Goal: Task Accomplishment & Management: Manage account settings

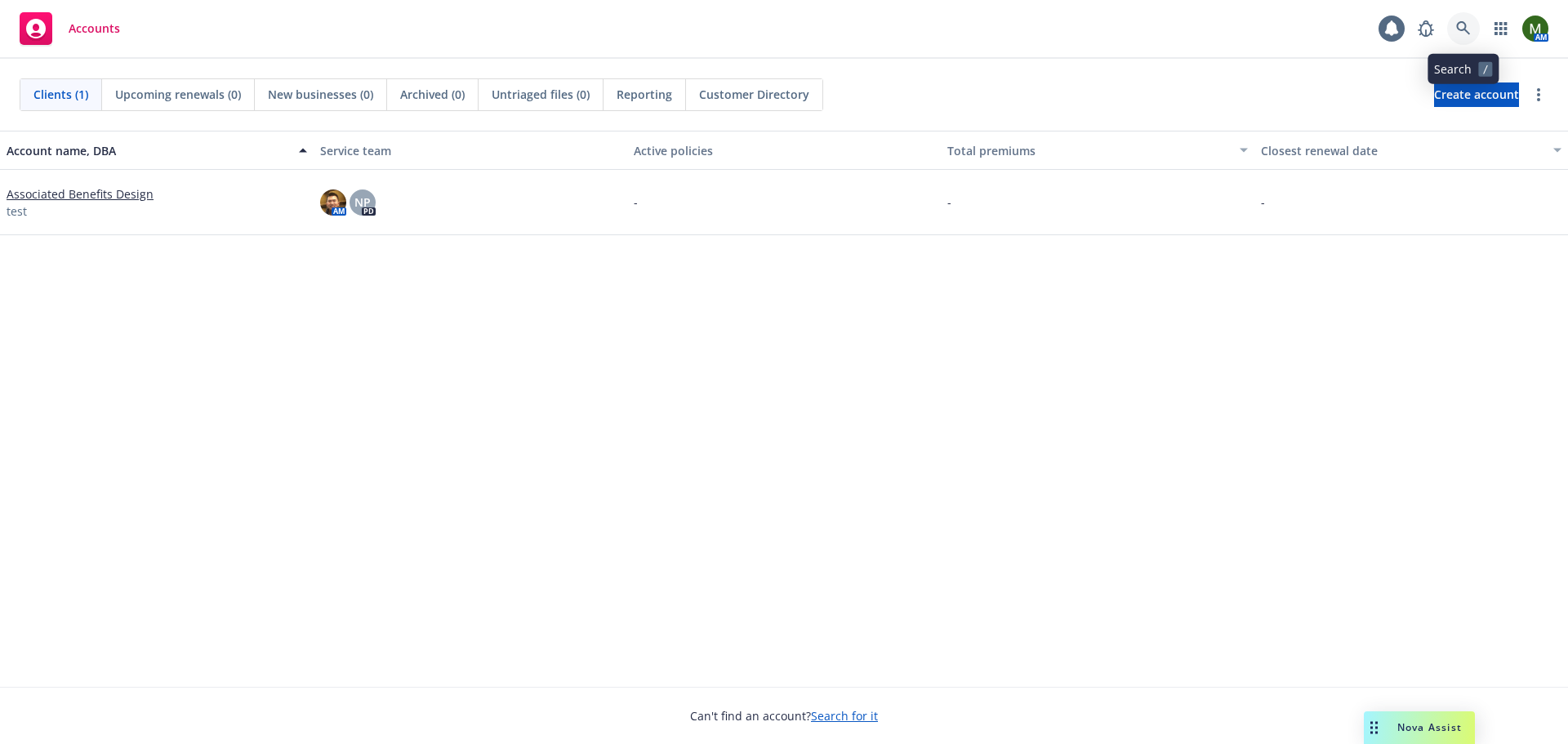
click at [1462, 20] on link at bounding box center [1464, 29] width 33 height 33
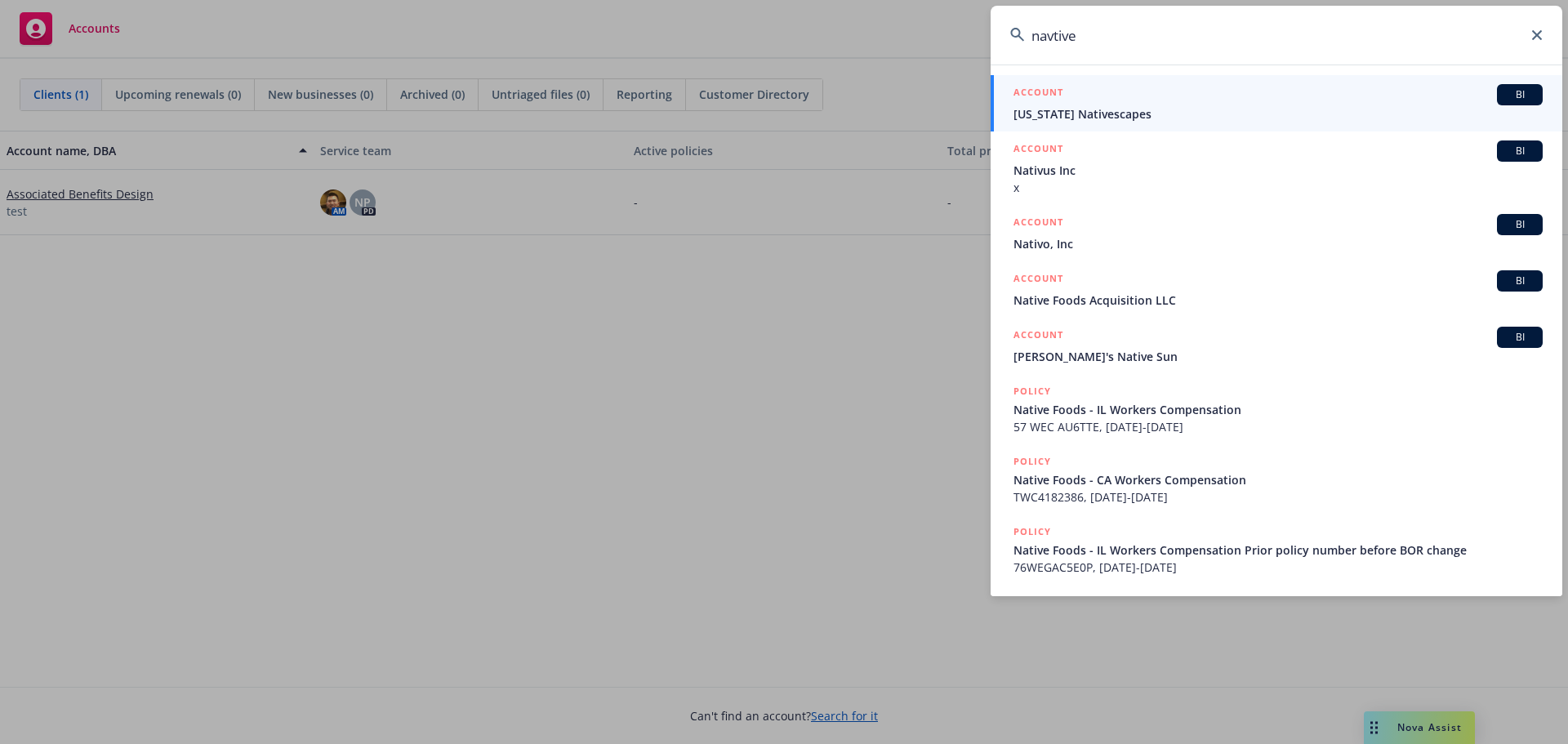
drag, startPoint x: 1105, startPoint y: 36, endPoint x: 1024, endPoint y: 45, distance: 81.5
click at [1024, 45] on input "navtive" at bounding box center [1277, 36] width 572 height 59
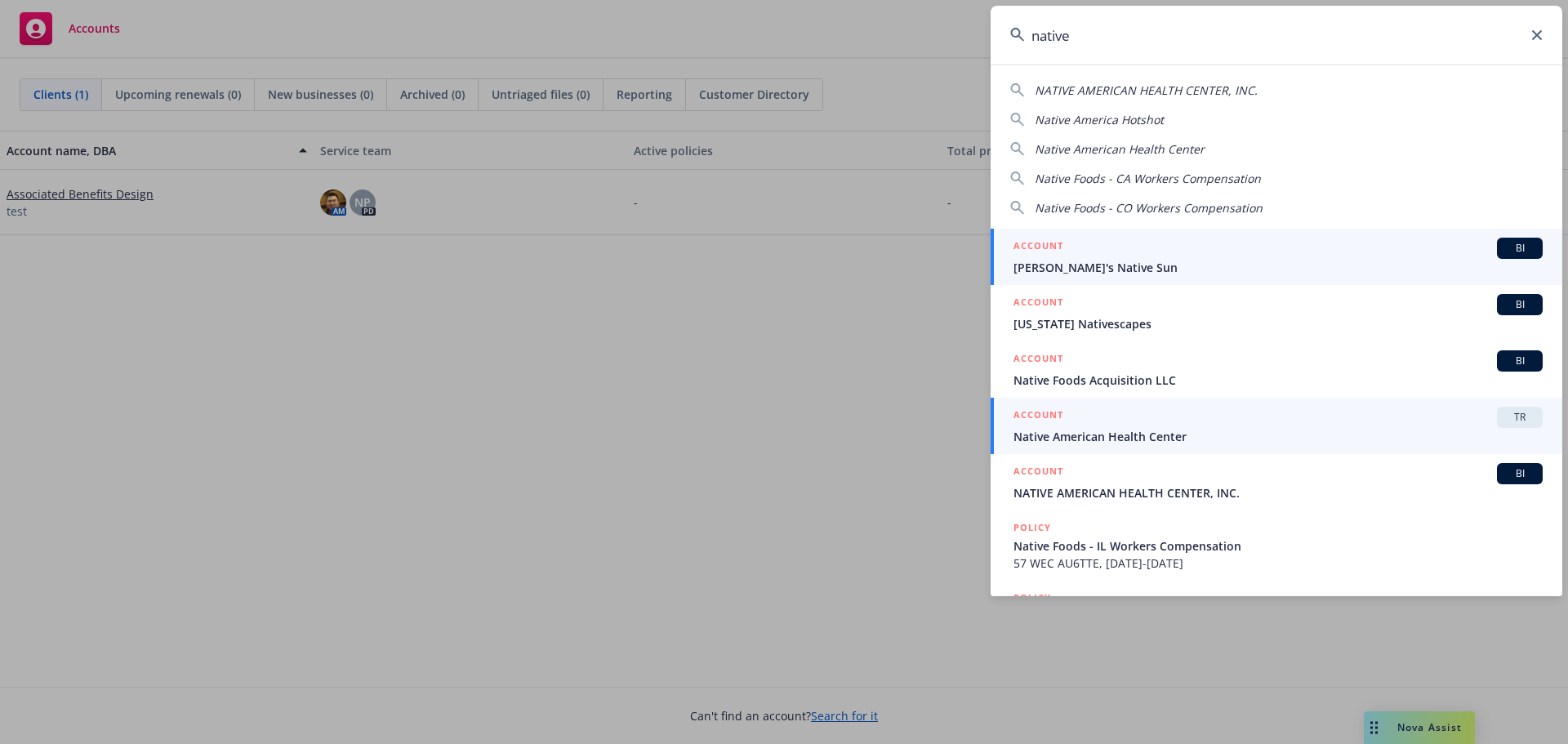
type input "native"
click at [1100, 425] on div "ACCOUNT TR" at bounding box center [1278, 417] width 529 height 22
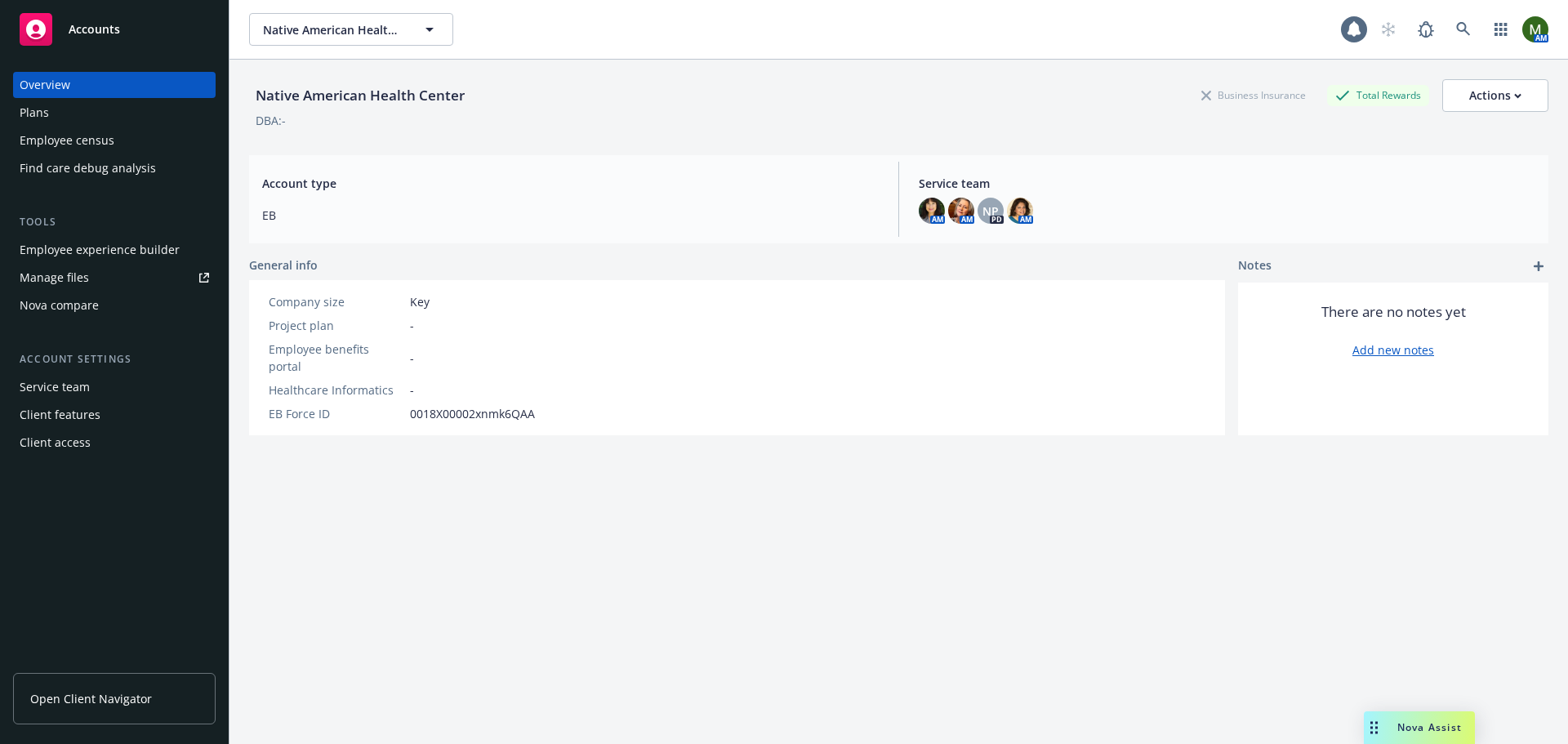
click at [135, 248] on div "Employee experience builder" at bounding box center [100, 249] width 160 height 26
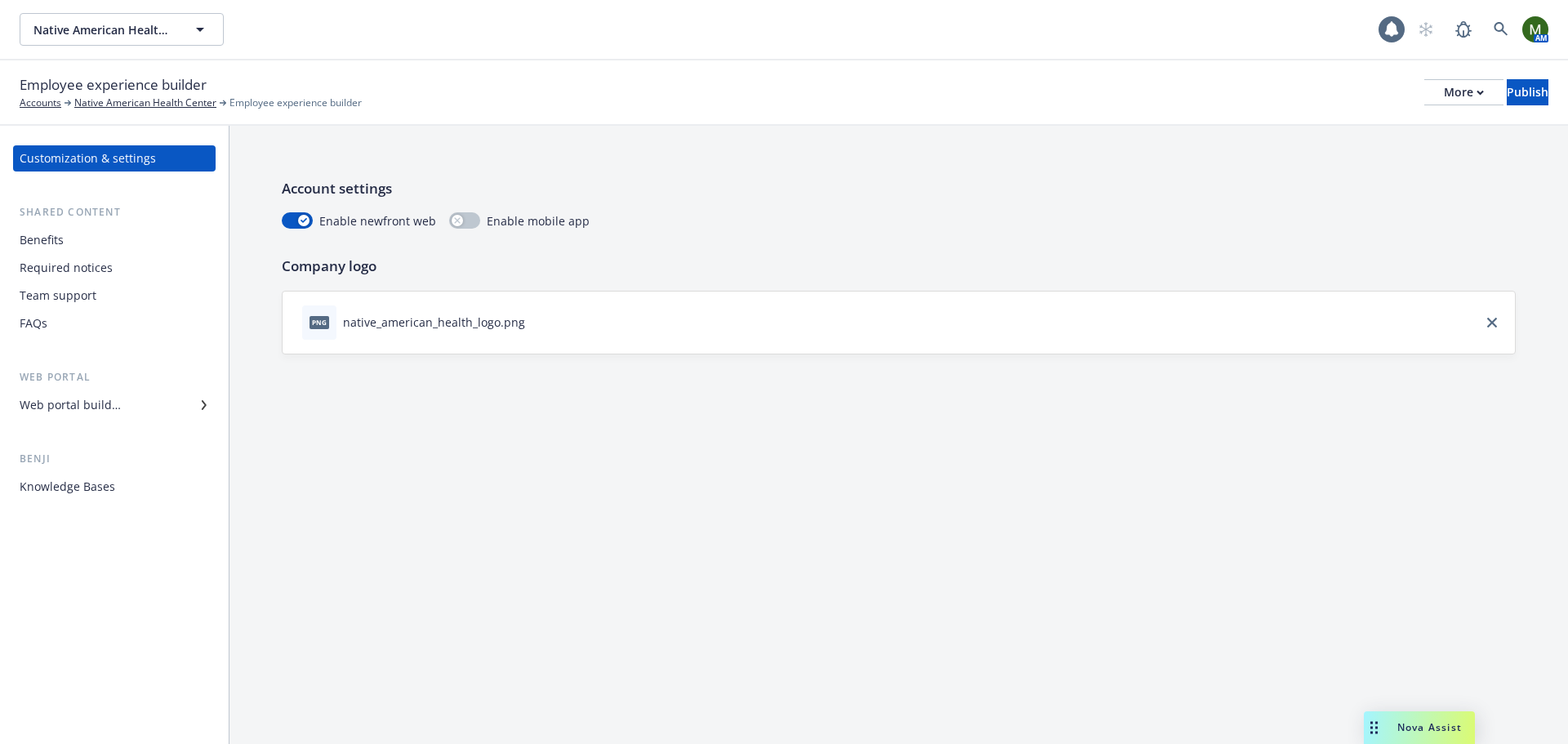
click at [131, 408] on div "Web portal builder" at bounding box center [114, 405] width 190 height 26
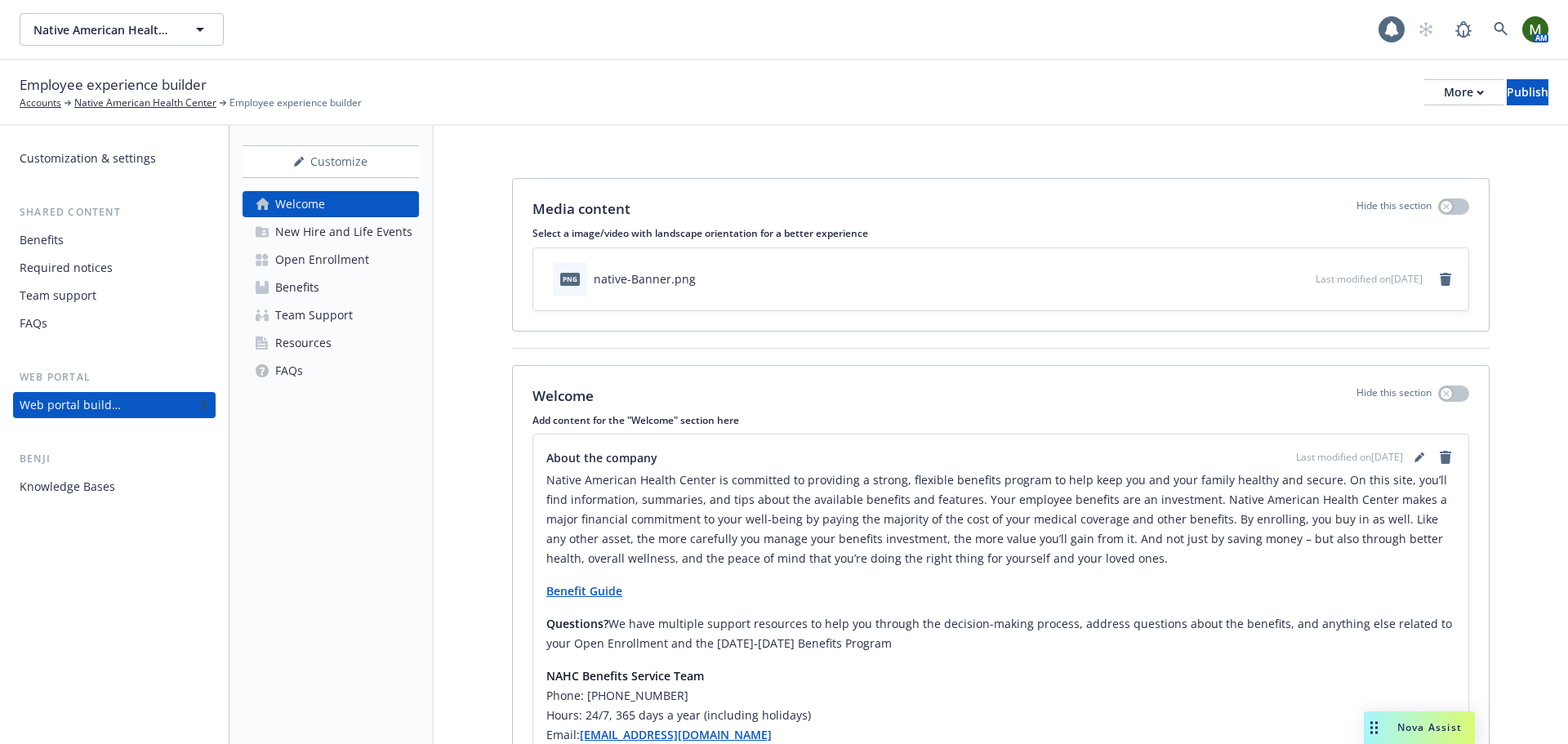
click at [288, 338] on div "Resources" at bounding box center [303, 343] width 56 height 26
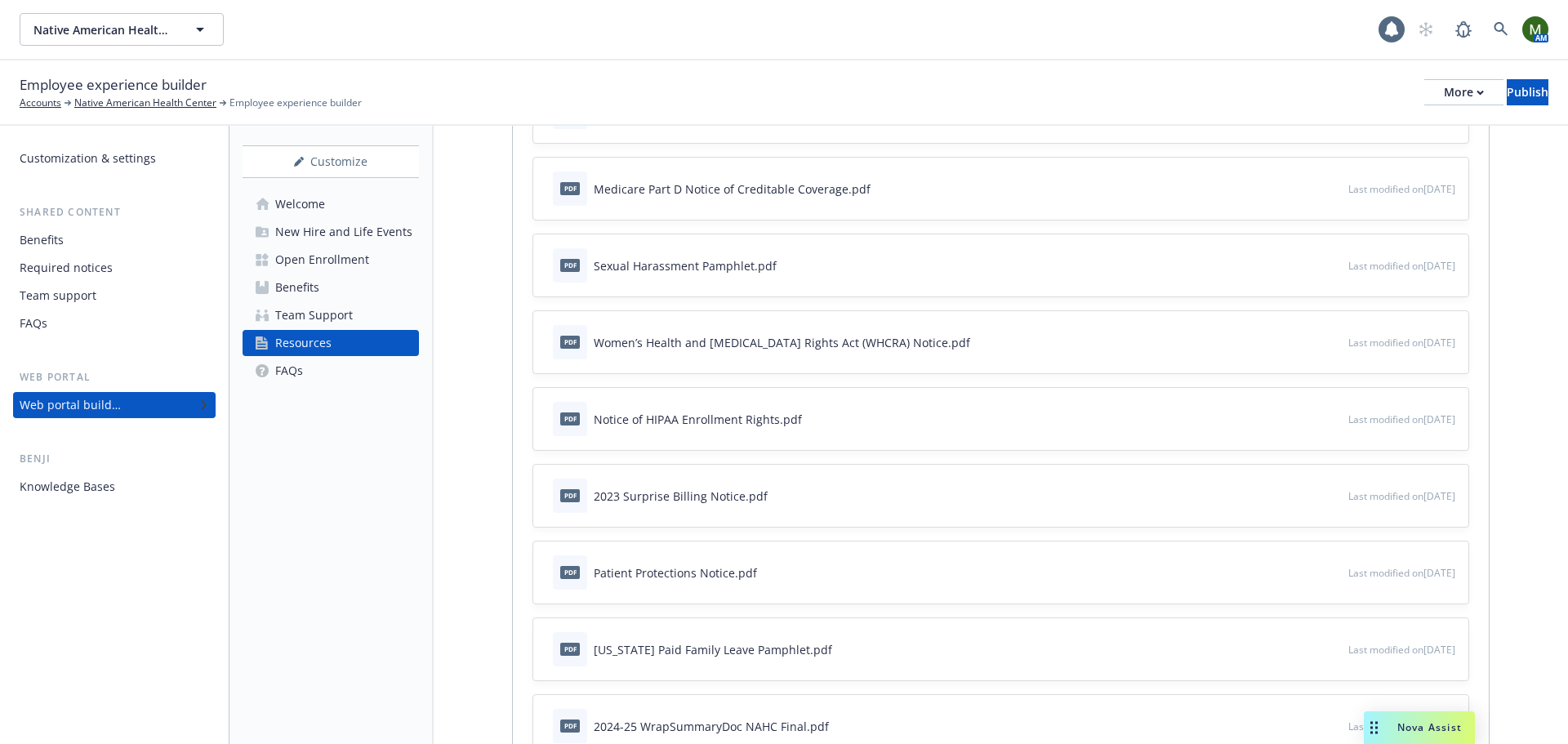
scroll to position [572, 0]
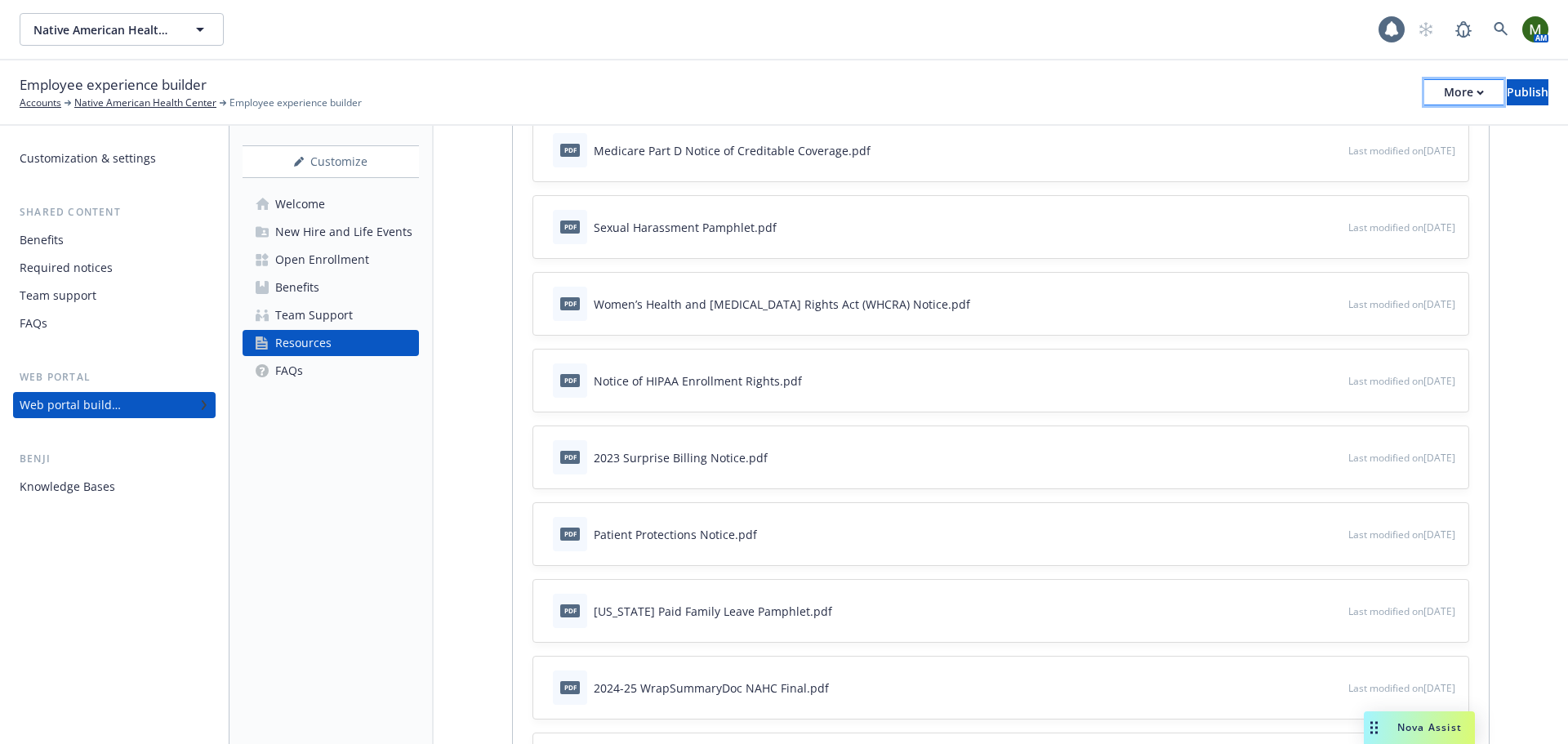
click at [1424, 93] on button "More" at bounding box center [1463, 92] width 79 height 26
click at [1252, 80] on div "Employee experience builder Accounts Native American Health Center Employee exp…" at bounding box center [784, 92] width 1529 height 36
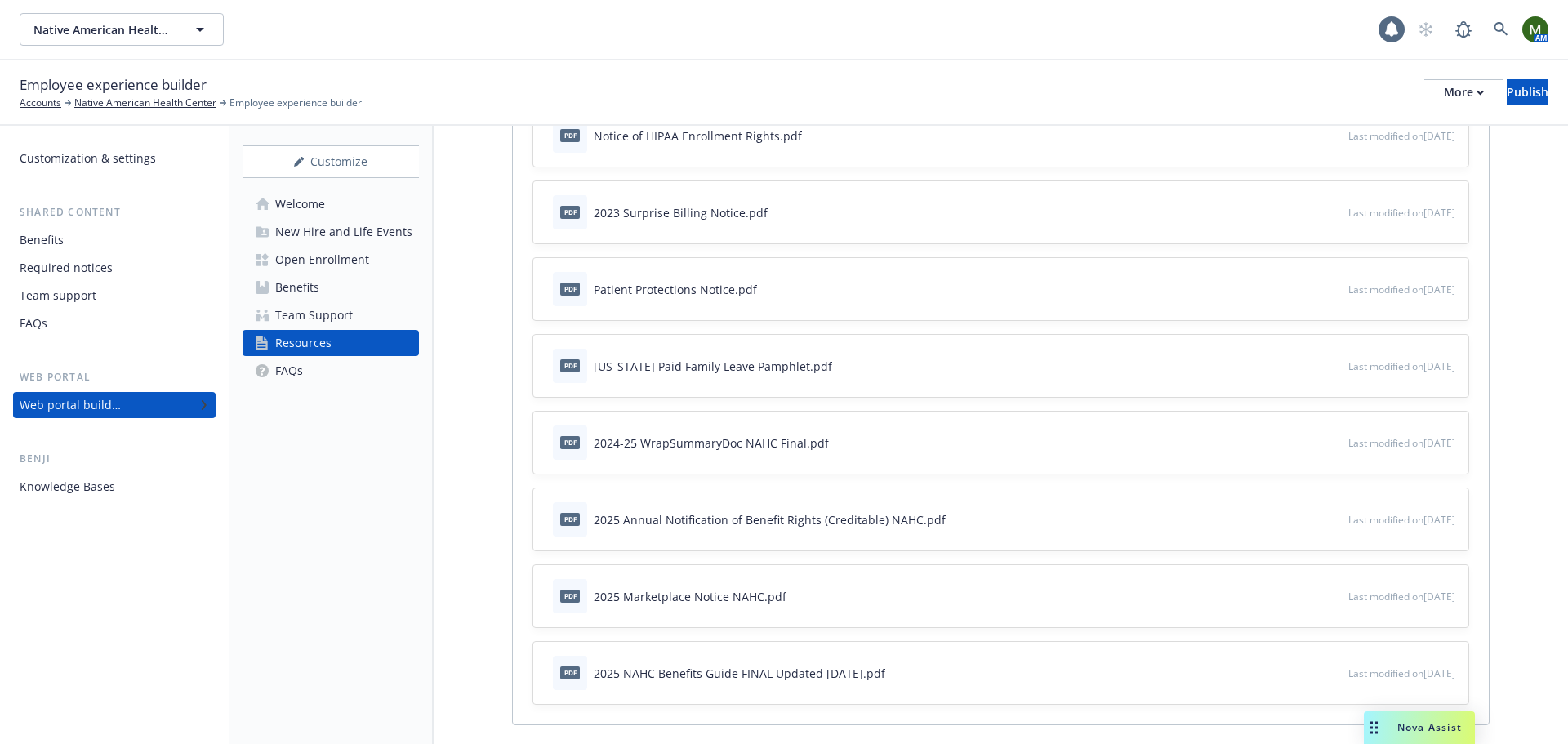
scroll to position [898, 0]
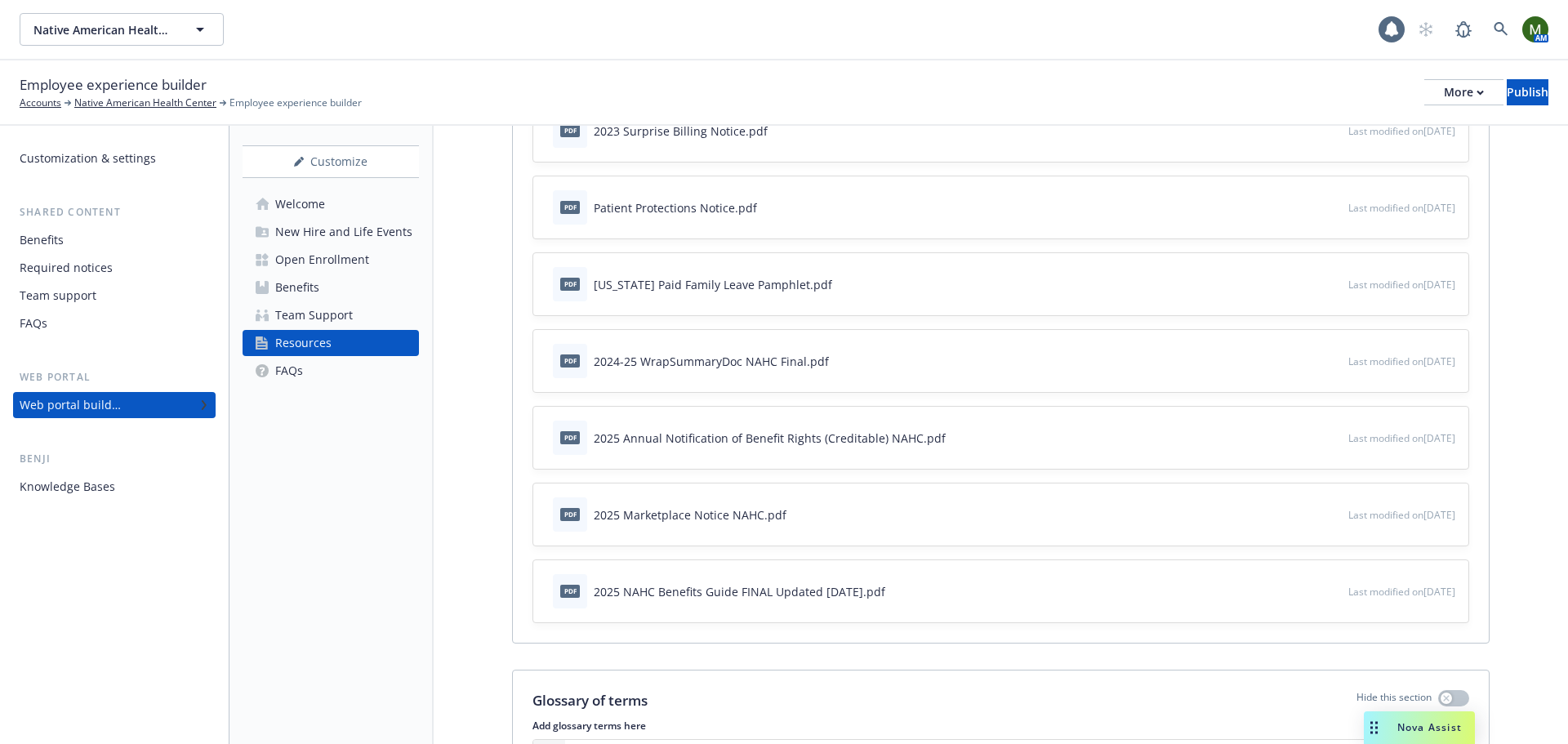
click at [1299, 591] on icon "download file" at bounding box center [1306, 590] width 13 height 13
click at [1238, 592] on div "pdf 2025 NAHC Benefits Guide FINAL Updated 9.26.25.pdf" at bounding box center [948, 591] width 802 height 36
click at [1277, 590] on icon "button" at bounding box center [1281, 591] width 10 height 10
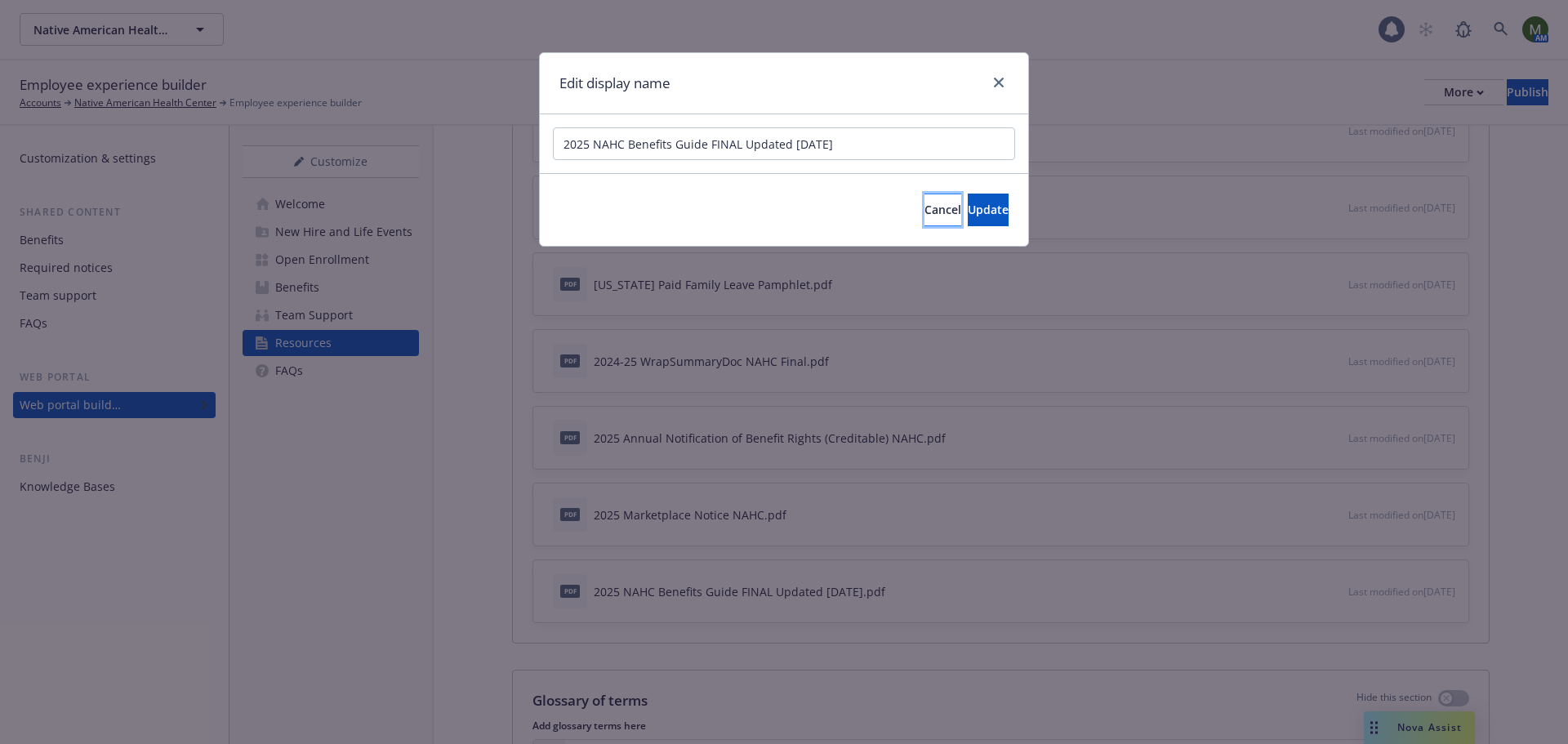
click at [924, 204] on span "Cancel" at bounding box center [943, 210] width 36 height 16
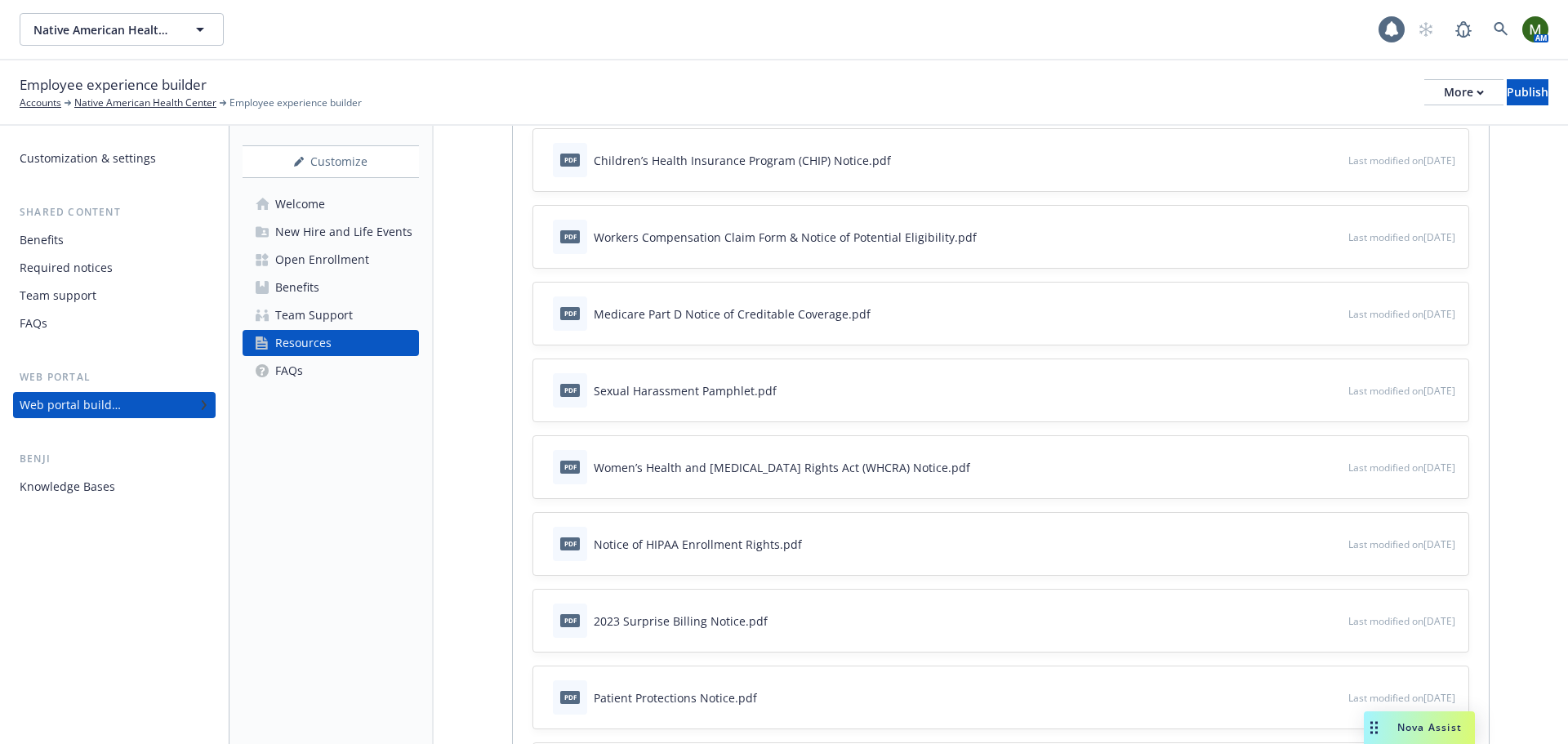
scroll to position [0, 0]
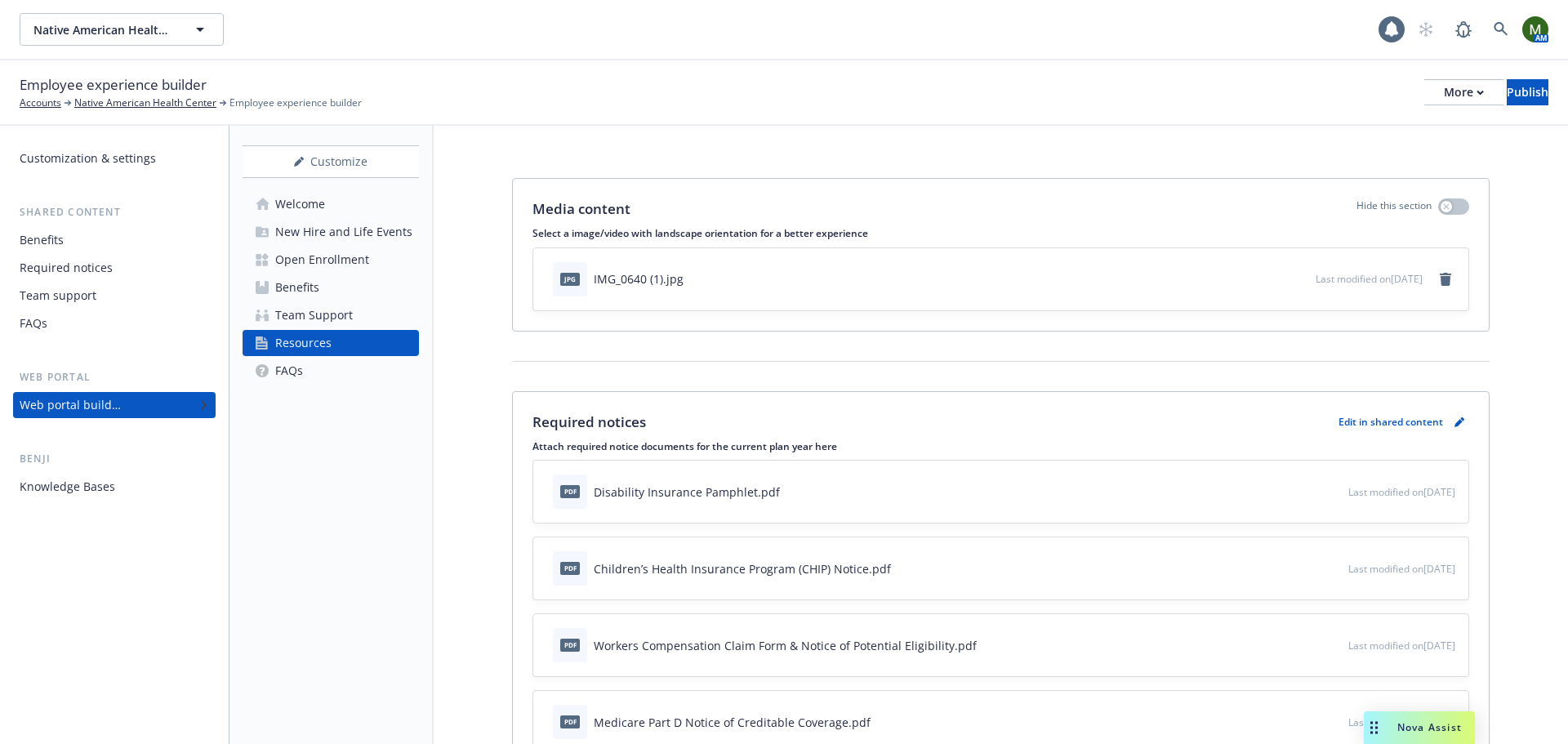
click at [1370, 420] on p "Edit in shared content" at bounding box center [1390, 422] width 105 height 14
click at [1455, 424] on icon "pencil" at bounding box center [1458, 423] width 8 height 8
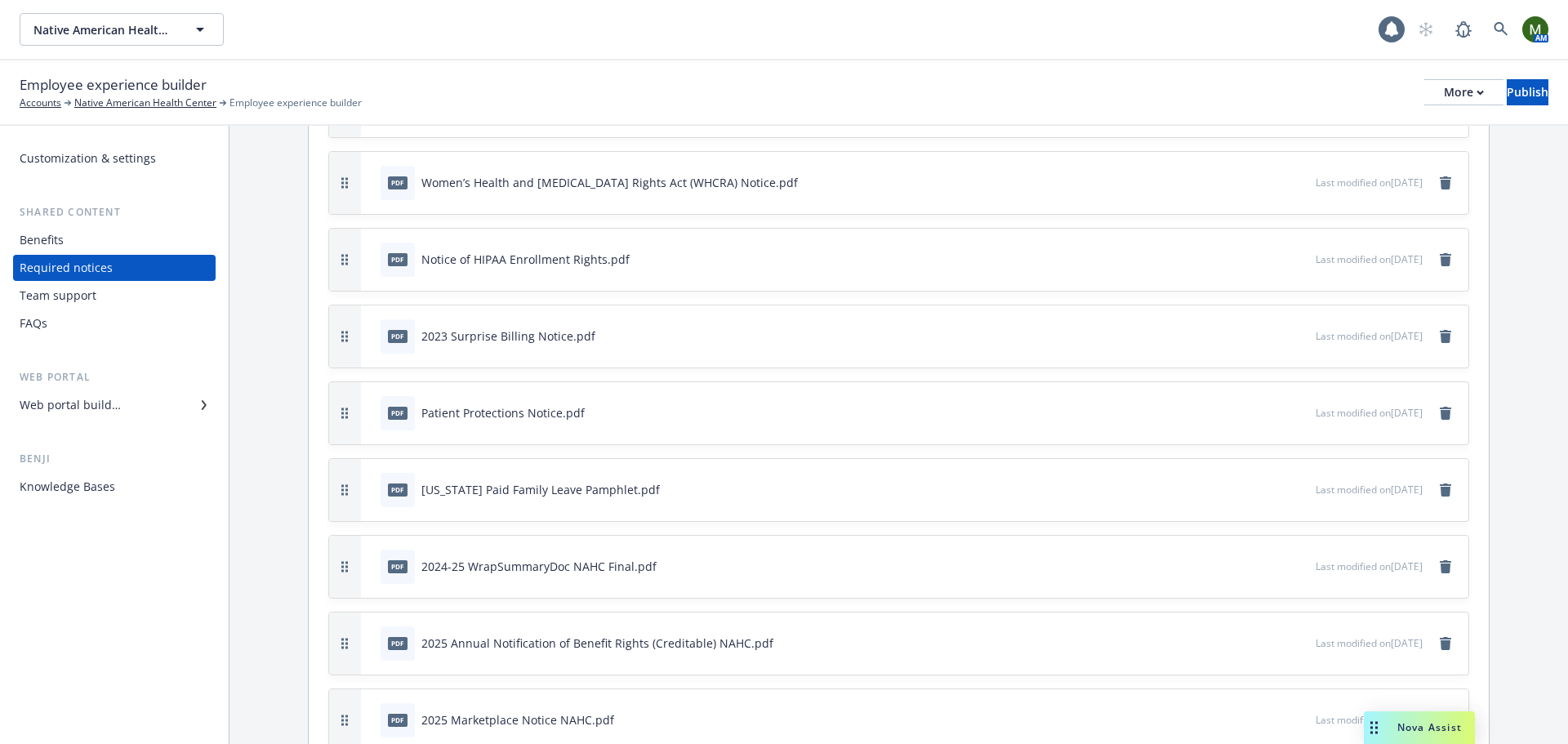
scroll to position [490, 0]
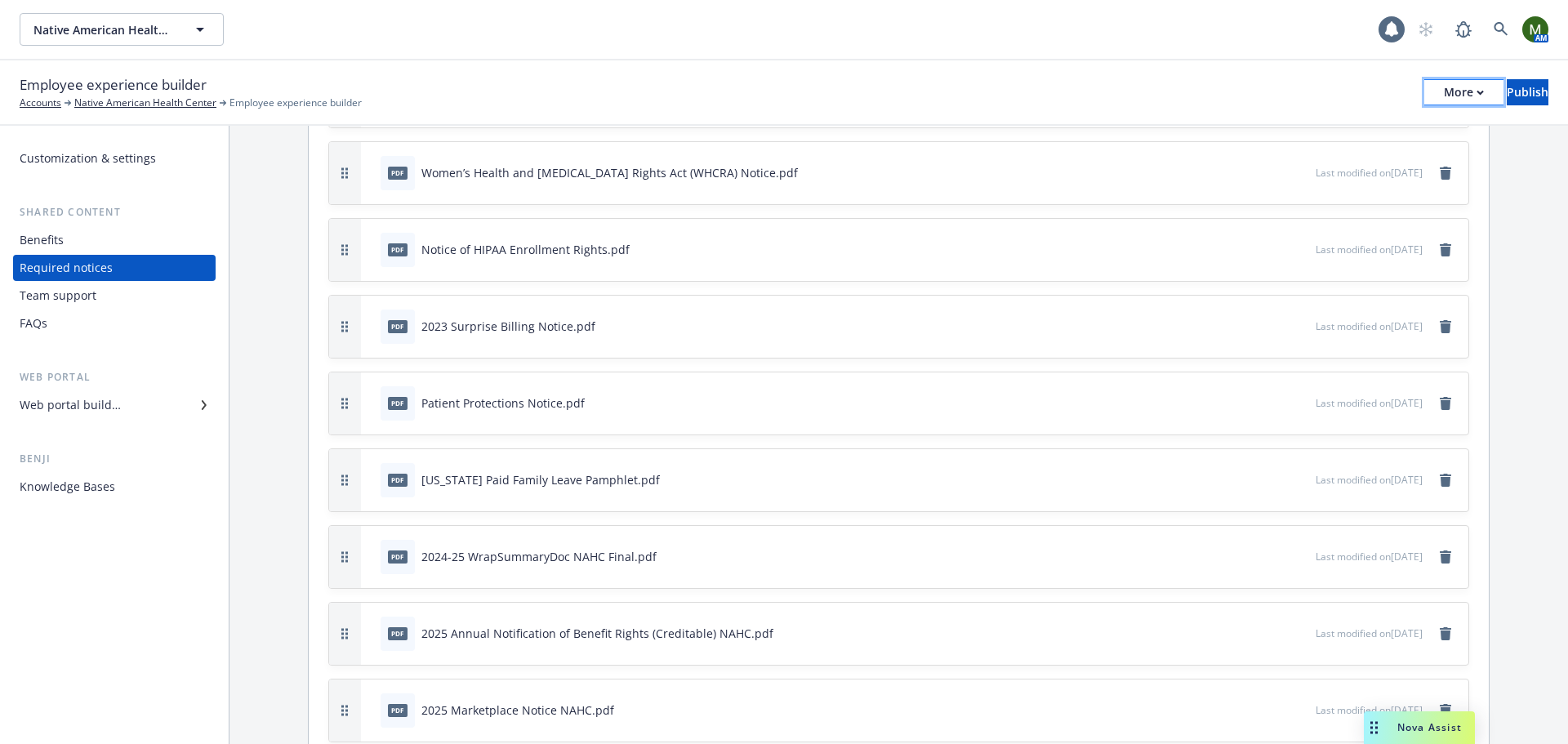
click at [1444, 85] on div "More" at bounding box center [1464, 92] width 40 height 24
click at [1336, 169] on link "Copy portal link" at bounding box center [1328, 162] width 242 height 33
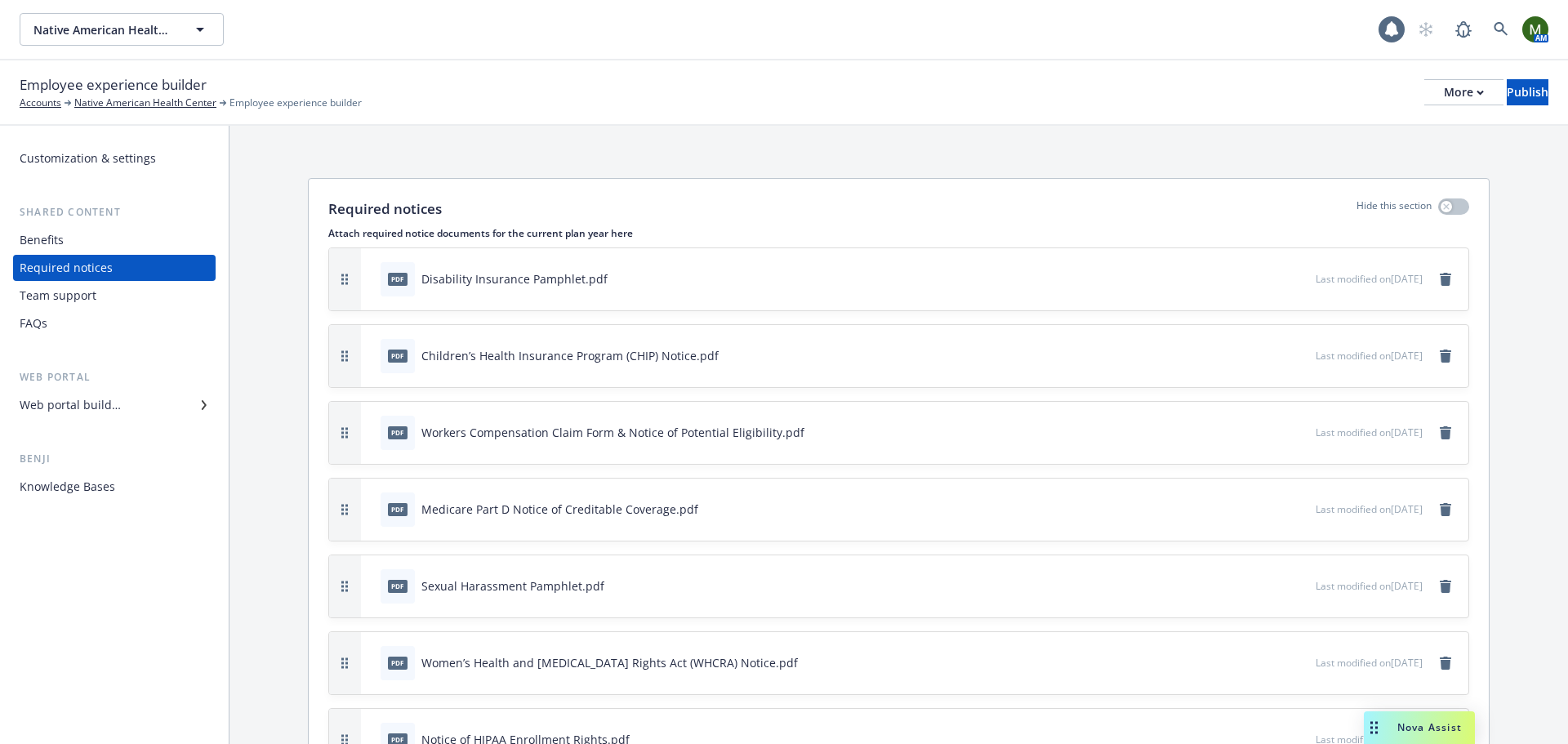
click at [113, 243] on div "Benefits" at bounding box center [114, 240] width 190 height 26
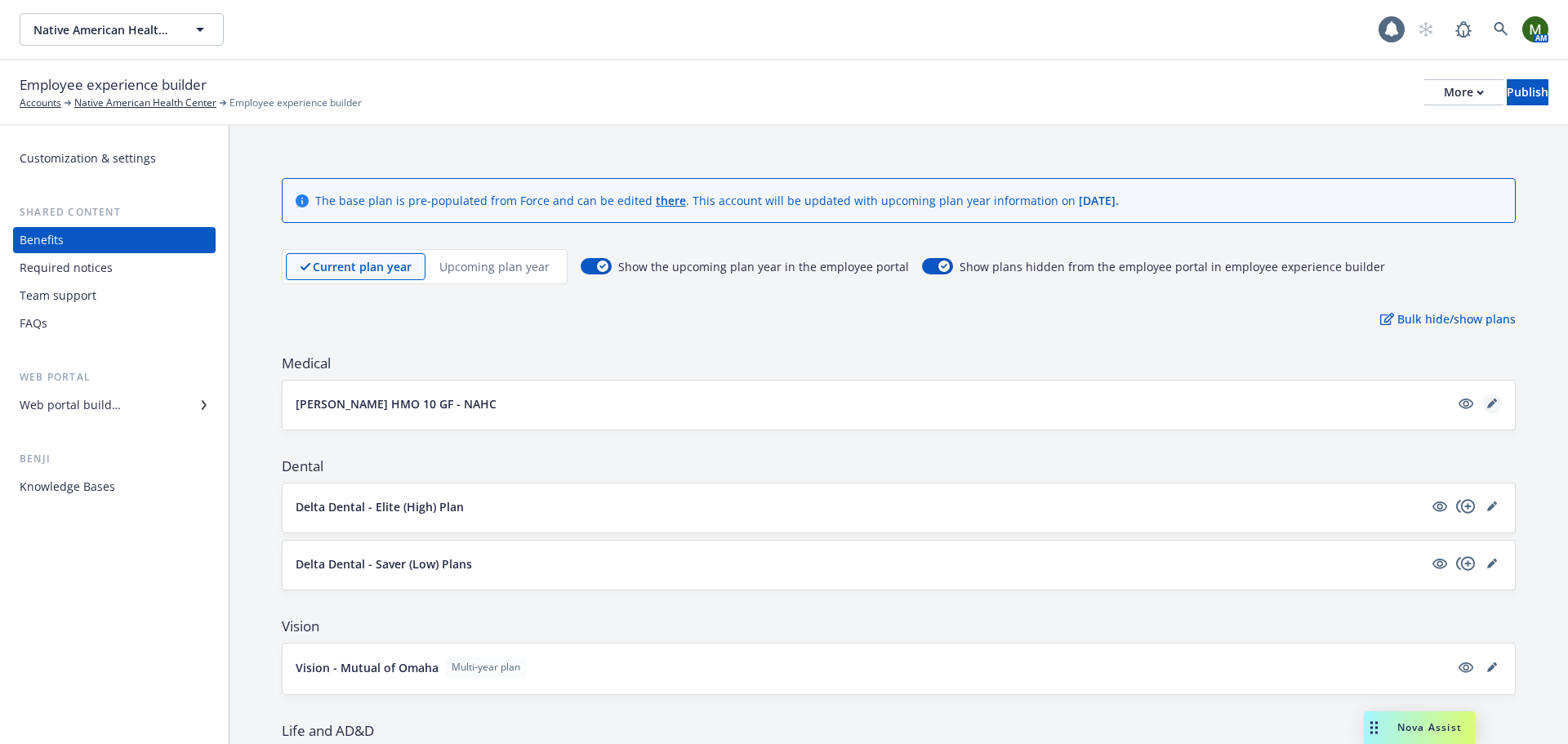
click at [1487, 406] on icon "editPencil" at bounding box center [1492, 403] width 10 height 10
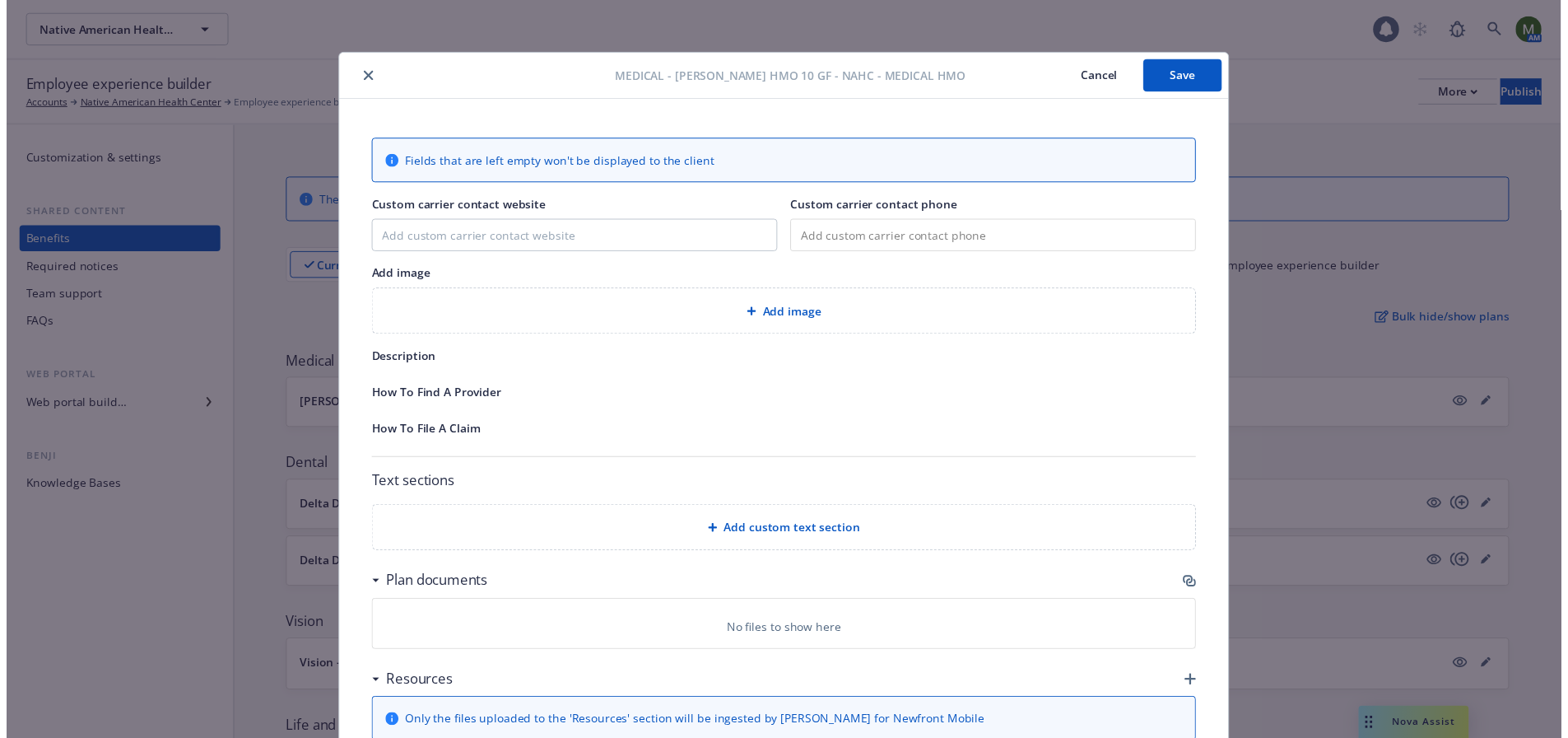
scroll to position [50, 0]
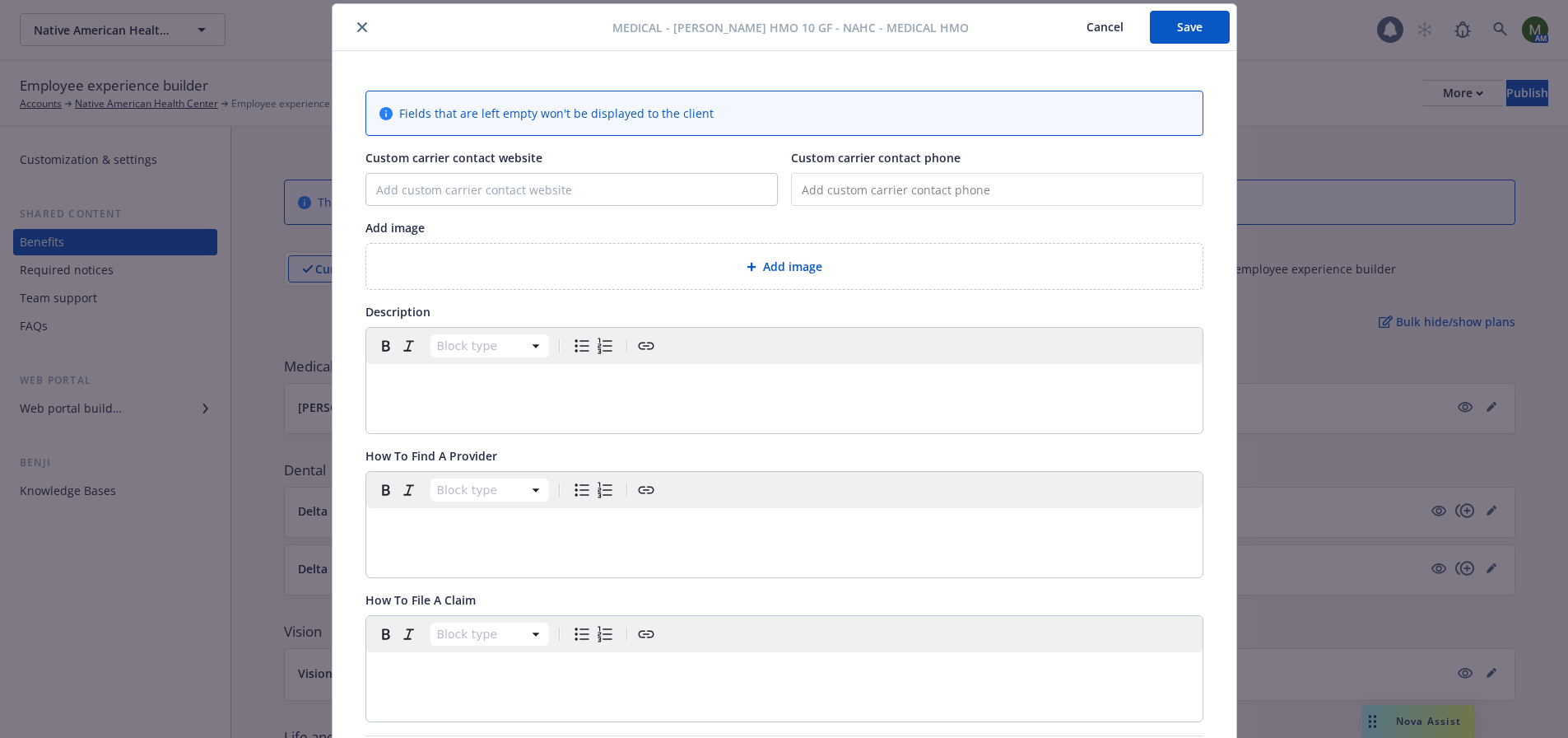
click at [514, 400] on div "editable markdown" at bounding box center [785, 383] width 836 height 39
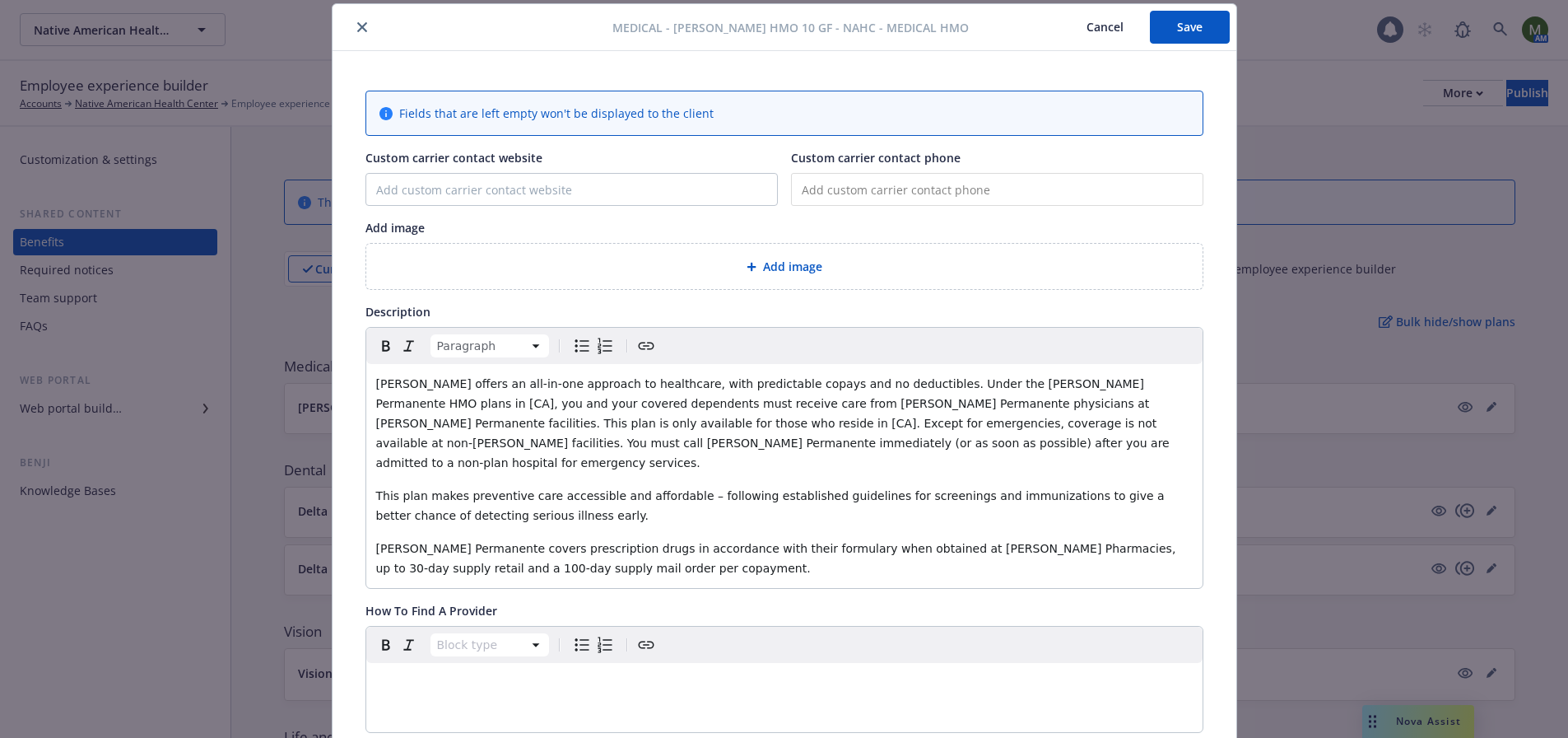
click at [825, 259] on div "Add image" at bounding box center [785, 266] width 810 height 19
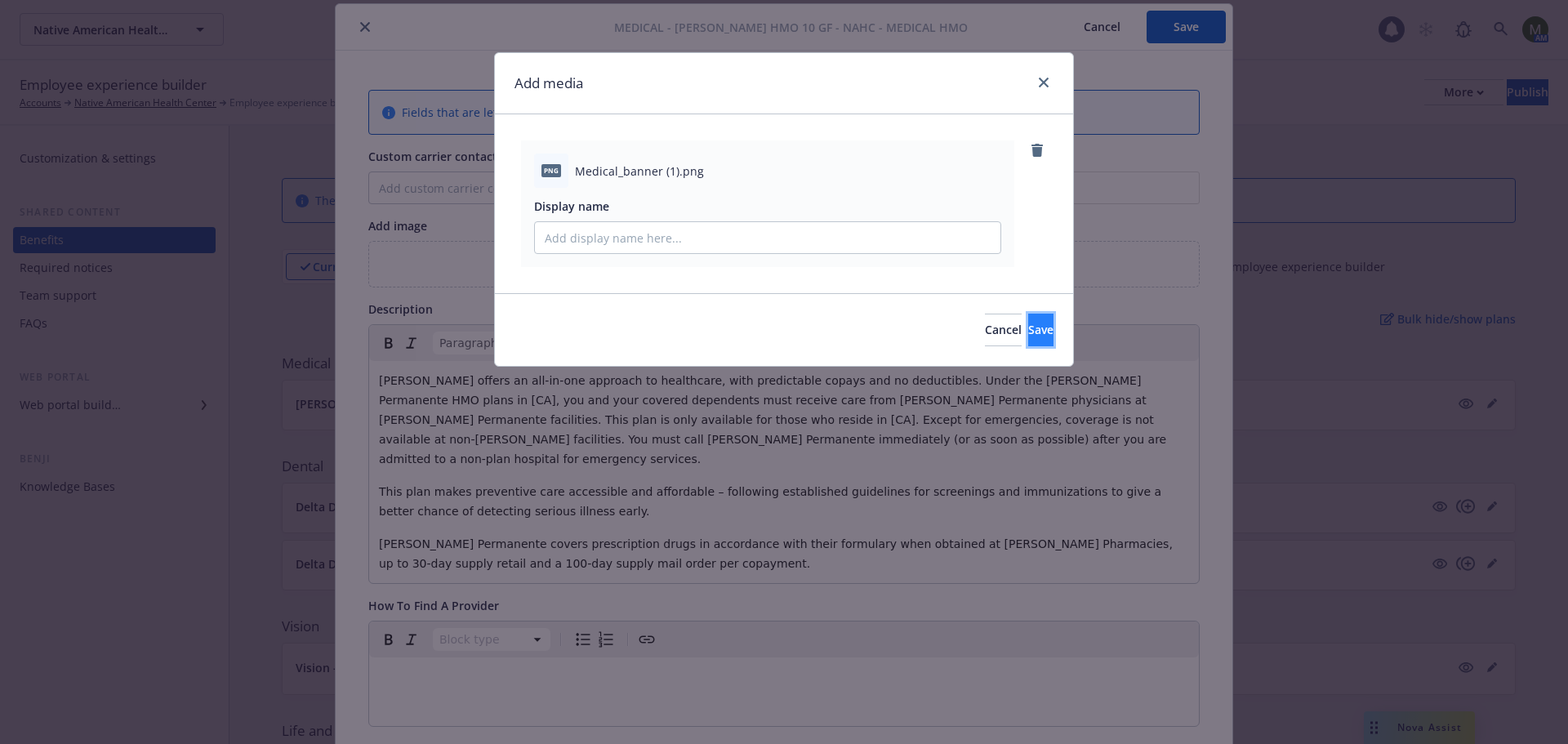
click at [1028, 329] on span "Save" at bounding box center [1040, 329] width 25 height 16
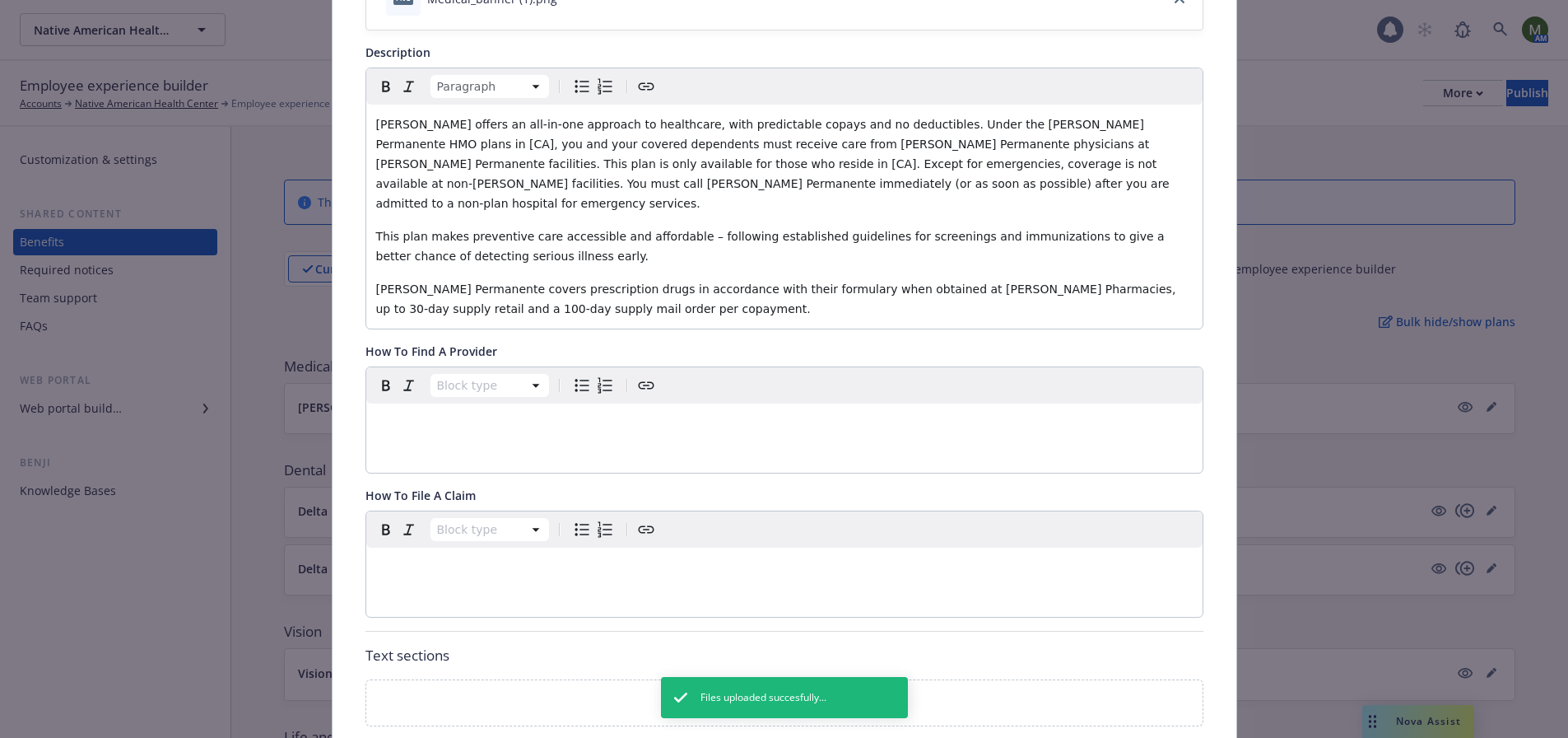
scroll to position [379, 0]
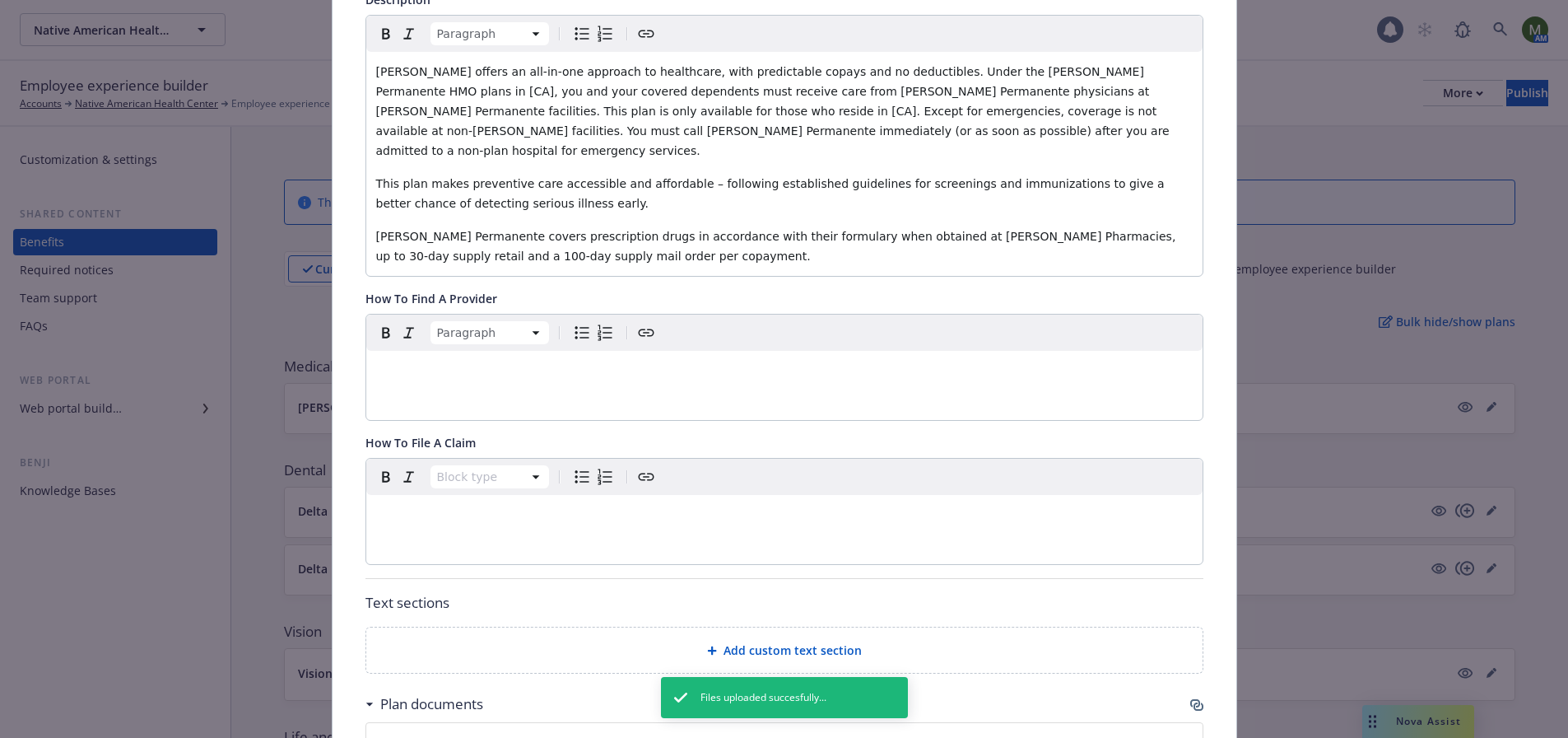
click at [440, 361] on p "editable markdown" at bounding box center [784, 370] width 816 height 20
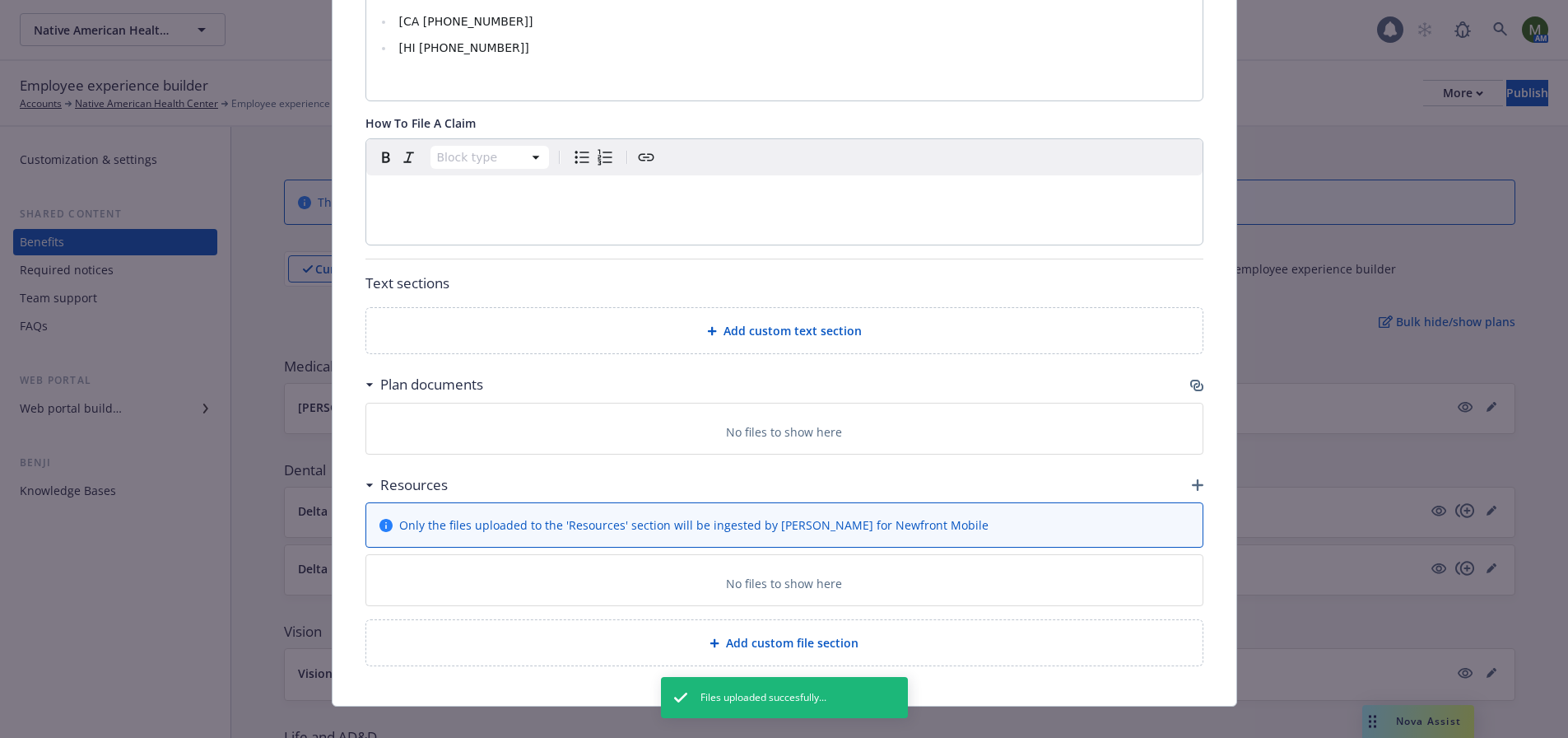
scroll to position [783, 0]
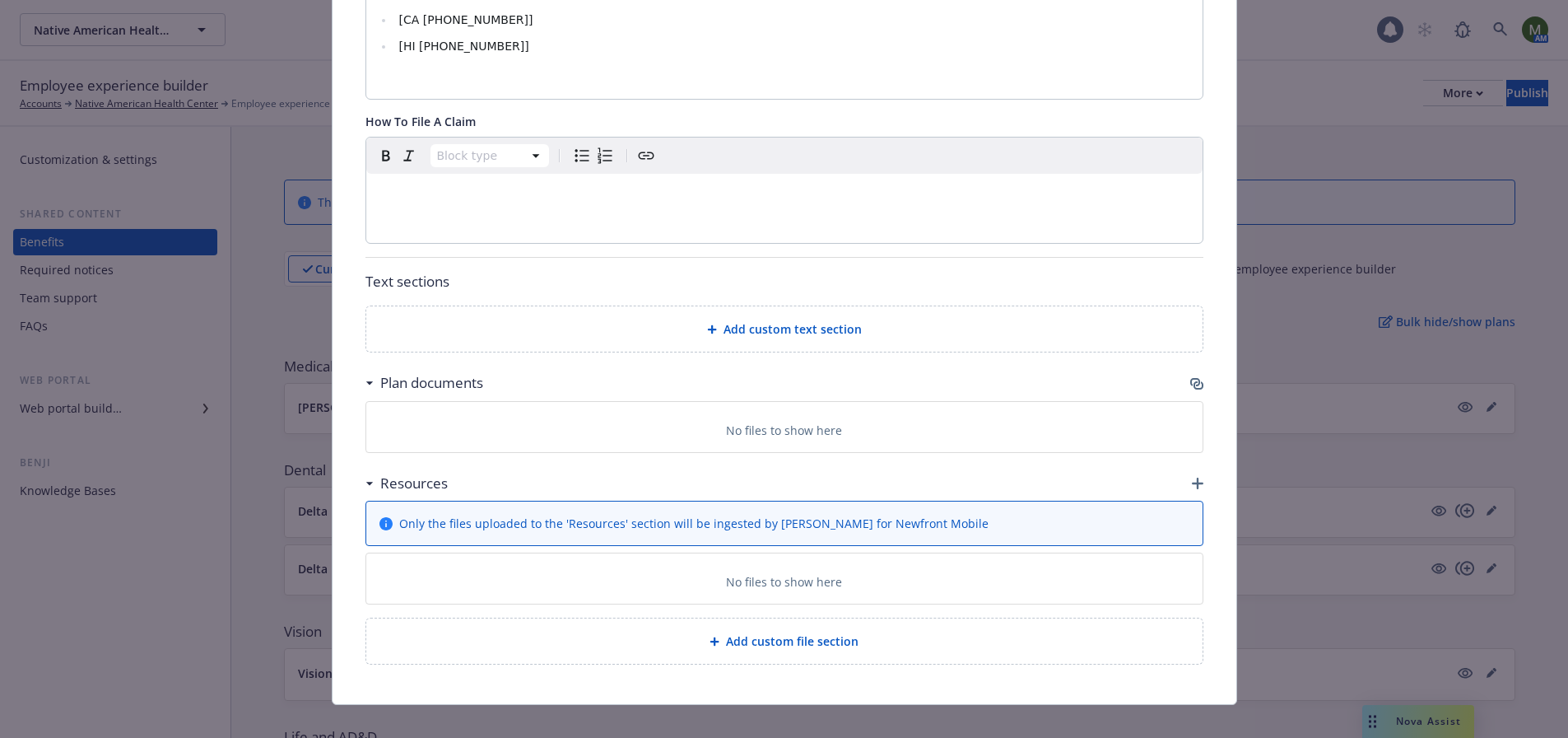
click at [774, 321] on span "Add custom text section" at bounding box center [793, 329] width 138 height 17
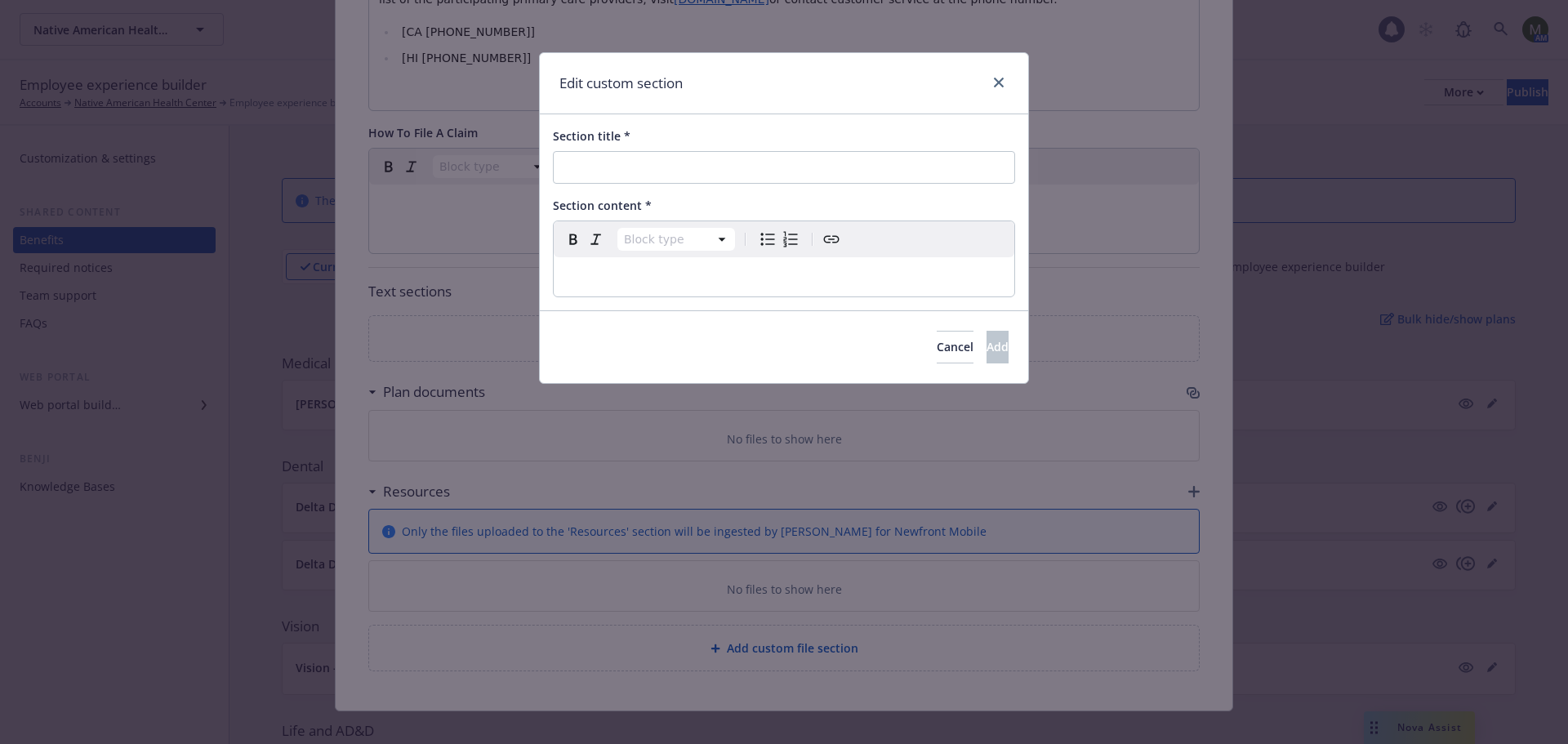
click at [606, 271] on p "editable markdown" at bounding box center [784, 276] width 441 height 20
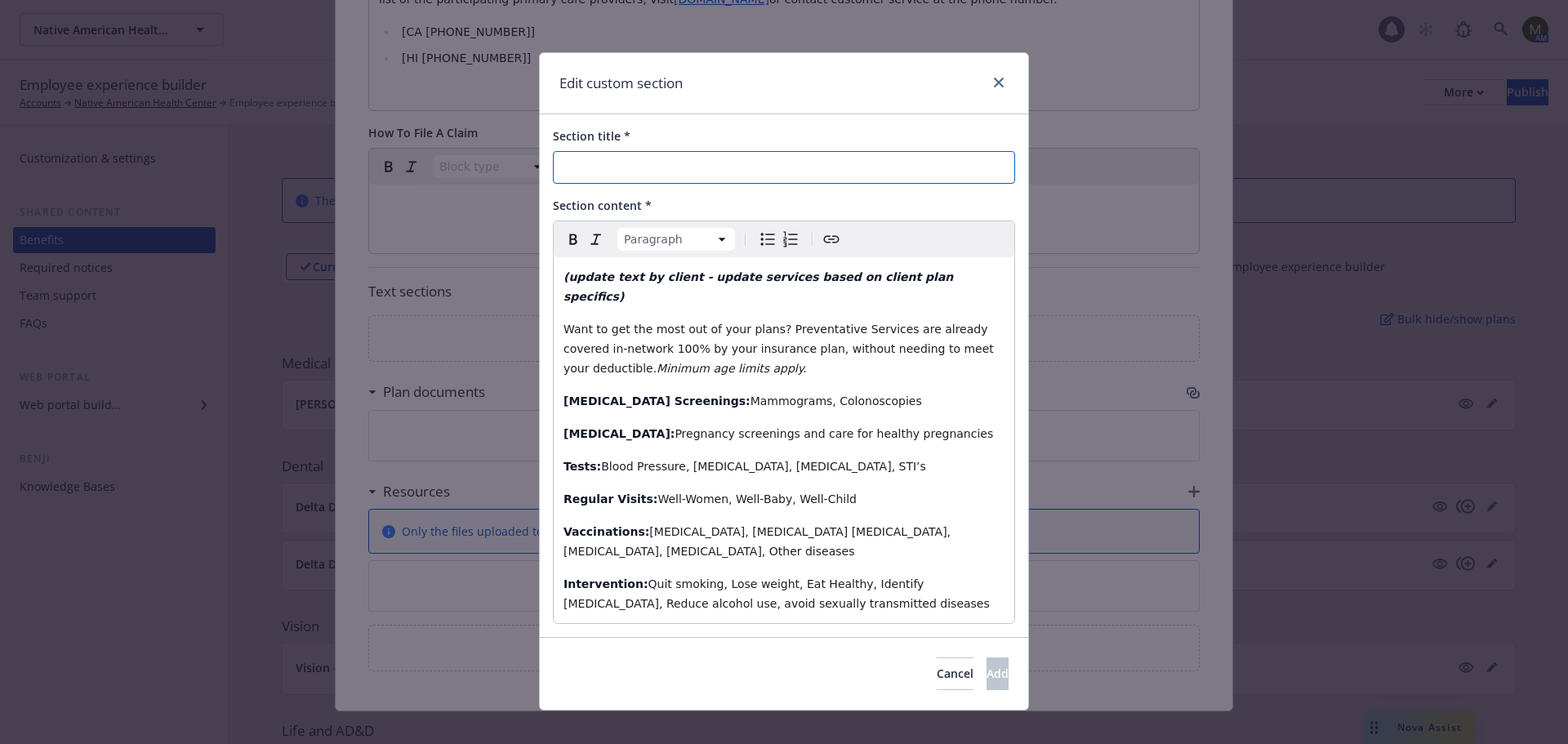
drag, startPoint x: 662, startPoint y: 166, endPoint x: 652, endPoint y: 181, distance: 18.0
click at [662, 166] on input "Section title *" at bounding box center [784, 167] width 463 height 33
paste input "Preventive Care"
type input "Preventive Care"
click at [987, 665] on span "Add" at bounding box center [997, 673] width 22 height 16
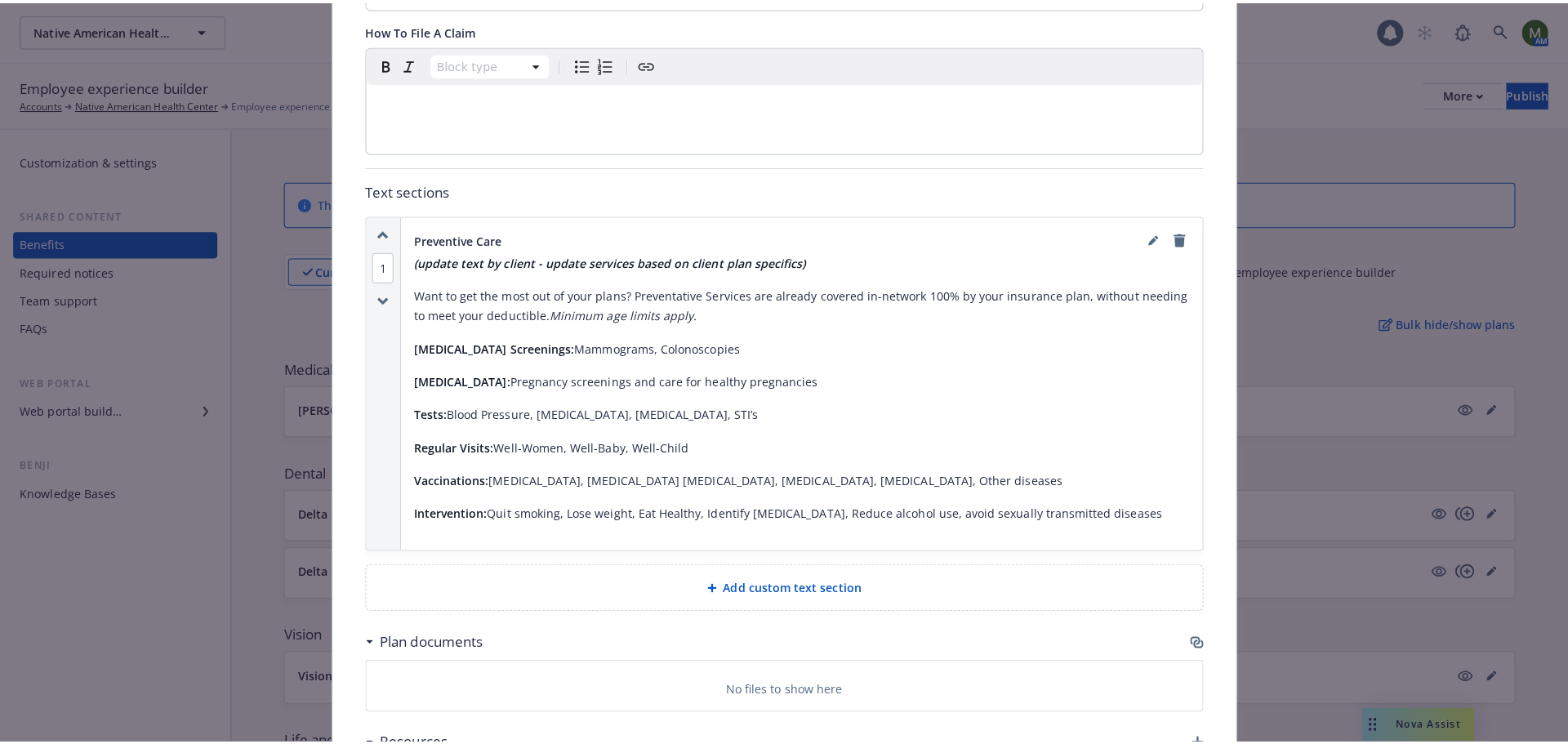
scroll to position [1008, 0]
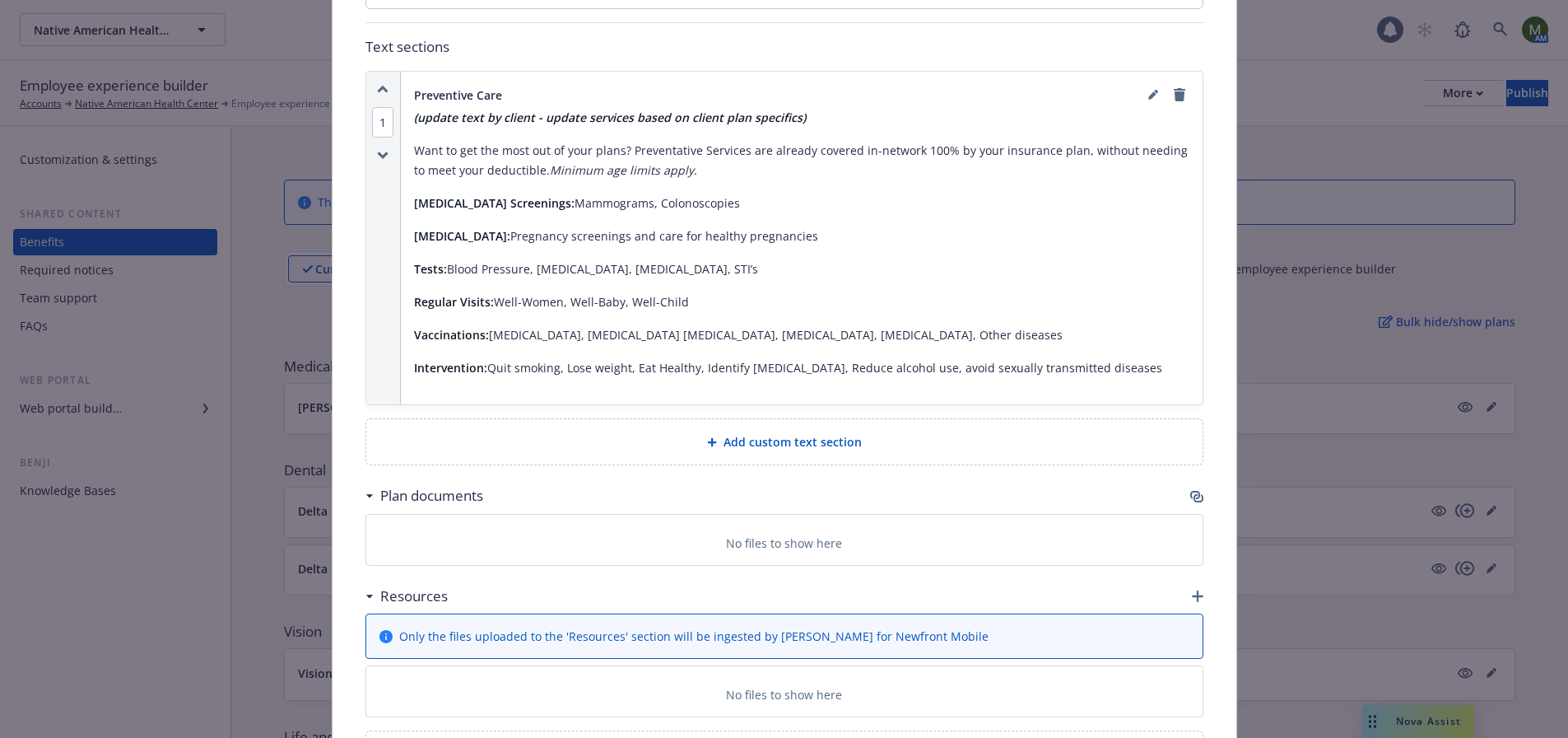
click at [791, 433] on span "Add custom text section" at bounding box center [793, 442] width 138 height 17
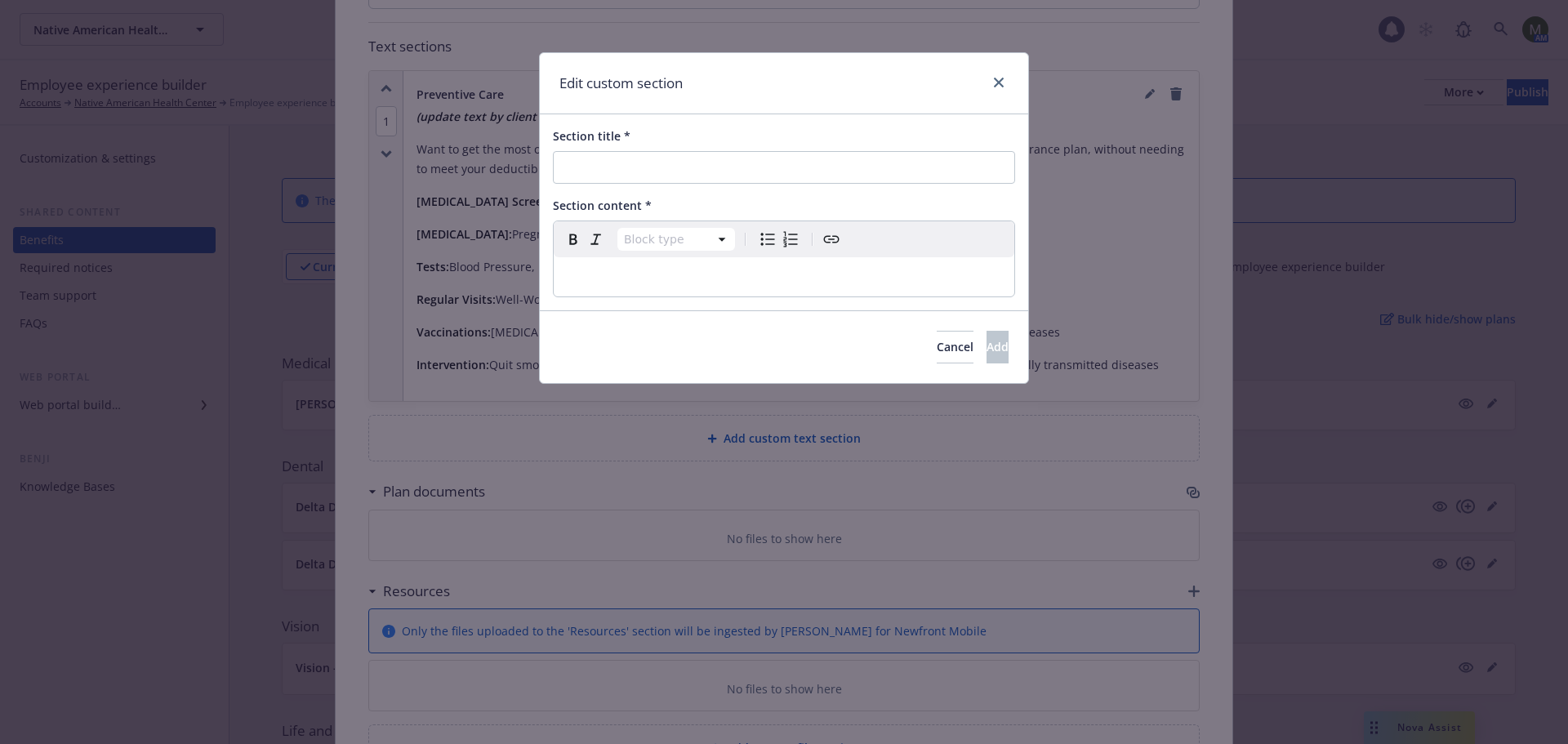
click at [676, 269] on p "editable markdown" at bounding box center [784, 276] width 441 height 20
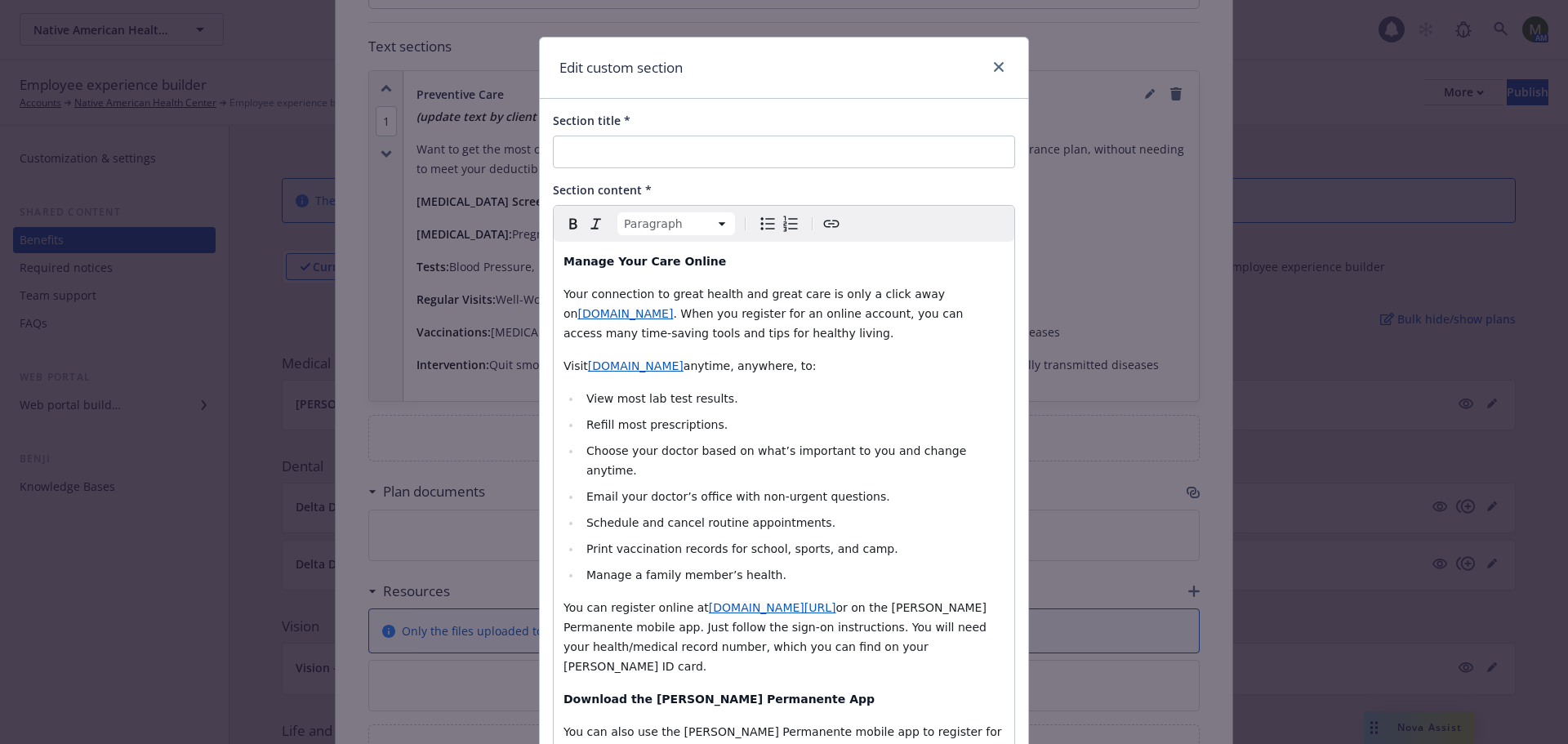
scroll to position [0, 0]
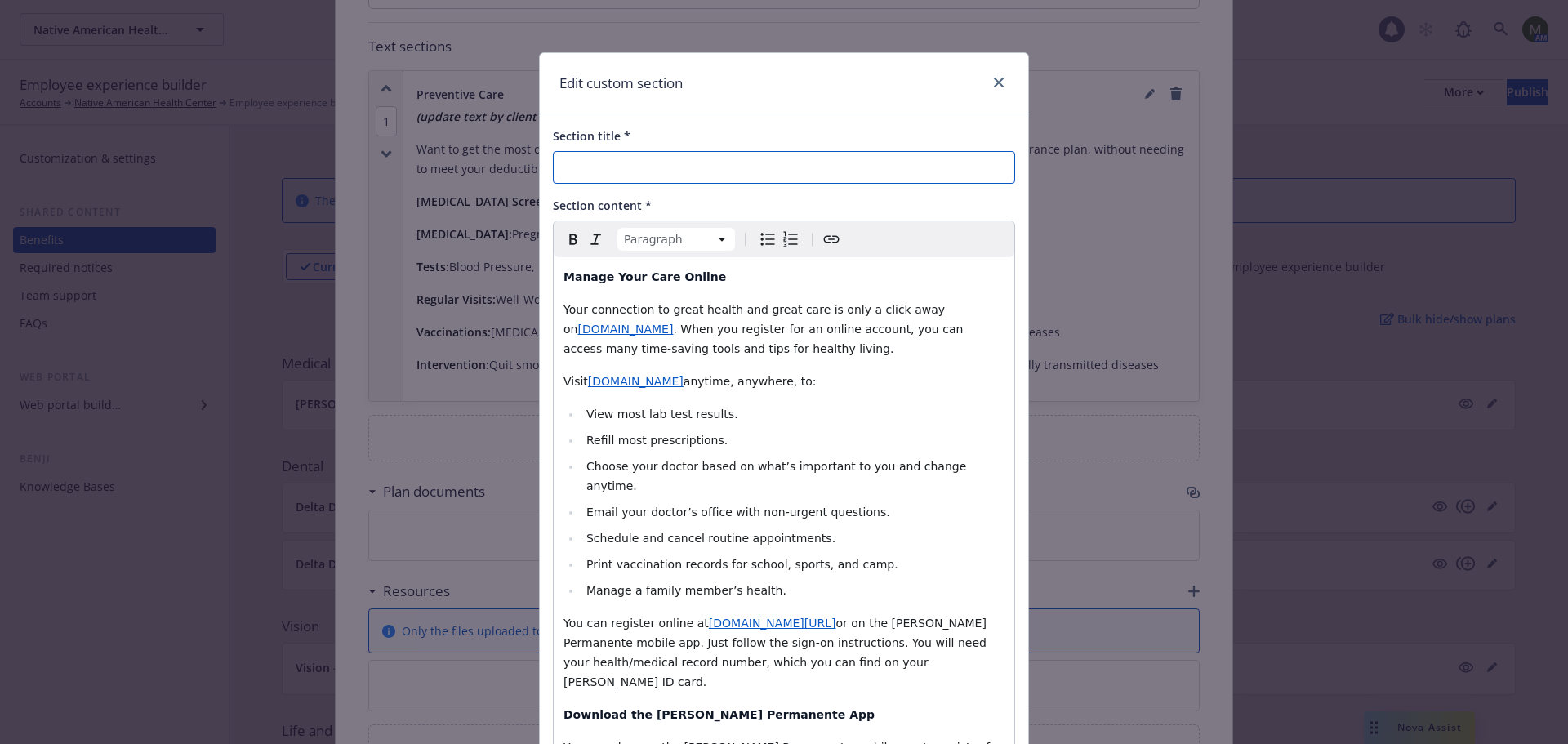
click at [624, 170] on input "Section title *" at bounding box center [784, 167] width 463 height 33
paste input "Kaiser Online & Mobile App Tools and Resources"
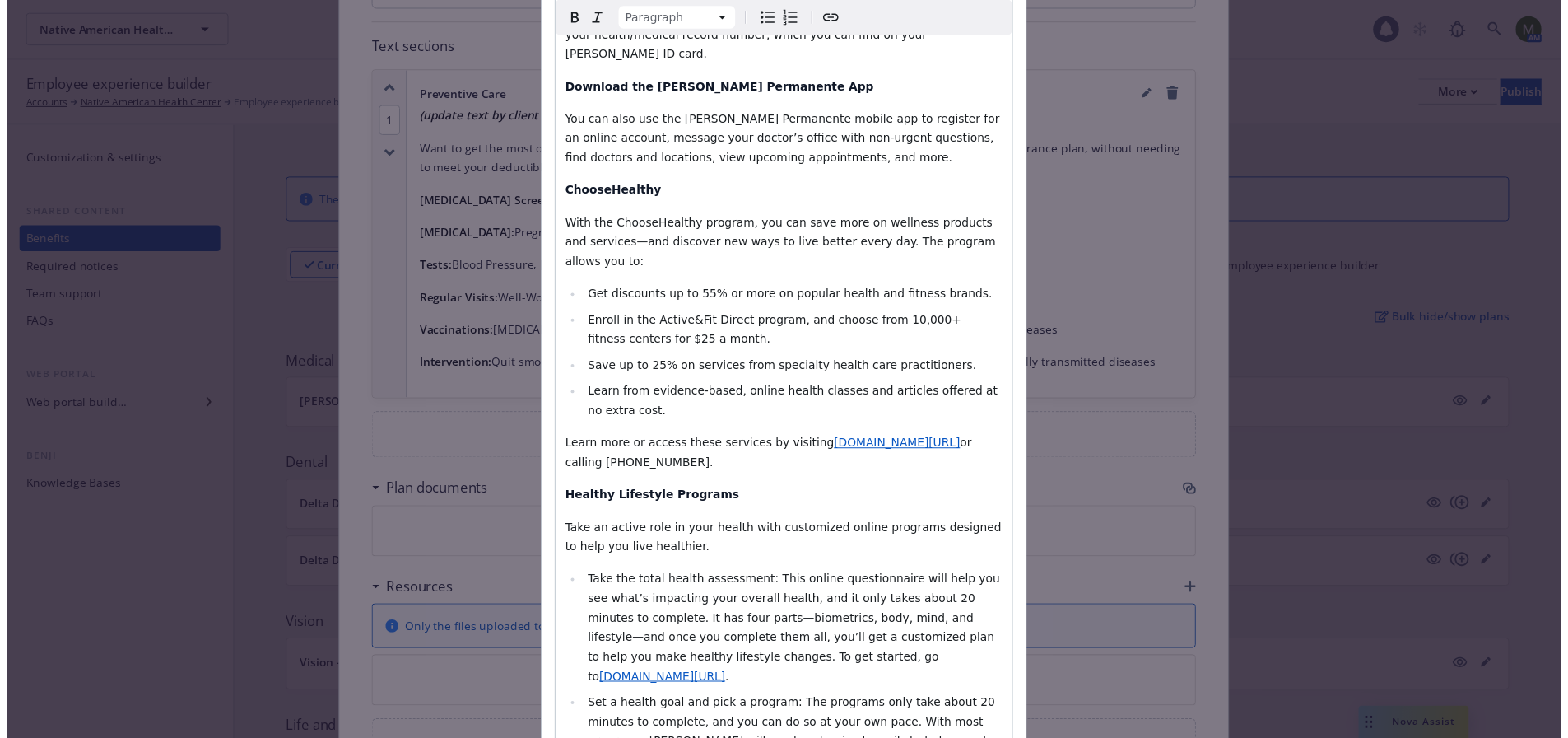
scroll to position [895, 0]
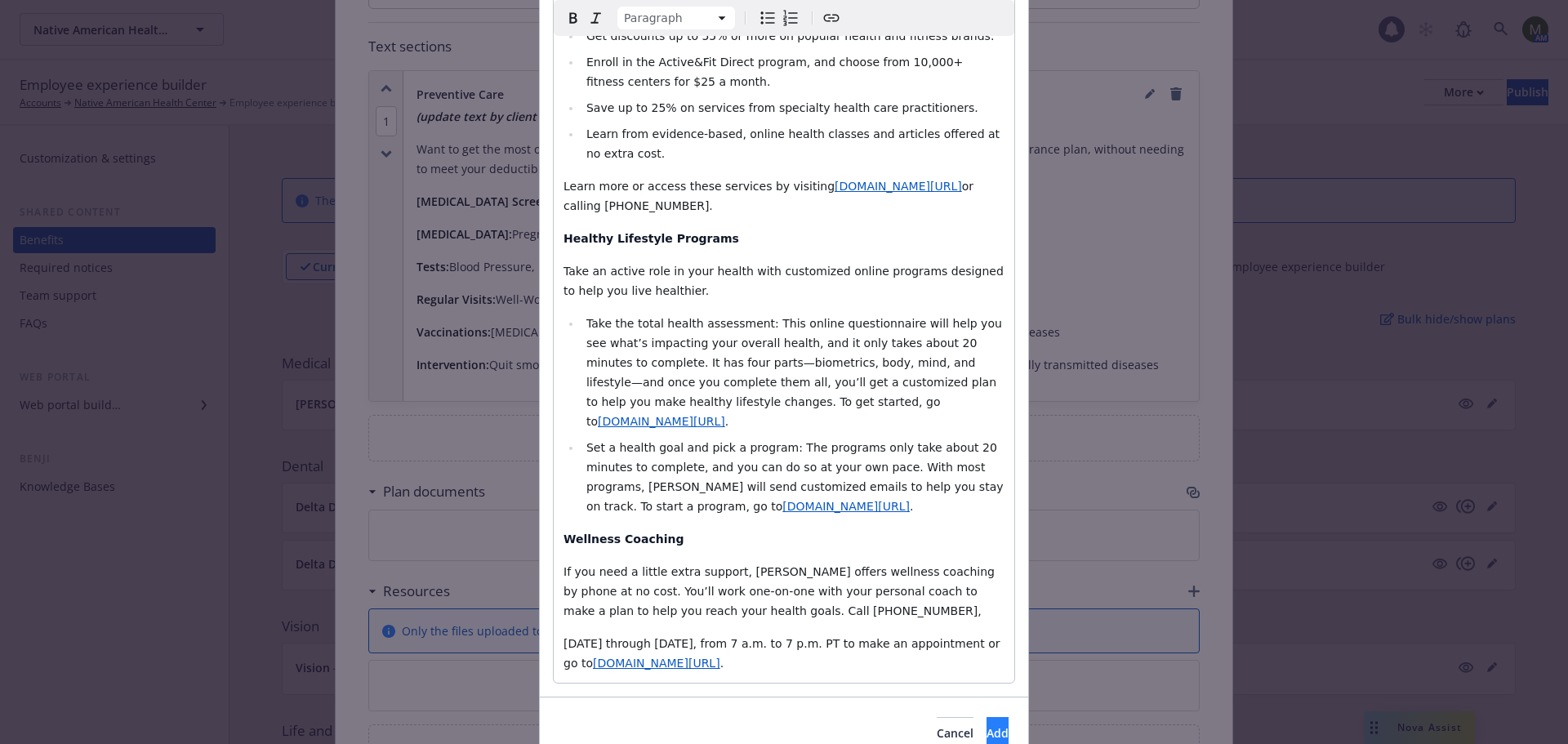
type input "Kaiser Online & Mobile App Tools and Resources"
click at [987, 725] on span "Add" at bounding box center [997, 733] width 22 height 16
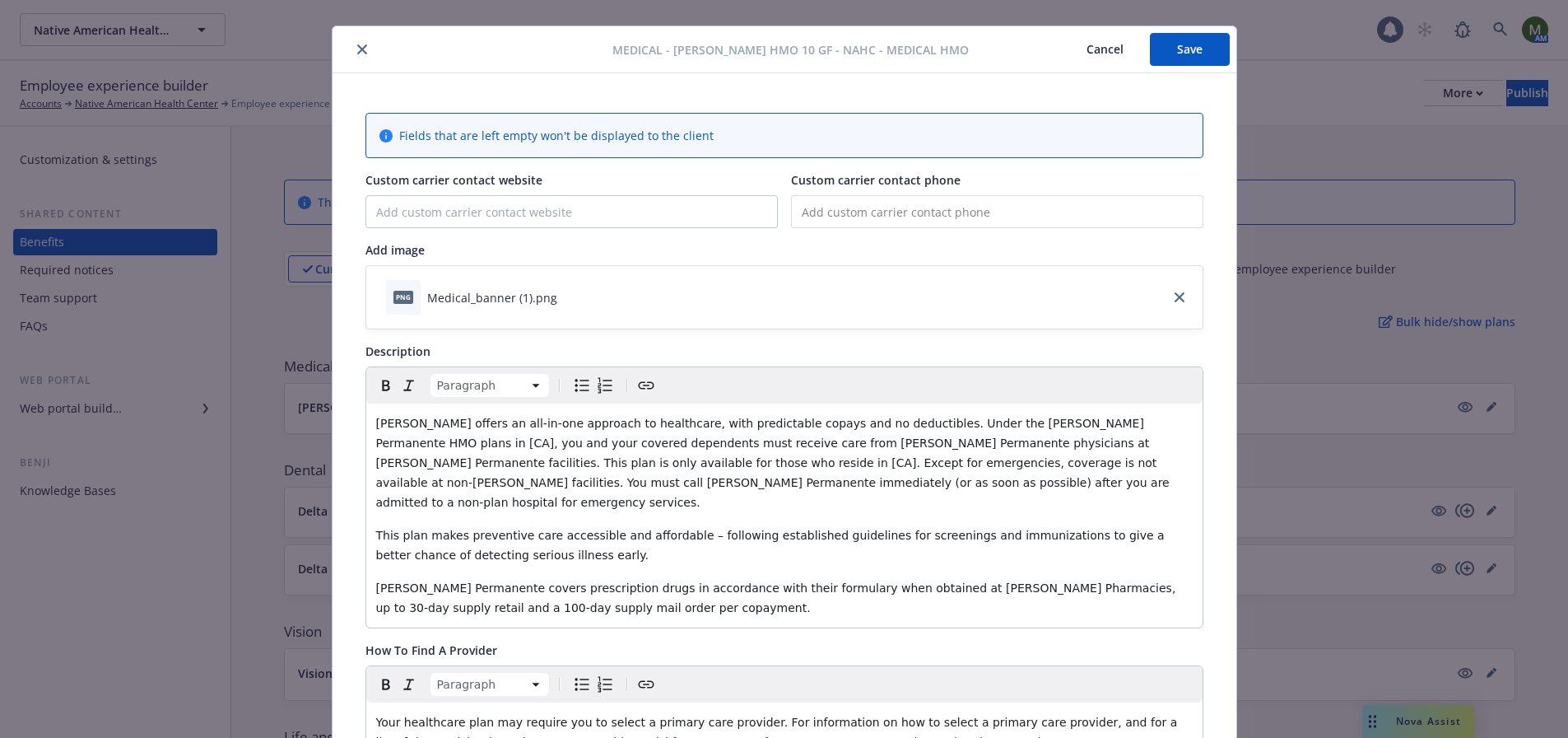
scroll to position [0, 0]
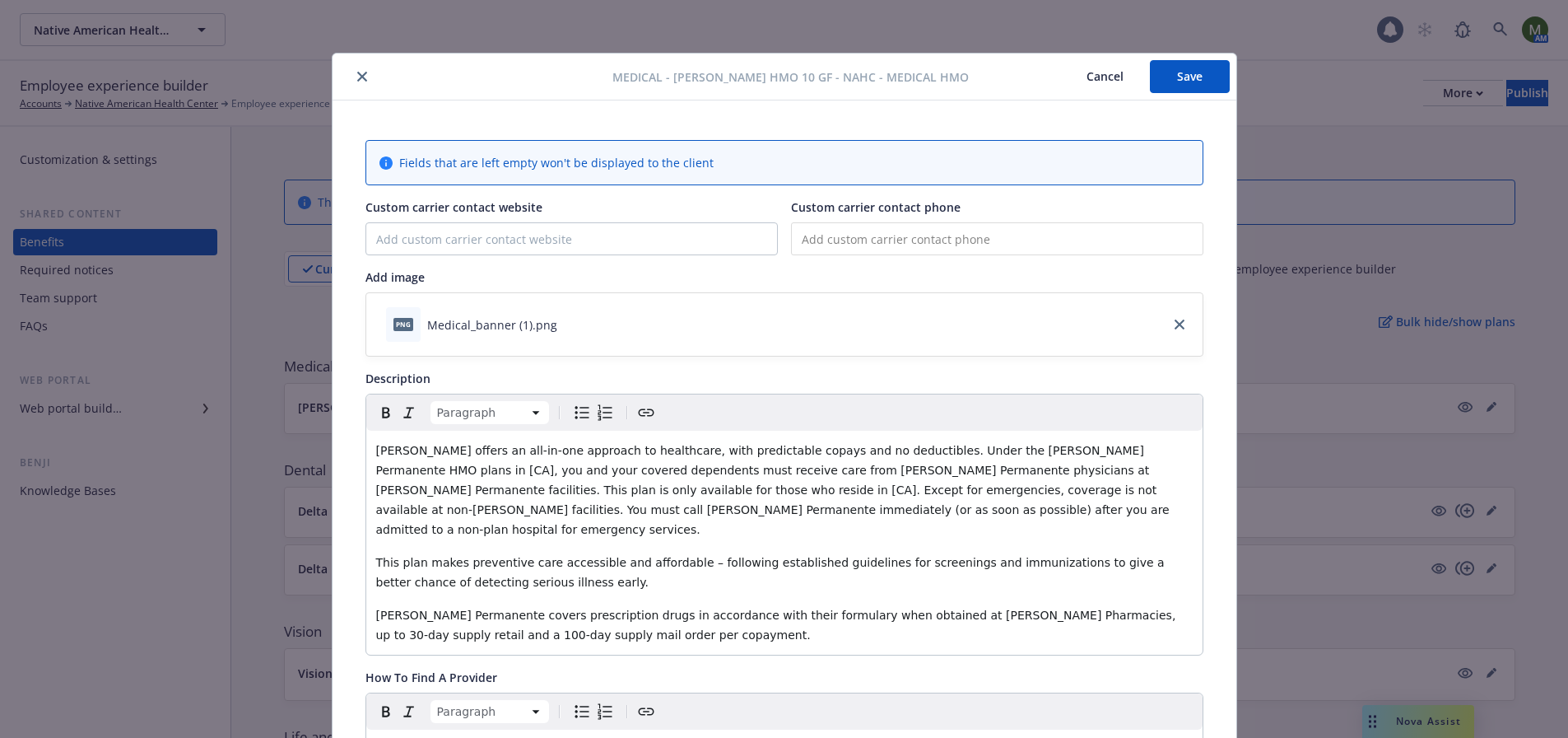
click at [1190, 74] on button "Save" at bounding box center [1189, 77] width 79 height 33
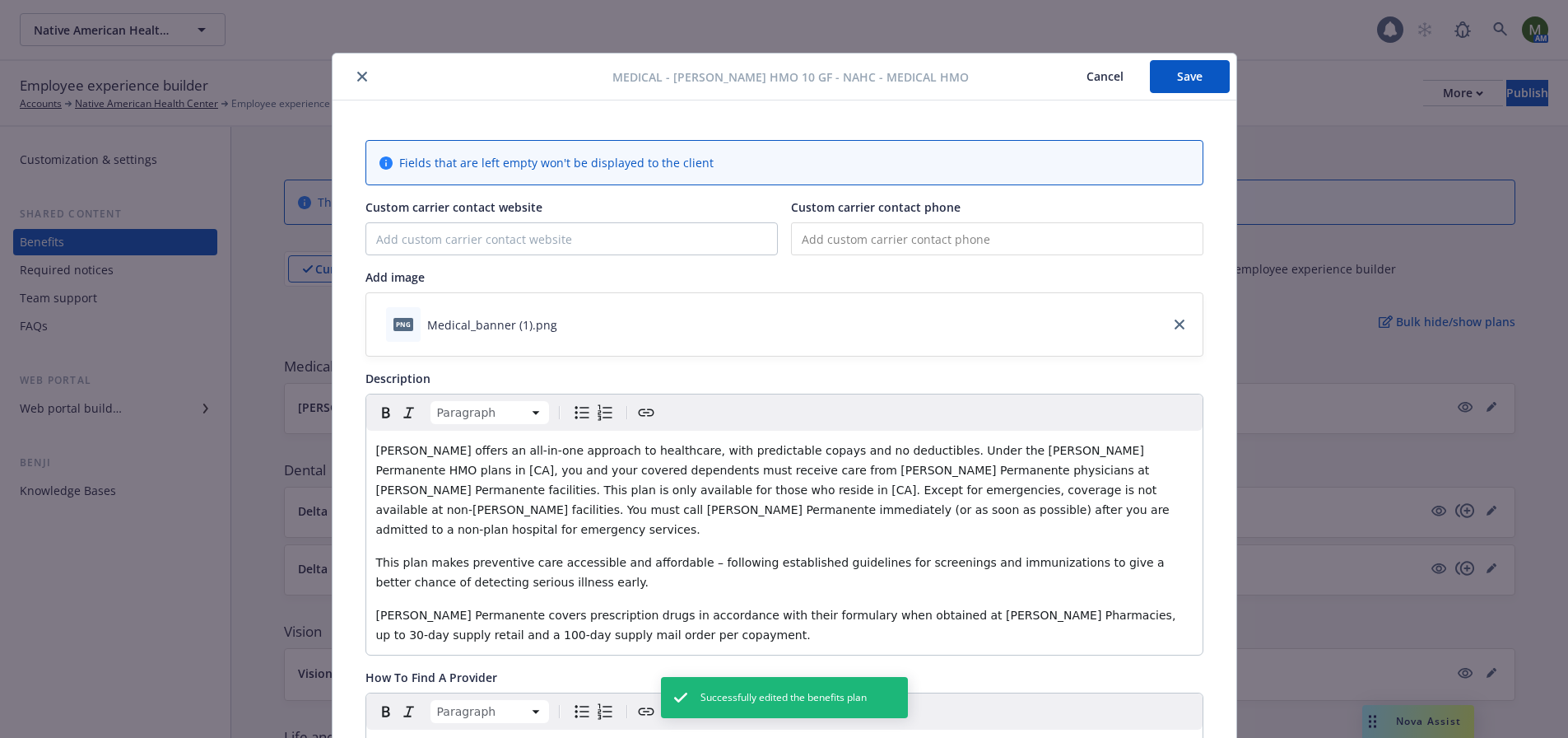
click at [357, 69] on button "close" at bounding box center [362, 76] width 20 height 20
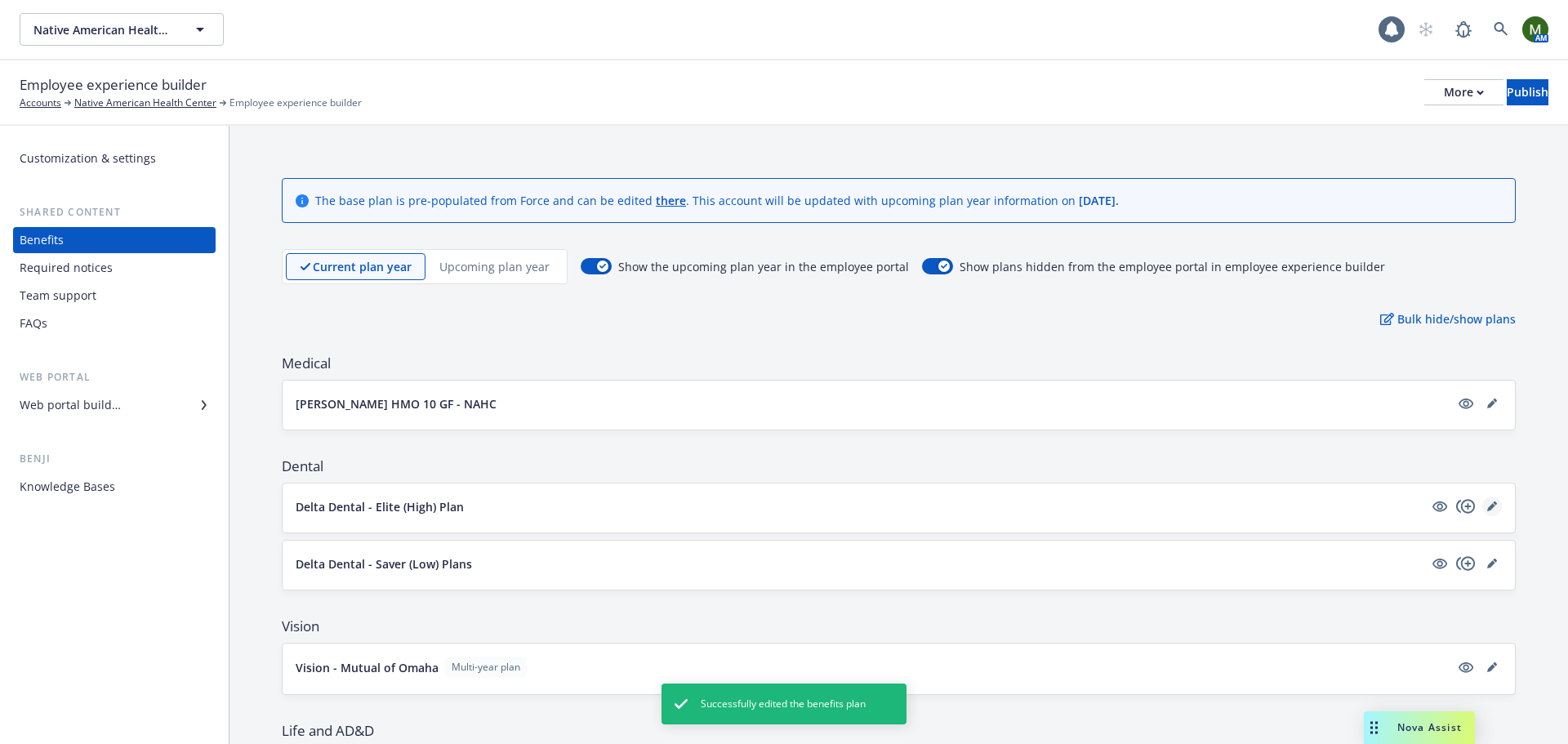
click at [1482, 513] on link "editPencil" at bounding box center [1492, 506] width 20 height 20
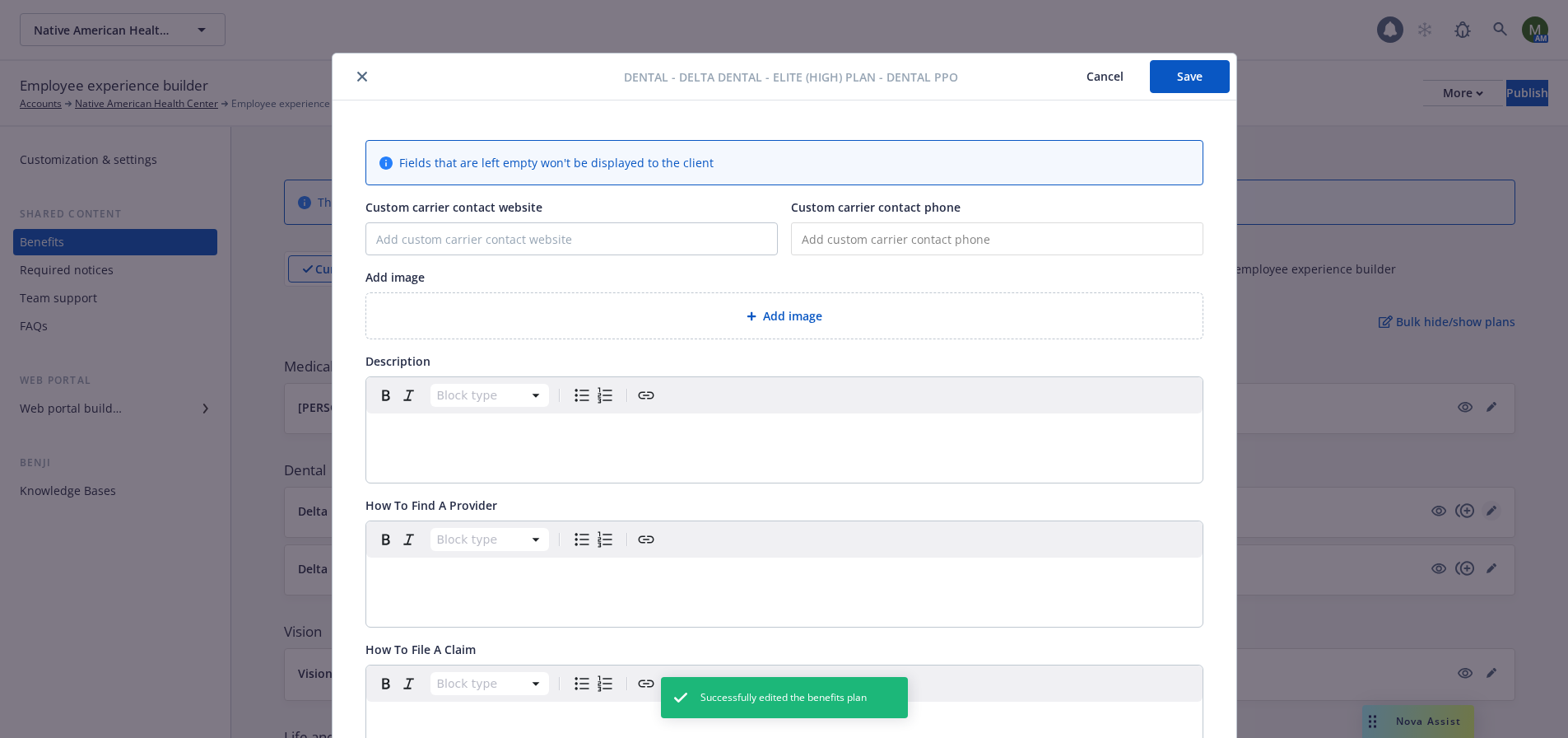
scroll to position [50, 0]
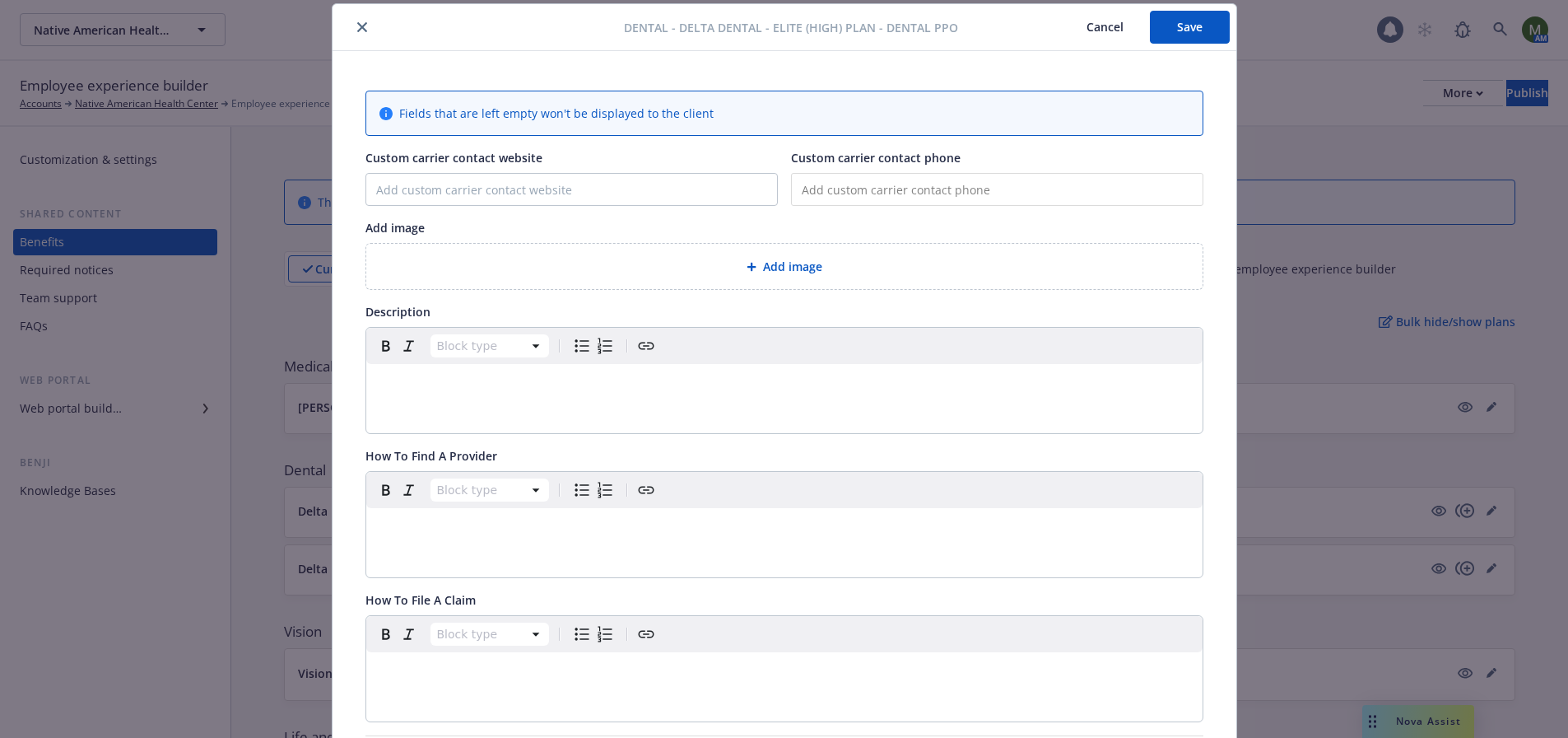
click at [801, 266] on span "Add image" at bounding box center [793, 266] width 59 height 17
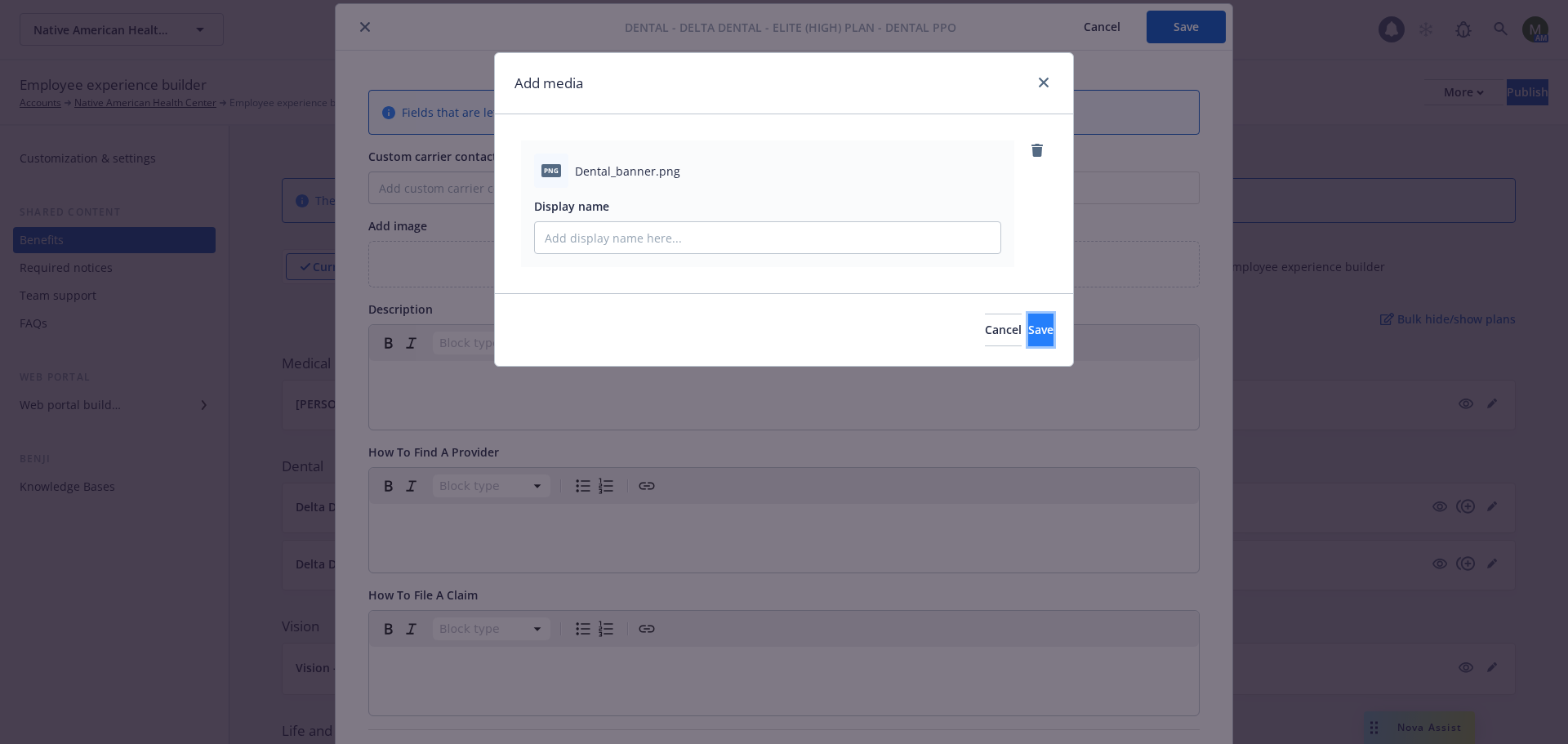
click at [1028, 332] on span "Save" at bounding box center [1040, 329] width 25 height 16
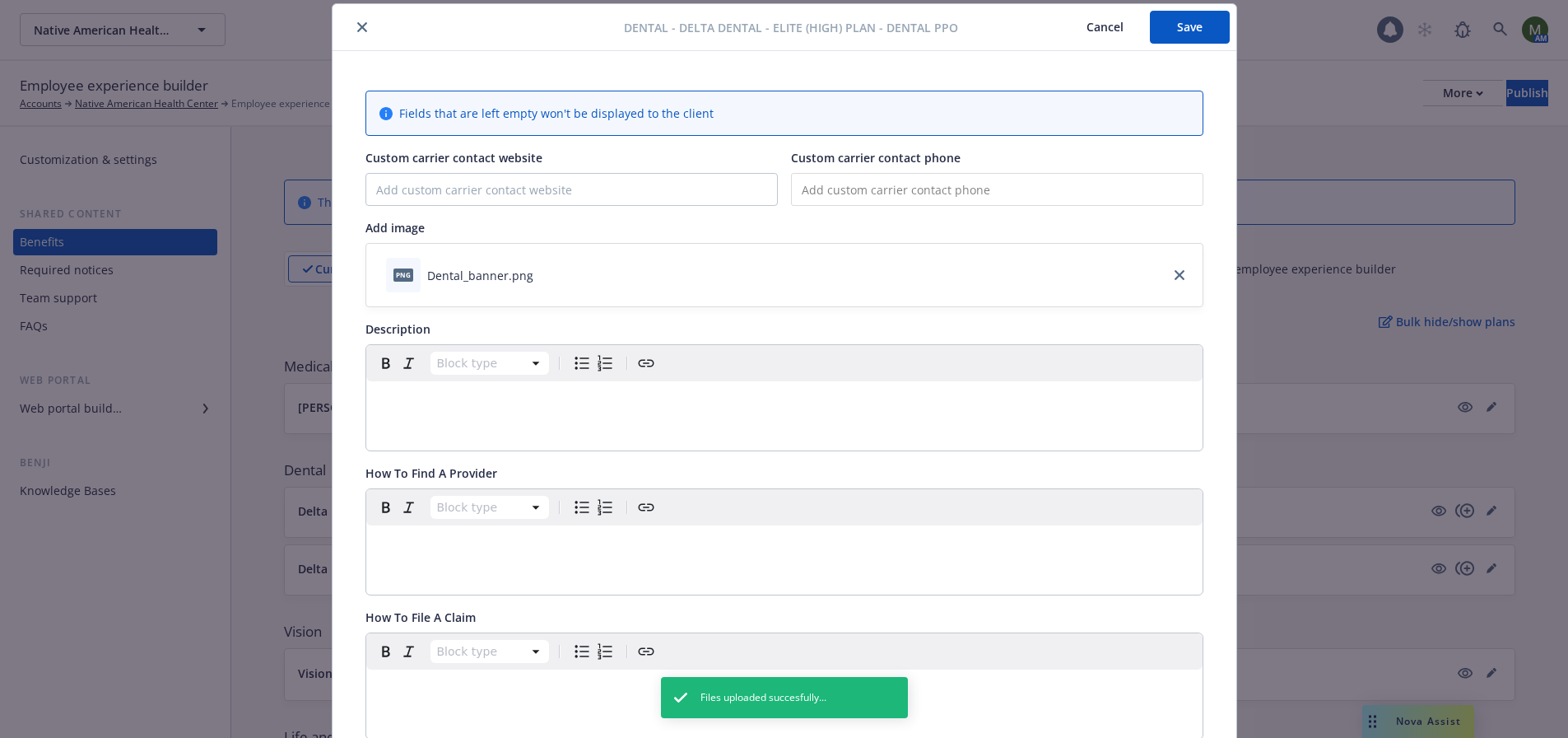
click at [561, 407] on p "editable markdown" at bounding box center [784, 401] width 816 height 20
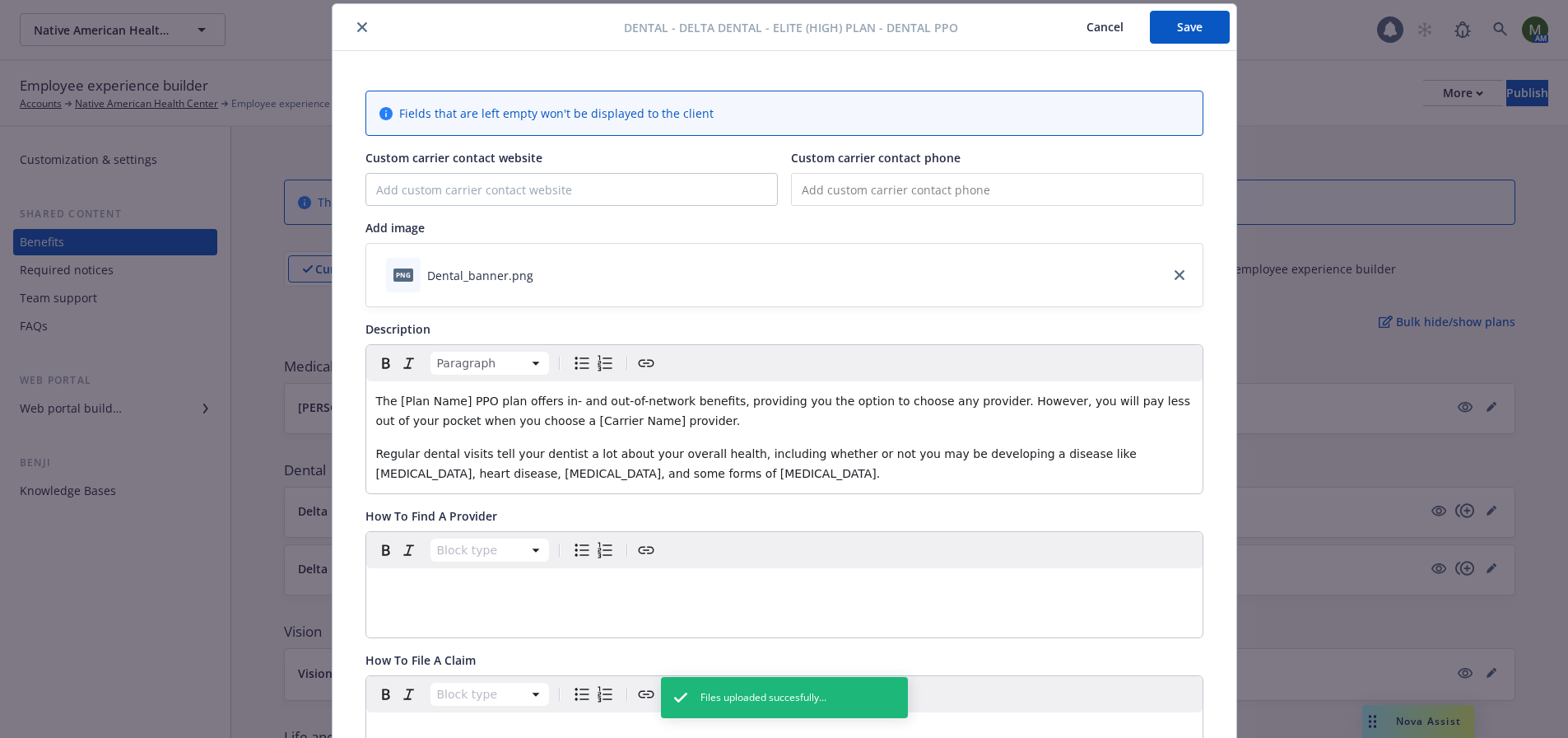
click at [595, 599] on div "editable markdown" at bounding box center [785, 588] width 836 height 39
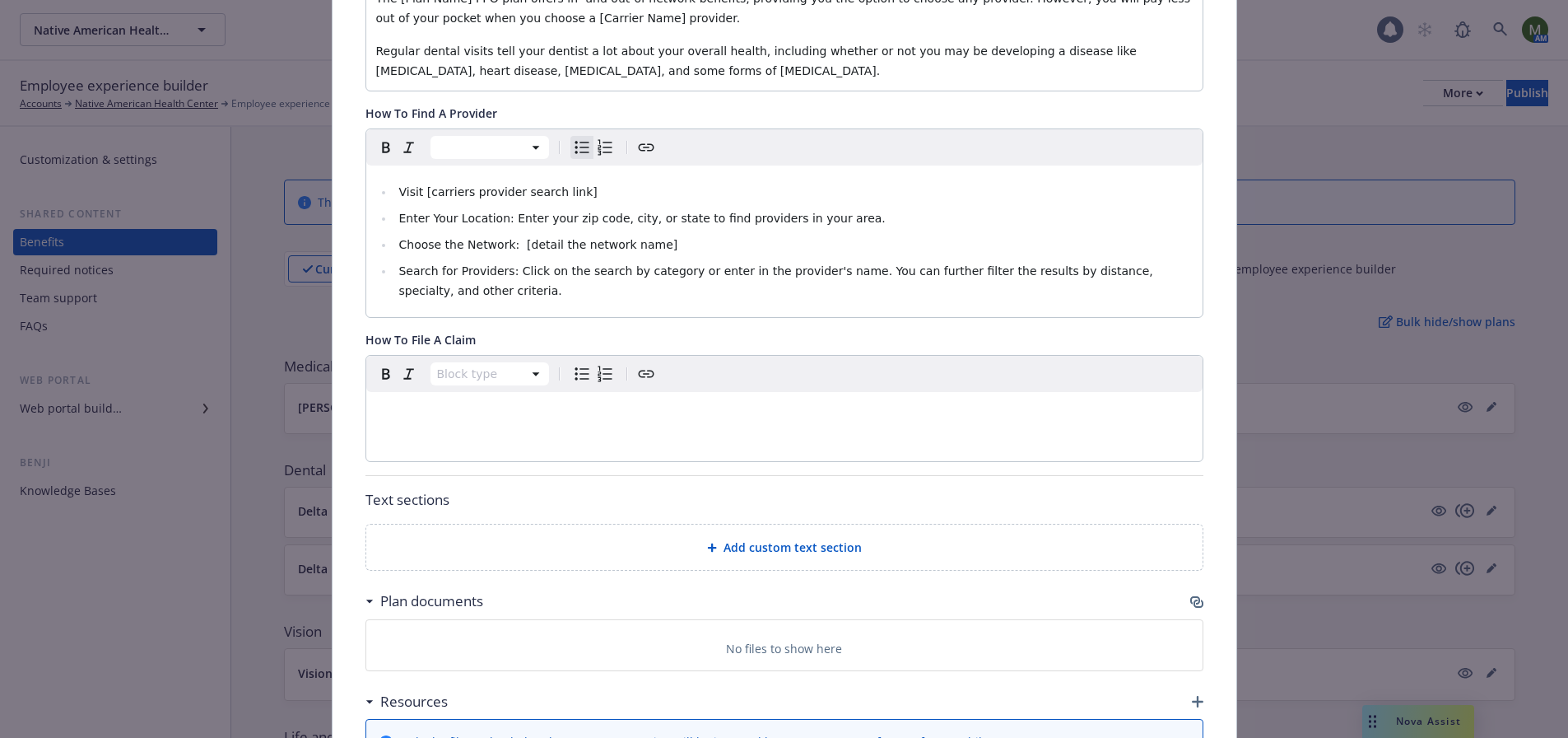
scroll to position [461, 0]
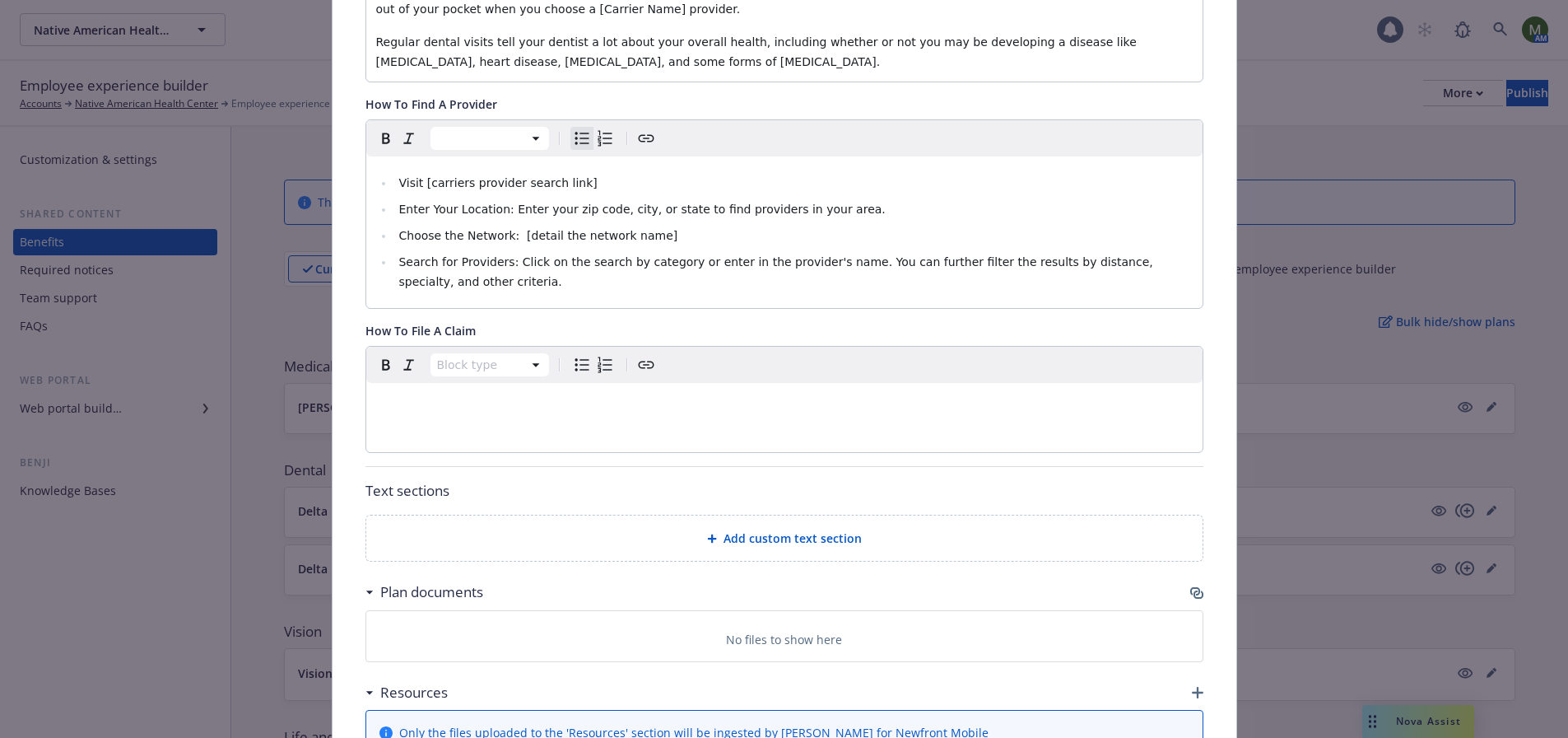
click at [771, 531] on span "Add custom text section" at bounding box center [793, 538] width 138 height 17
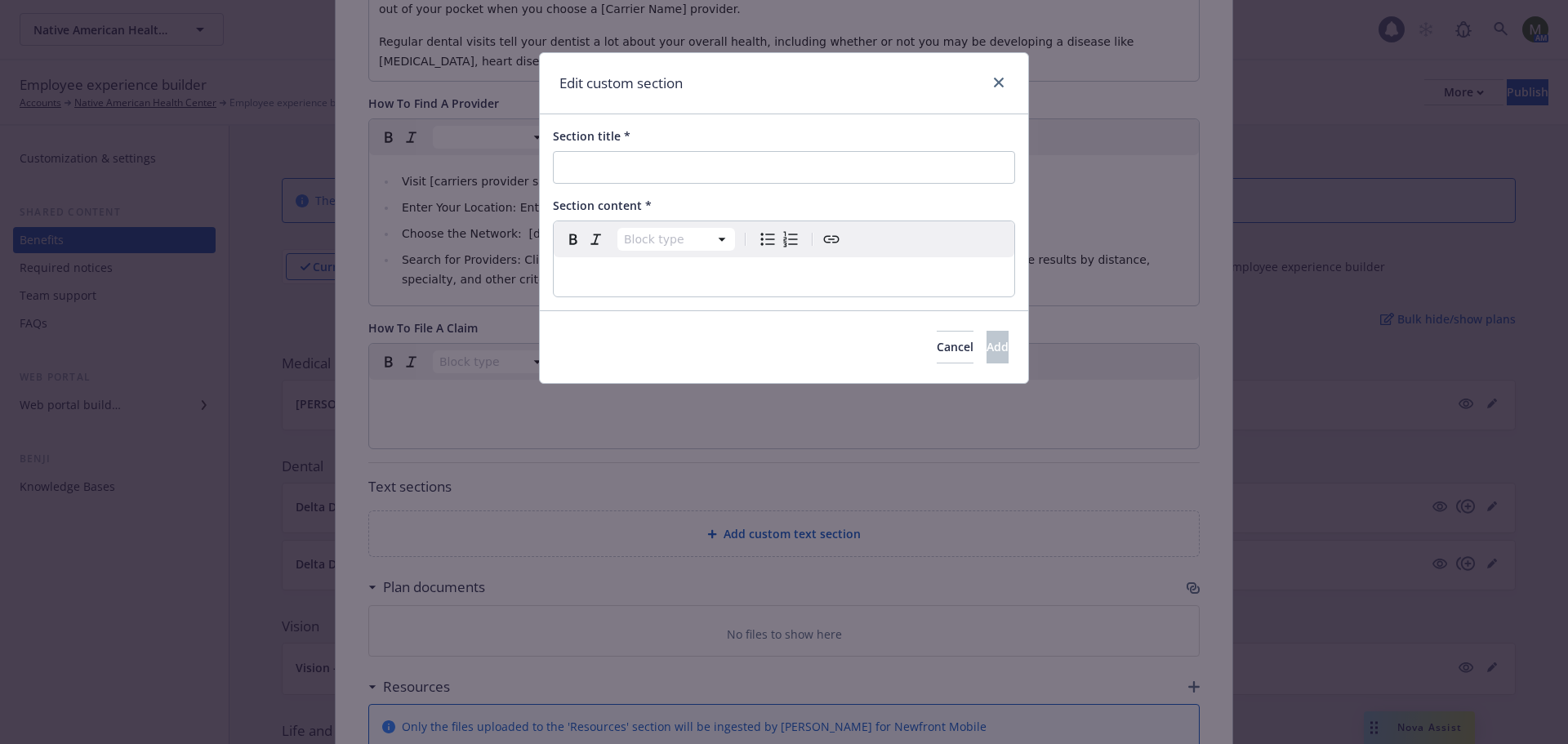
click at [652, 282] on p "editable markdown" at bounding box center [784, 276] width 441 height 20
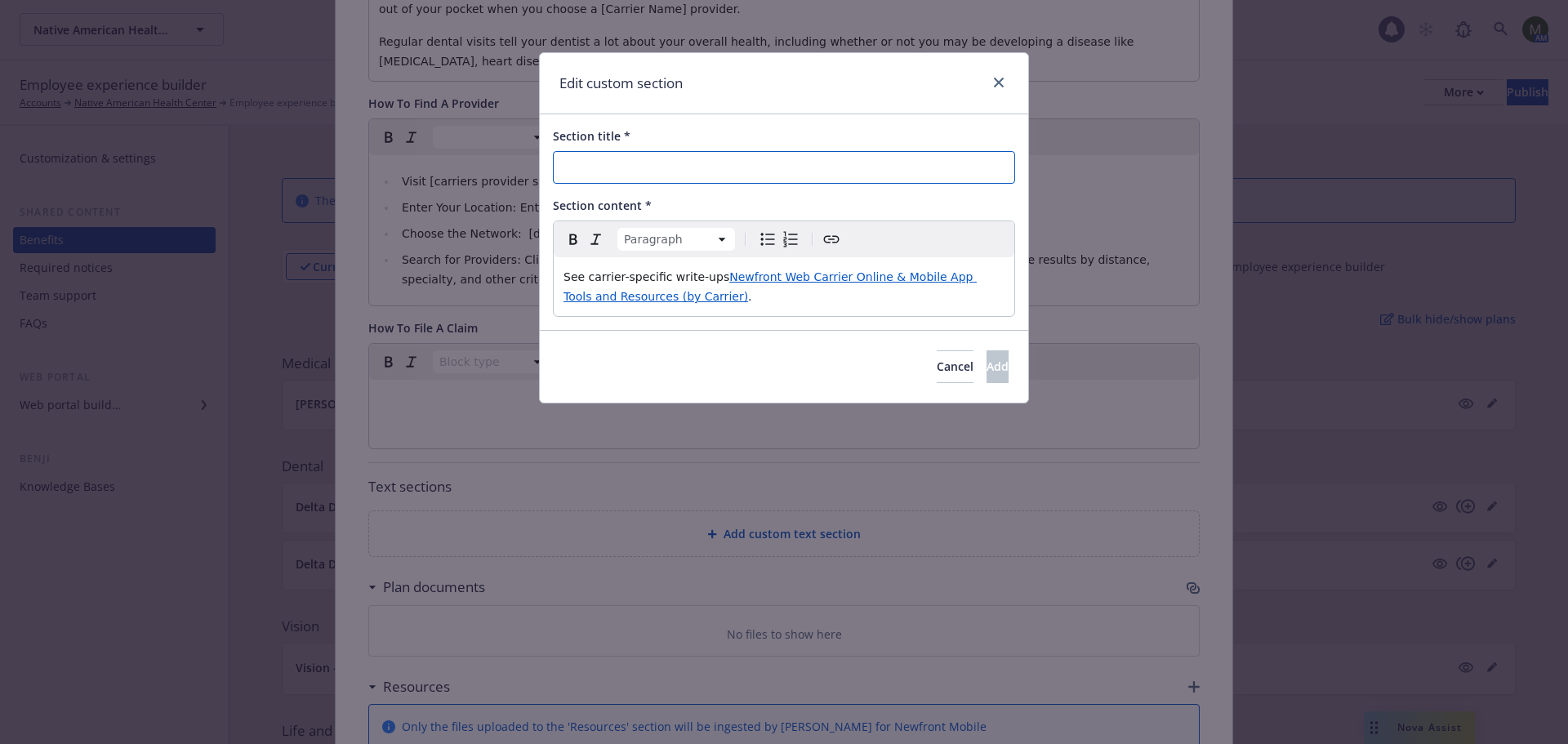
click at [711, 161] on input "Section title *" at bounding box center [784, 167] width 463 height 33
paste input "[Carrier Name] Online & Mobile App Tools and Resources"
type input "[Carrier Name] Online & Mobile App Tools and Resources"
click at [987, 366] on span "Add" at bounding box center [997, 366] width 22 height 16
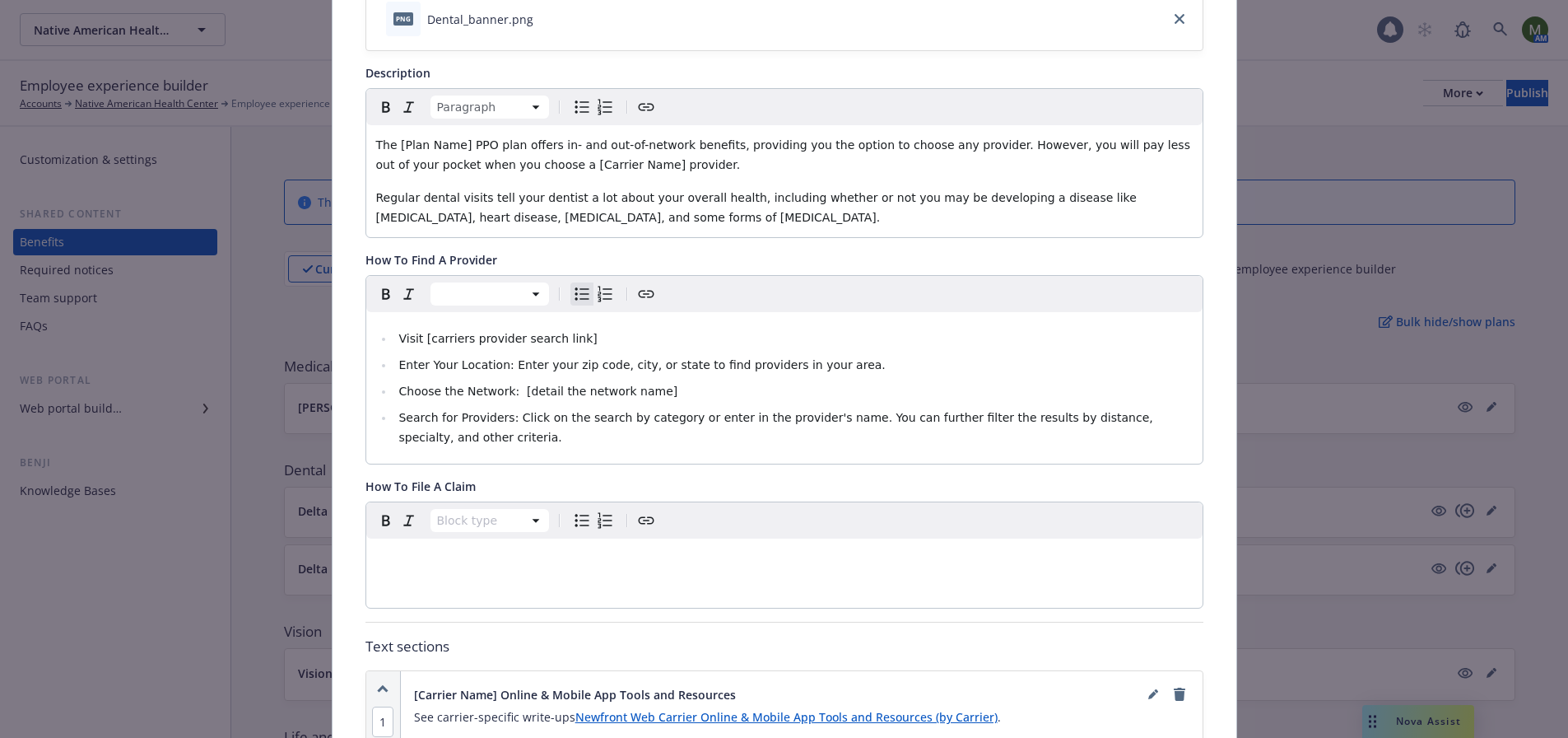
scroll to position [0, 0]
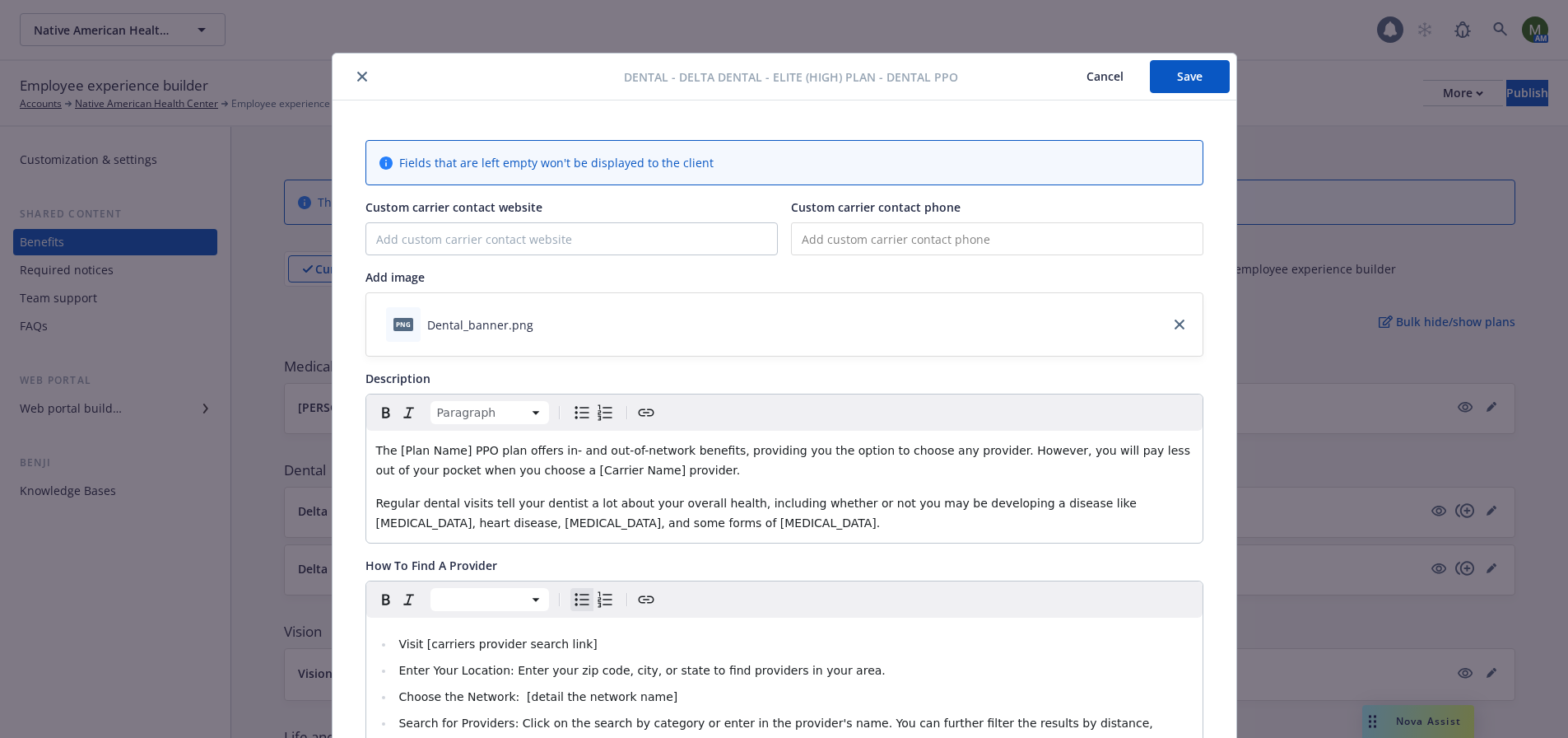
click at [1180, 80] on button "Save" at bounding box center [1189, 77] width 79 height 33
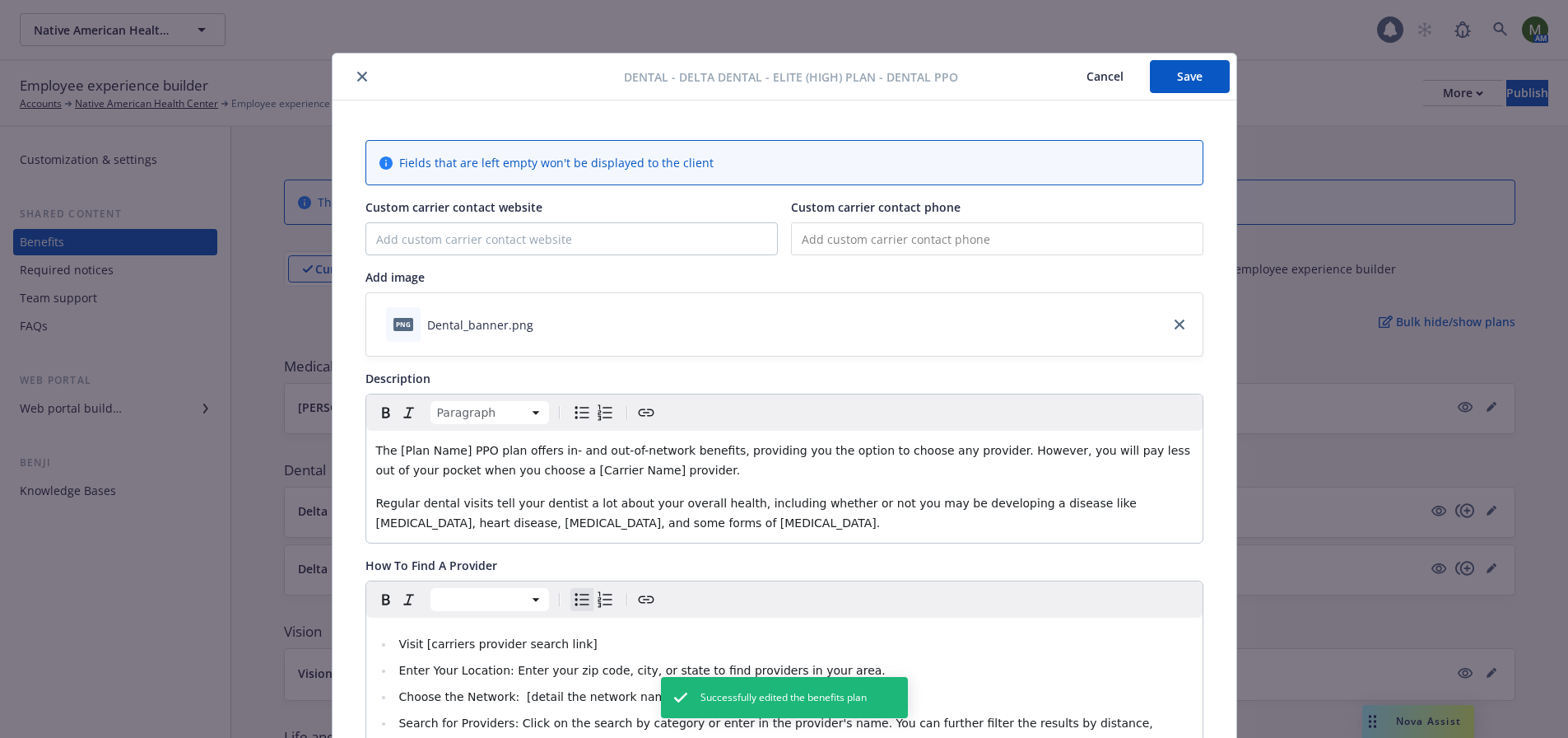
click at [361, 84] on div at bounding box center [481, 76] width 285 height 20
click at [357, 78] on icon "close" at bounding box center [361, 76] width 10 height 10
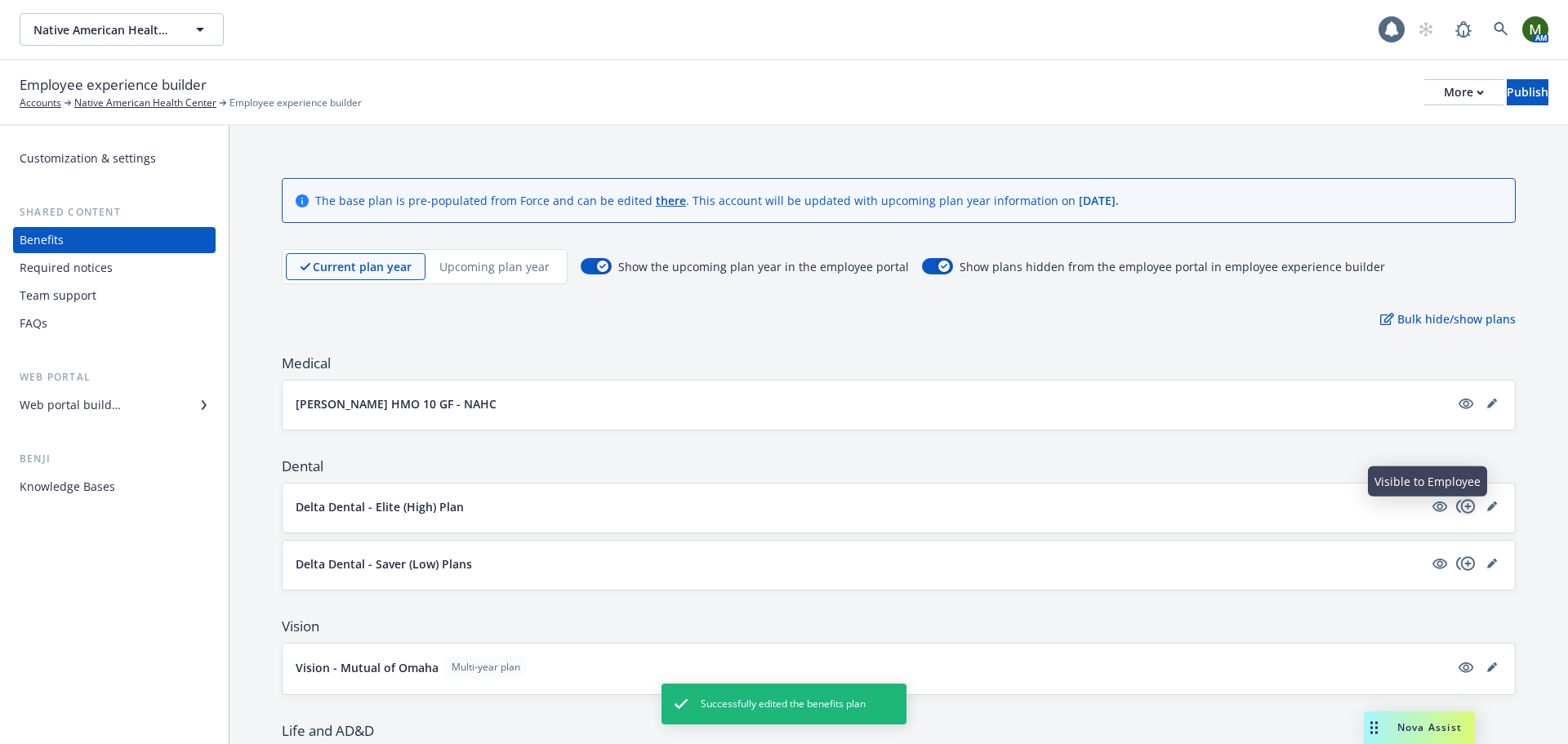
click at [1456, 504] on icon "copyPlus" at bounding box center [1466, 506] width 20 height 20
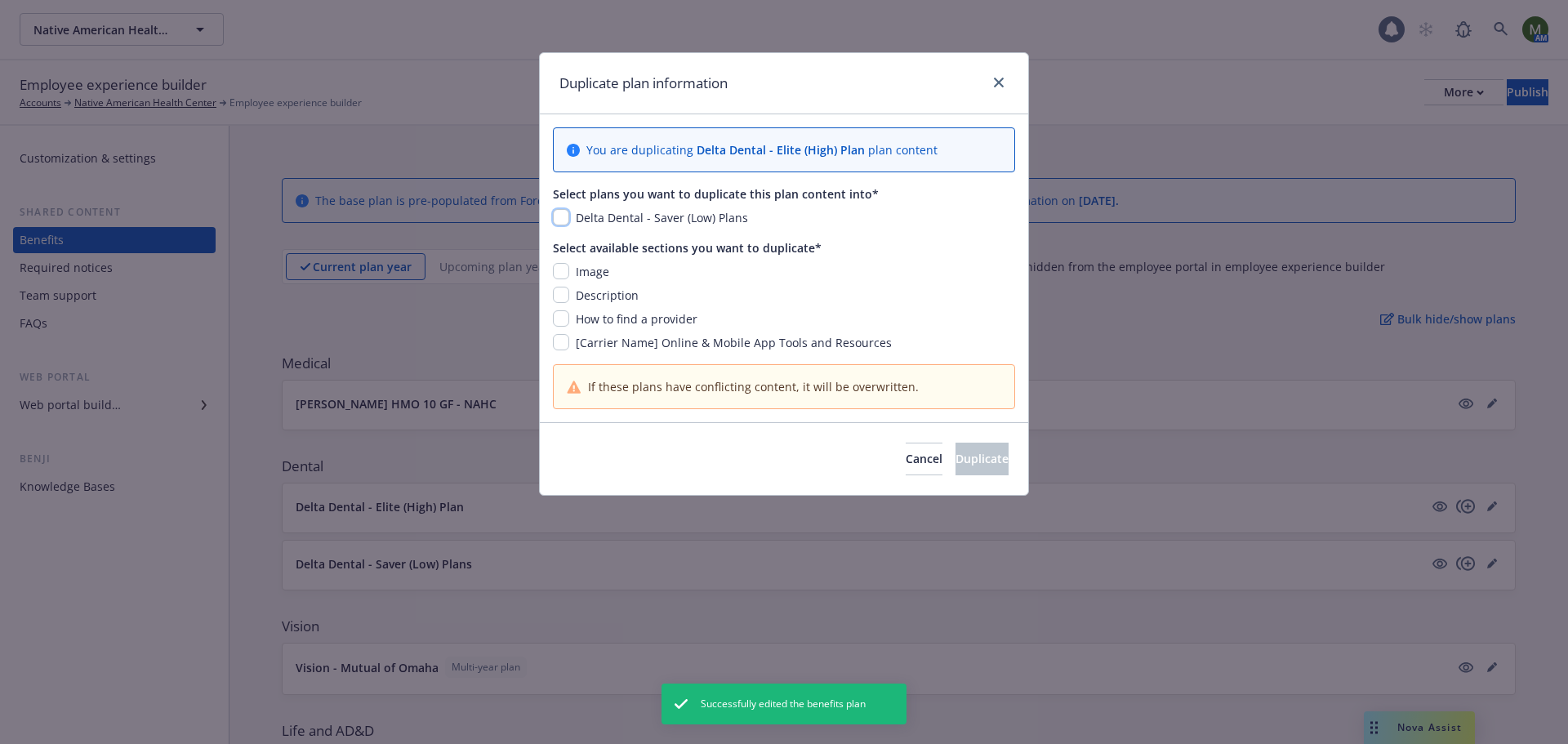
click at [560, 219] on input "checkbox" at bounding box center [560, 217] width 16 height 16
checkbox input "true"
click at [560, 270] on input "checkbox" at bounding box center [560, 271] width 16 height 16
checkbox input "true"
click at [562, 295] on input "checkbox" at bounding box center [560, 294] width 16 height 16
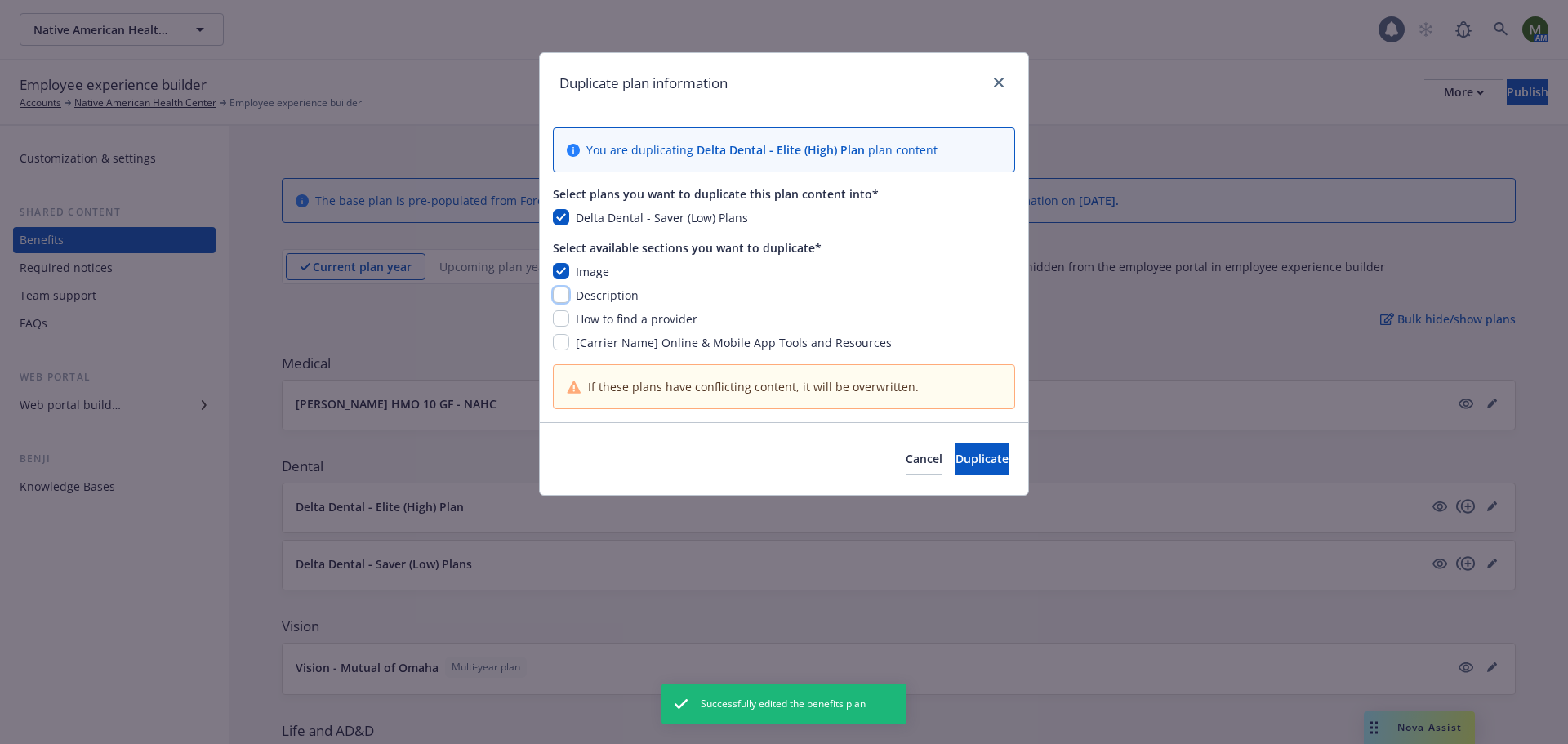
checkbox input "true"
click at [562, 307] on div "Image Description How to find a provider [Carrier Name] Online & Mobile App Too…" at bounding box center [784, 307] width 463 height 88
click at [562, 314] on input "checkbox" at bounding box center [560, 318] width 16 height 16
checkbox input "true"
click at [560, 335] on input "checkbox" at bounding box center [560, 342] width 16 height 16
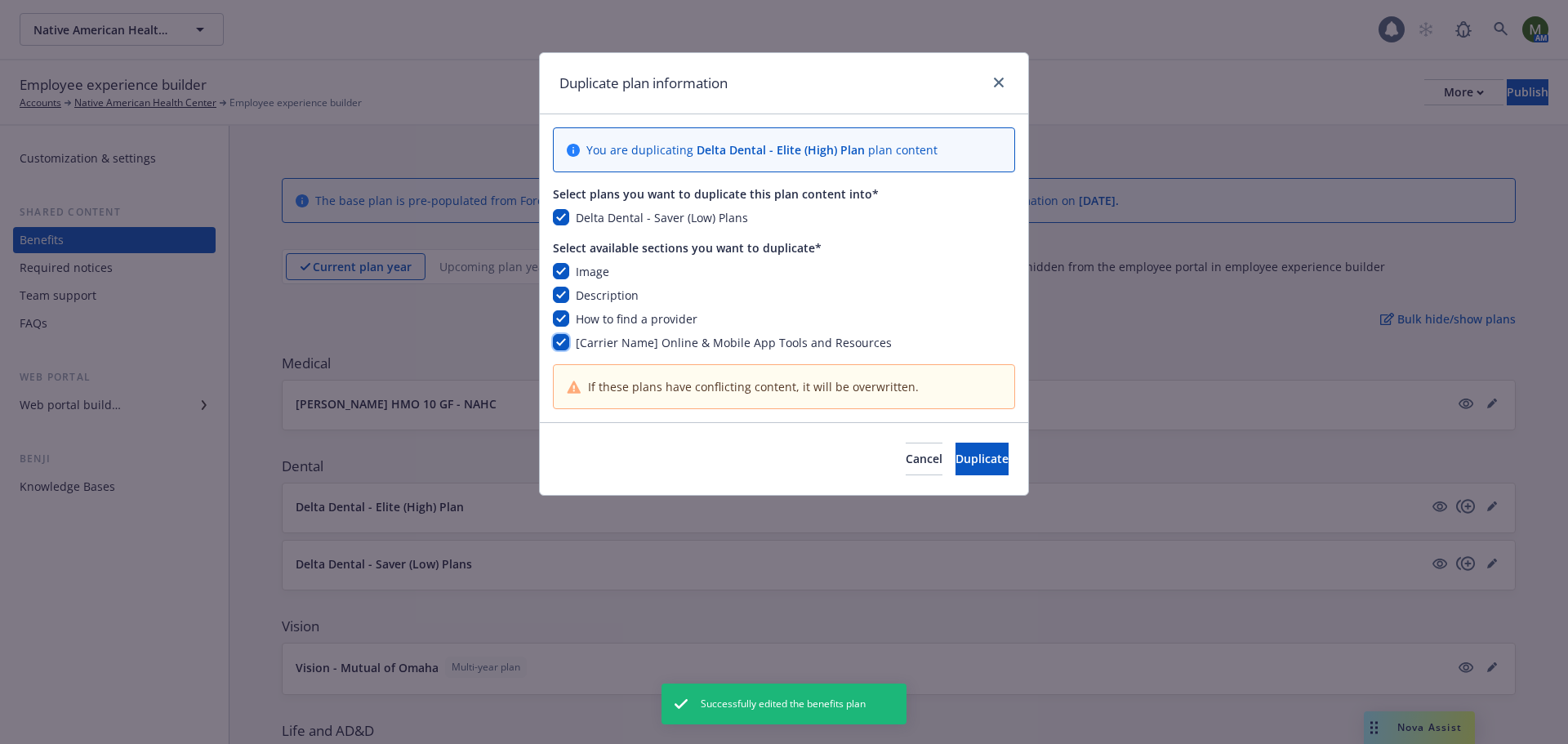
checkbox input "true"
click at [967, 456] on span "Duplicate" at bounding box center [982, 458] width 53 height 16
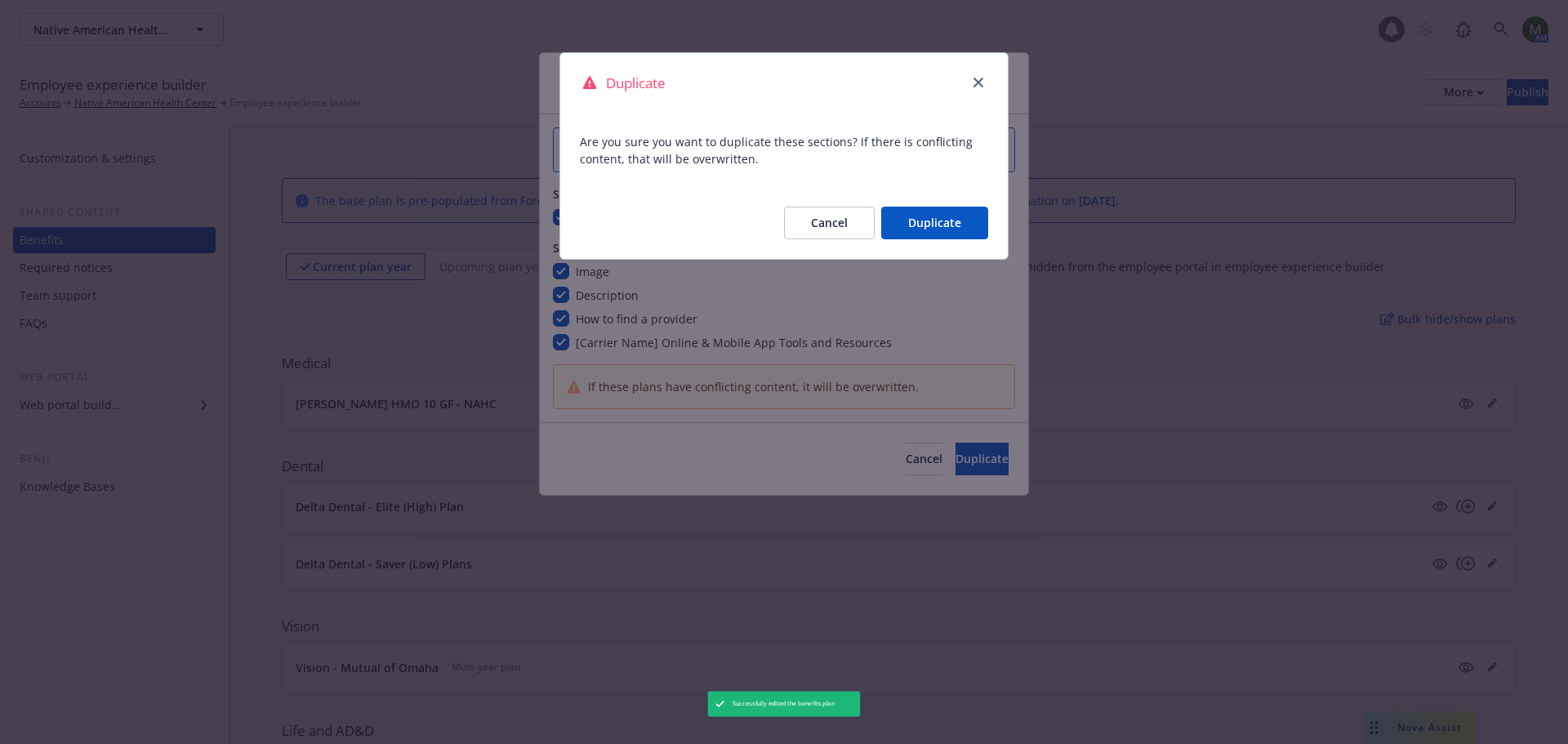
click at [954, 230] on button "Duplicate" at bounding box center [935, 223] width 107 height 33
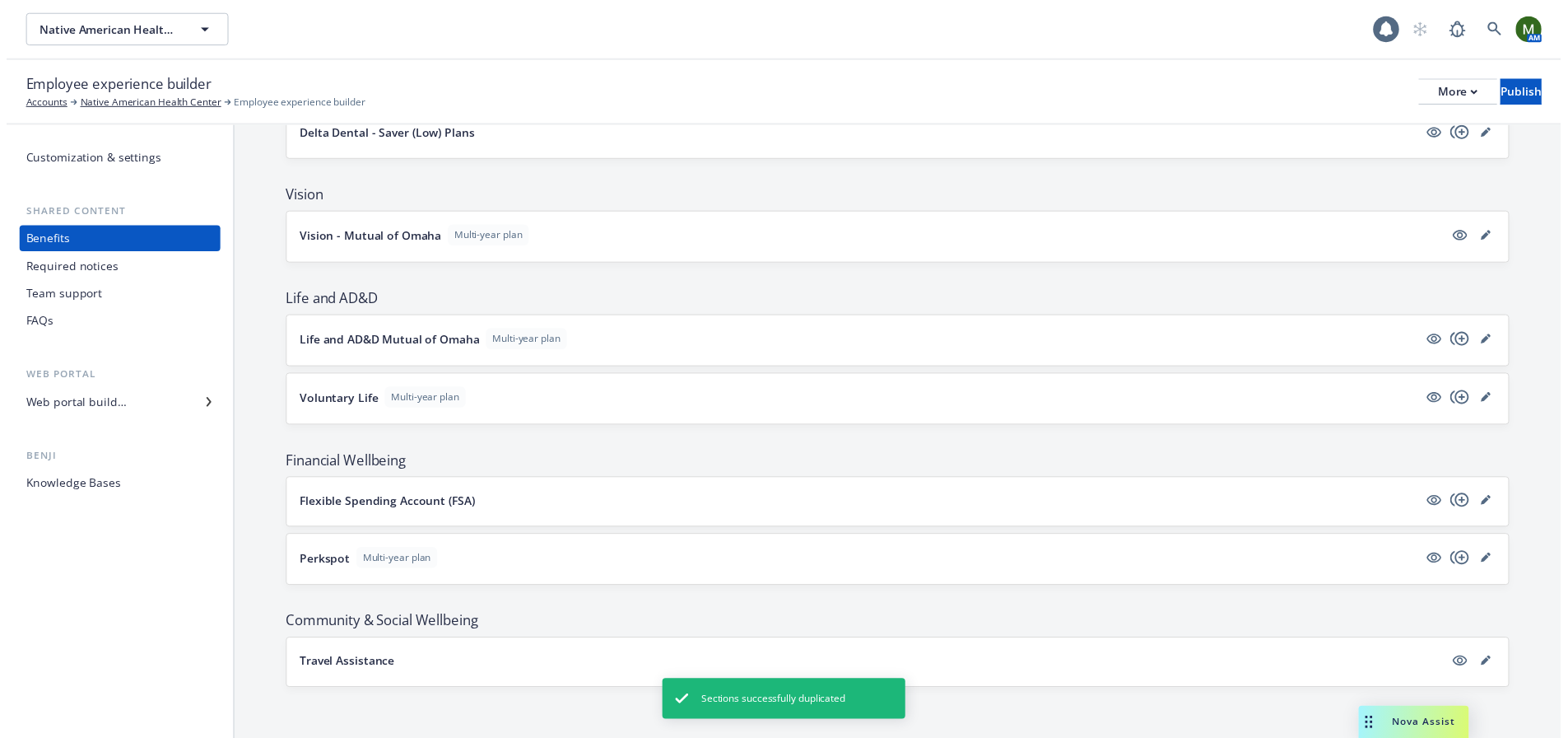
scroll to position [435, 0]
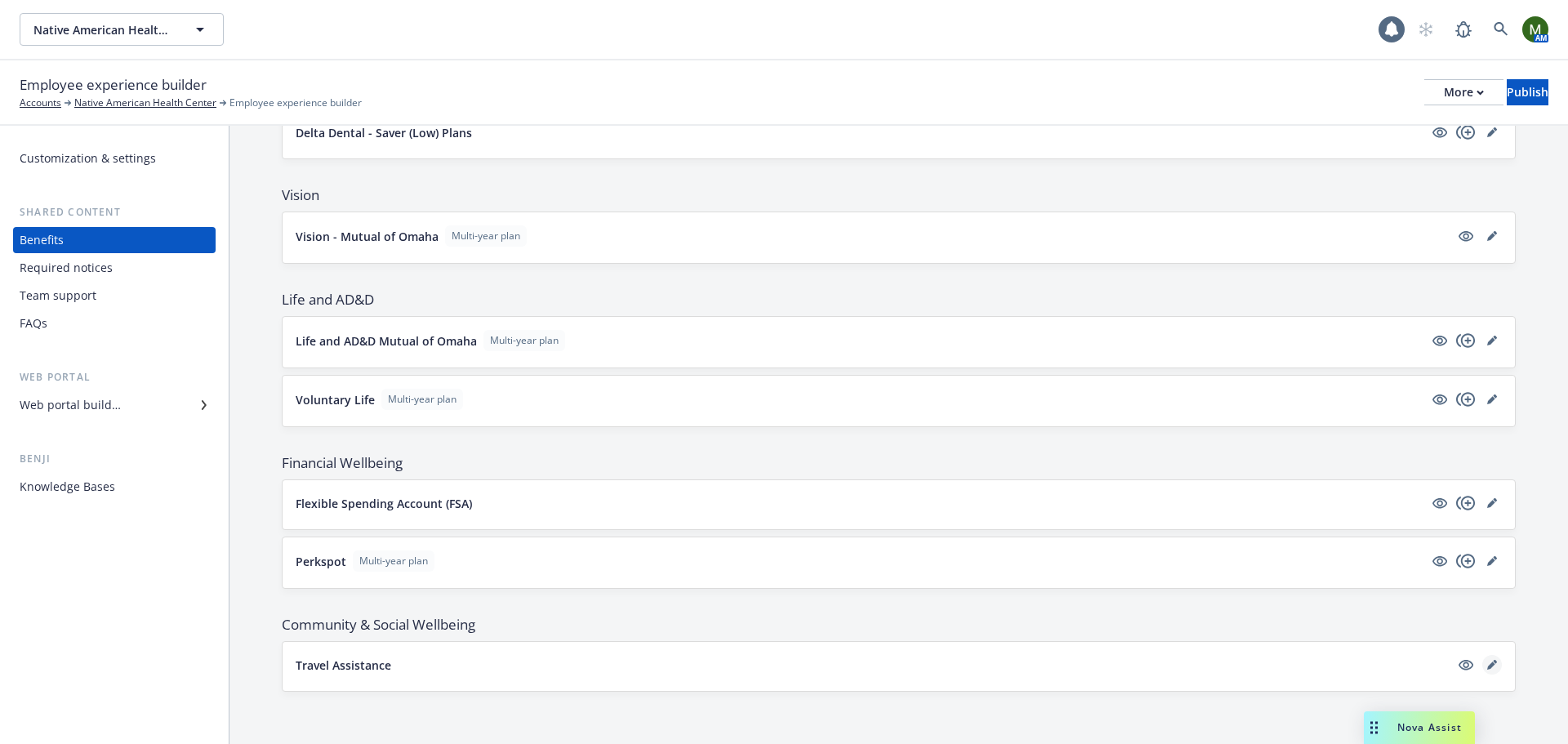
click at [1482, 670] on link "editPencil" at bounding box center [1492, 664] width 20 height 20
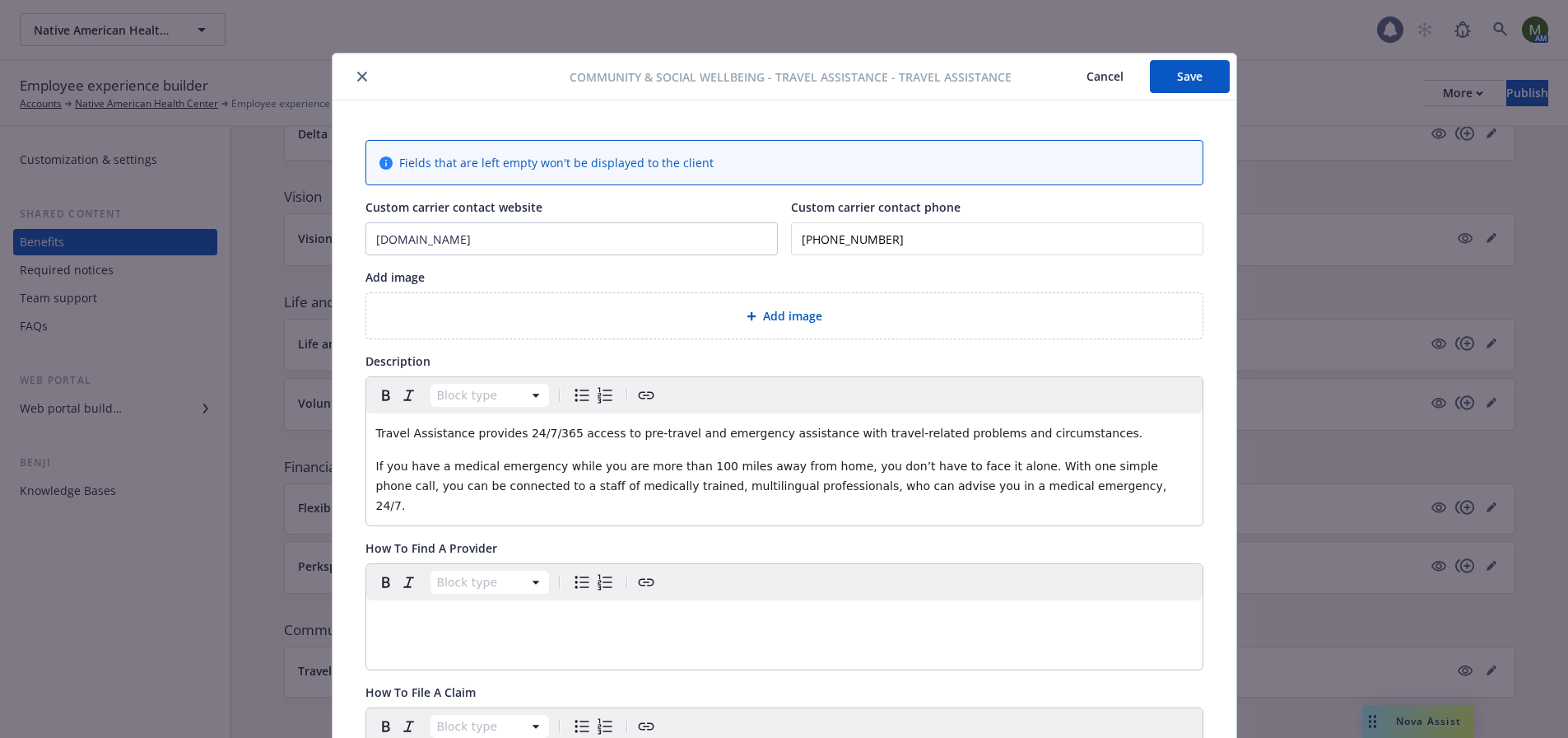
click at [359, 77] on icon "close" at bounding box center [361, 76] width 10 height 10
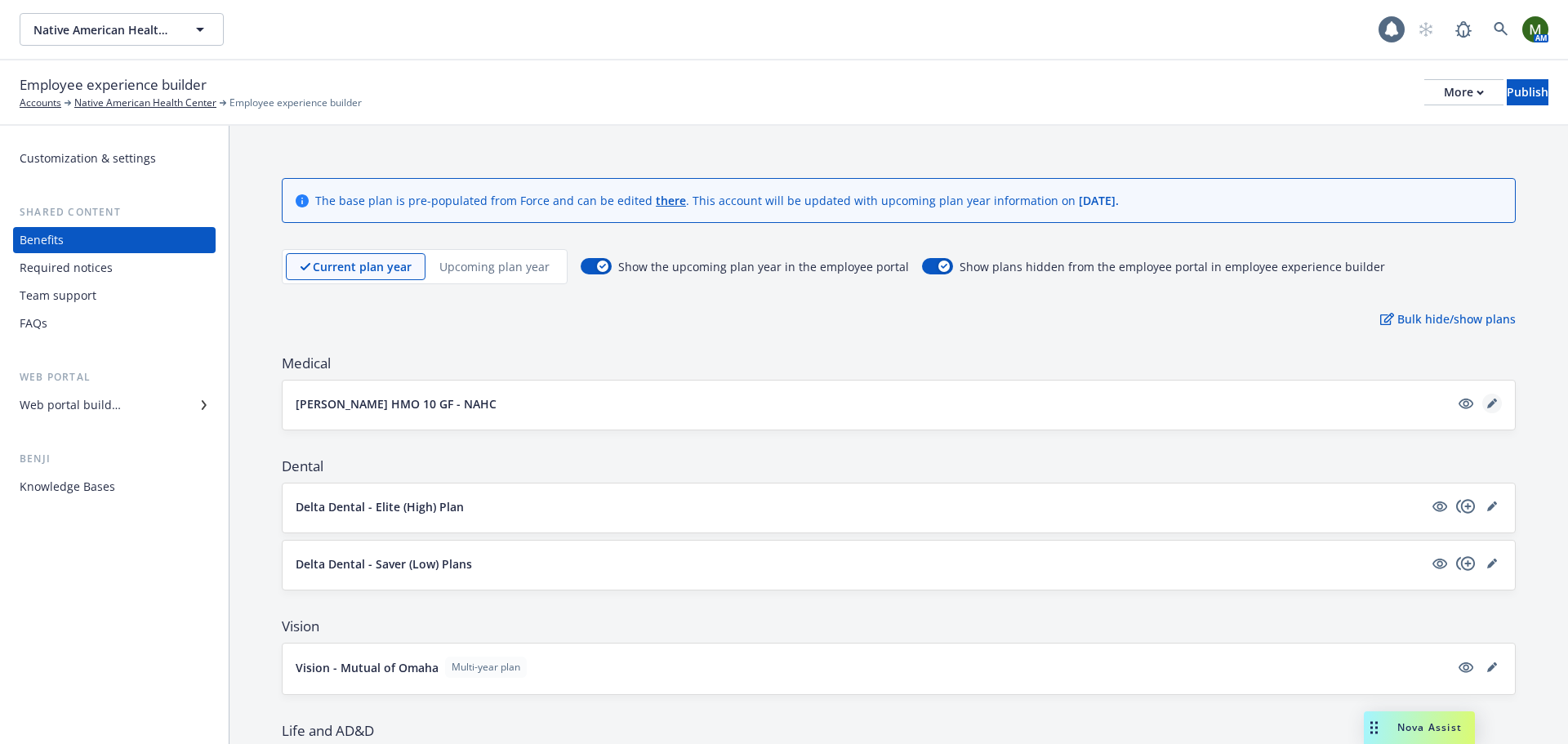
click at [1487, 401] on icon "editPencil" at bounding box center [1492, 403] width 10 height 10
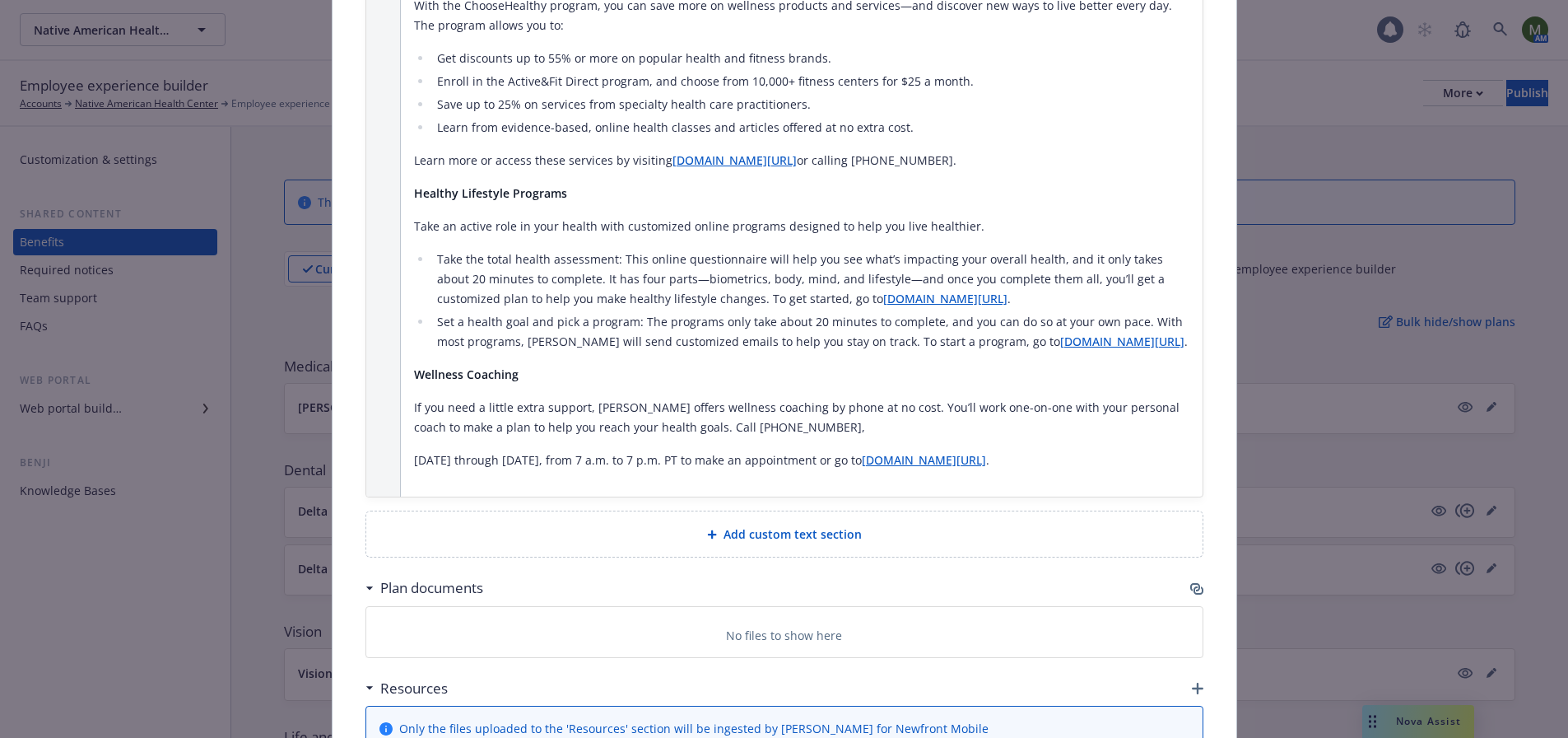
scroll to position [1943, 0]
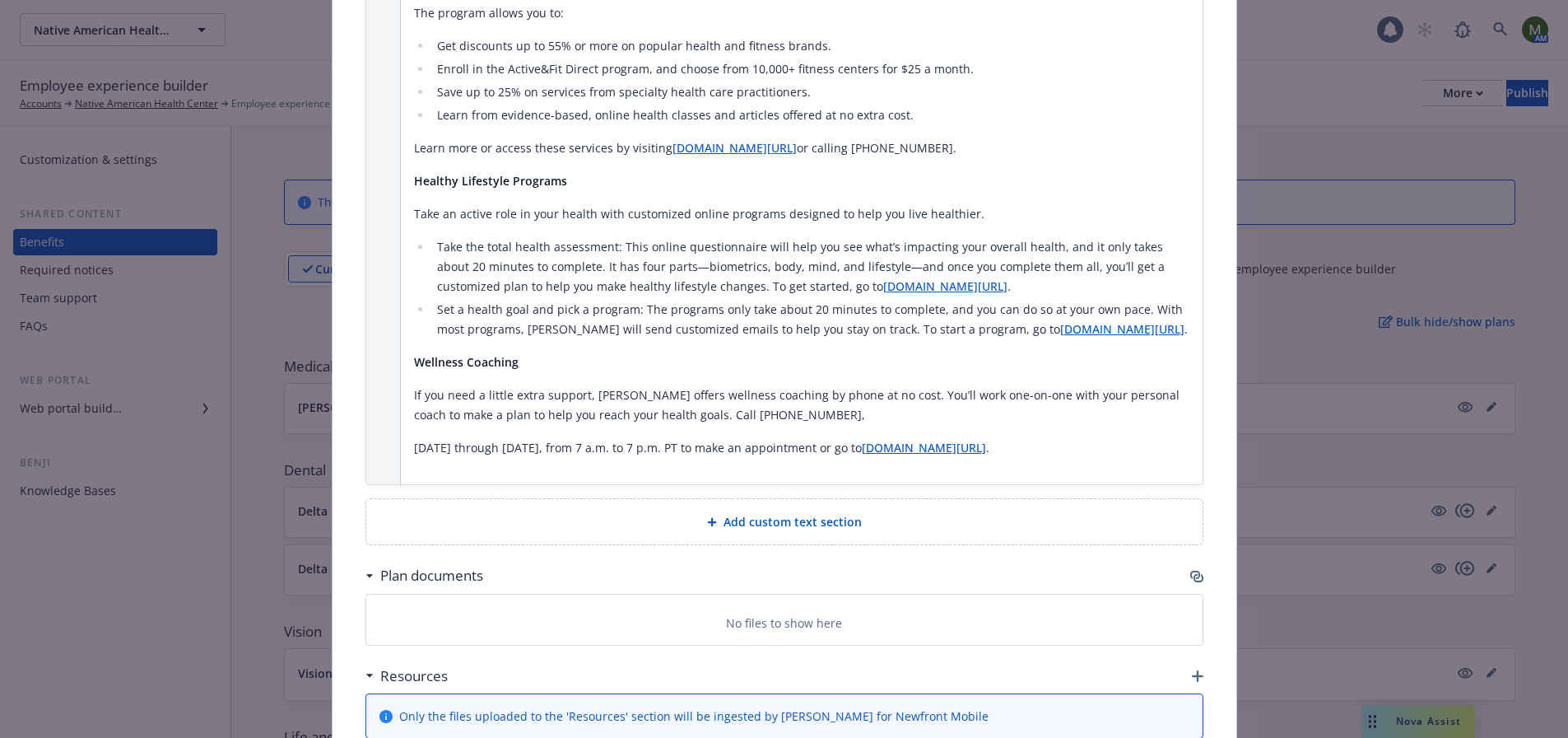
click at [1190, 569] on icon "button" at bounding box center [1196, 576] width 13 height 13
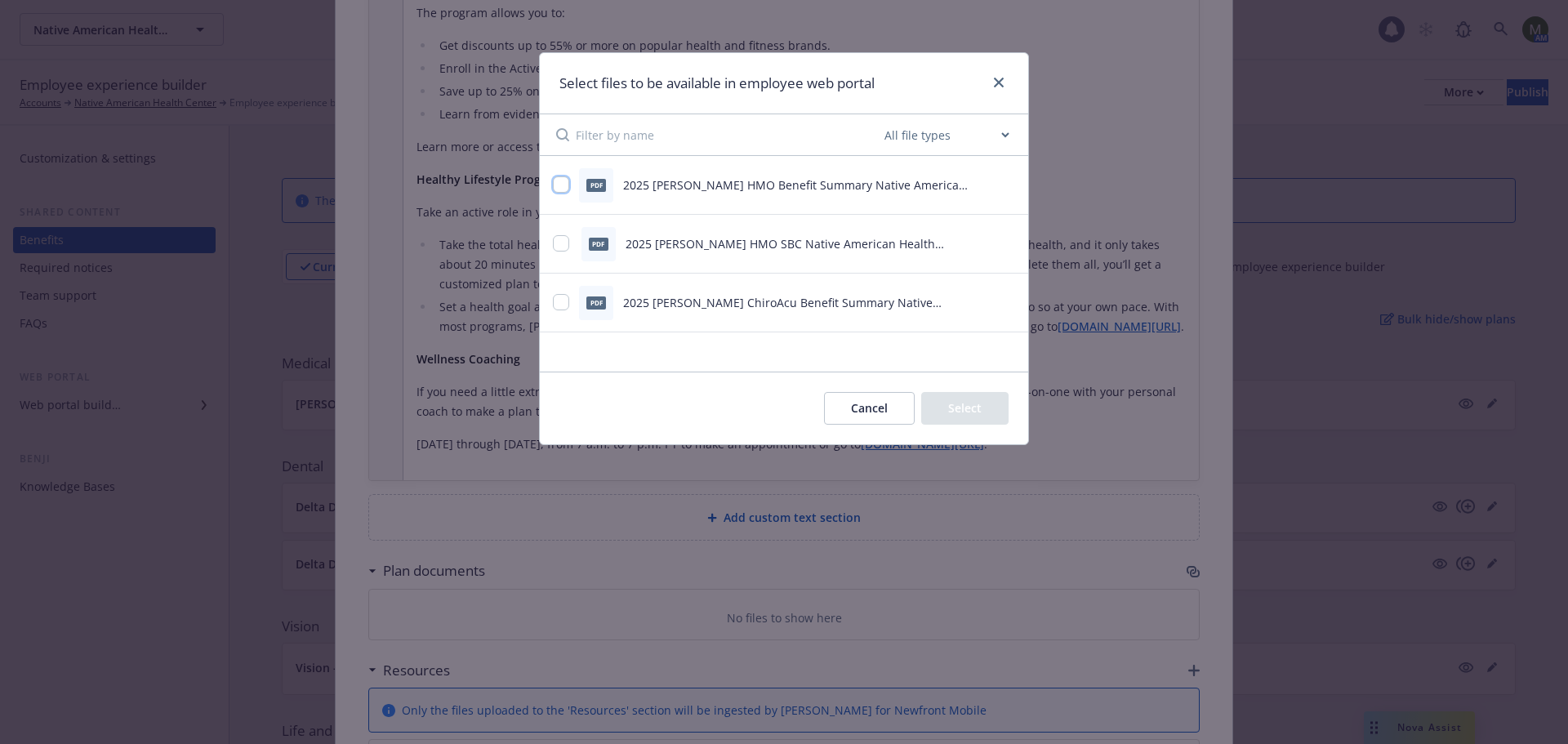
click at [562, 179] on input "checkbox" at bounding box center [560, 184] width 16 height 16
checkbox input "true"
click at [560, 232] on div "pdf 2025 Kaiser HMO SBC Native American Health Center.pdf" at bounding box center [763, 244] width 421 height 35
click at [559, 240] on input "checkbox" at bounding box center [560, 243] width 16 height 16
checkbox input "true"
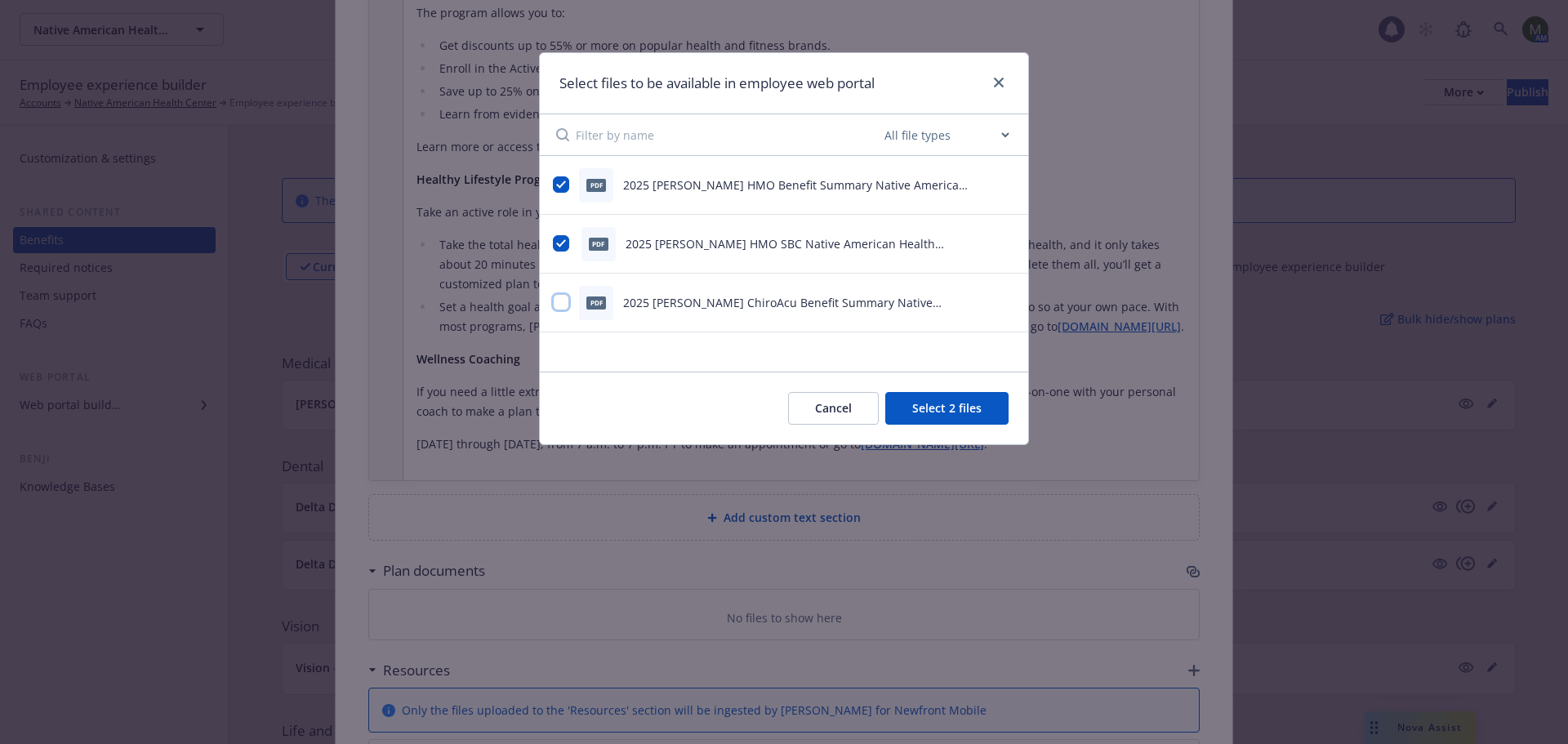
click at [567, 304] on input "checkbox" at bounding box center [560, 301] width 16 height 16
checkbox input "true"
click at [919, 406] on button "Select 3 files" at bounding box center [947, 409] width 123 height 33
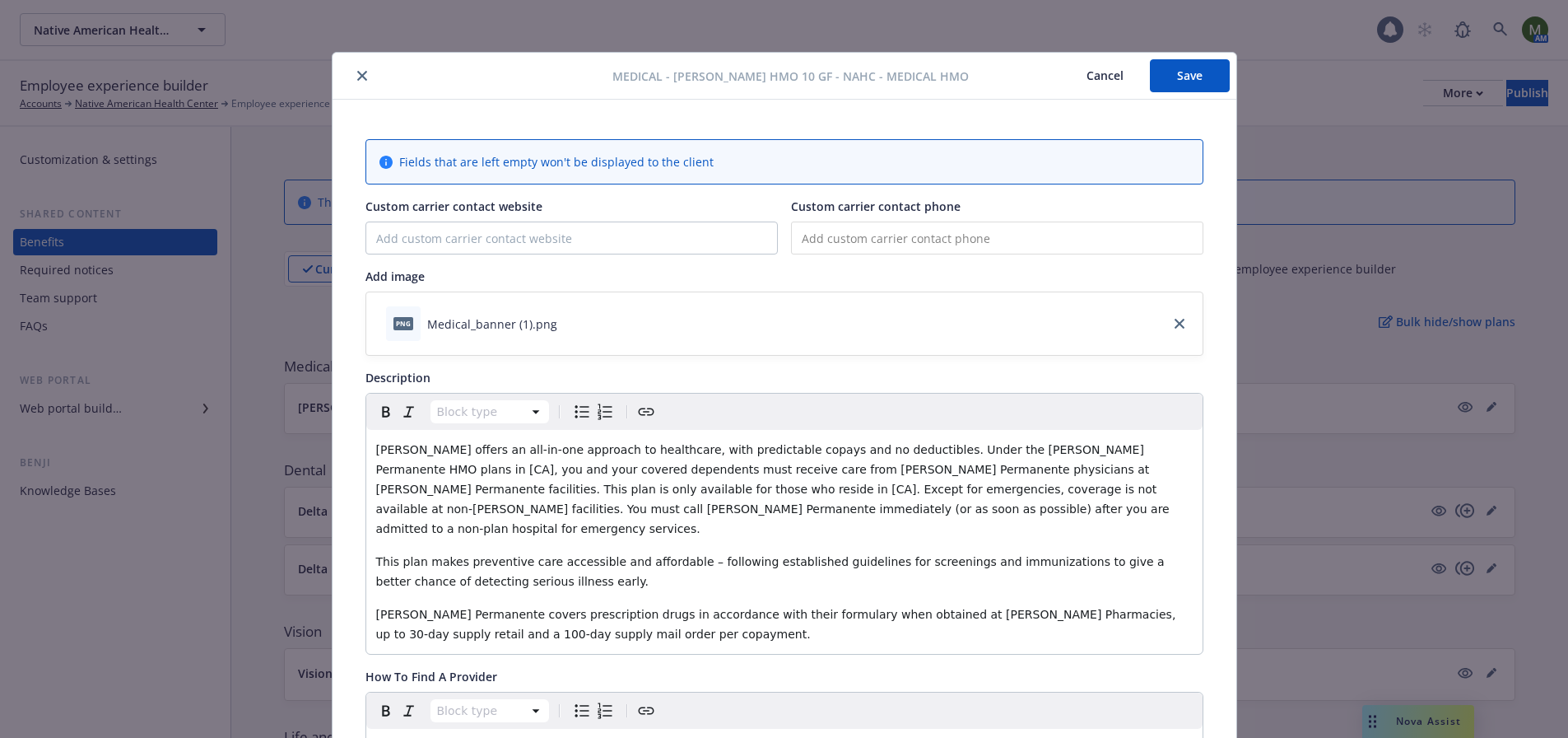
scroll to position [0, 0]
click at [1196, 79] on button "Save" at bounding box center [1189, 77] width 79 height 33
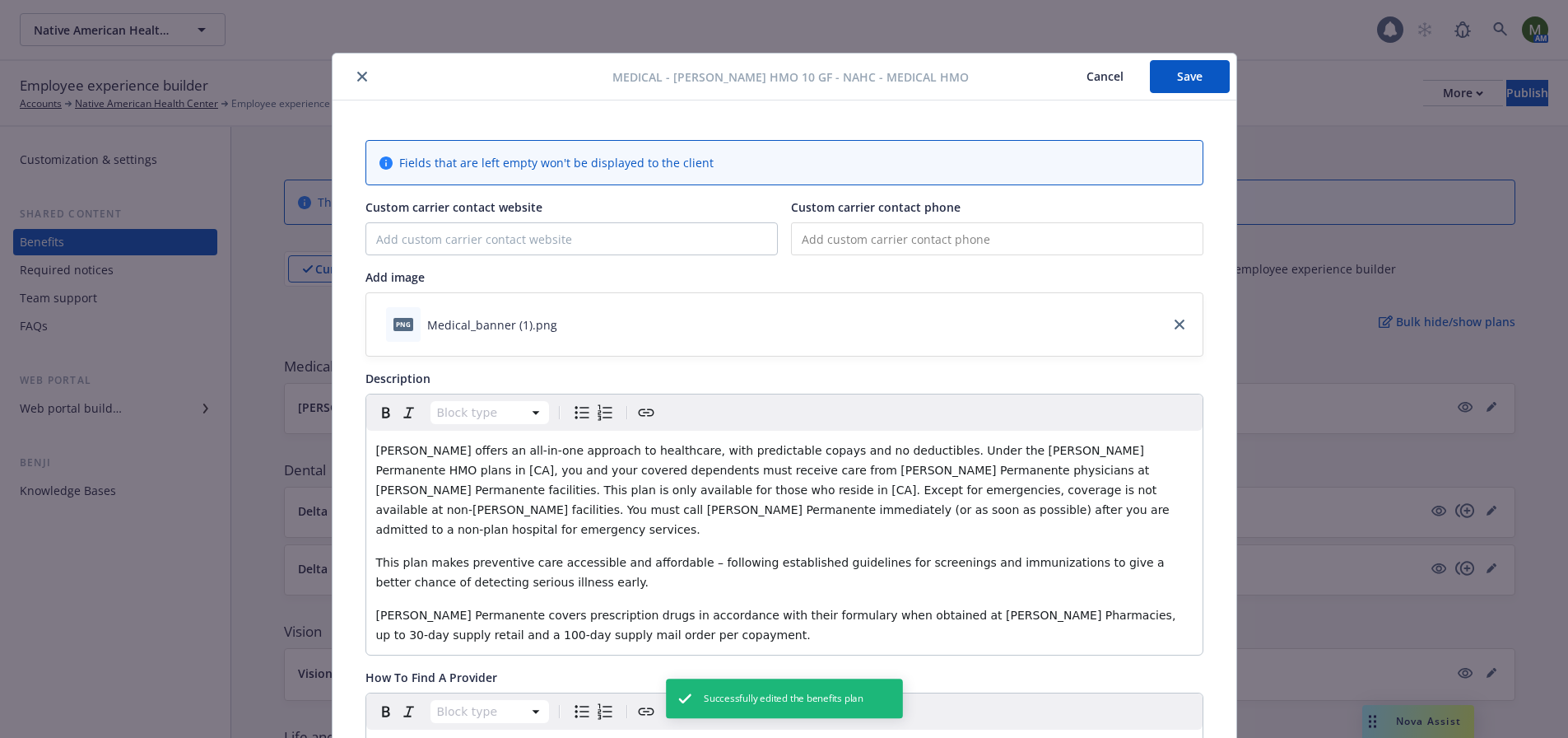
click at [357, 79] on icon "close" at bounding box center [361, 76] width 10 height 10
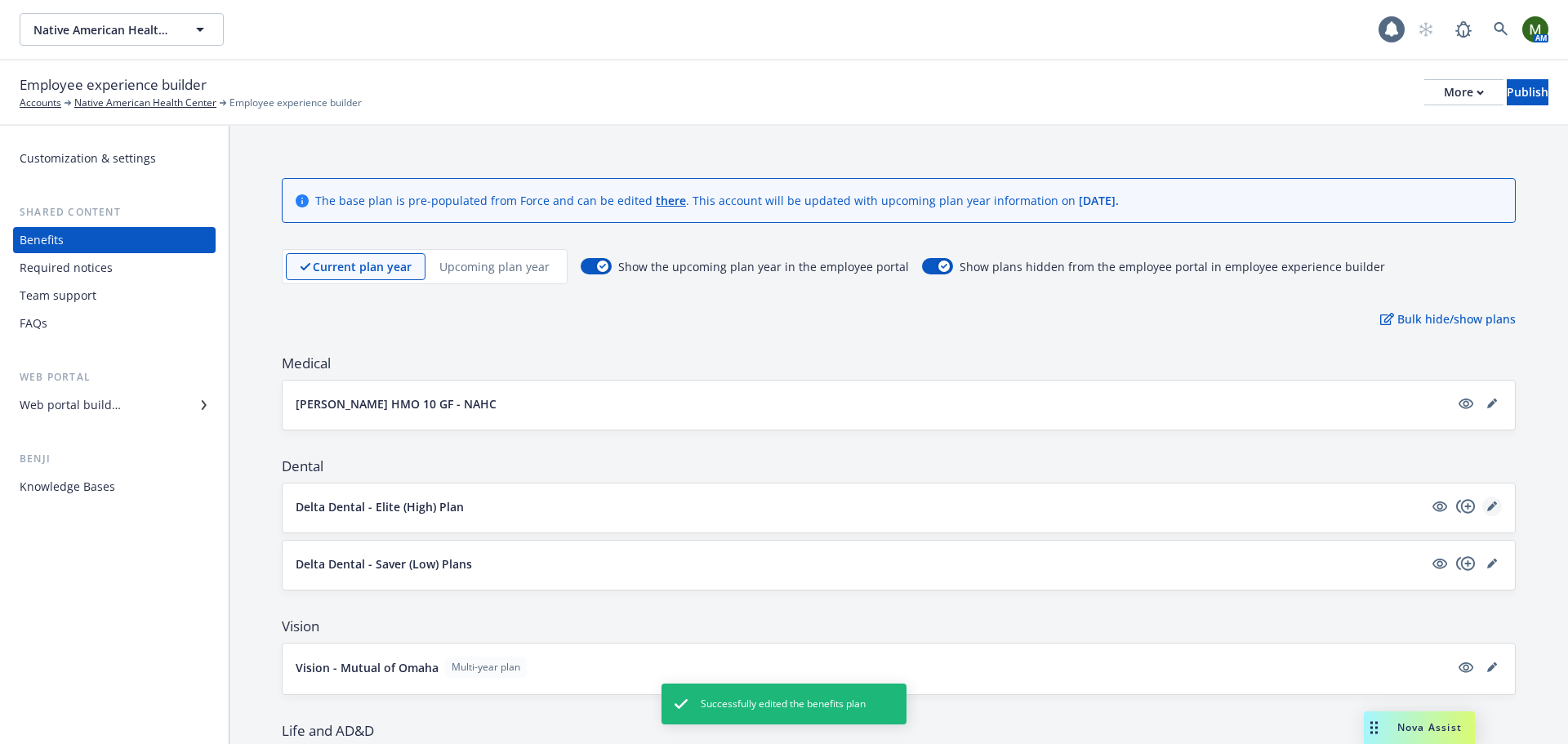
click at [1485, 507] on link "editPencil" at bounding box center [1492, 506] width 20 height 20
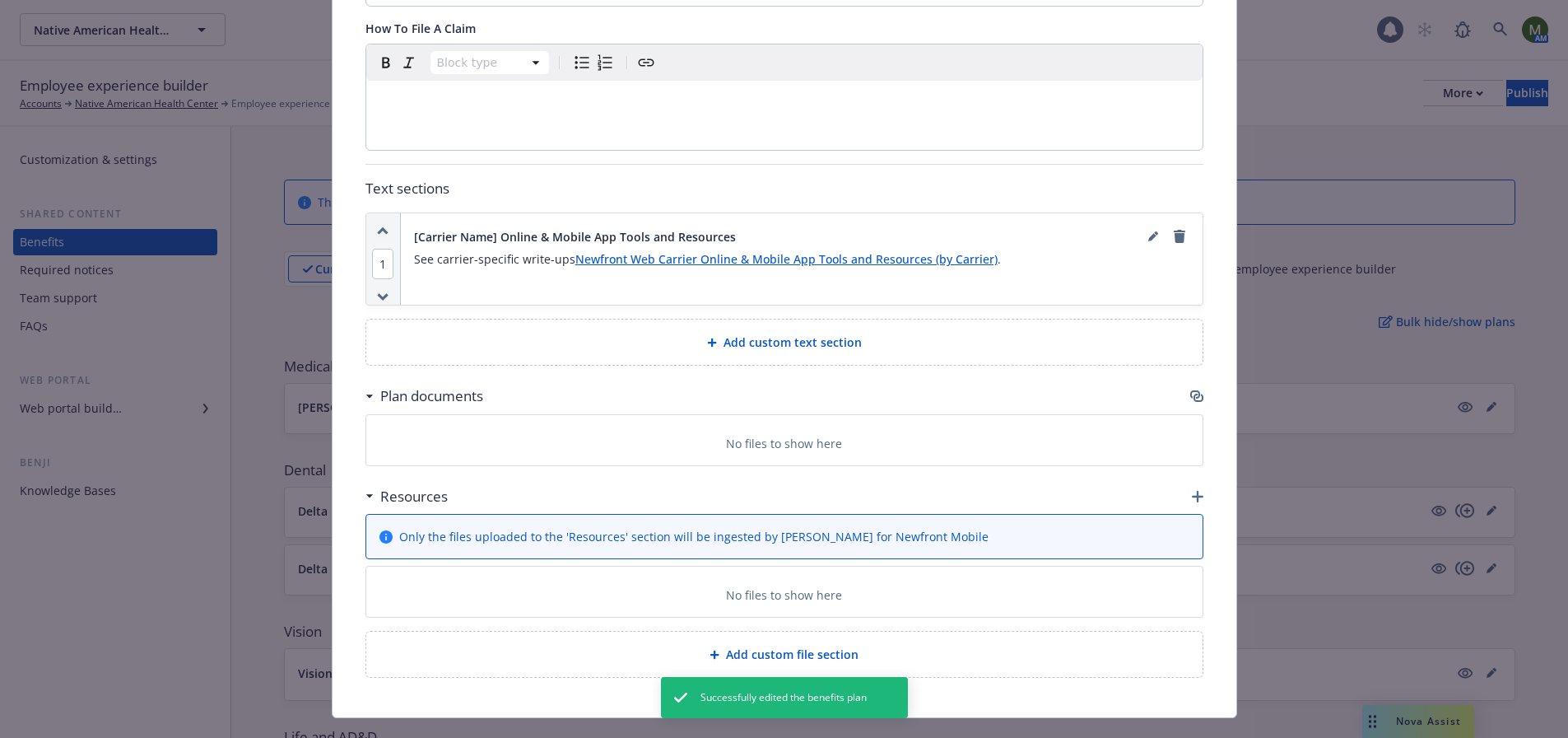
scroll to position [790, 0]
click at [1180, 394] on div "Plan documents" at bounding box center [785, 396] width 838 height 35
click at [1181, 394] on div "Plan documents" at bounding box center [785, 396] width 838 height 35
click at [1190, 393] on icon "button" at bounding box center [1196, 395] width 13 height 13
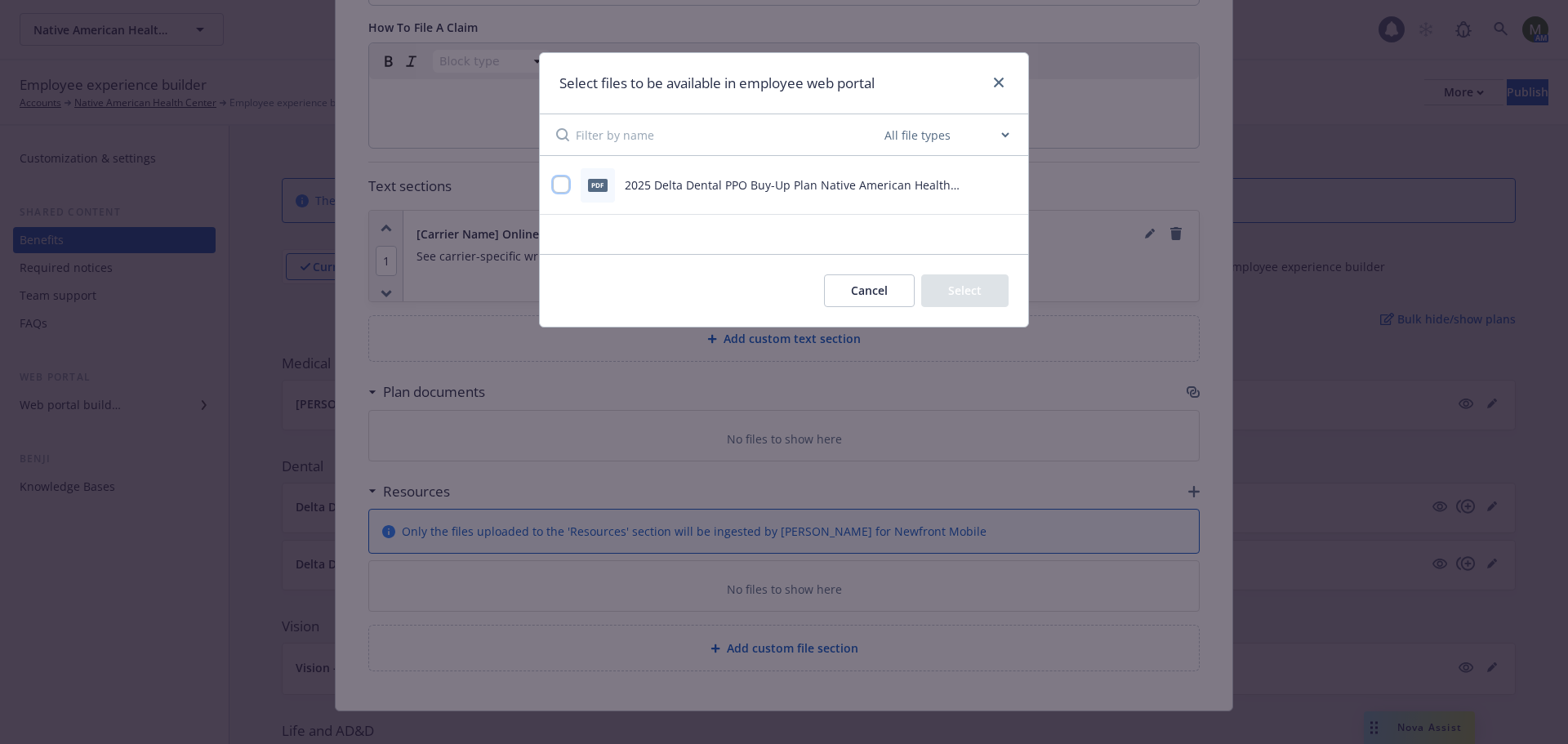
click at [568, 183] on input "checkbox" at bounding box center [560, 184] width 16 height 16
checkbox input "true"
click at [964, 290] on button "Select 1 file" at bounding box center [950, 291] width 118 height 33
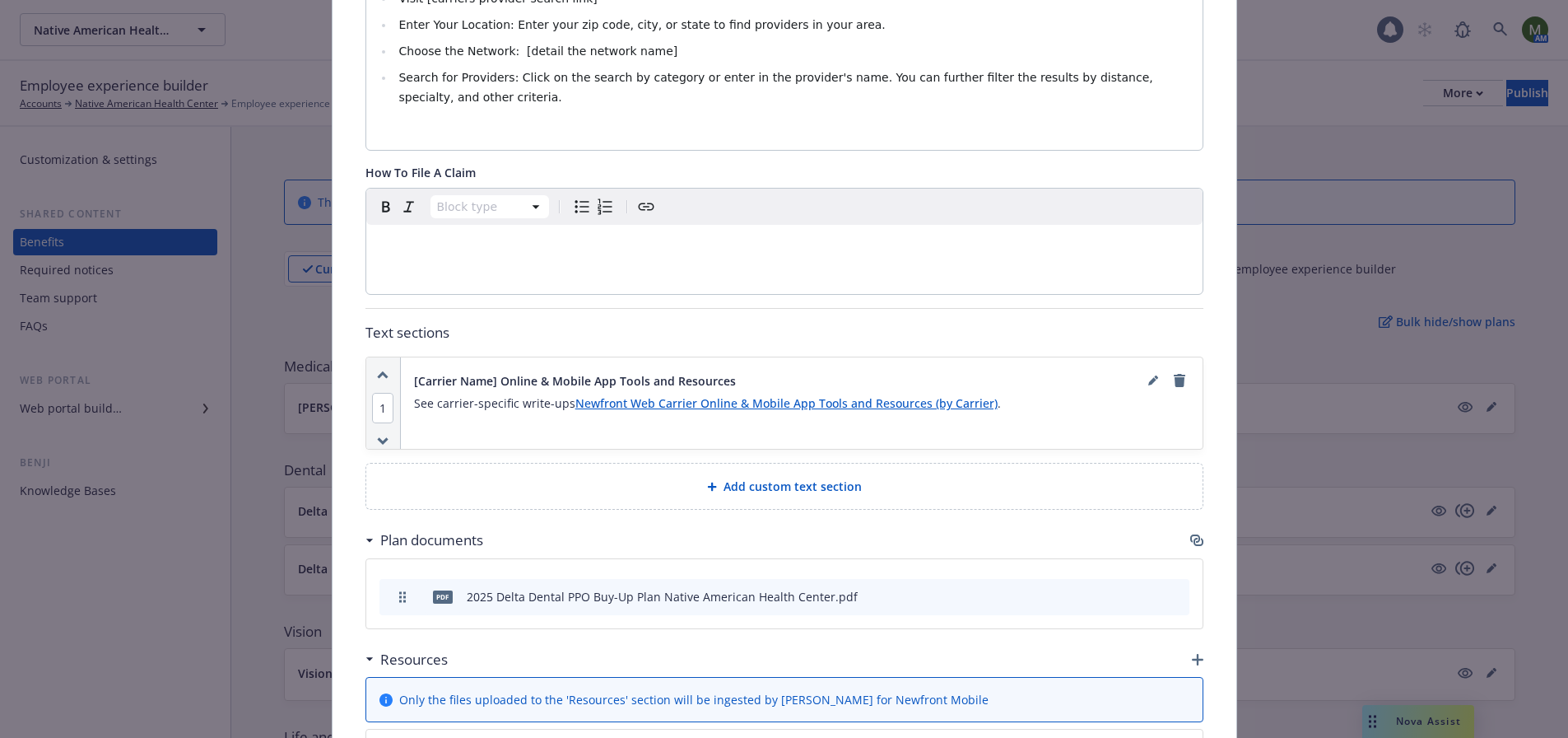
scroll to position [50, 0]
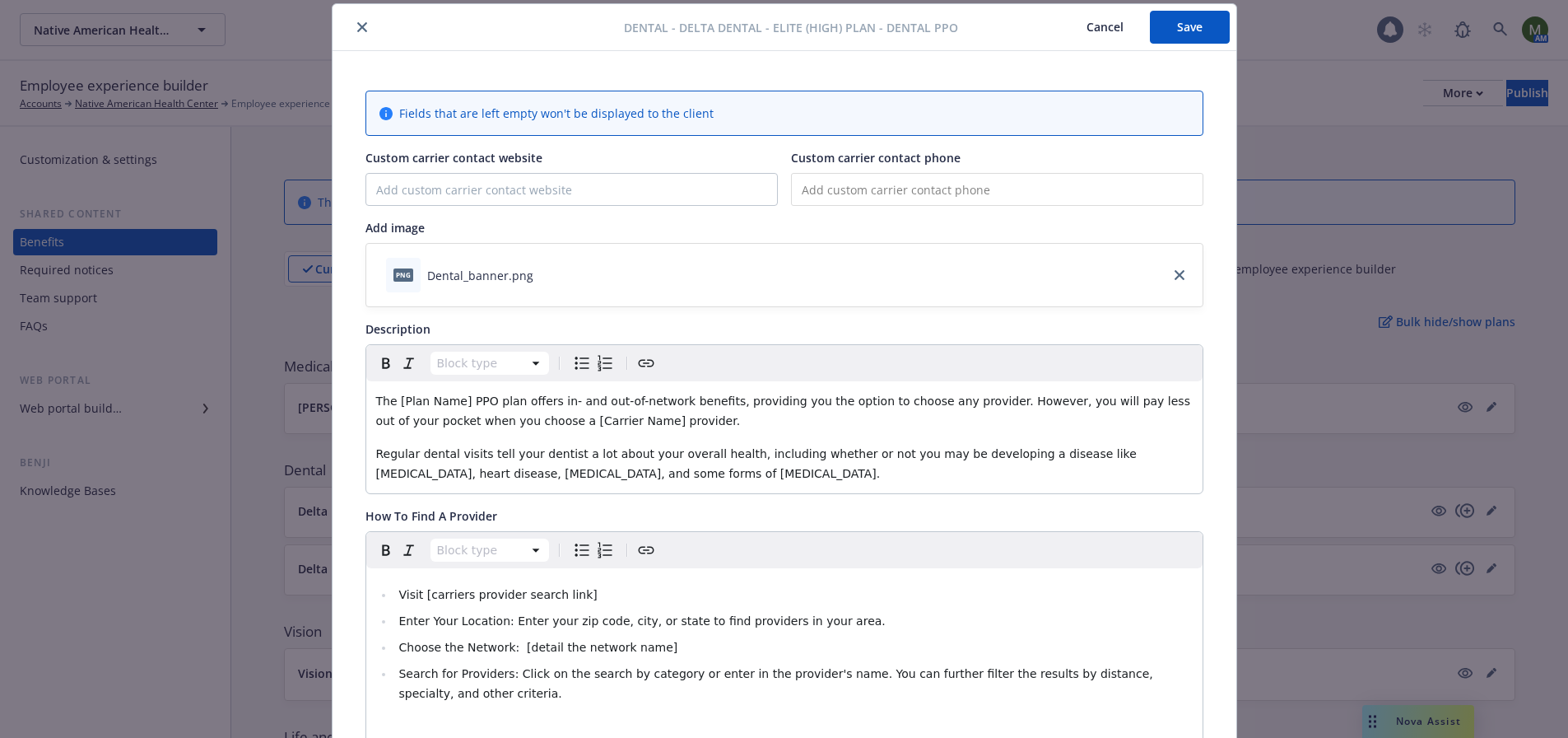
click at [1167, 22] on button "Save" at bounding box center [1189, 27] width 79 height 33
click at [363, 28] on button "close" at bounding box center [362, 27] width 20 height 20
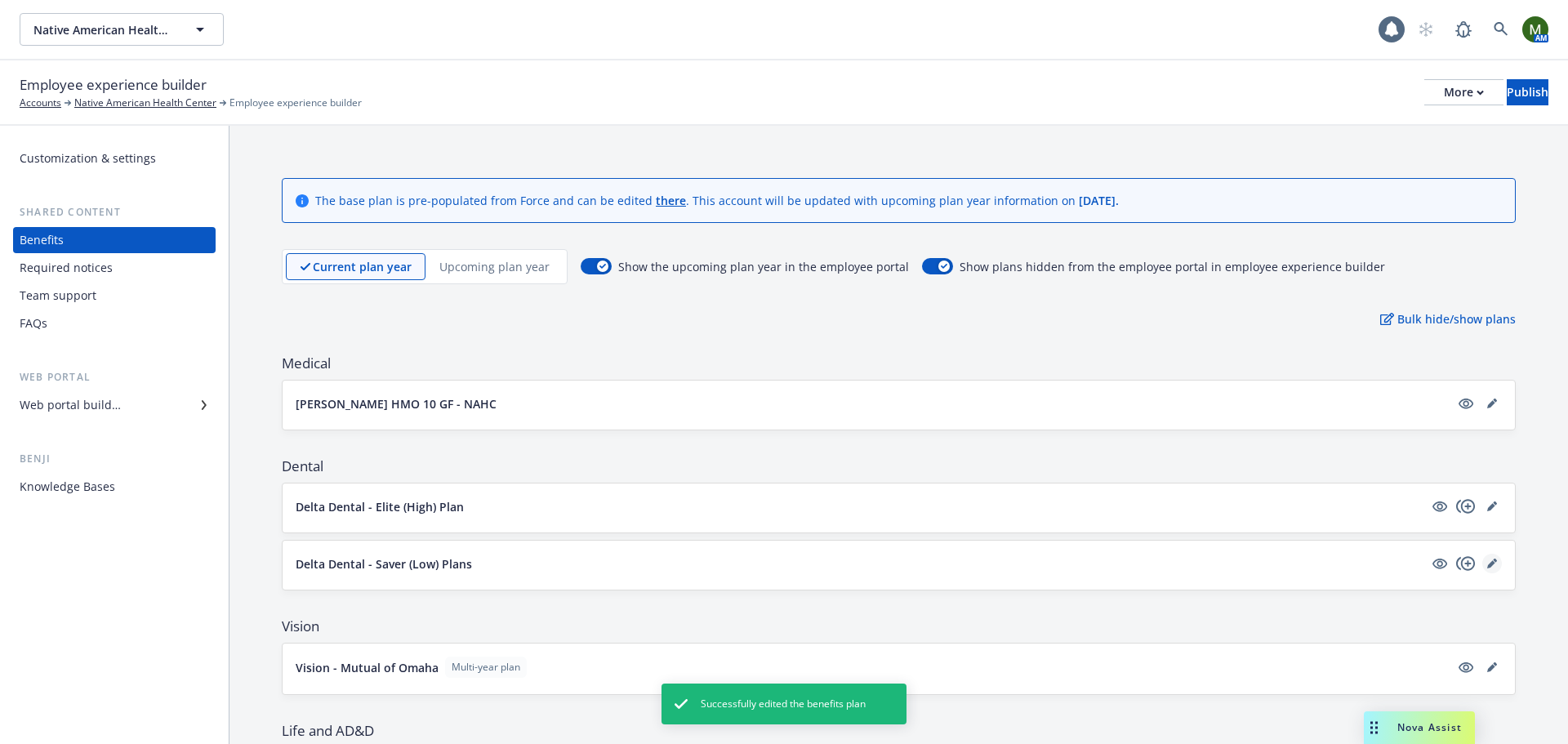
click at [1481, 560] on div at bounding box center [1466, 563] width 72 height 20
click at [1487, 562] on icon "editPencil" at bounding box center [1492, 563] width 10 height 10
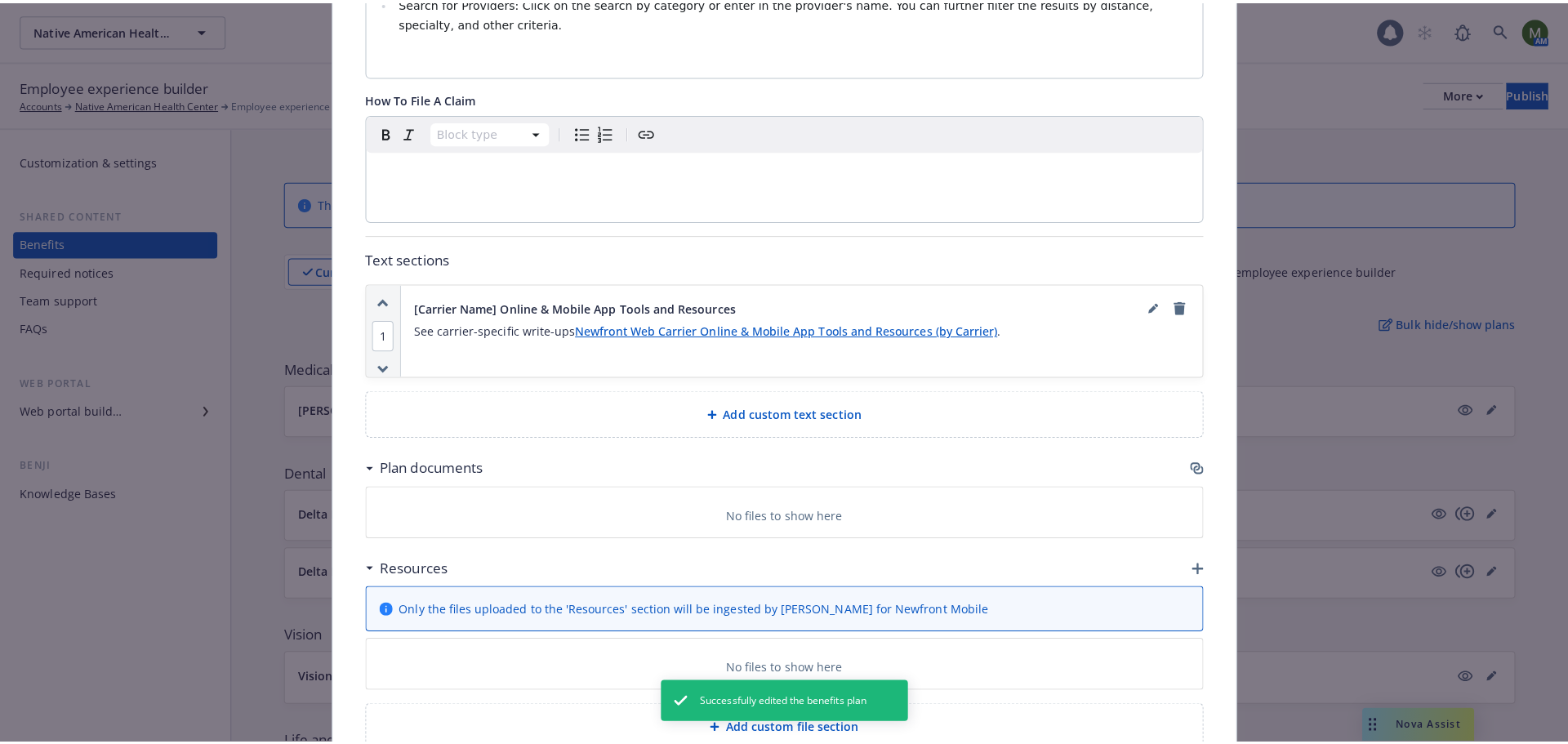
scroll to position [816, 0]
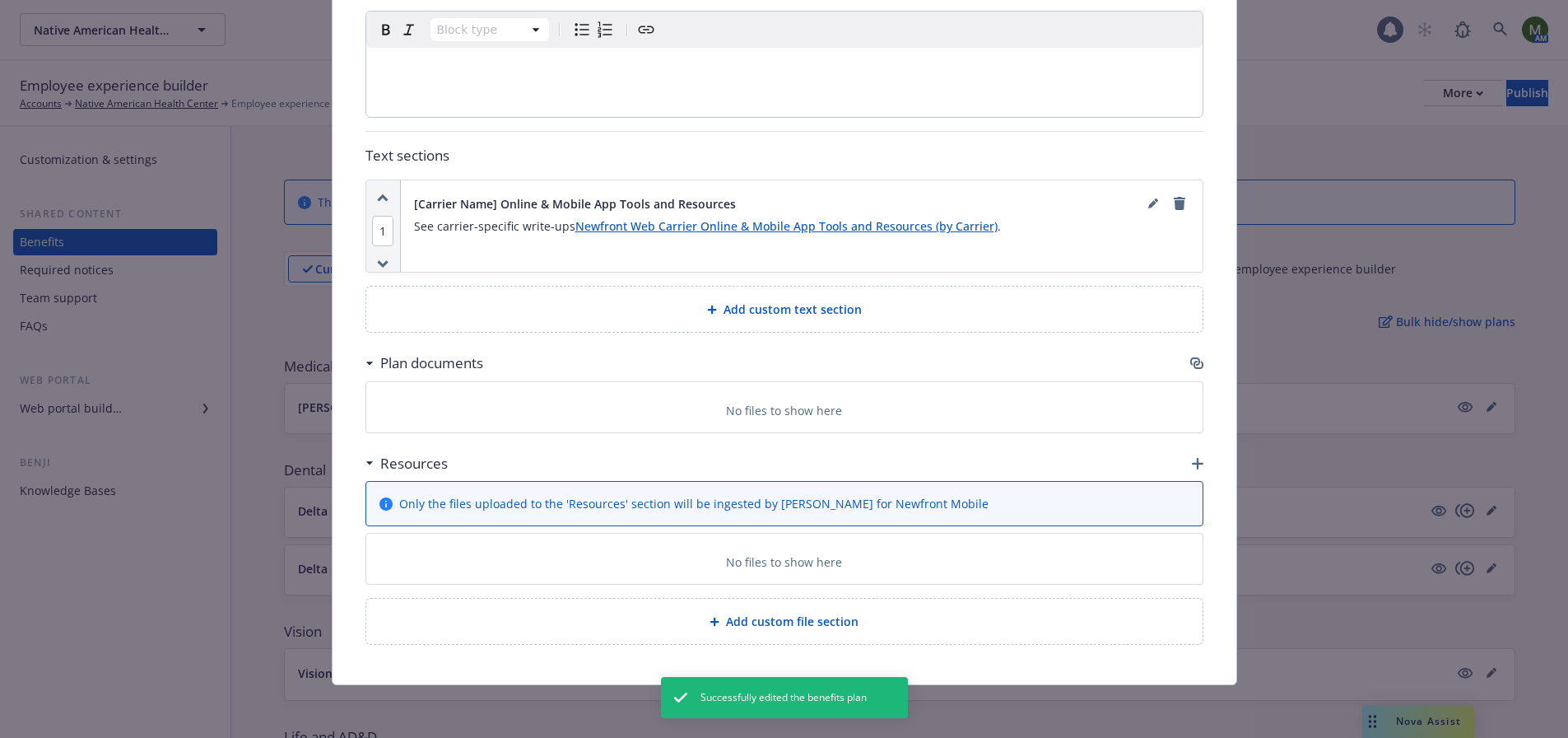
click at [1190, 360] on icon "button" at bounding box center [1196, 362] width 13 height 13
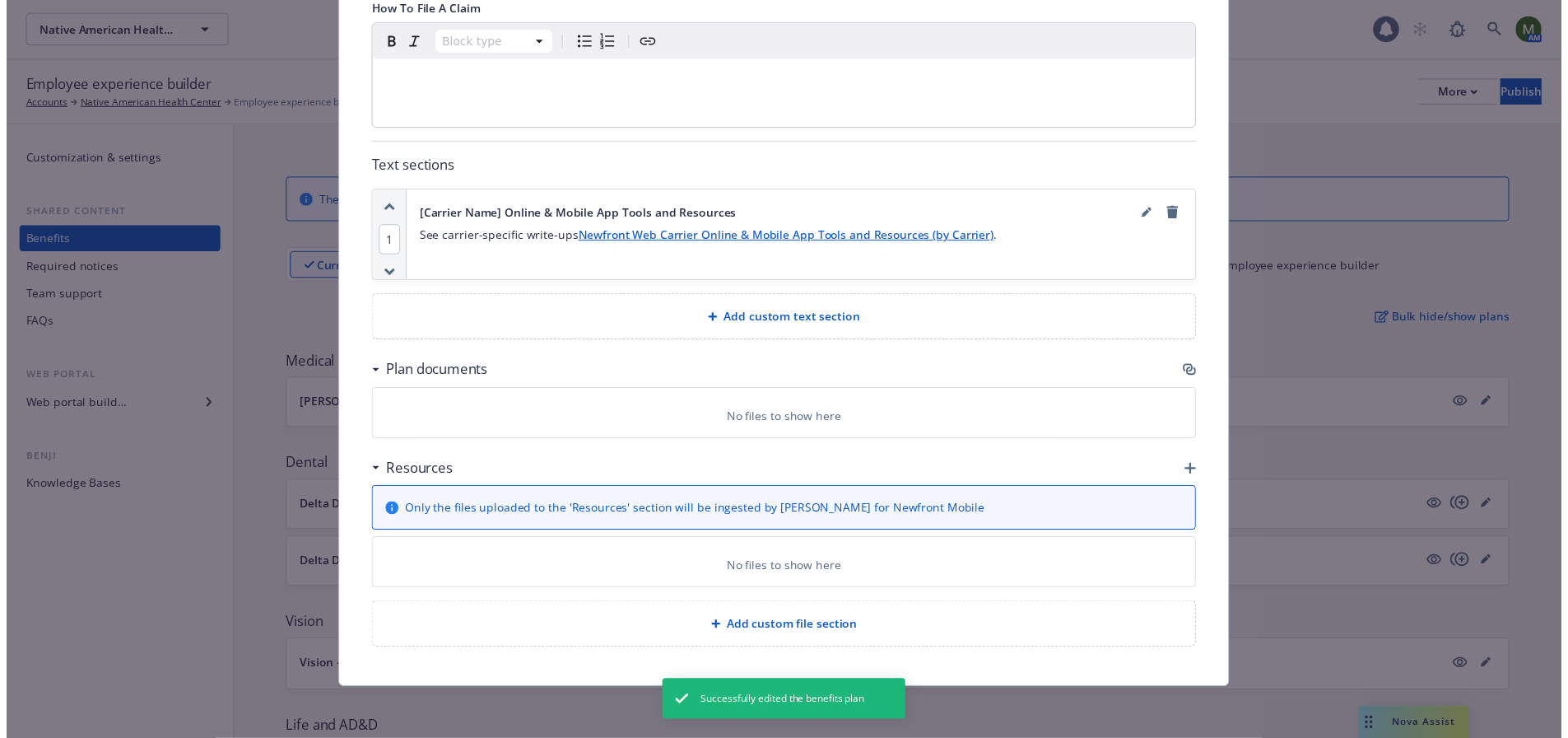
scroll to position [810, 0]
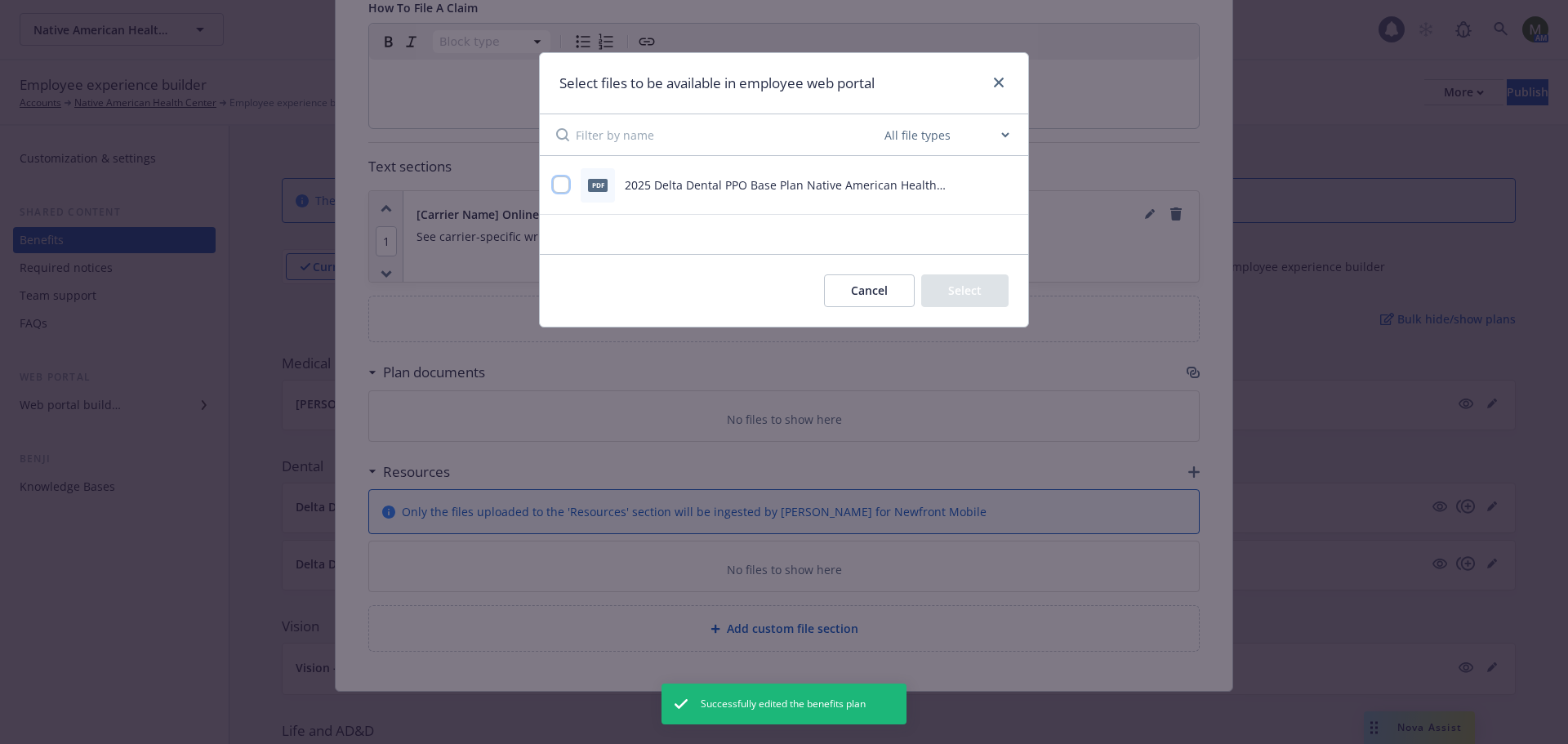
click at [561, 184] on input "checkbox" at bounding box center [560, 184] width 16 height 16
checkbox input "true"
click at [979, 281] on button "Select 1 file" at bounding box center [950, 291] width 118 height 33
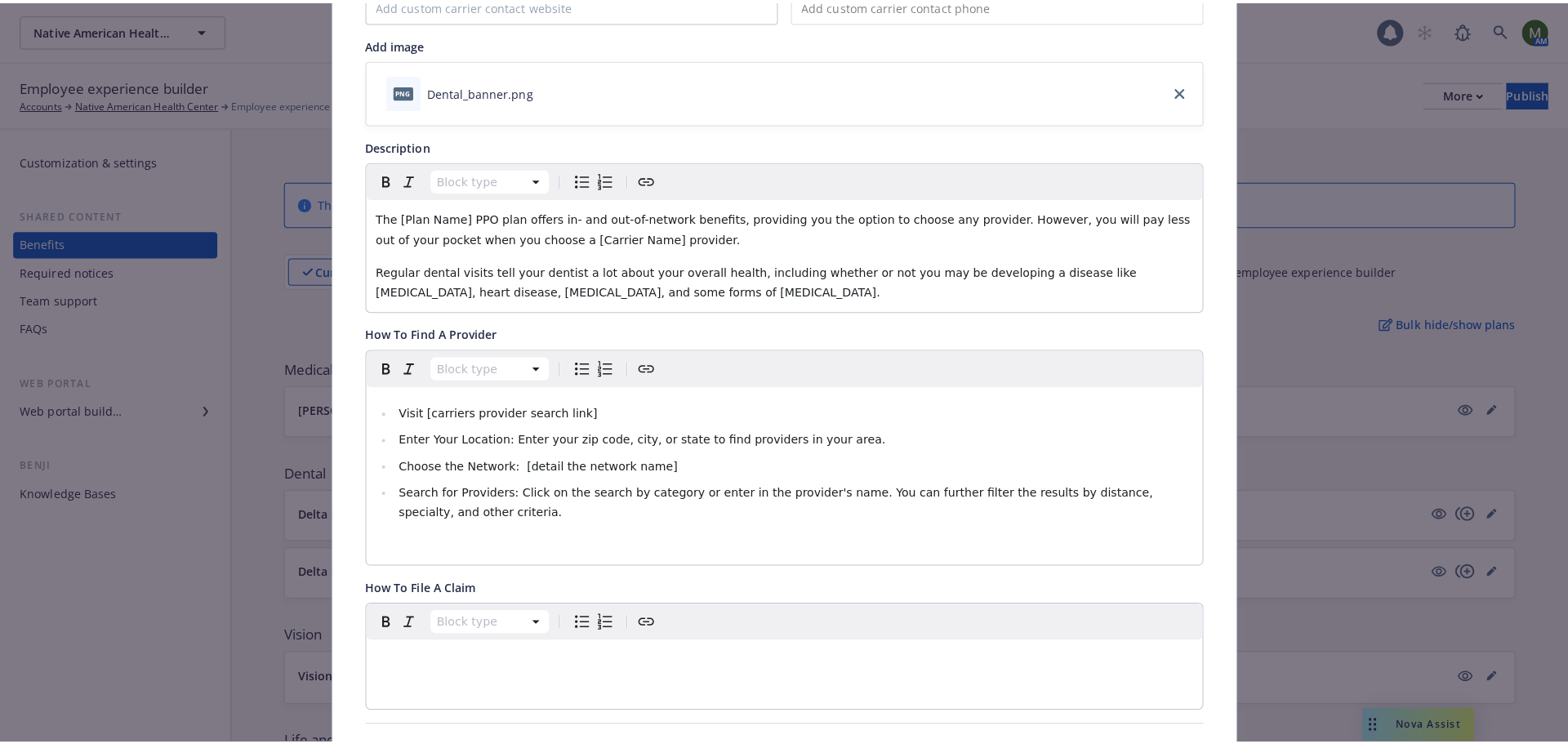
scroll to position [0, 0]
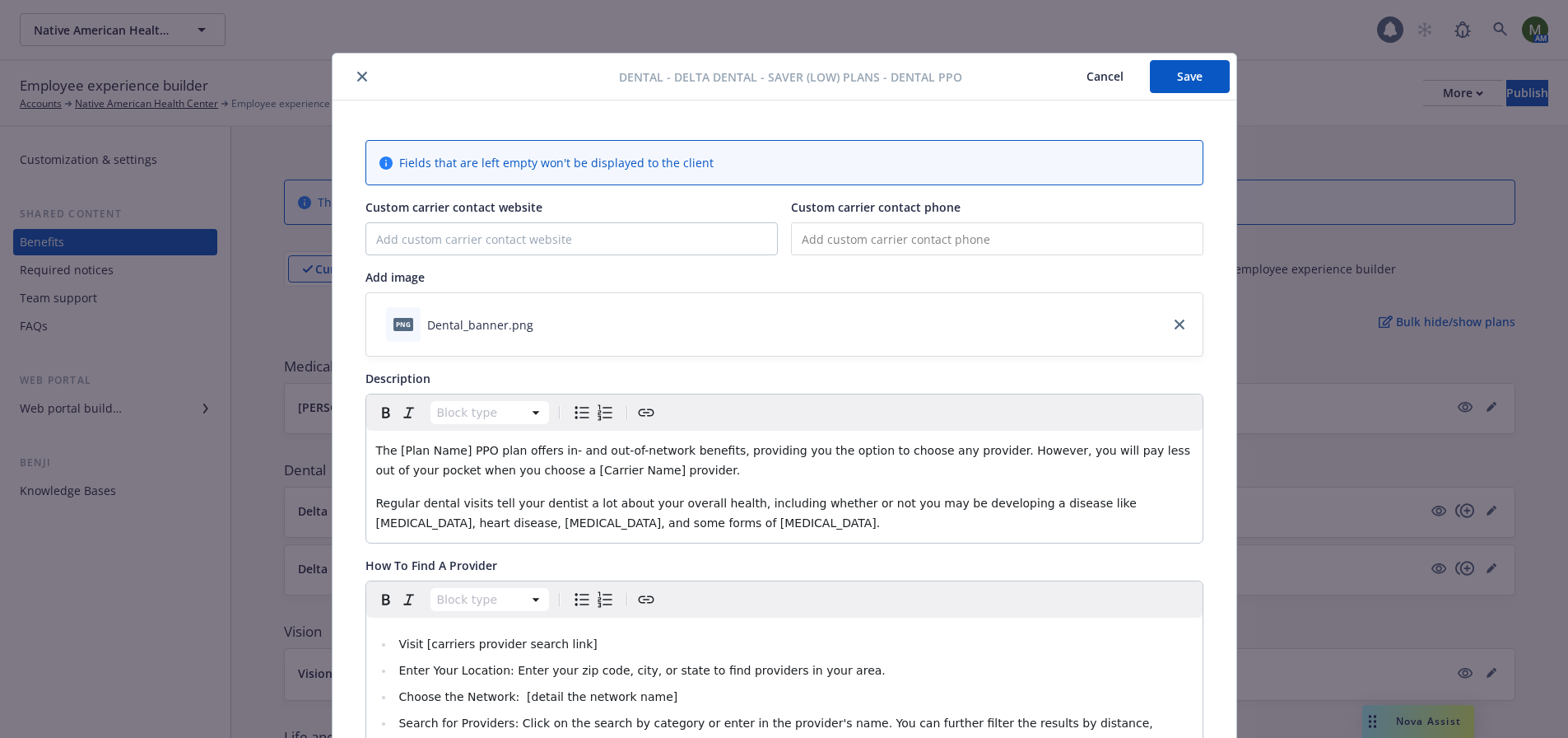
click at [1166, 79] on button "Save" at bounding box center [1189, 77] width 79 height 33
click at [353, 76] on button "close" at bounding box center [362, 76] width 20 height 20
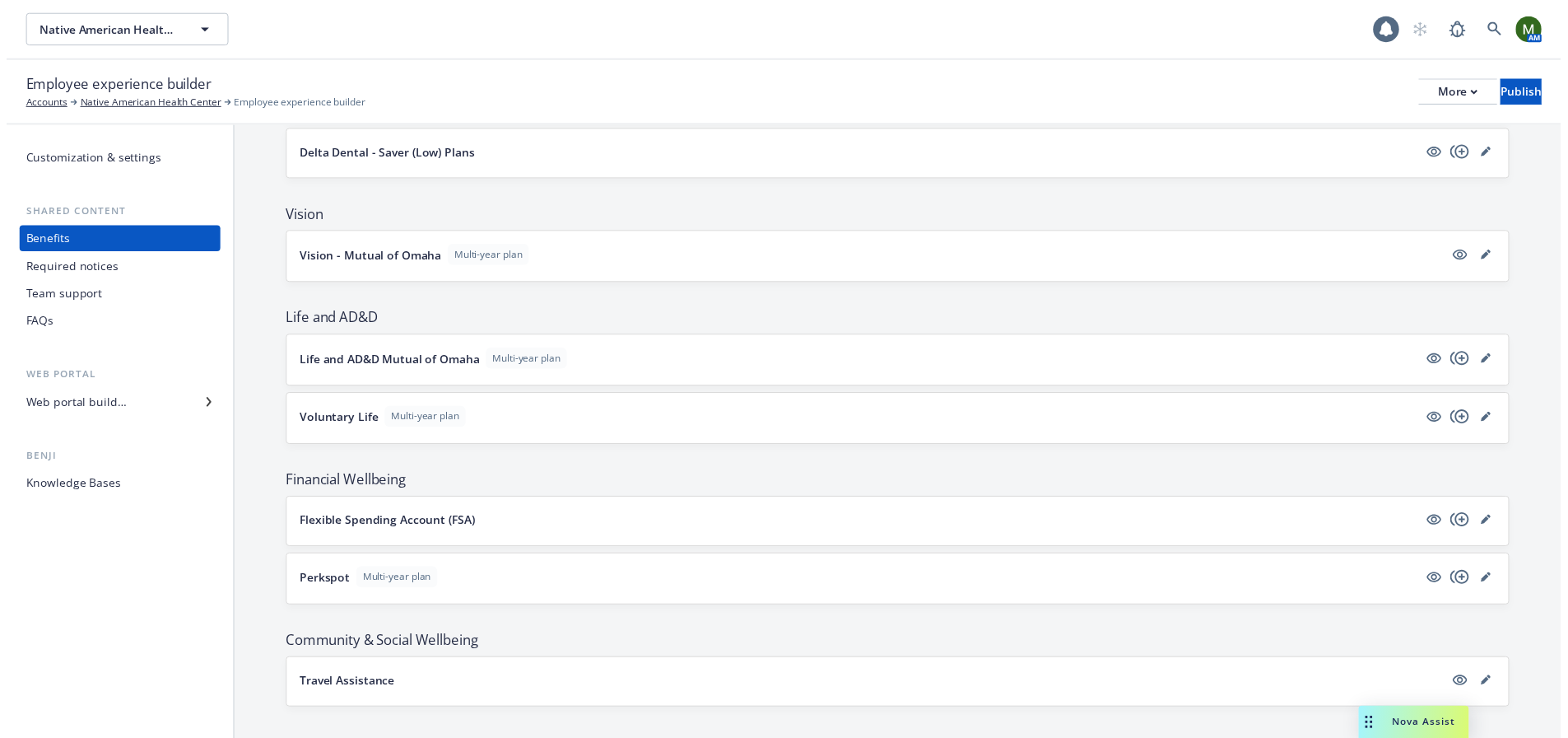
scroll to position [435, 0]
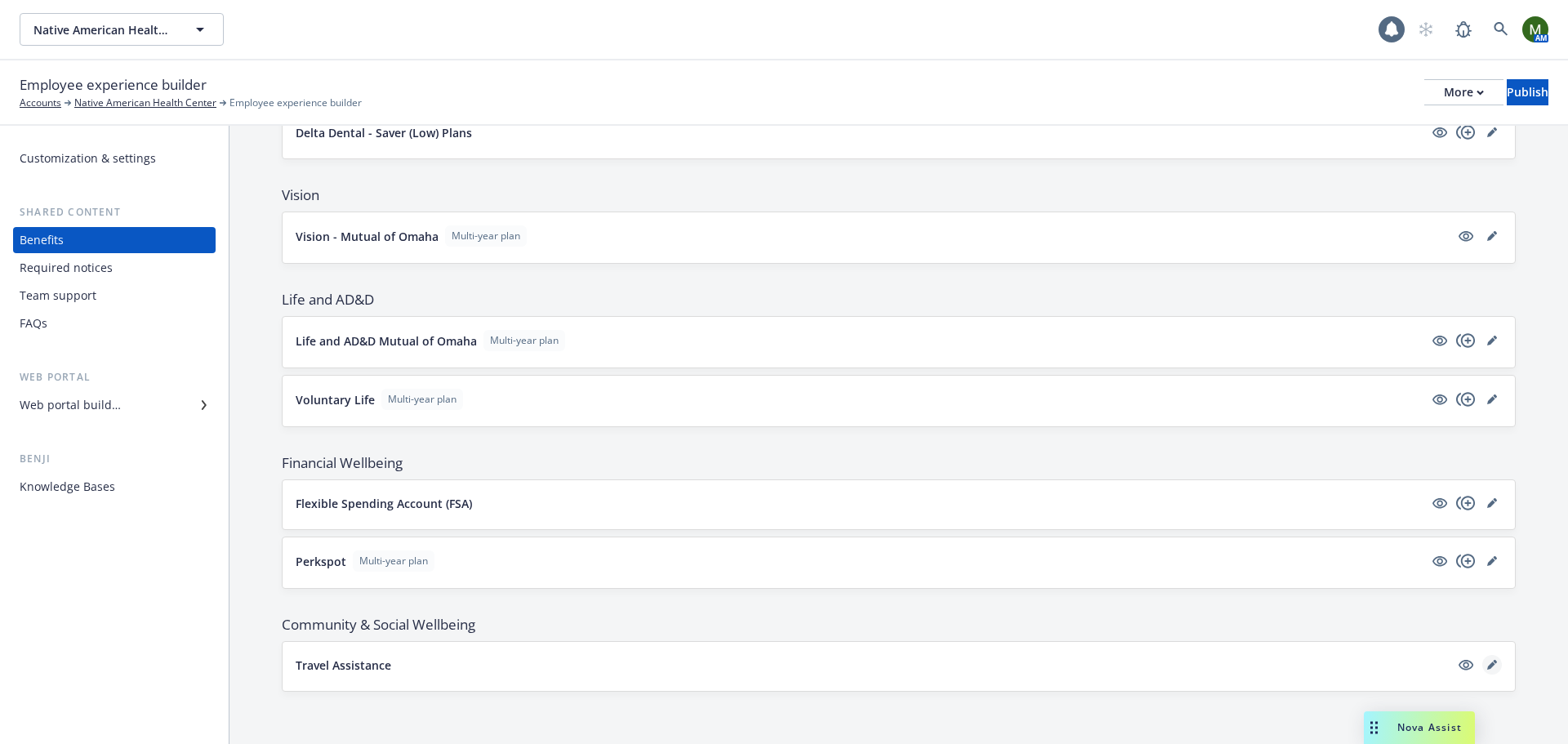
click at [1482, 673] on link "editPencil" at bounding box center [1492, 664] width 20 height 20
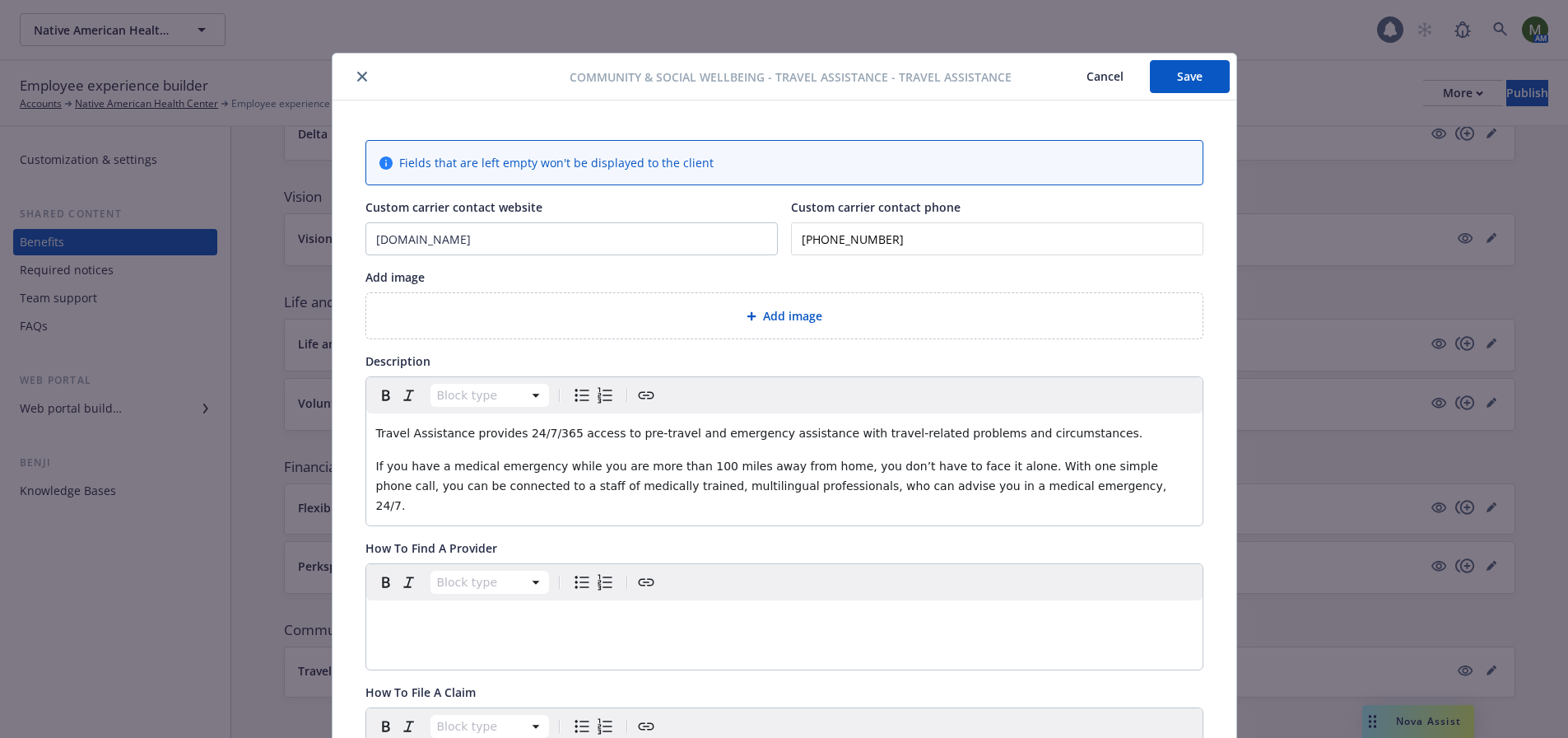
click at [784, 325] on div "Add image" at bounding box center [785, 316] width 836 height 45
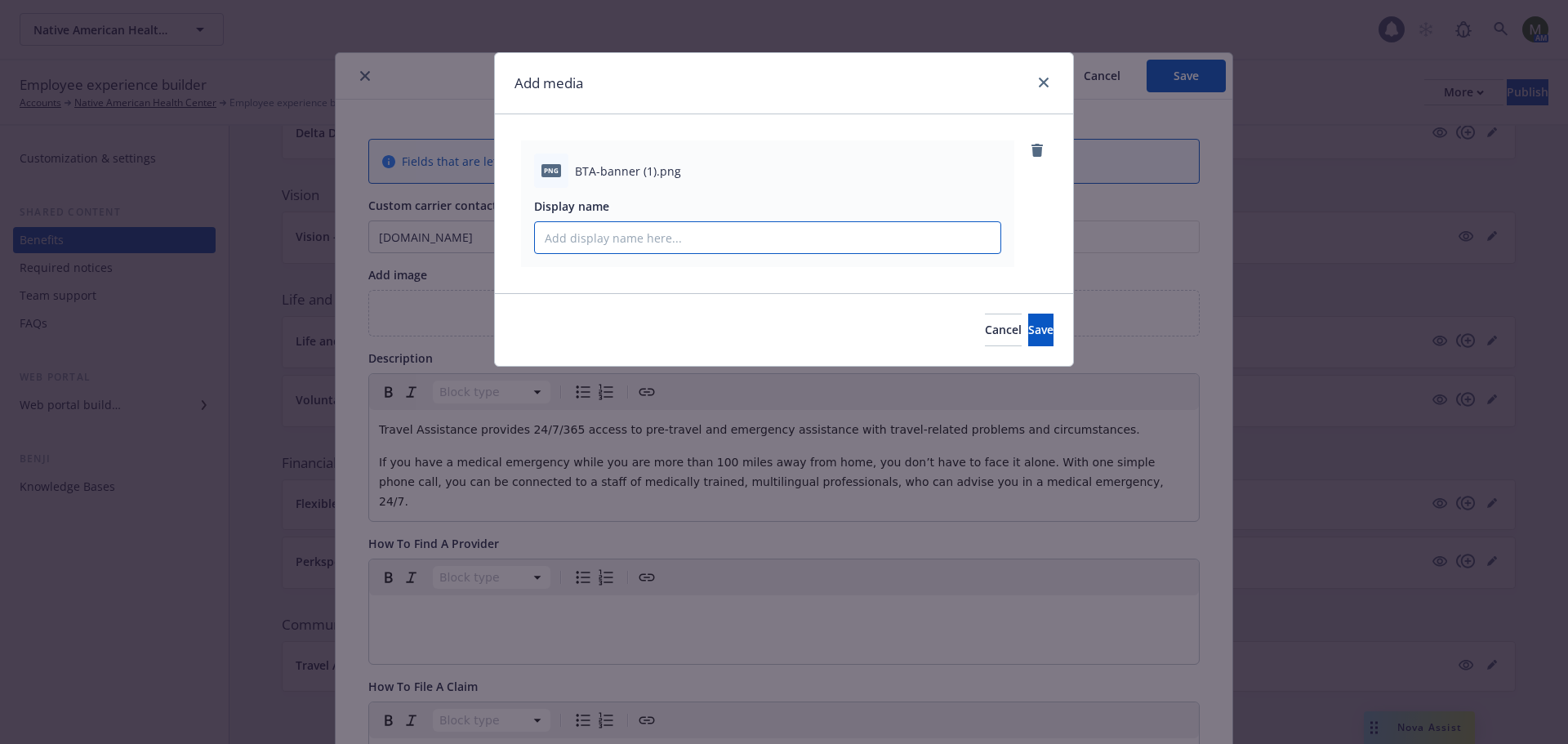
click at [669, 237] on input "Display name" at bounding box center [768, 237] width 465 height 31
click at [1036, 151] on icon "remove" at bounding box center [1037, 150] width 11 height 13
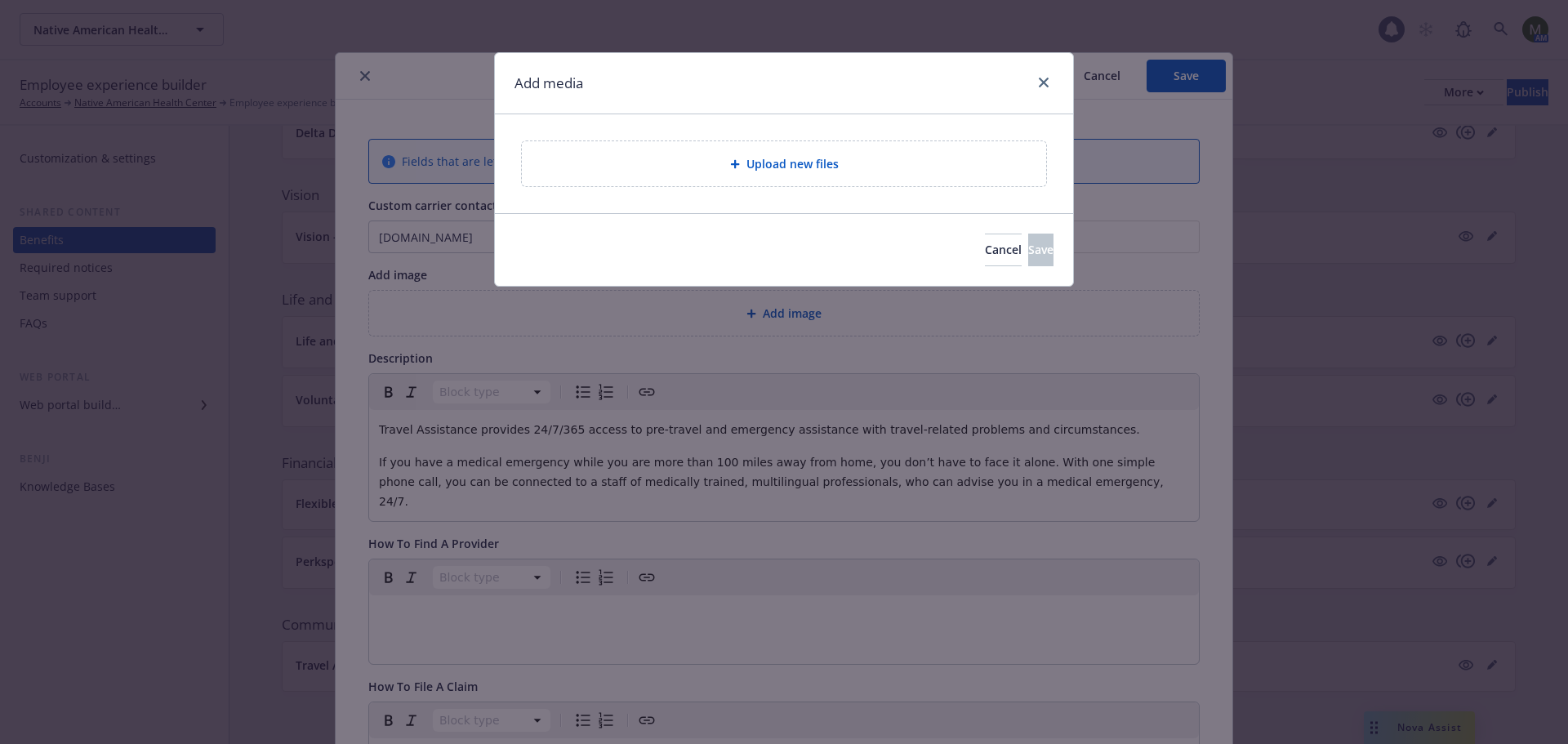
click at [839, 151] on div "Upload new files" at bounding box center [783, 164] width 524 height 45
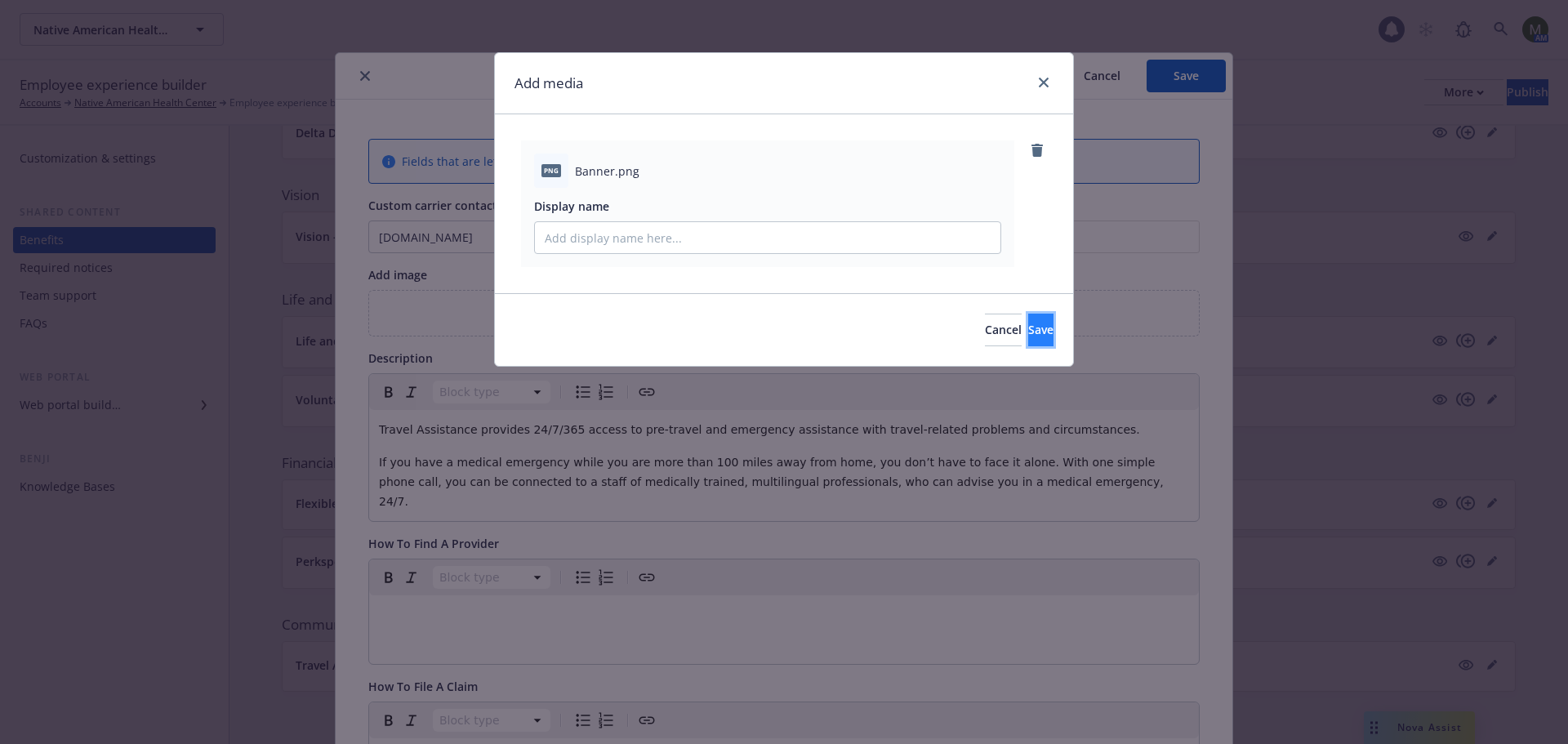
click at [1038, 338] on button "Save" at bounding box center [1040, 330] width 25 height 33
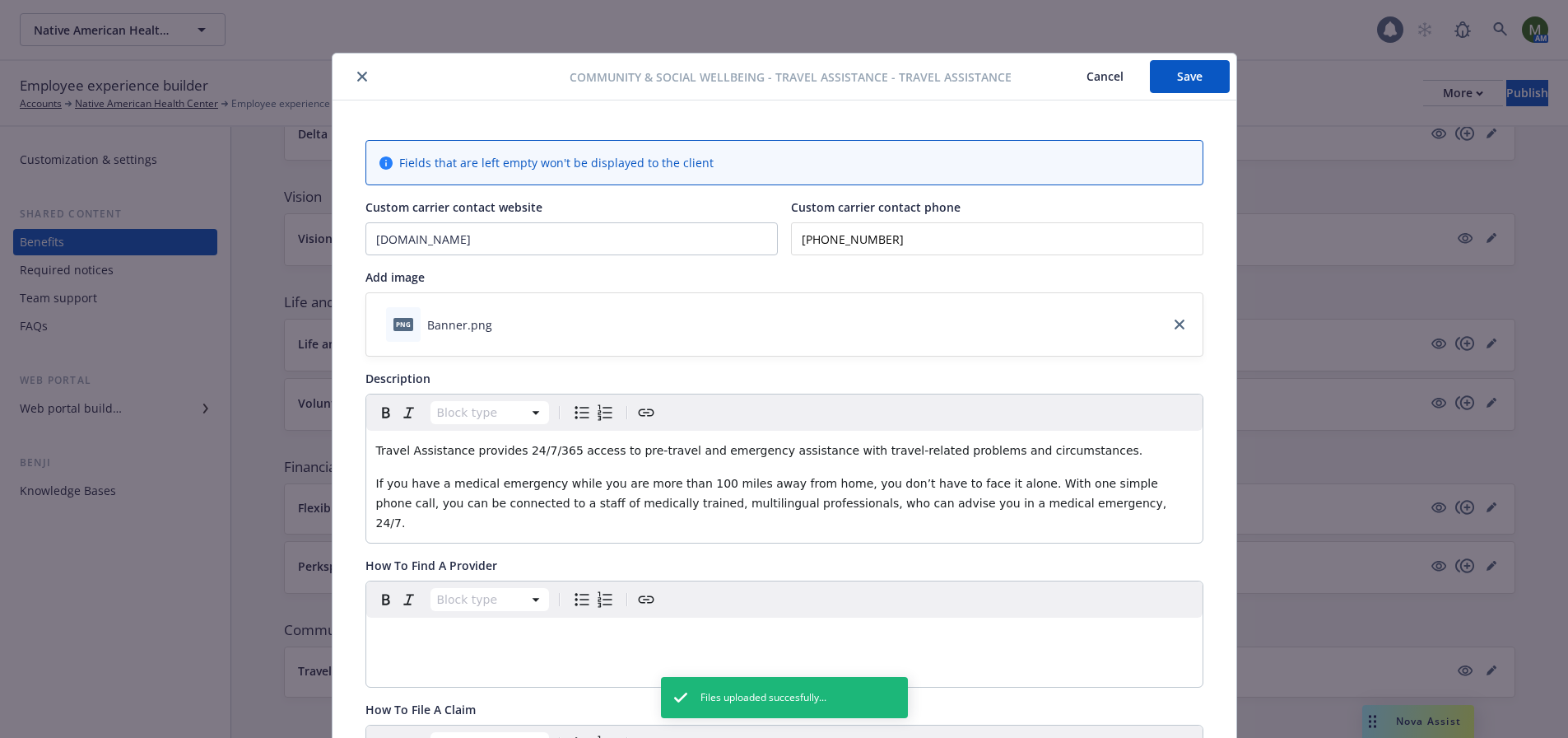
click at [1200, 75] on button "Save" at bounding box center [1189, 77] width 79 height 33
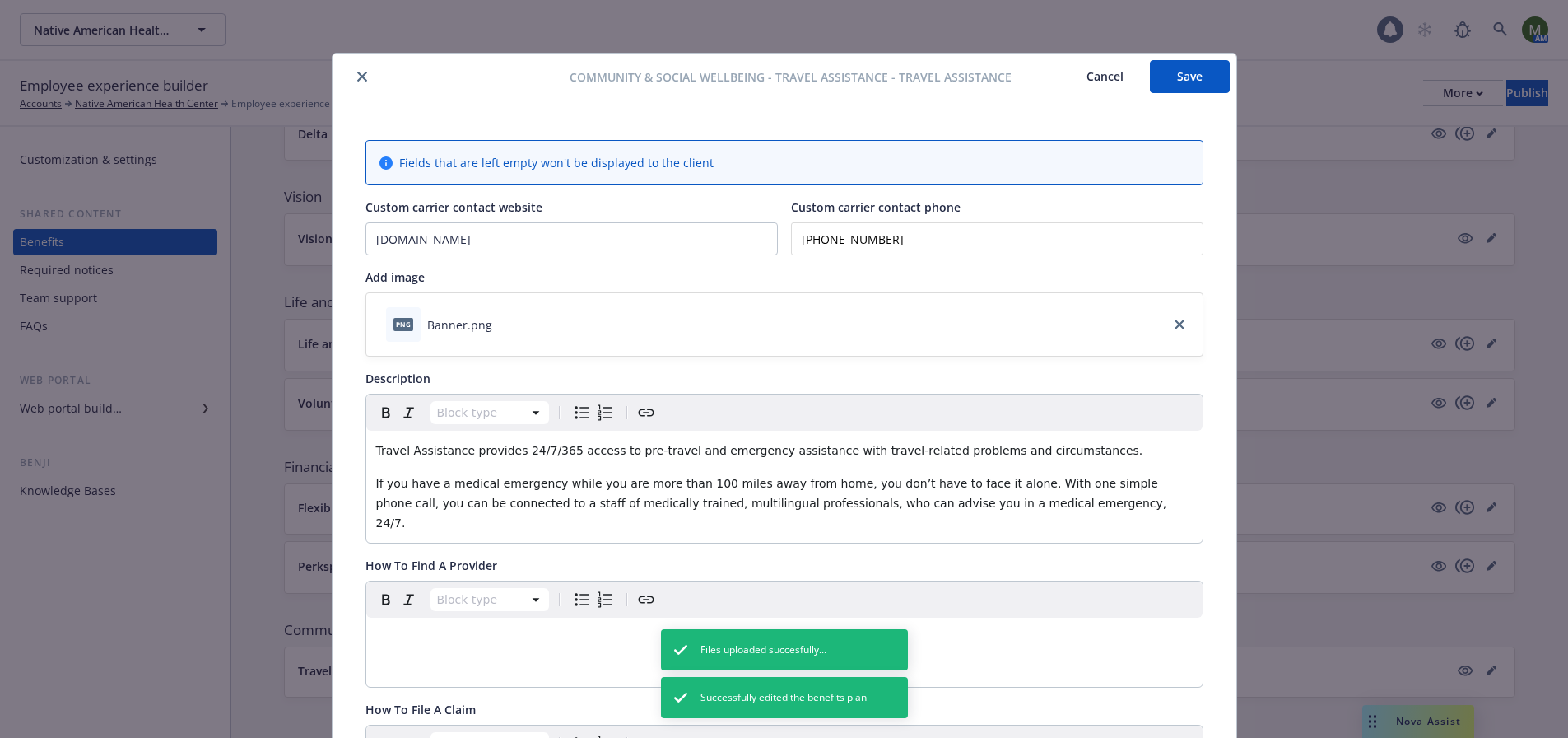
click at [358, 75] on icon "close" at bounding box center [361, 76] width 10 height 10
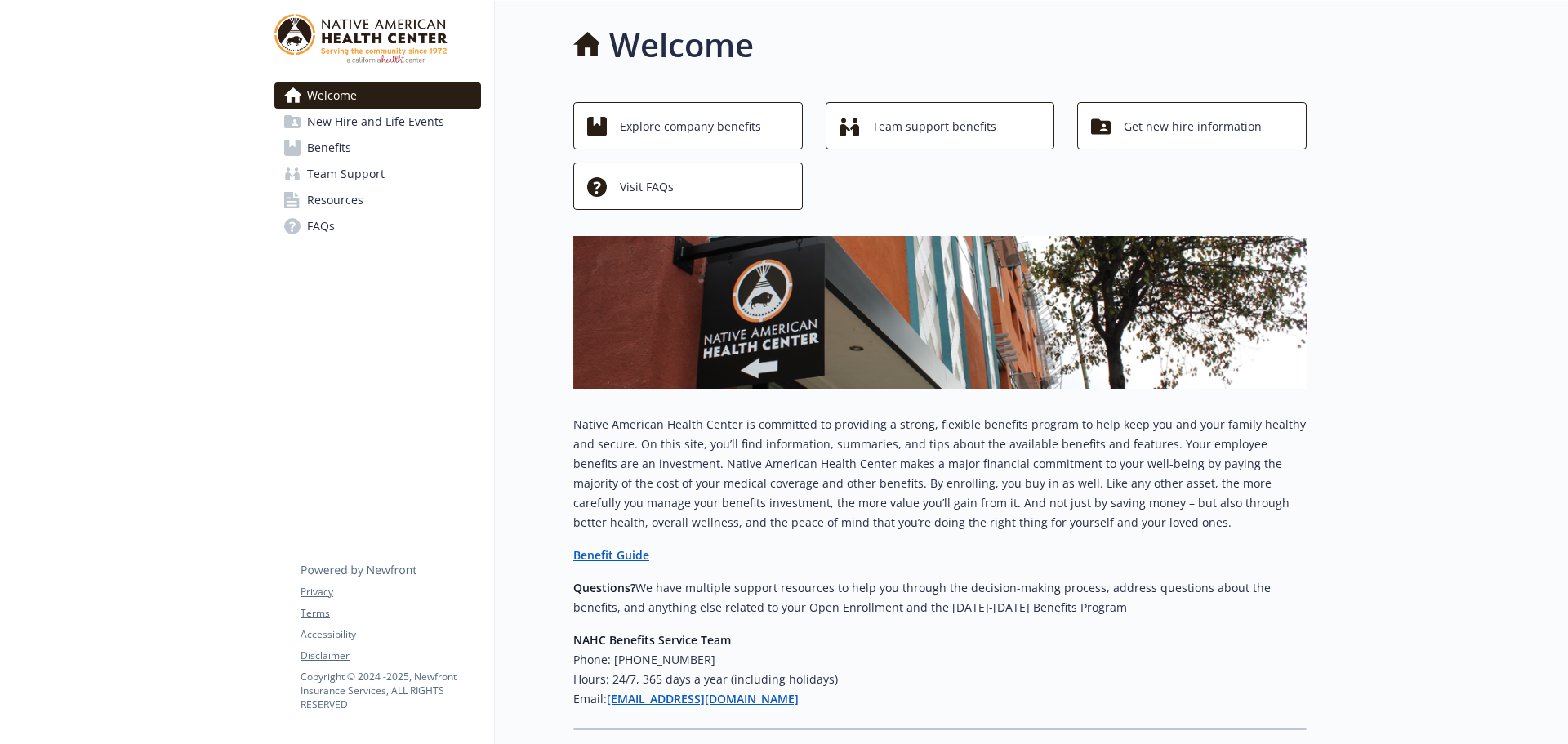
click at [359, 205] on span "Resources" at bounding box center [334, 200] width 56 height 26
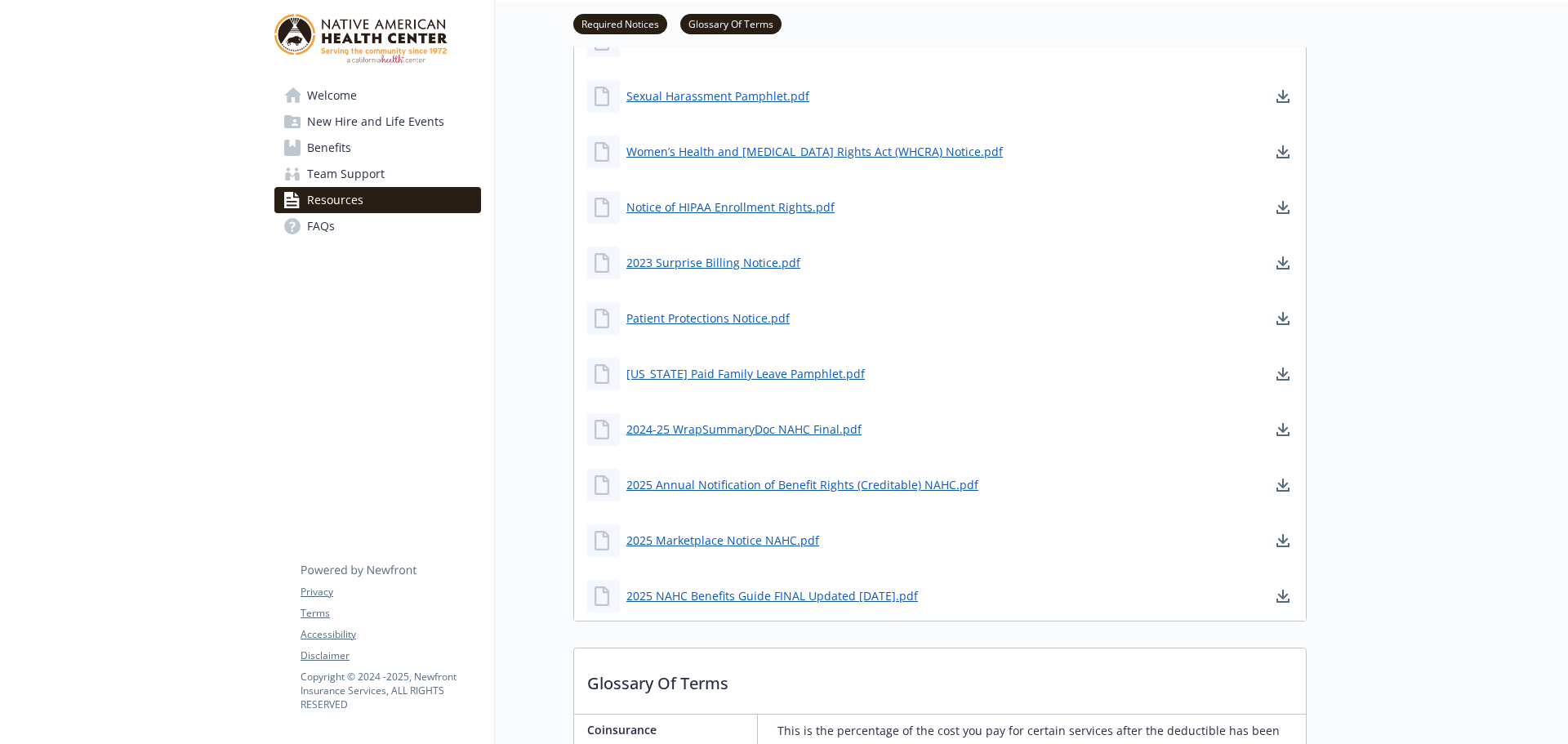
scroll to position [572, 0]
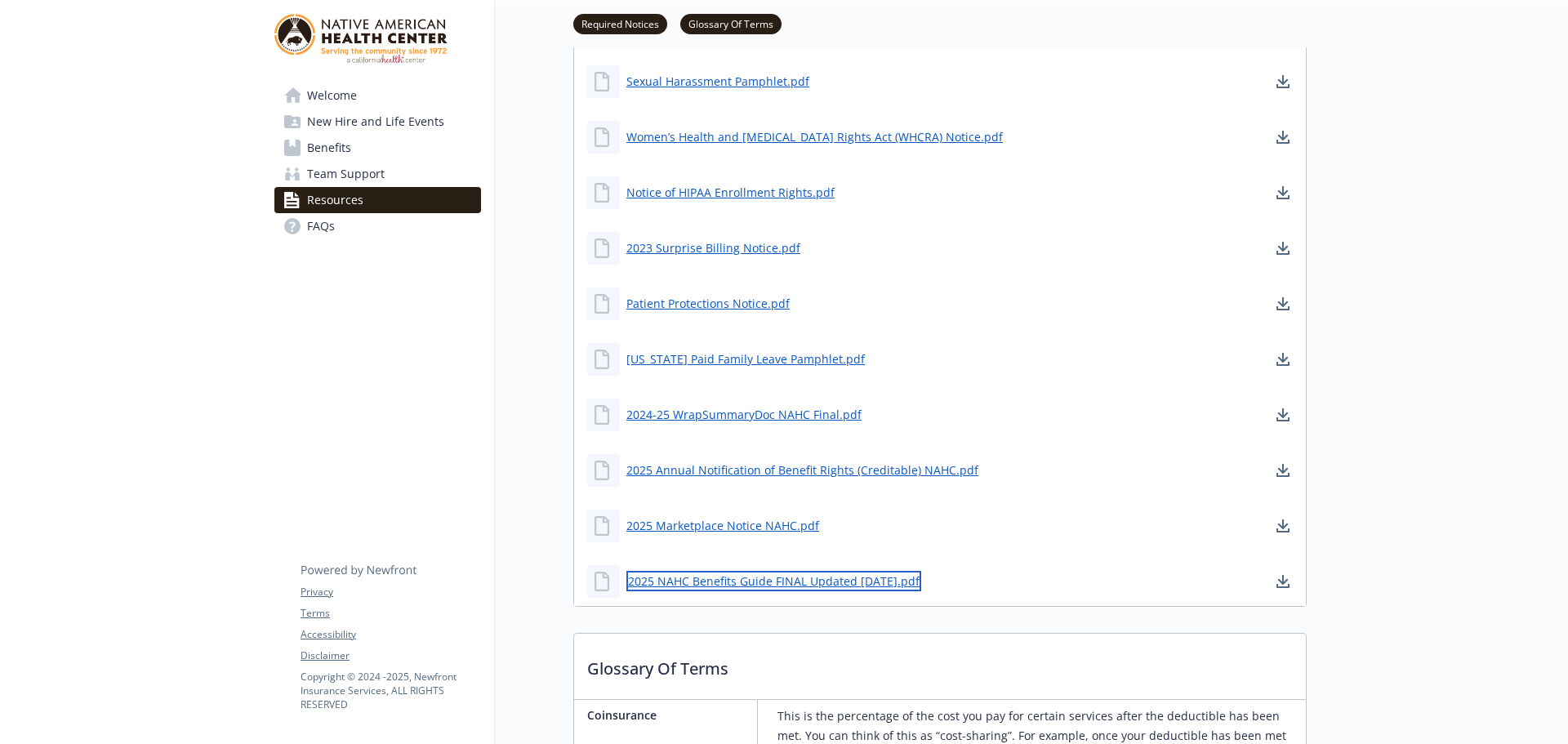
click at [820, 579] on link "2025 NAHC Benefits Guide FINAL Updated [DATE].pdf" at bounding box center [774, 581] width 295 height 21
drag, startPoint x: 789, startPoint y: 576, endPoint x: 1001, endPoint y: 586, distance: 212.2
click at [1001, 586] on div "2025 NAHC Benefits Guide FINAL Updated [DATE].pdf" at bounding box center [940, 581] width 732 height 49
drag, startPoint x: 1229, startPoint y: 580, endPoint x: 1059, endPoint y: 580, distance: 170.0
click at [1221, 580] on div "2025 NAHC Benefits Guide FINAL Updated [DATE].pdf" at bounding box center [940, 581] width 732 height 49
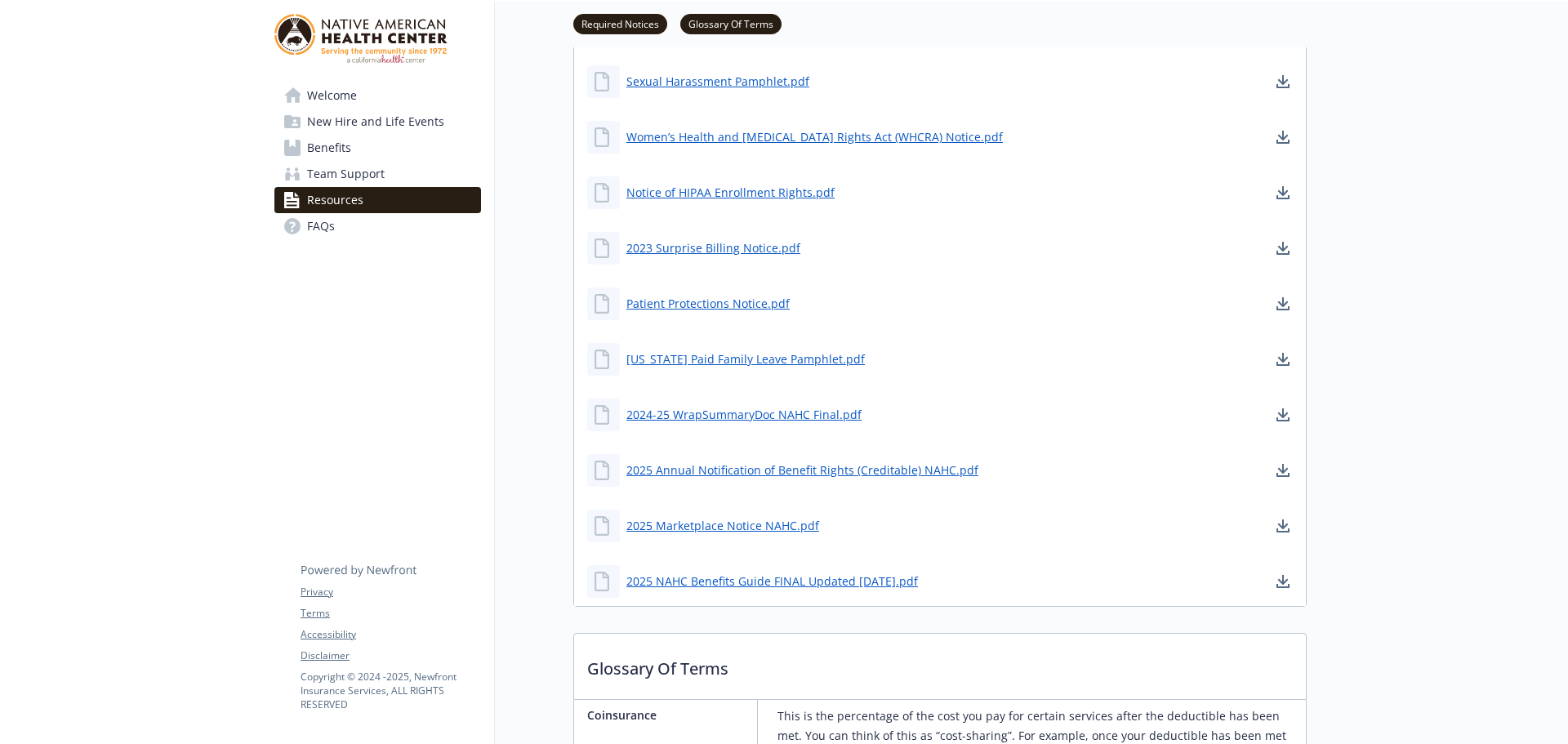
drag, startPoint x: 930, startPoint y: 580, endPoint x: 624, endPoint y: 578, distance: 306.0
click at [611, 579] on div "2025 NAHC Benefits Guide FINAL Updated [DATE].pdf" at bounding box center [940, 581] width 732 height 49
click at [643, 578] on link "2025 NAHC Benefits Guide FINAL Updated [DATE].pdf" at bounding box center [774, 581] width 295 height 21
drag, startPoint x: 846, startPoint y: 582, endPoint x: 918, endPoint y: 584, distance: 72.0
click at [918, 584] on div "2025 NAHC Benefits Guide FINAL Updated 9.26.25.pdf" at bounding box center [940, 581] width 732 height 49
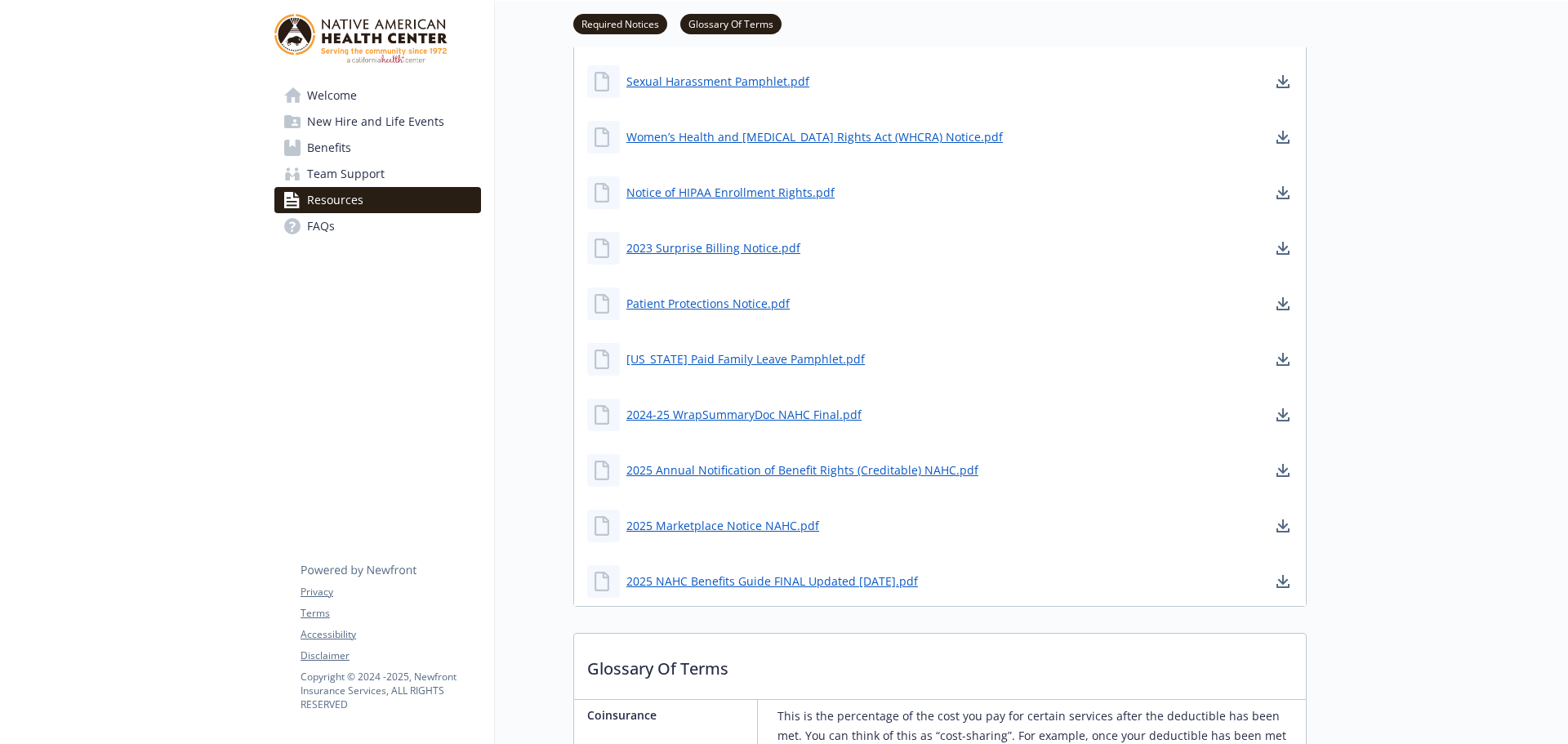
drag, startPoint x: 917, startPoint y: 581, endPoint x: 625, endPoint y: 584, distance: 292.0
click at [625, 584] on div "2025 NAHC Benefits Guide FINAL Updated 9.26.25.pdf" at bounding box center [940, 581] width 732 height 49
copy link "2025 NAHC Benefits Guide FINAL Updated 9.26.25.pdf"
click at [973, 565] on div "2025 NAHC Benefits Guide FINAL Updated 9.26.25.pdf" at bounding box center [940, 581] width 732 height 49
click at [1272, 585] on div "2025 NAHC Benefits Guide FINAL Updated 9.26.25.pdf" at bounding box center [940, 581] width 732 height 49
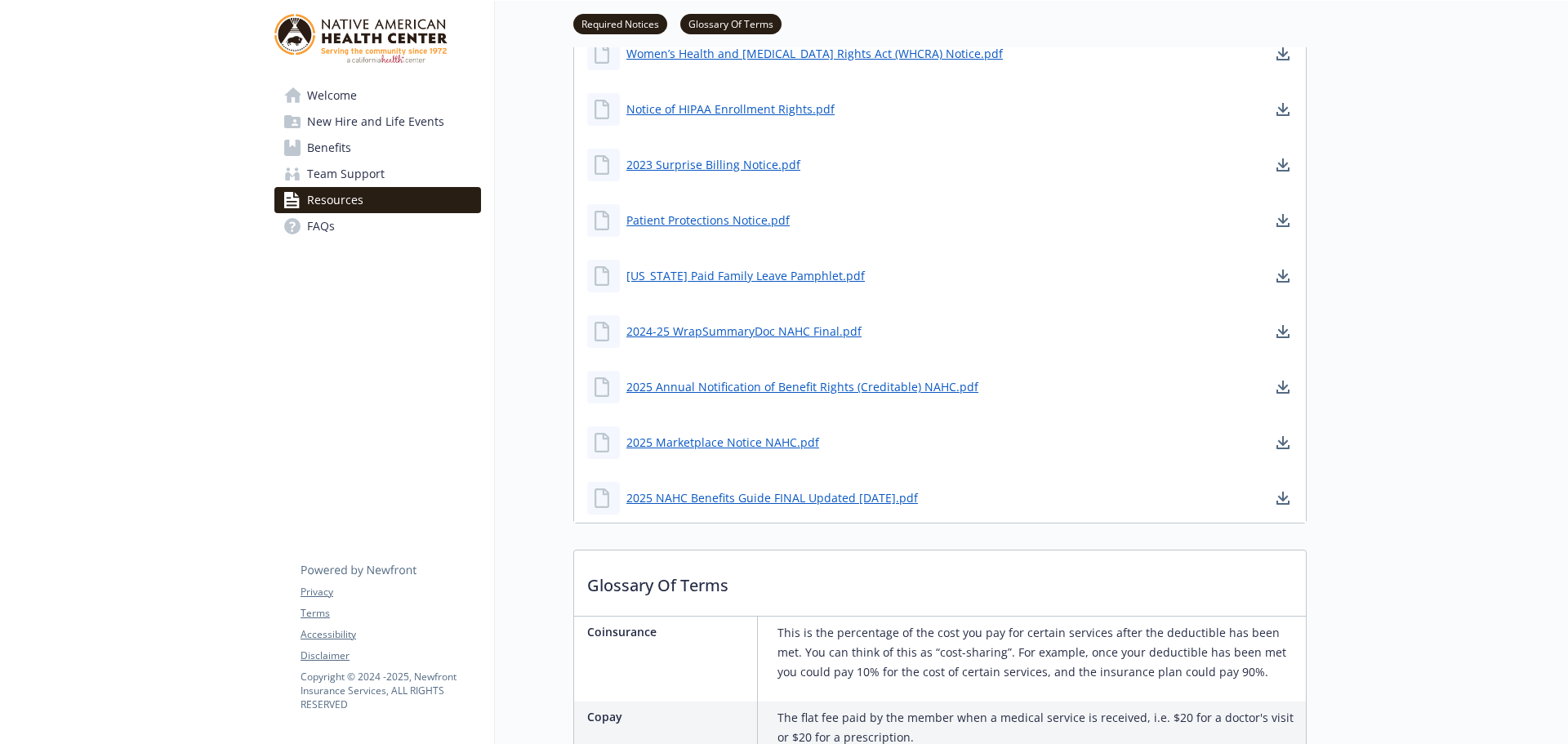
scroll to position [653, 0]
click at [862, 501] on link "2025 NAHC Benefits Guide FINAL Updated 9.26.25.pdf" at bounding box center [774, 500] width 295 height 21
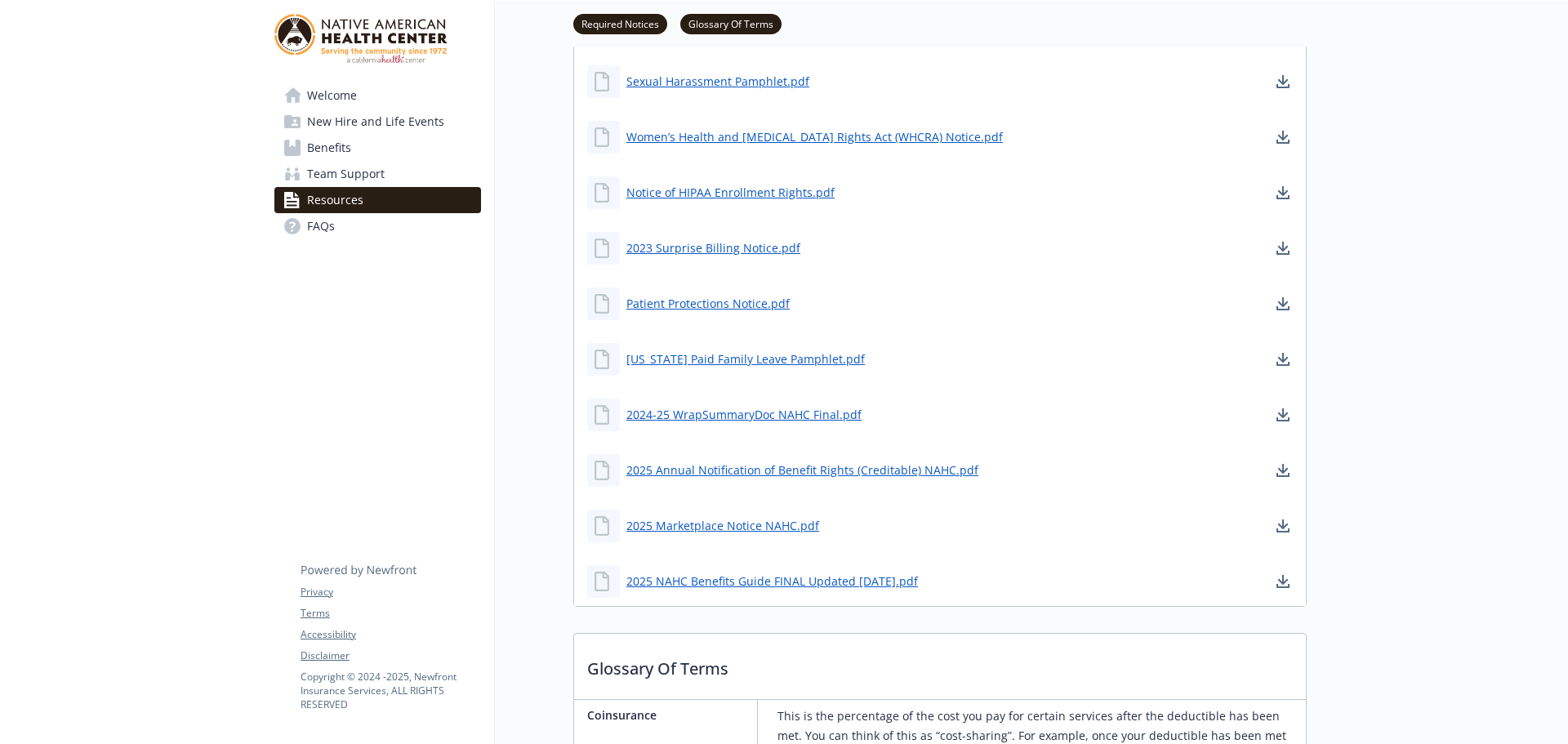
click at [371, 85] on link "Welcome" at bounding box center [378, 95] width 207 height 26
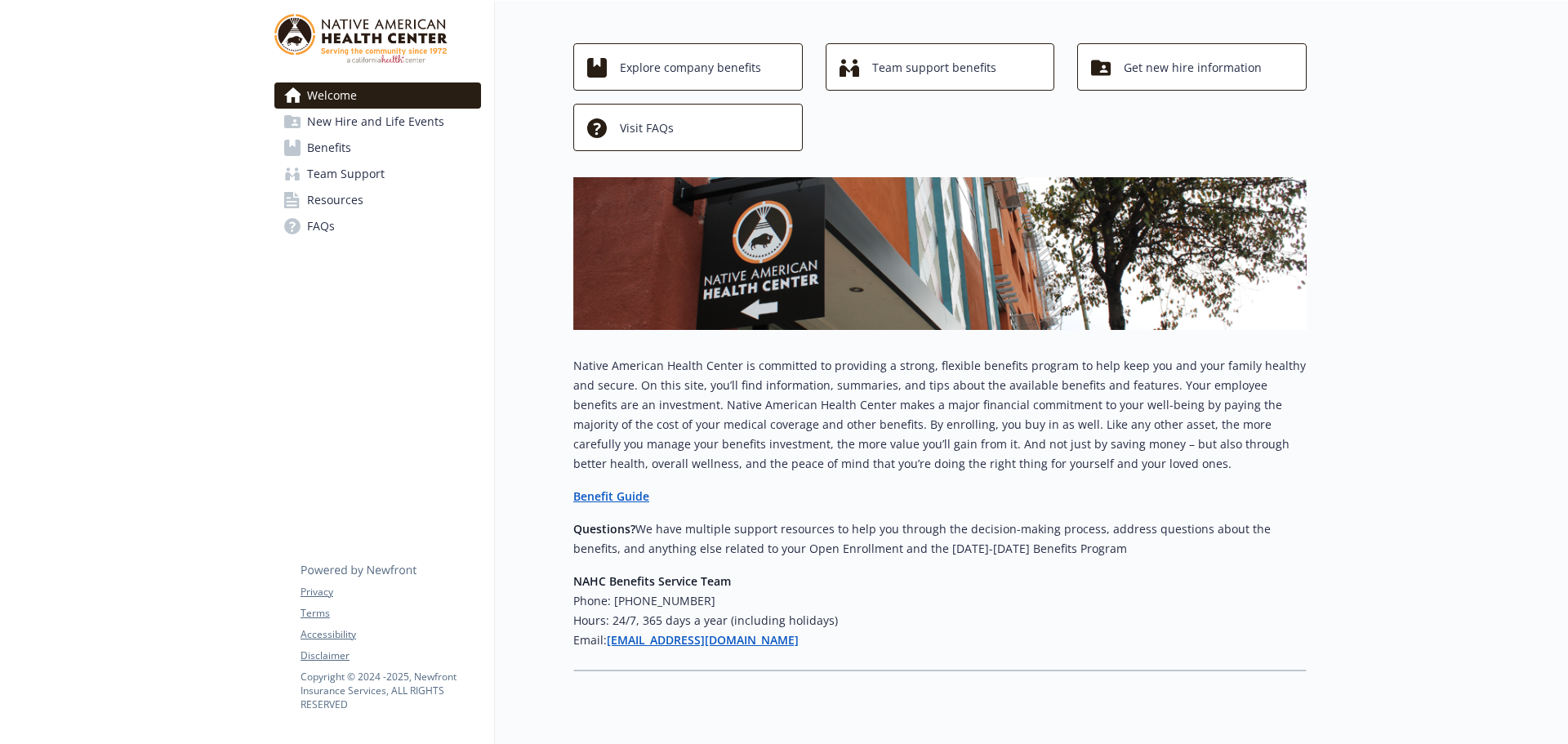
scroll to position [35, 0]
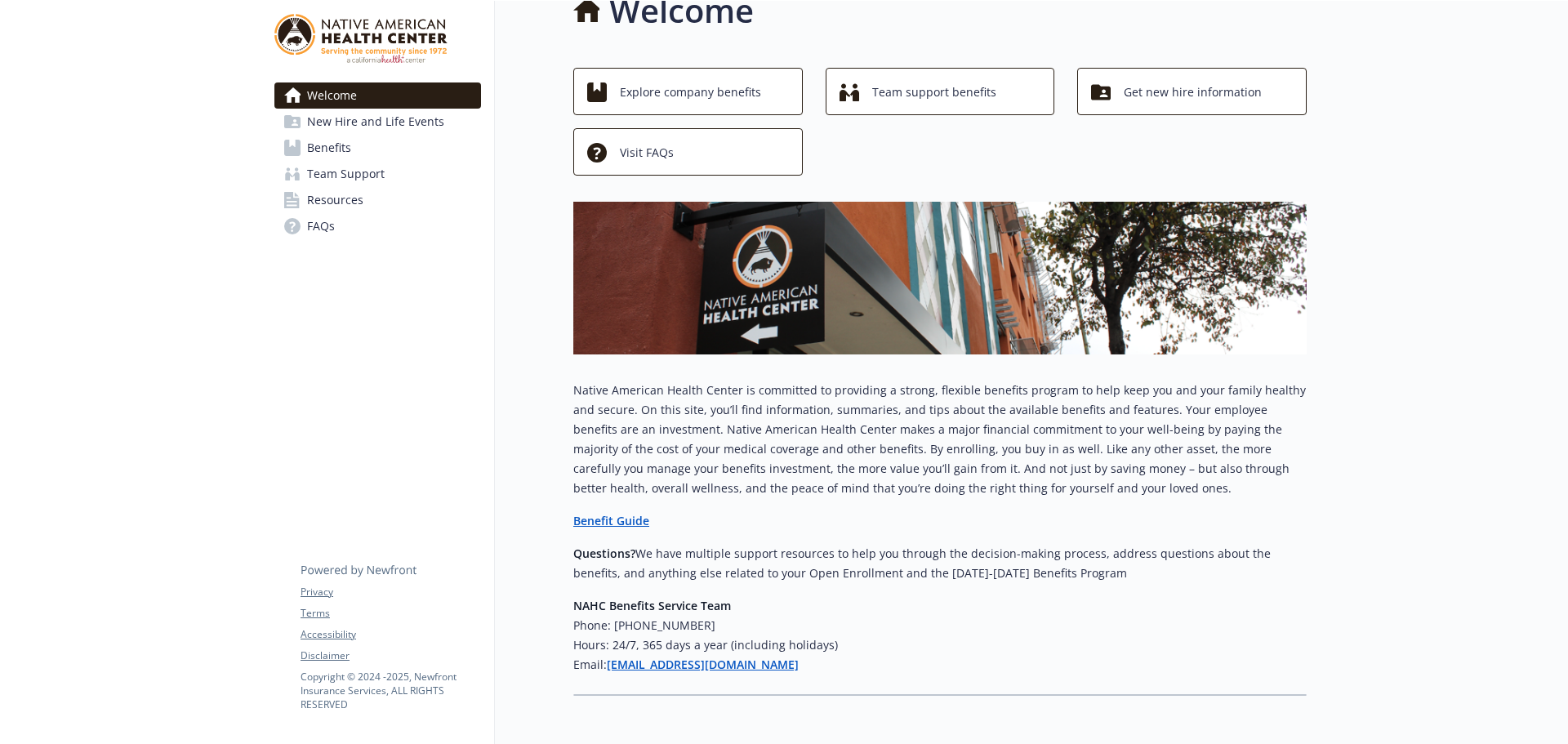
click at [360, 148] on link "Benefits" at bounding box center [378, 148] width 207 height 26
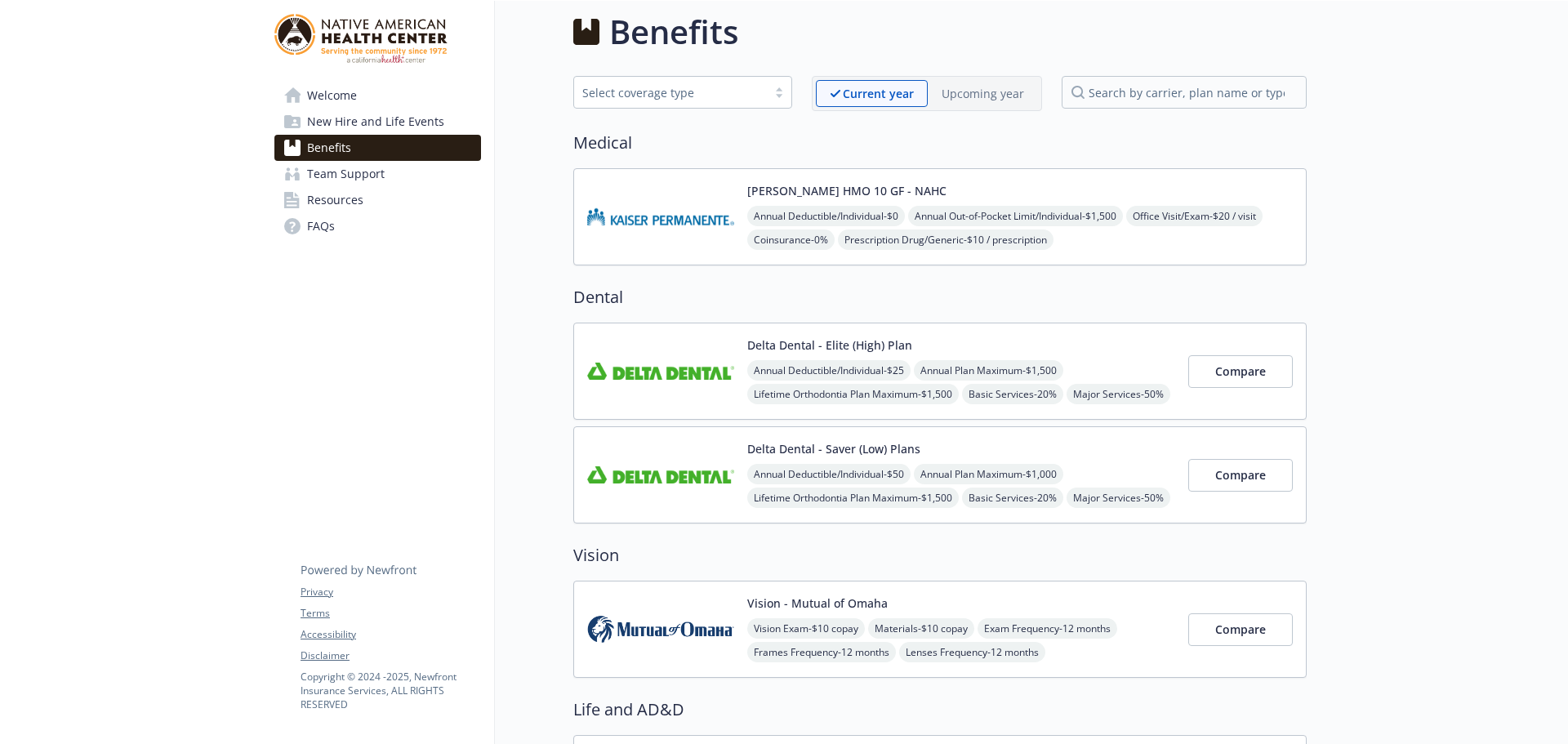
scroll to position [35, 0]
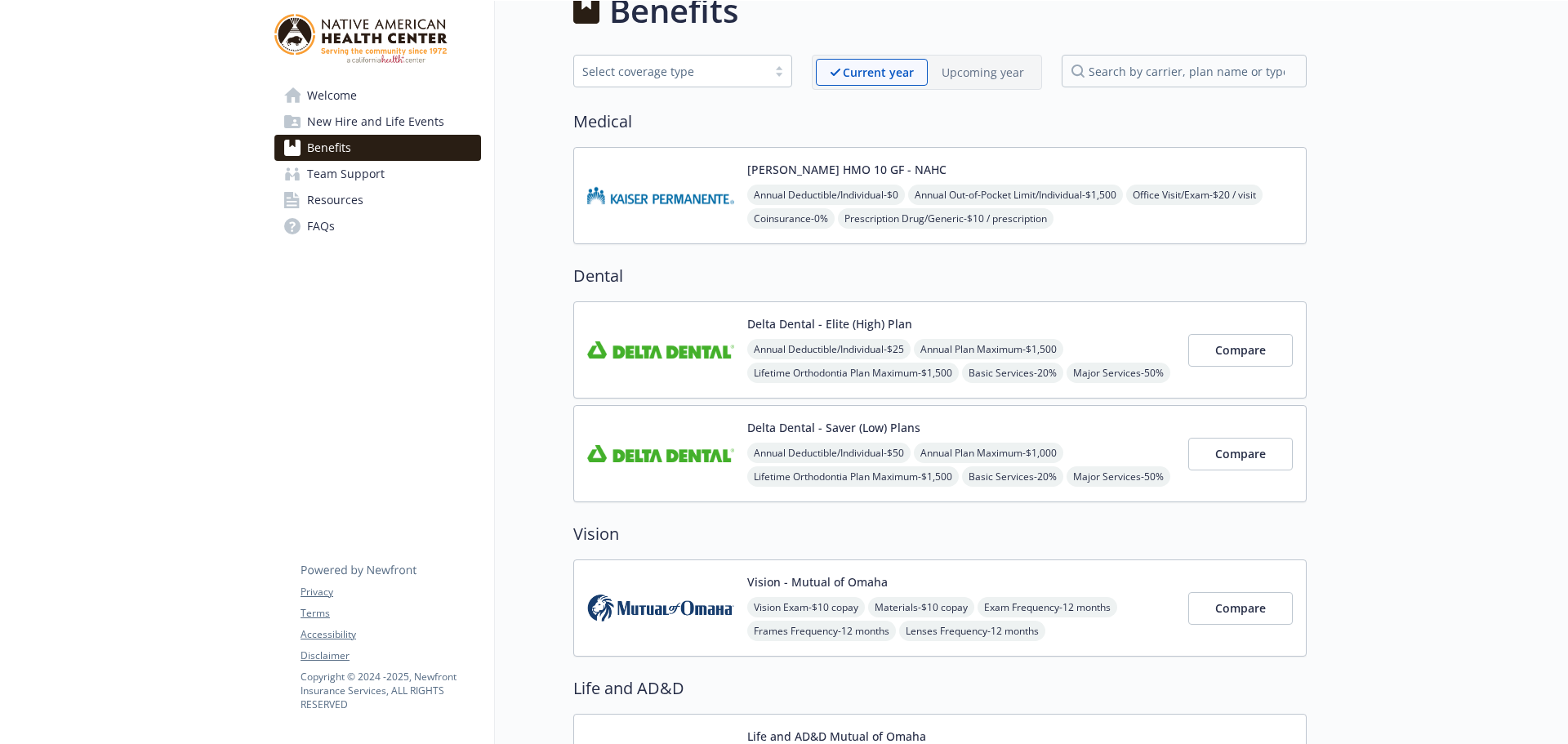
click at [963, 77] on p "Upcoming year" at bounding box center [982, 73] width 82 height 17
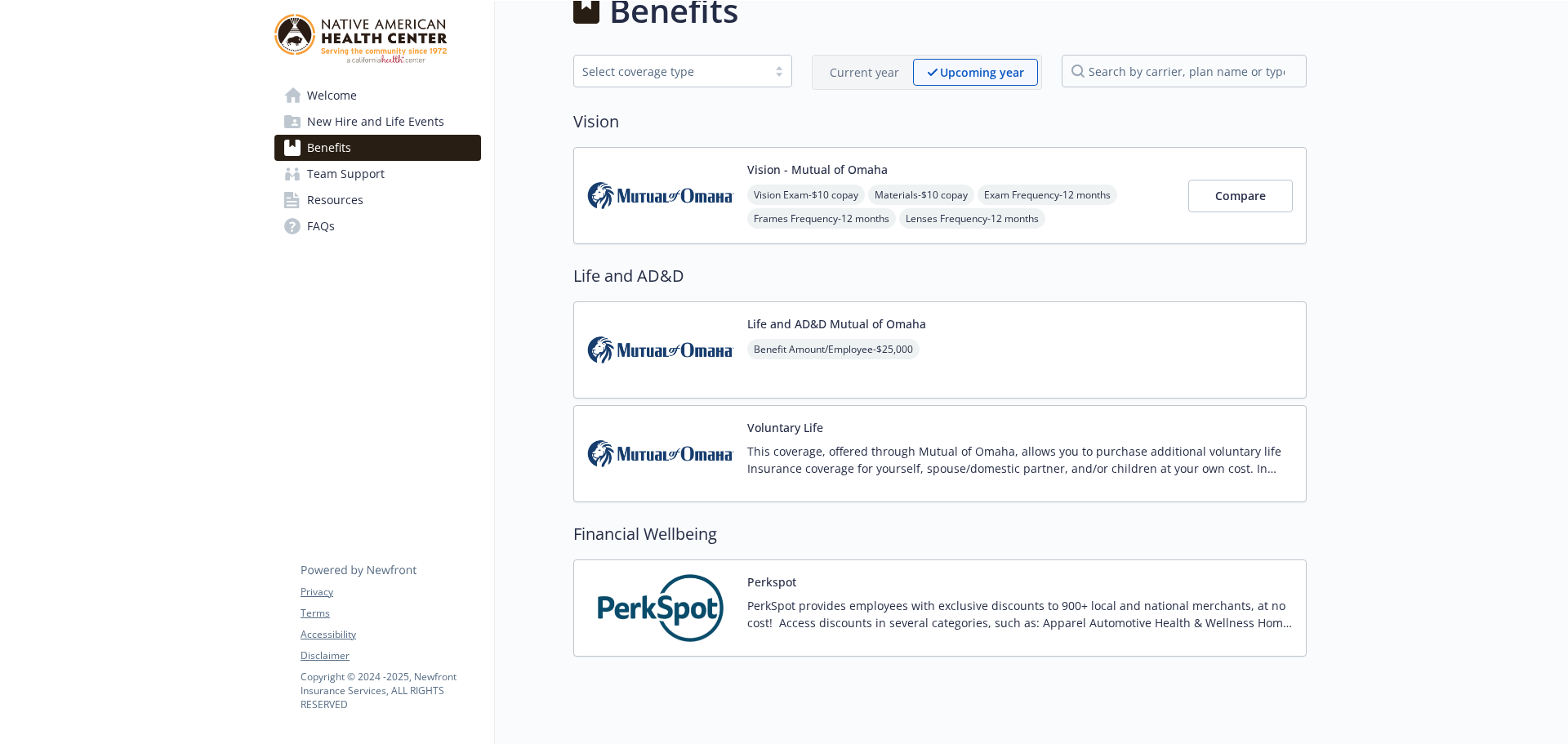
click at [861, 74] on p "Current year" at bounding box center [865, 73] width 69 height 17
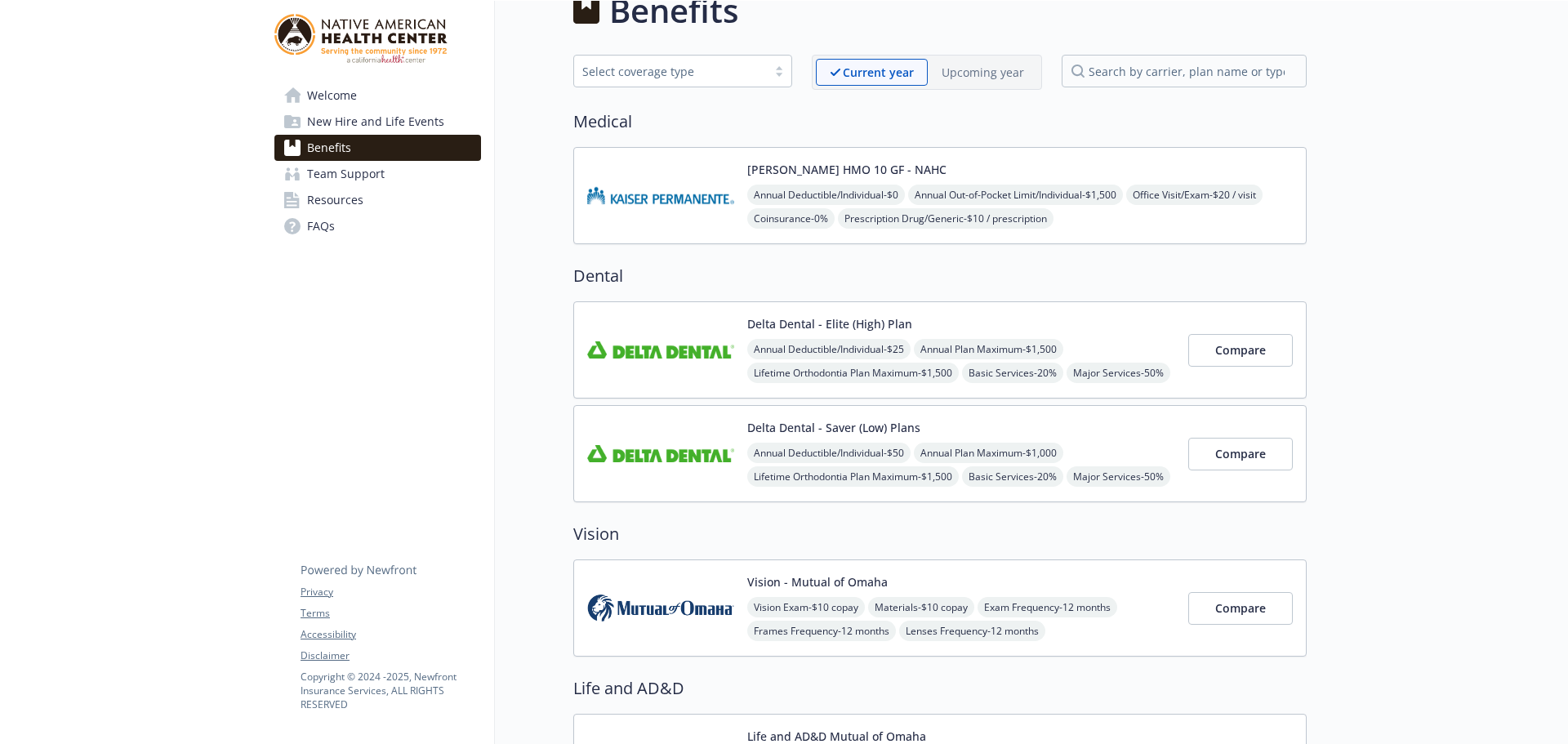
click at [648, 201] on img at bounding box center [661, 196] width 147 height 69
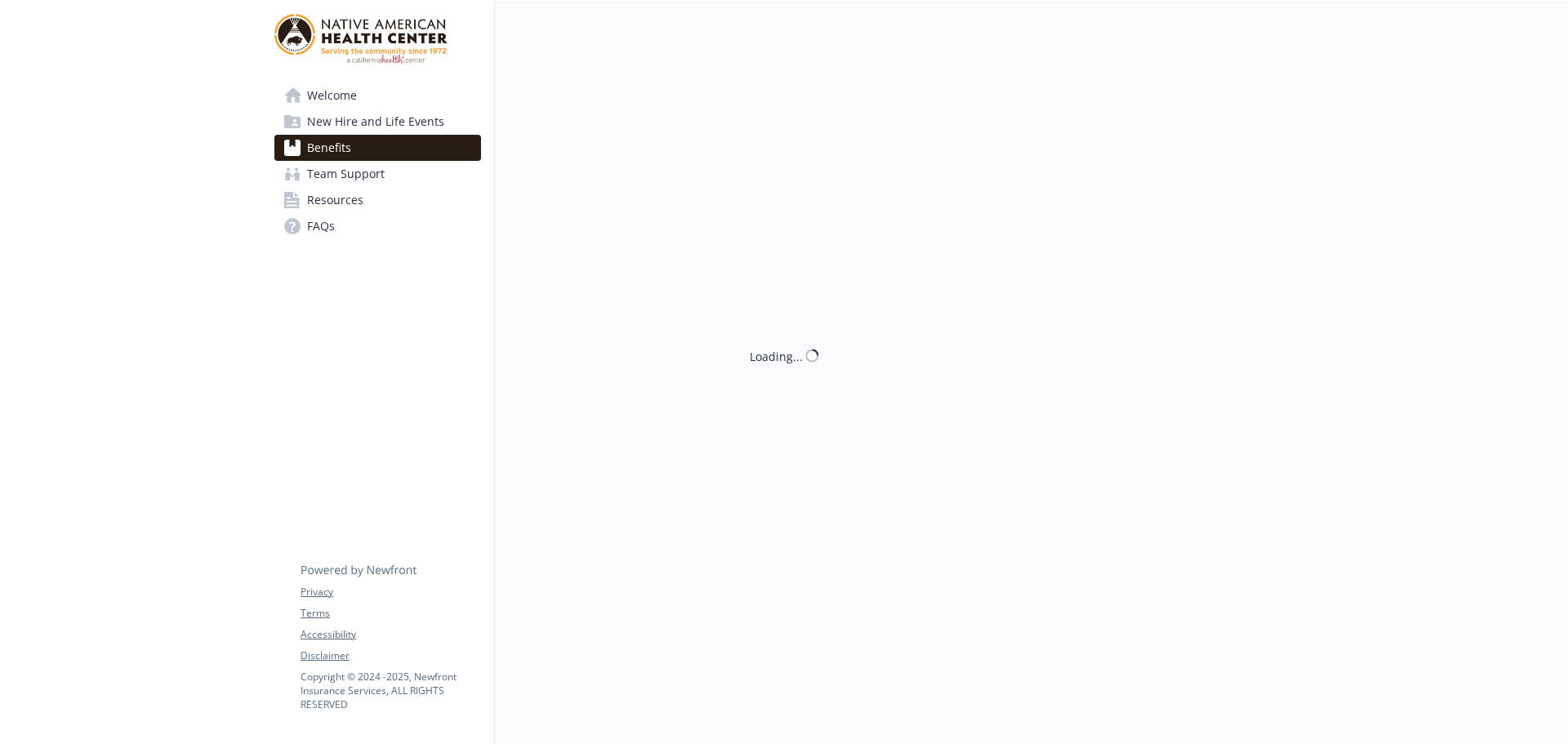
scroll to position [35, 0]
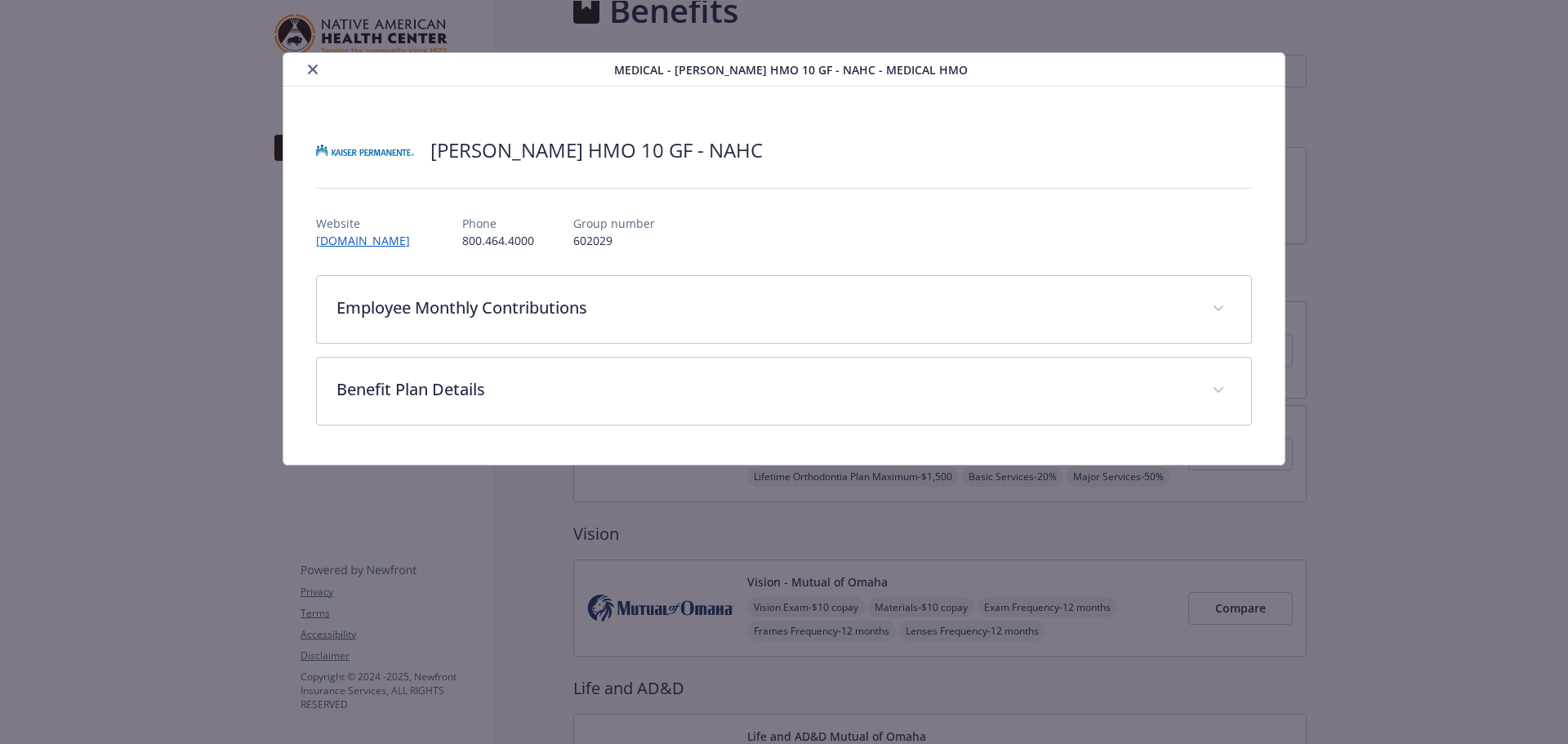
click at [318, 64] on button "close" at bounding box center [313, 69] width 20 height 20
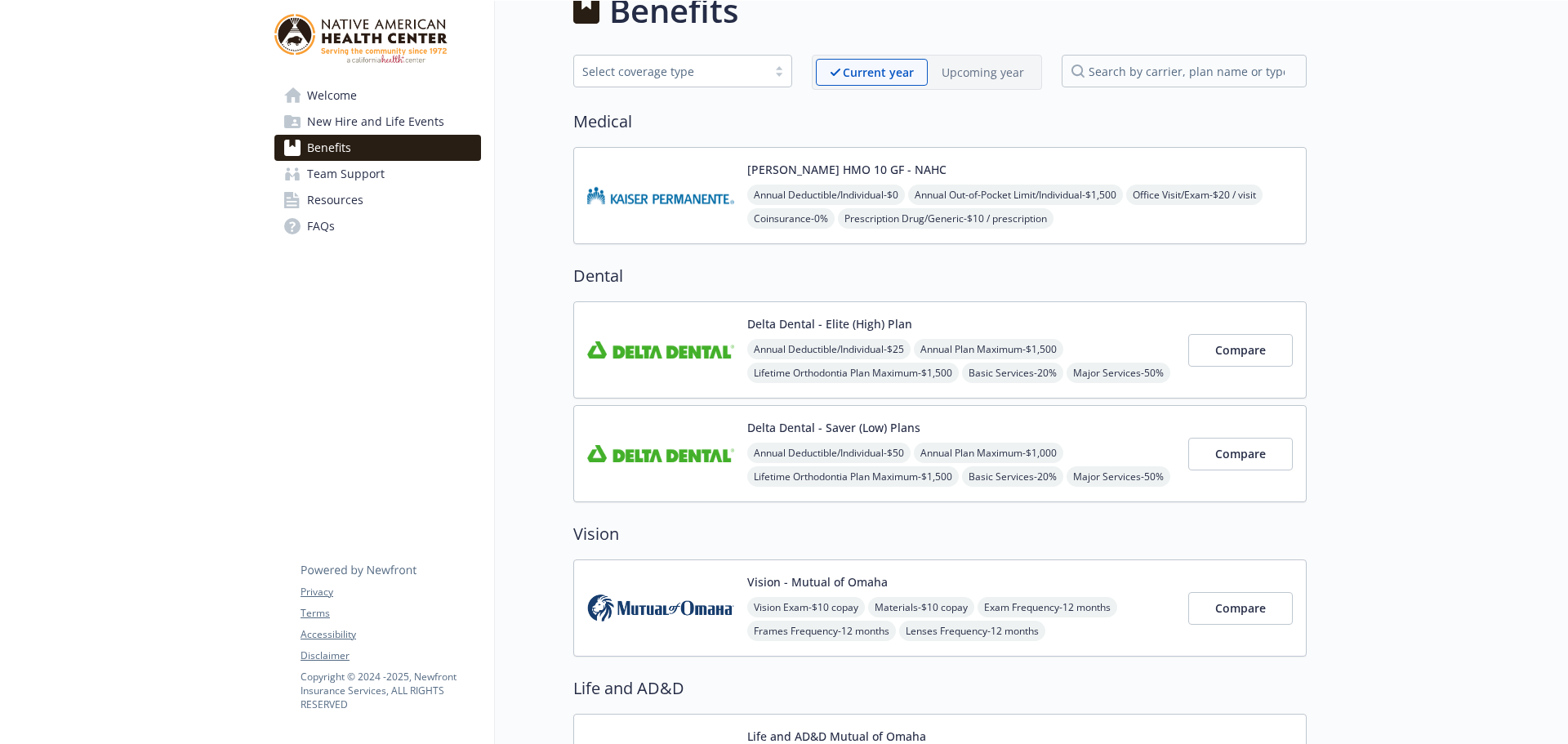
click at [642, 366] on img at bounding box center [661, 350] width 147 height 69
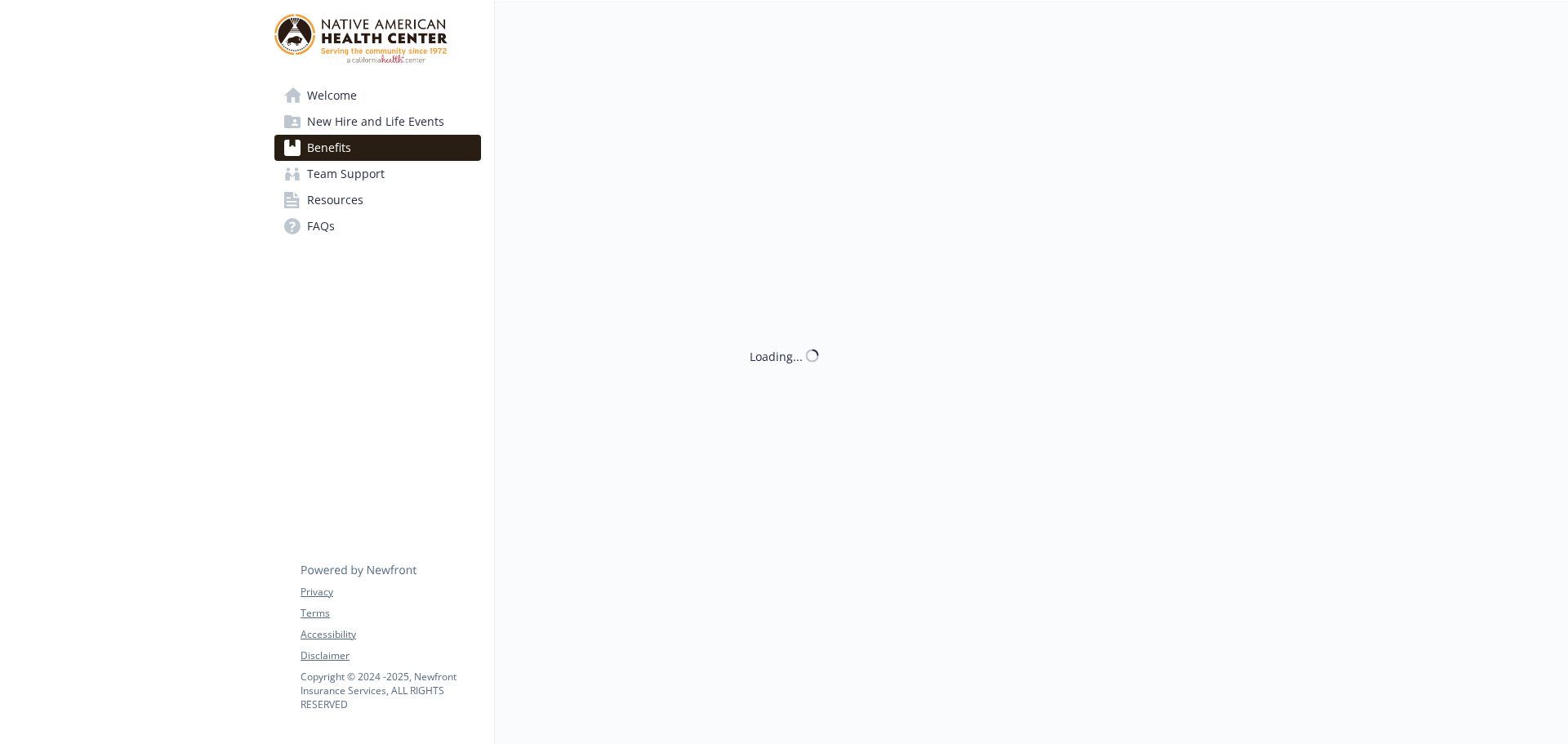
scroll to position [35, 0]
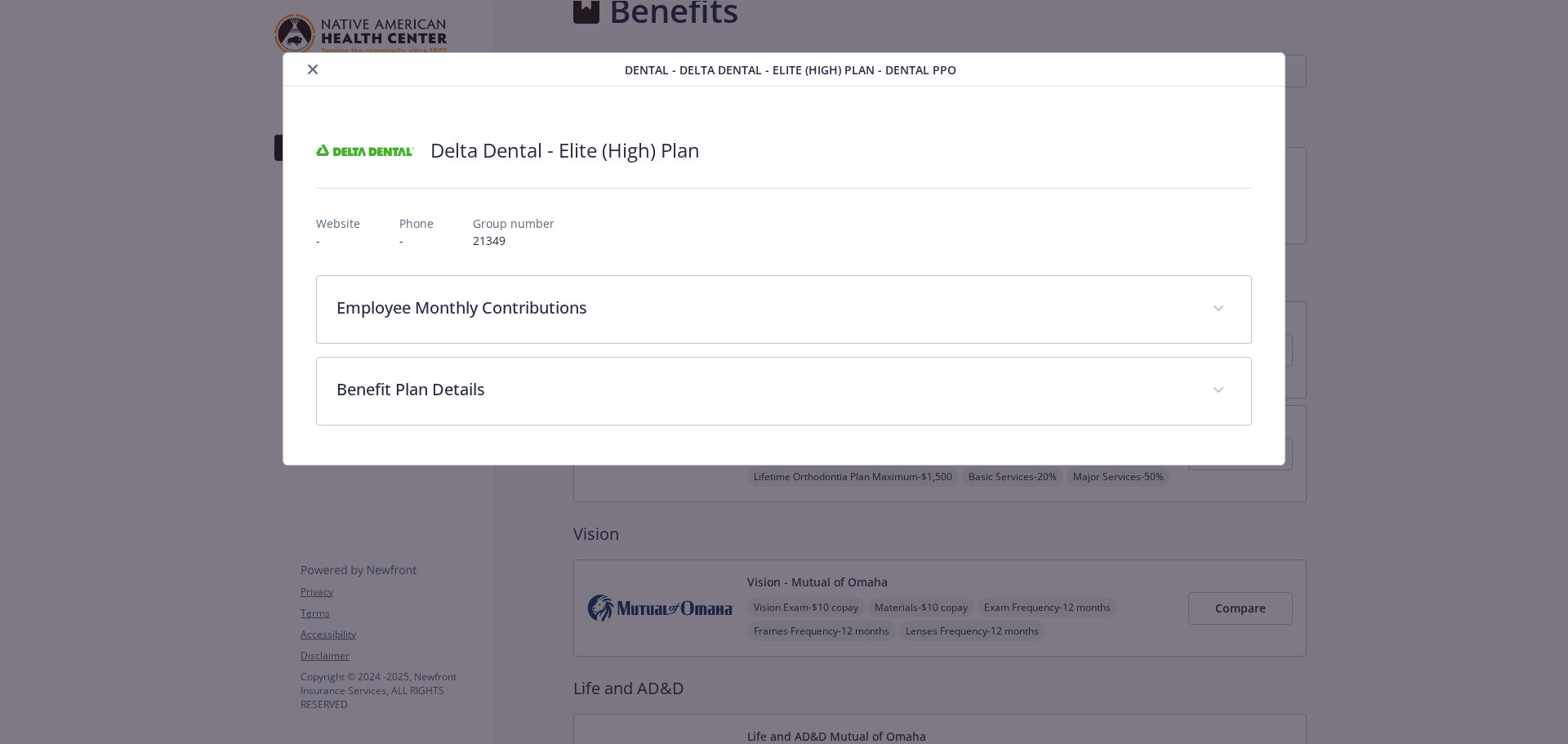
click at [314, 67] on icon "close" at bounding box center [312, 68] width 10 height 10
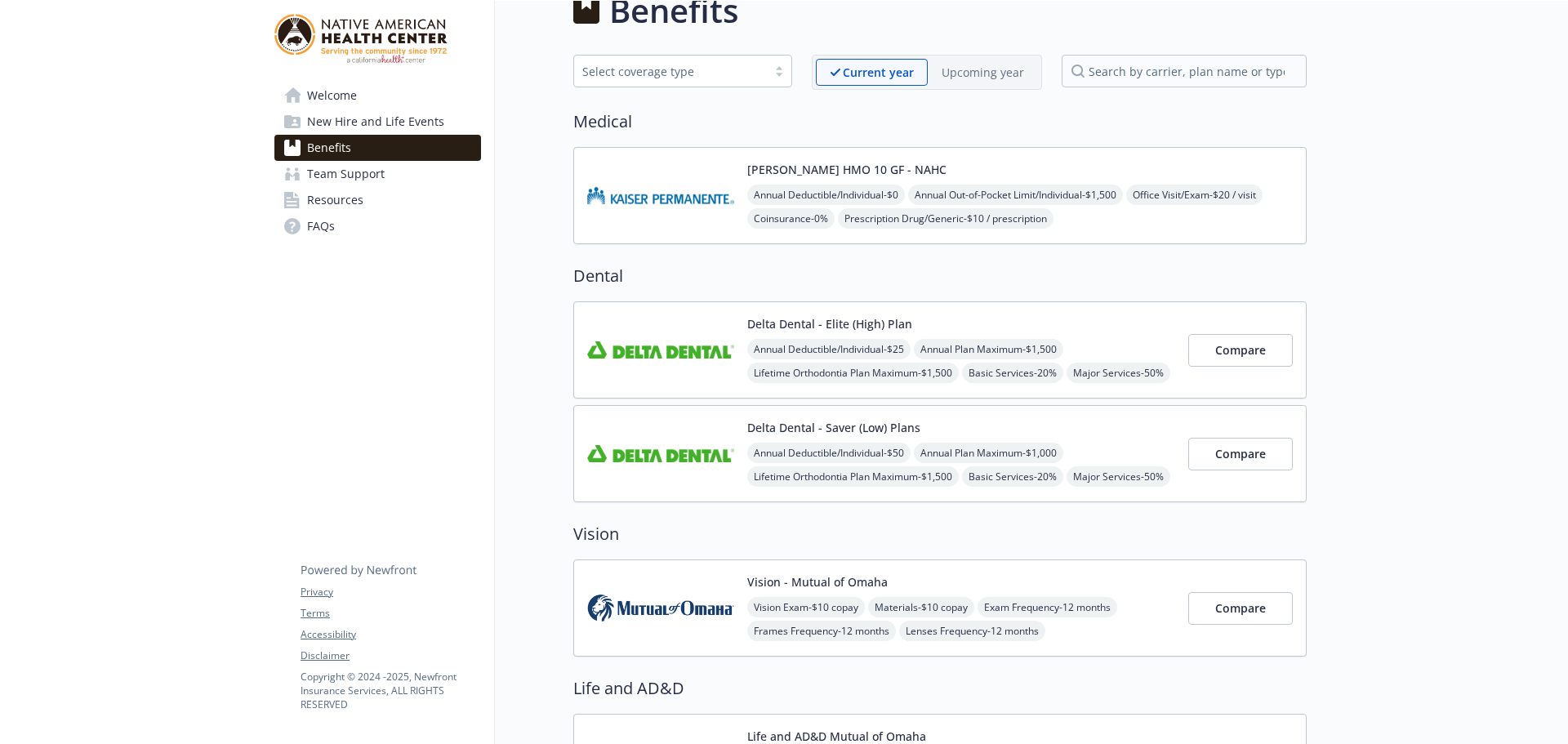
click at [612, 361] on img at bounding box center [661, 350] width 147 height 69
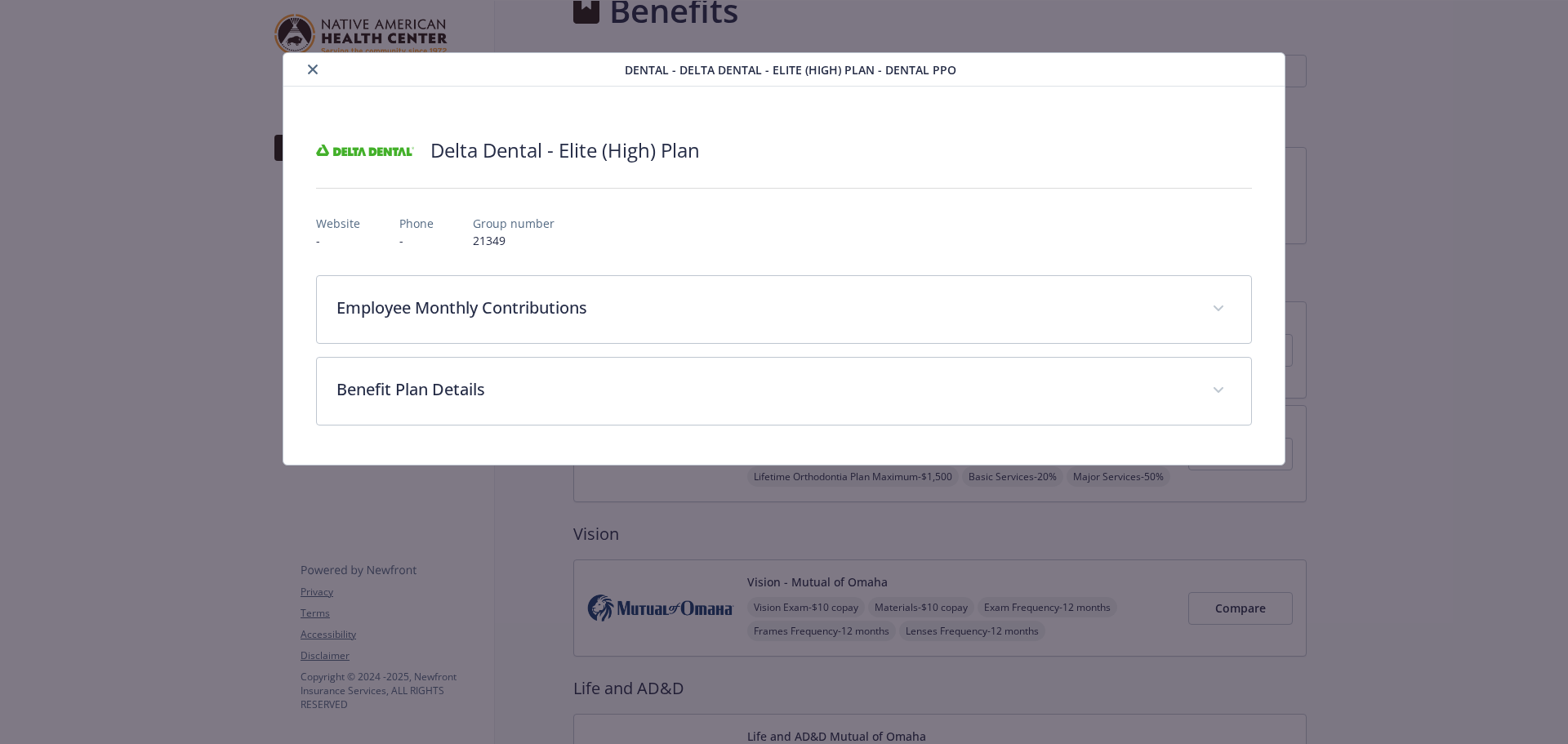
click at [315, 69] on icon "close" at bounding box center [312, 68] width 10 height 10
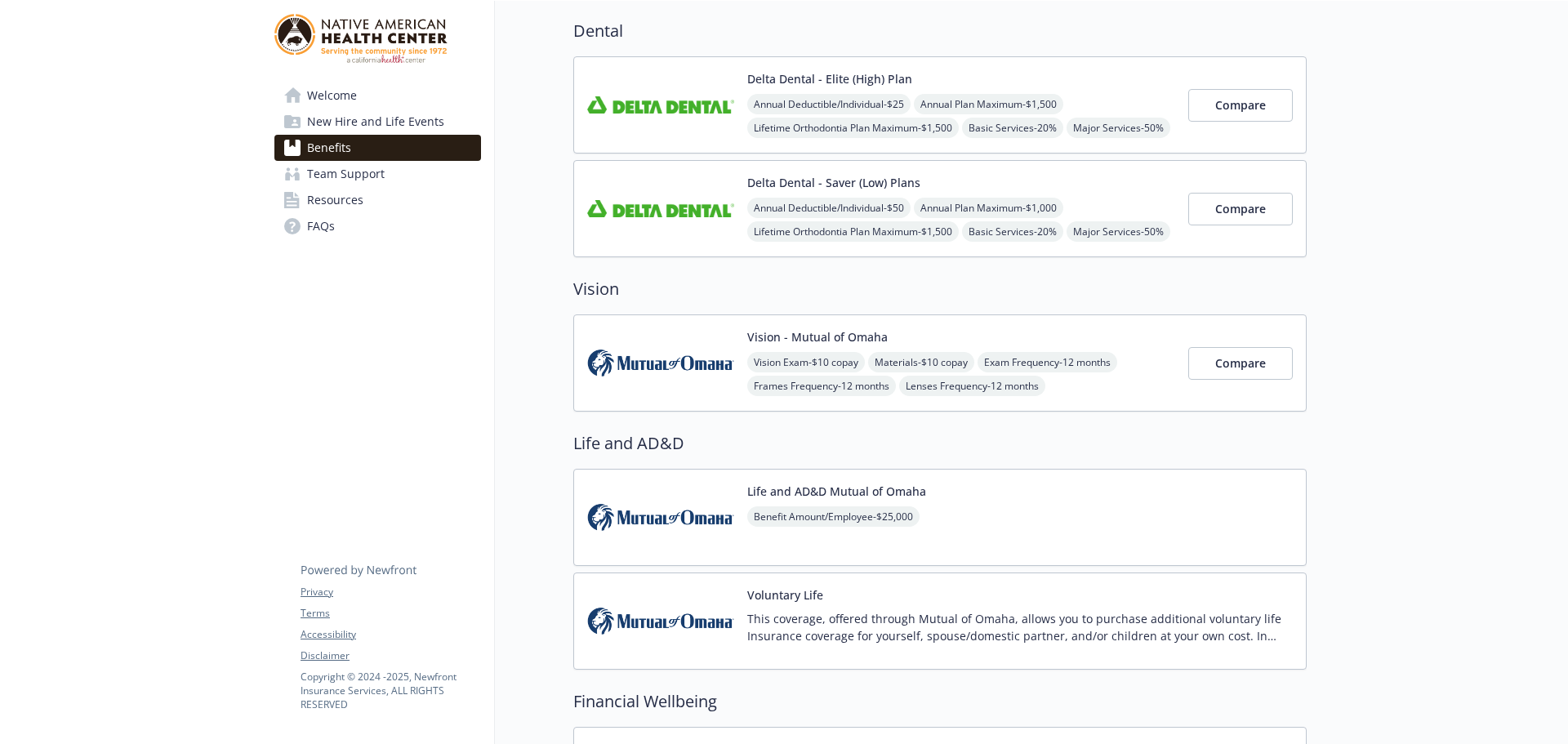
click at [644, 366] on img at bounding box center [661, 363] width 147 height 69
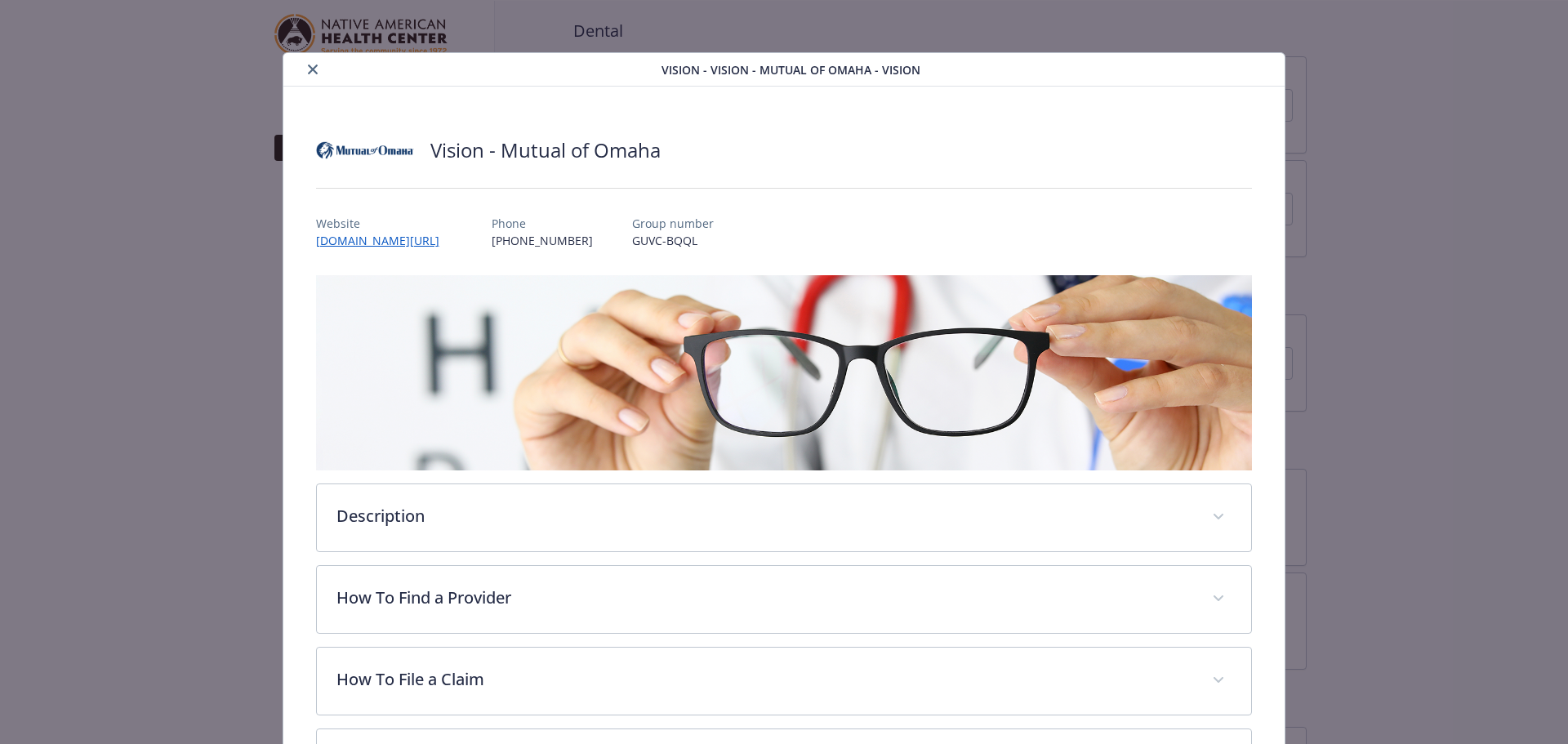
click at [307, 76] on button "close" at bounding box center [313, 69] width 20 height 20
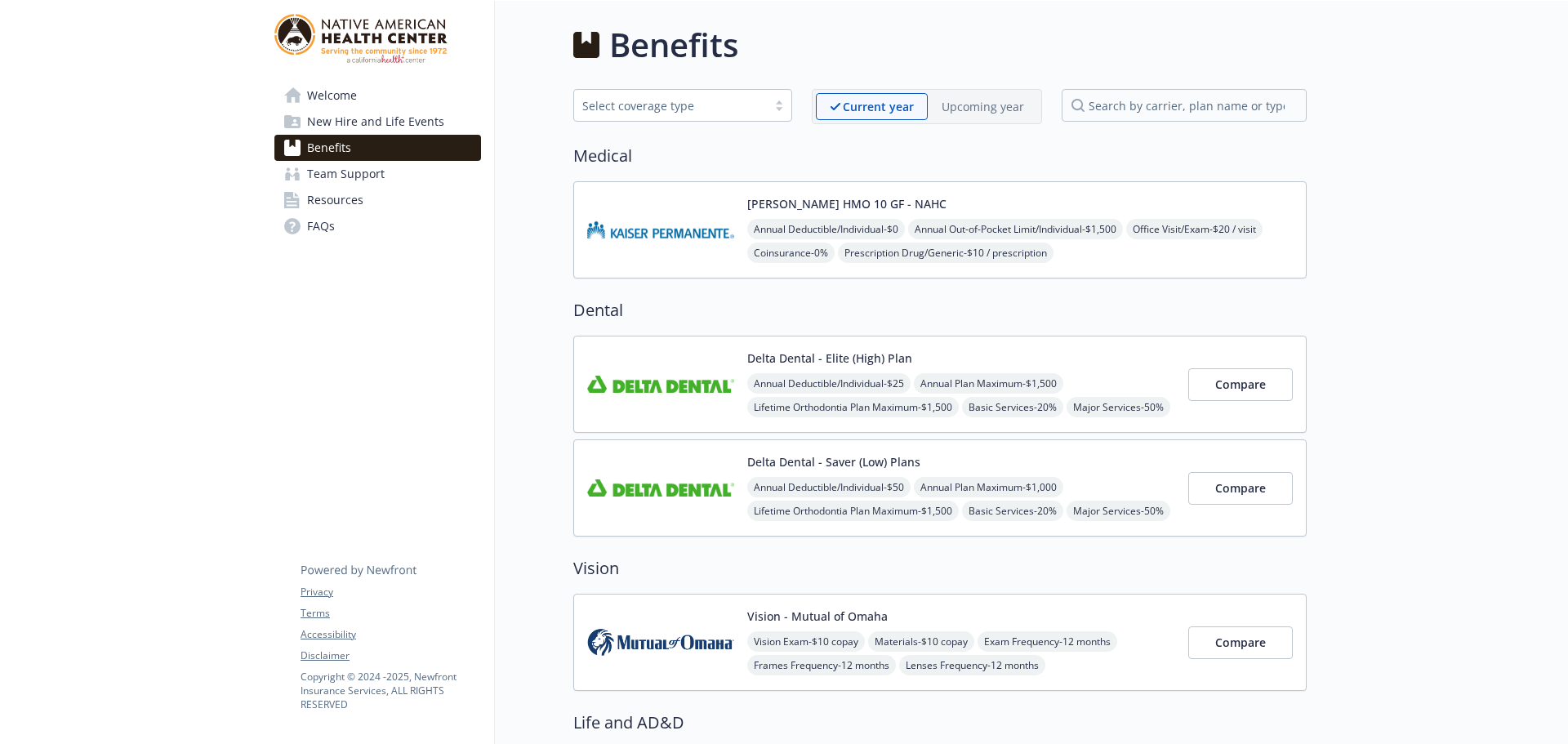
click at [648, 244] on img at bounding box center [661, 230] width 147 height 69
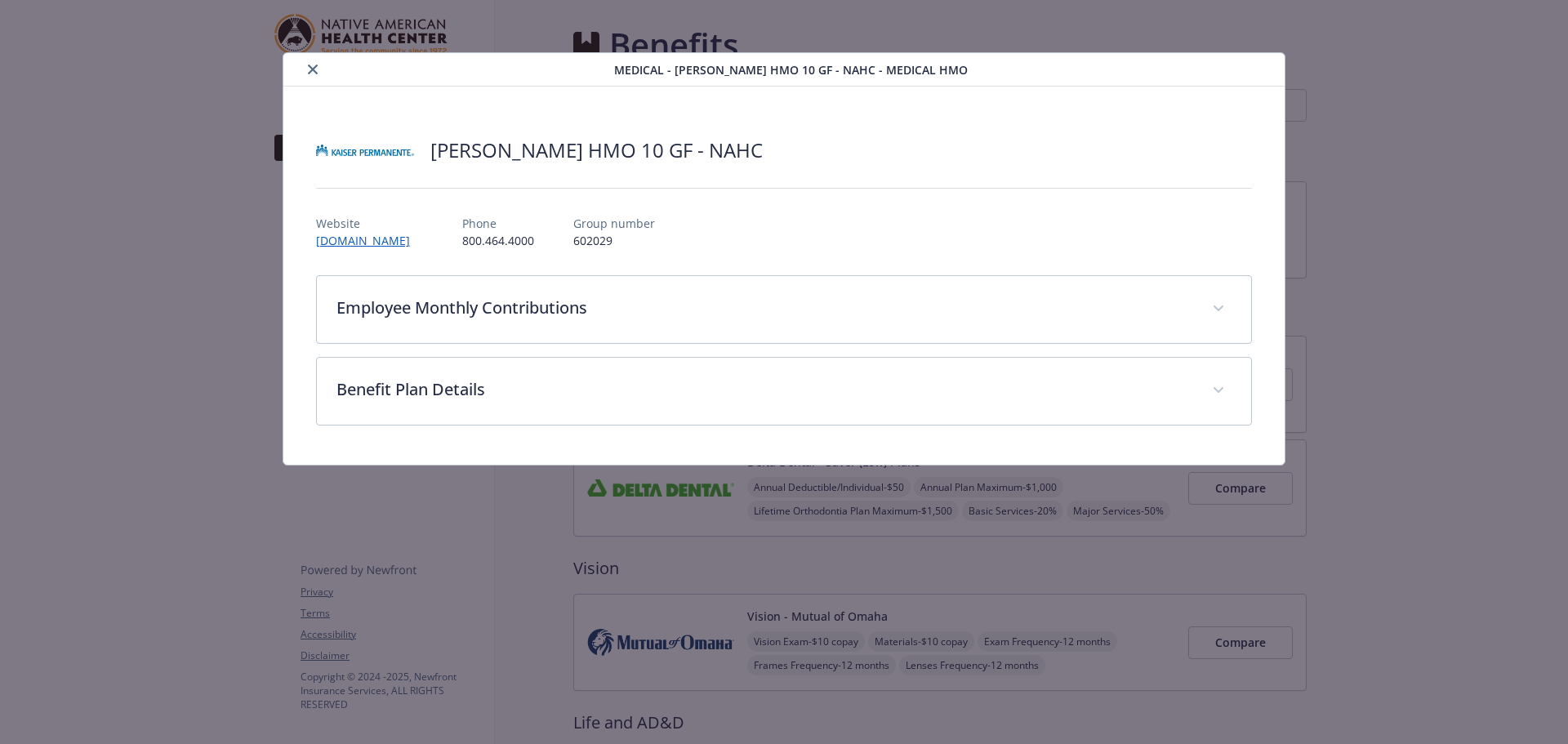
click at [314, 68] on icon "close" at bounding box center [312, 68] width 10 height 10
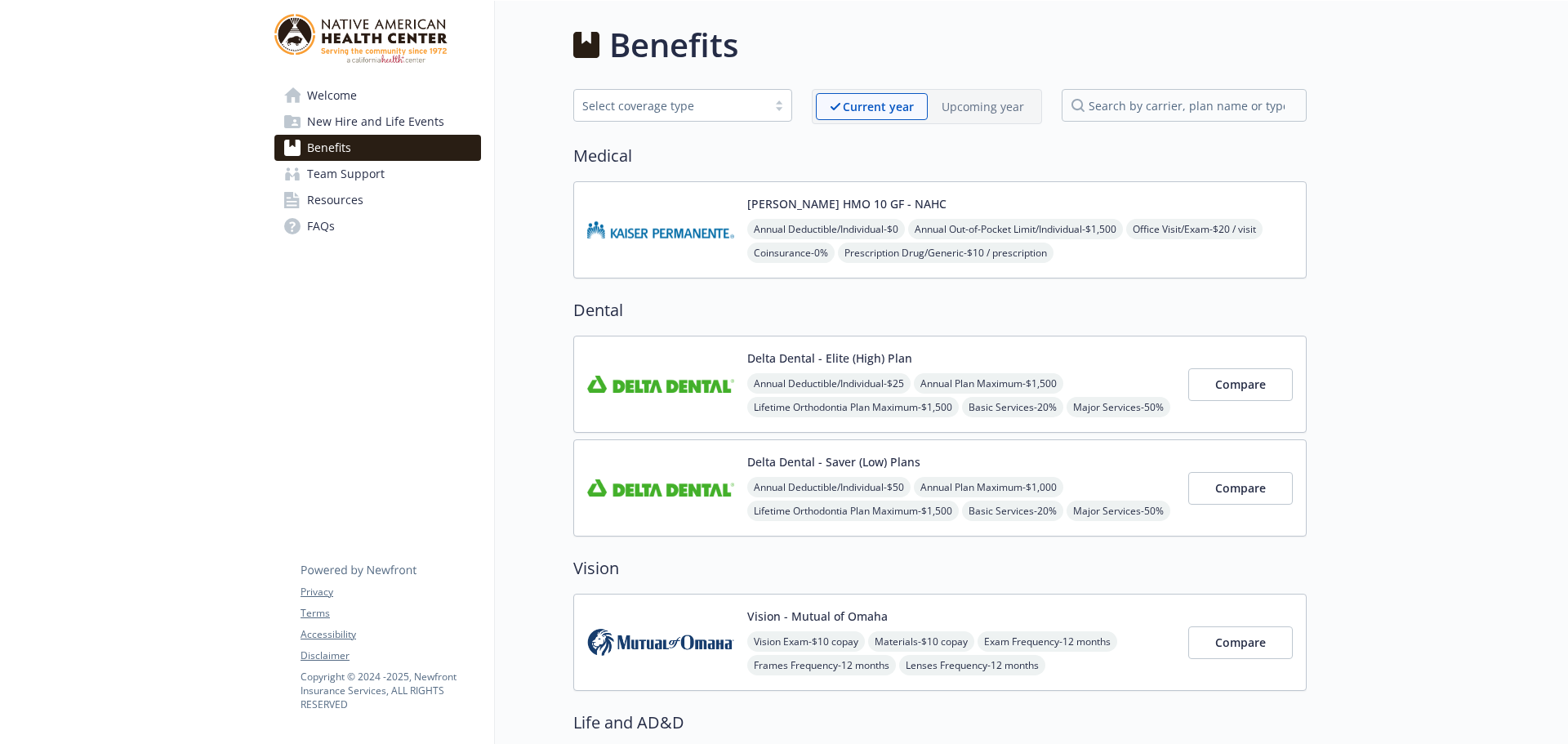
click at [682, 365] on img at bounding box center [661, 385] width 147 height 69
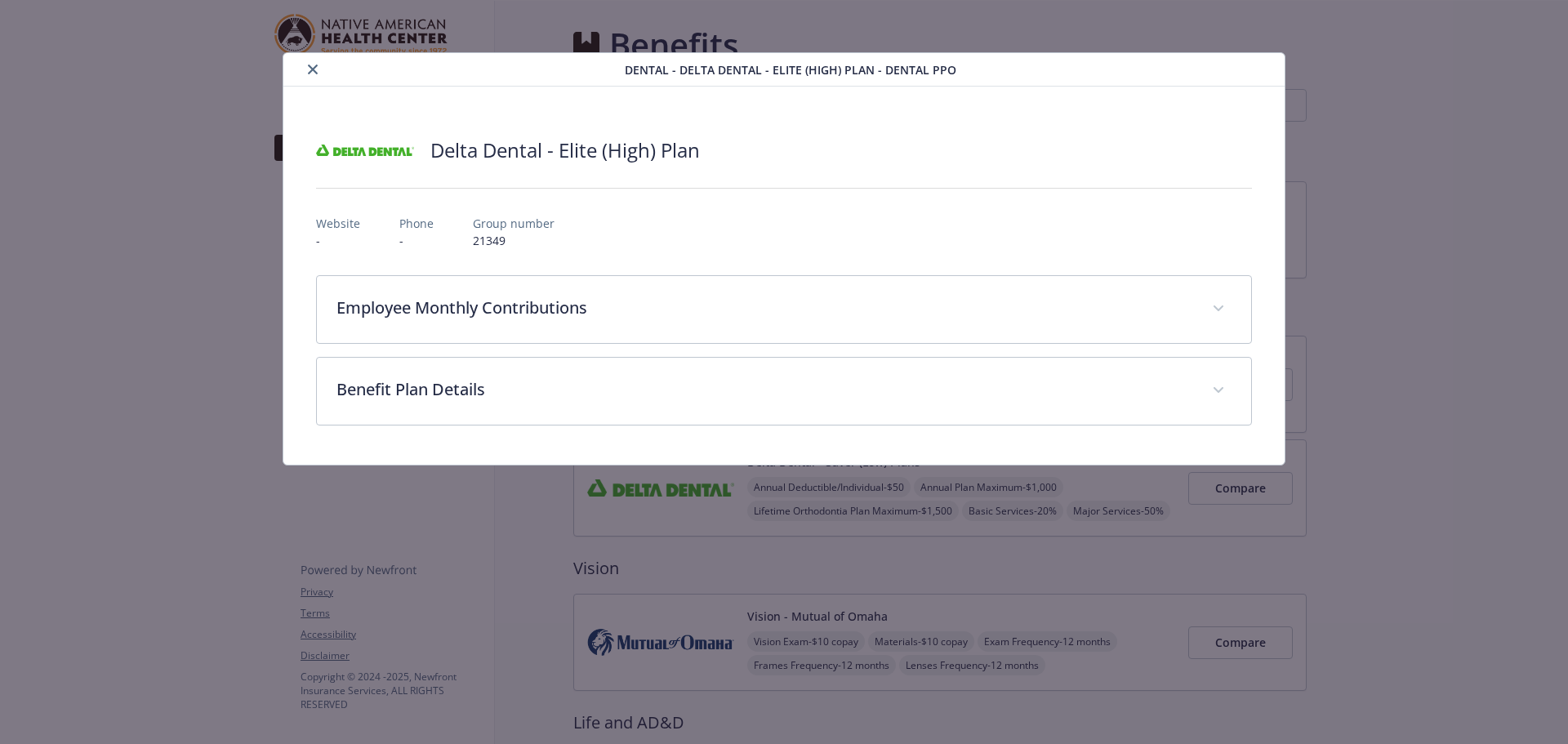
click at [313, 71] on icon "close" at bounding box center [312, 68] width 10 height 10
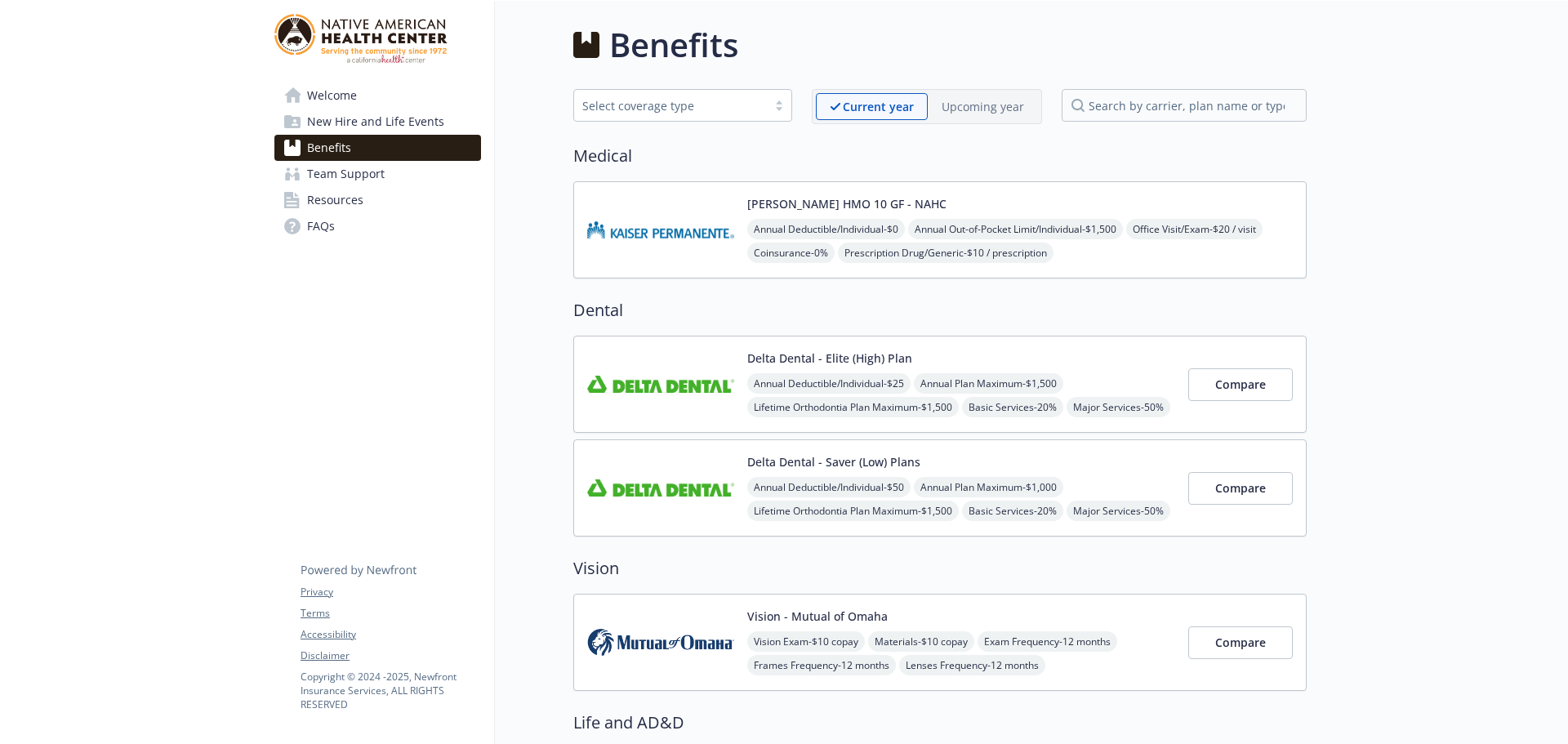
scroll to position [164, 0]
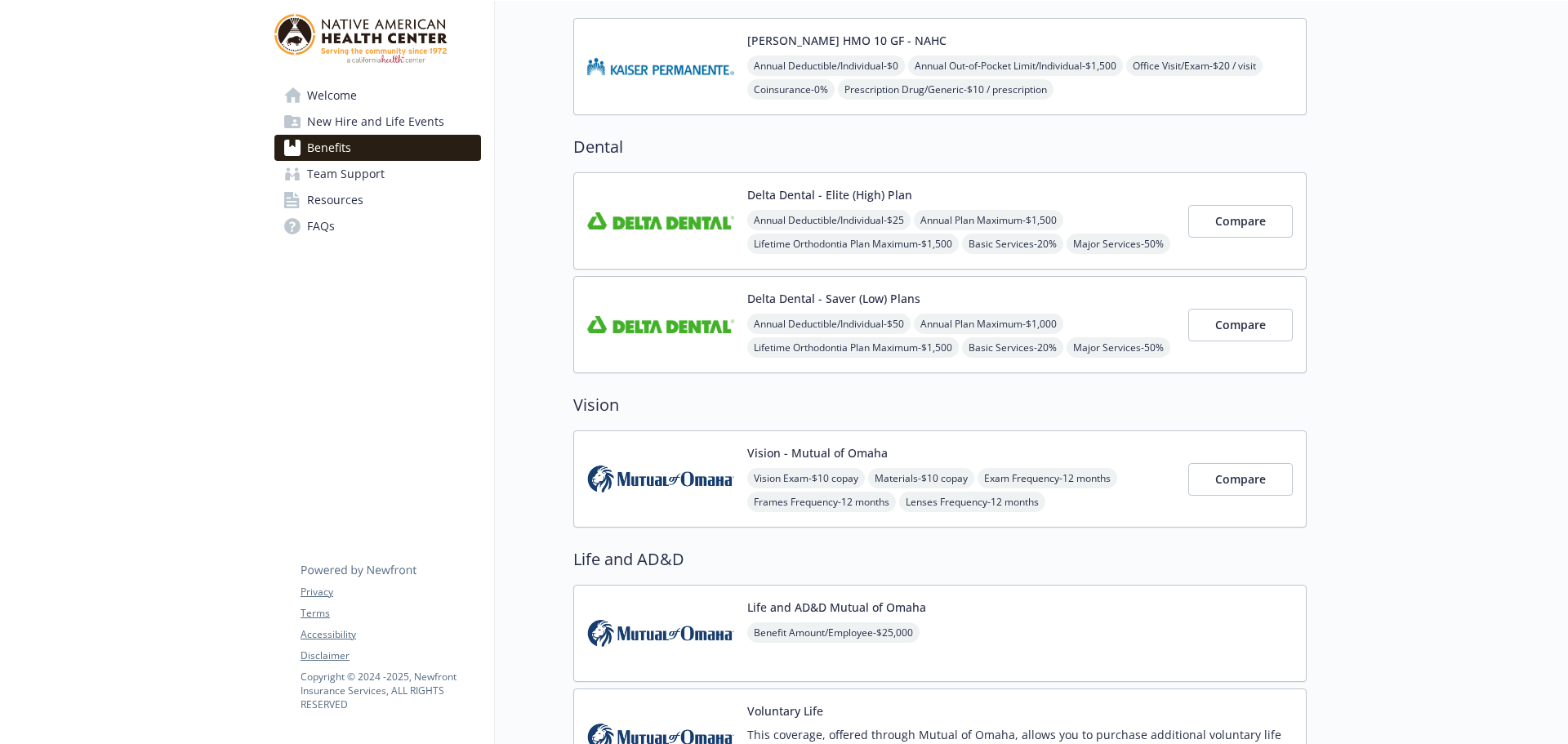
click at [706, 232] on img at bounding box center [661, 221] width 147 height 69
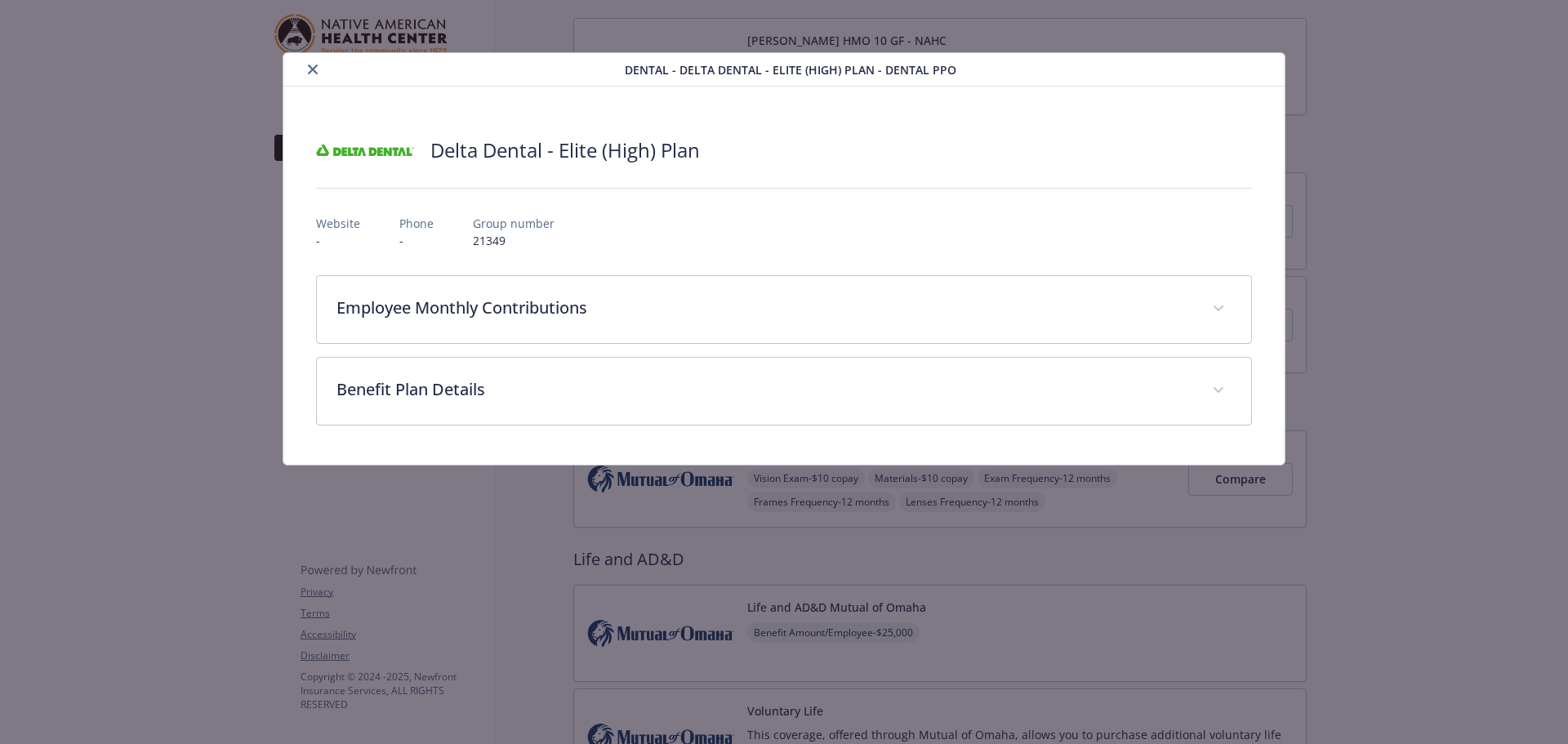
click at [317, 75] on button "close" at bounding box center [313, 69] width 20 height 20
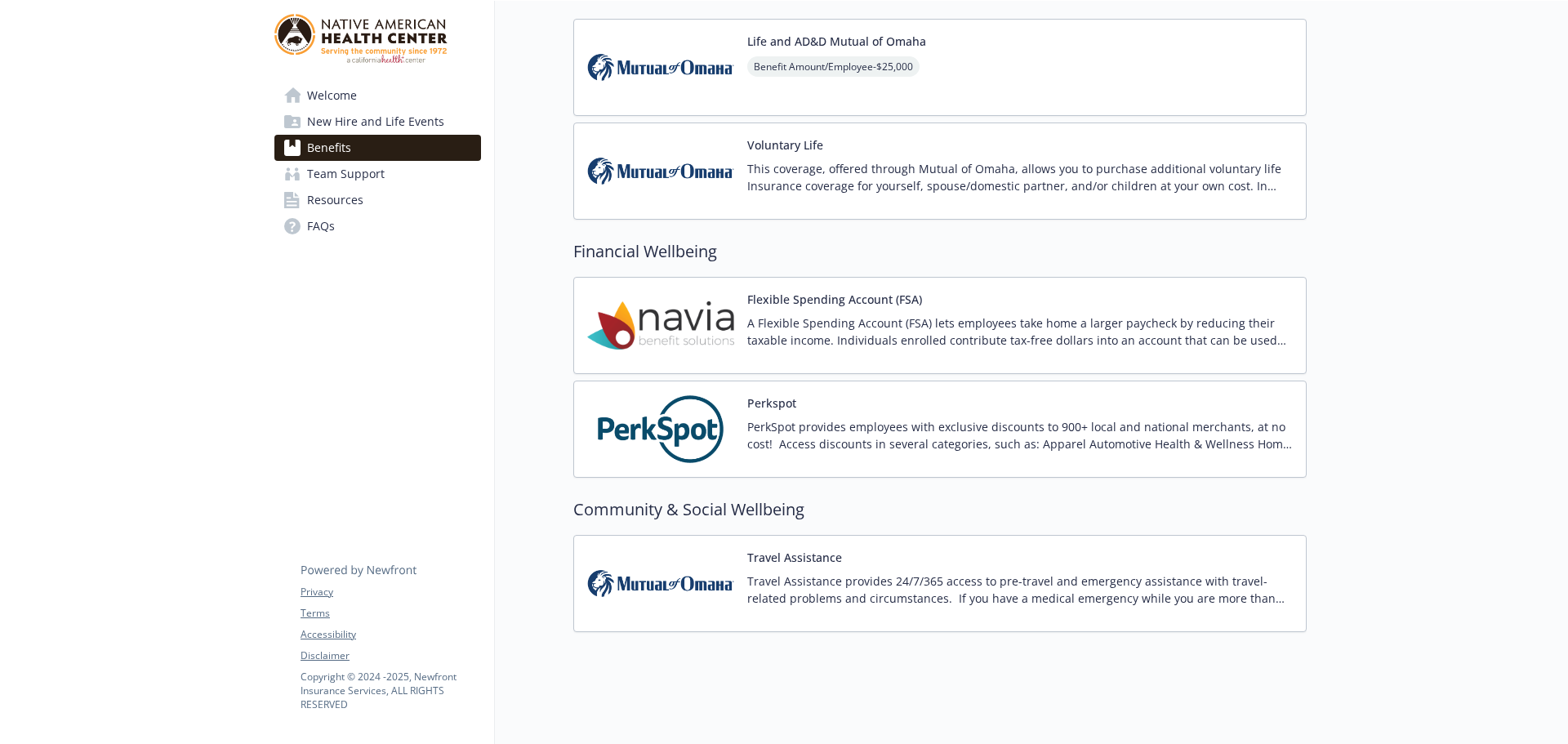
scroll to position [734, 0]
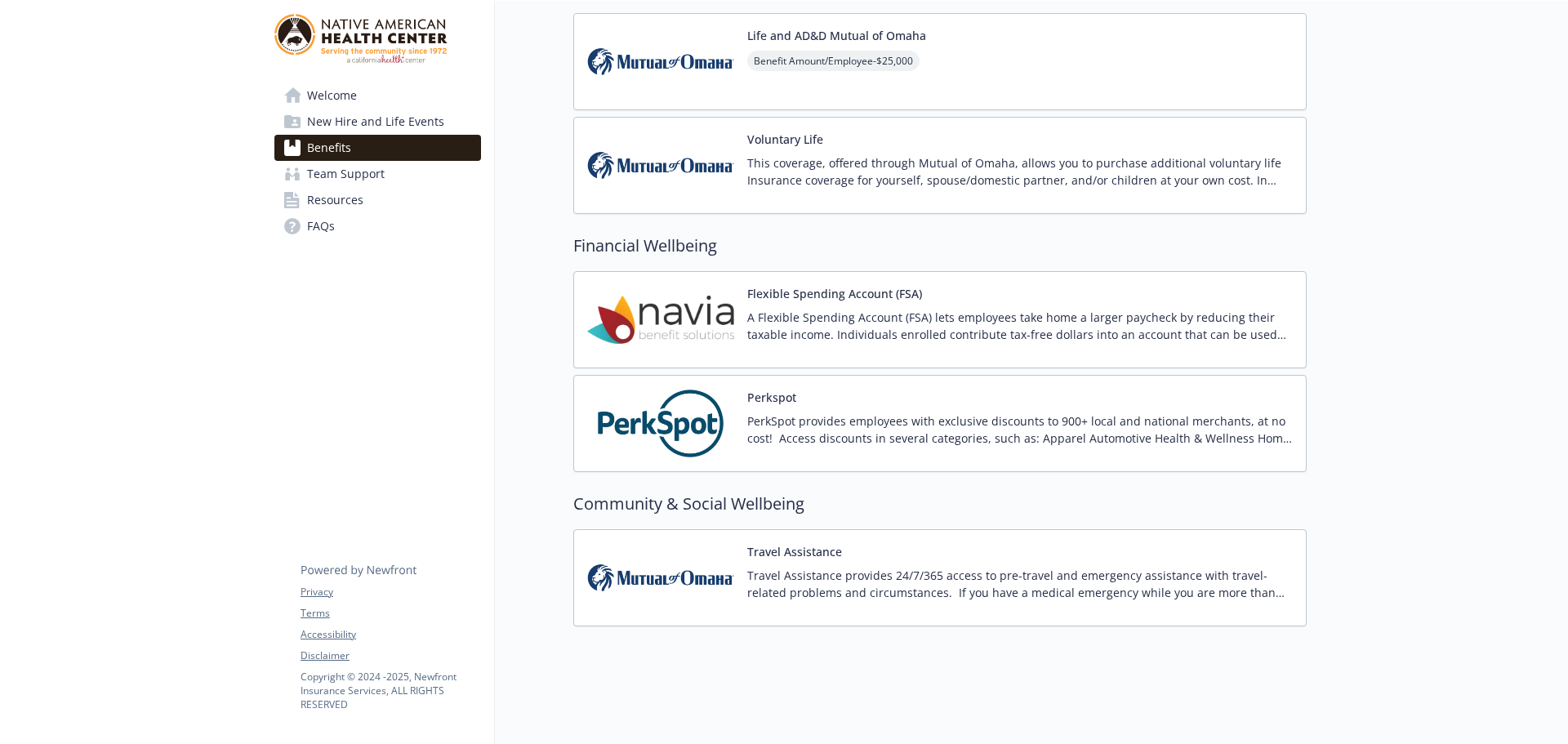
click at [697, 310] on img at bounding box center [661, 320] width 147 height 69
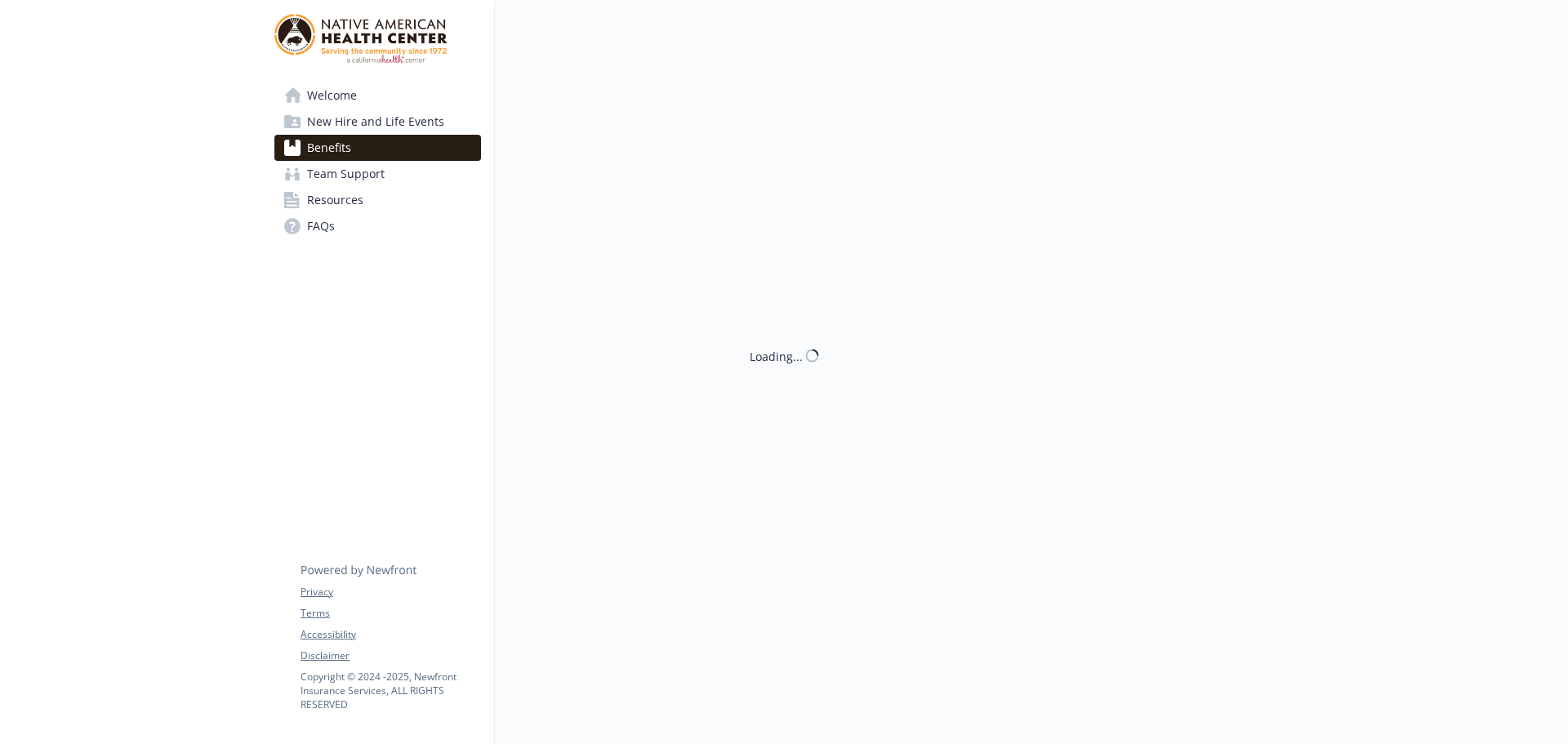
scroll to position [747, 0]
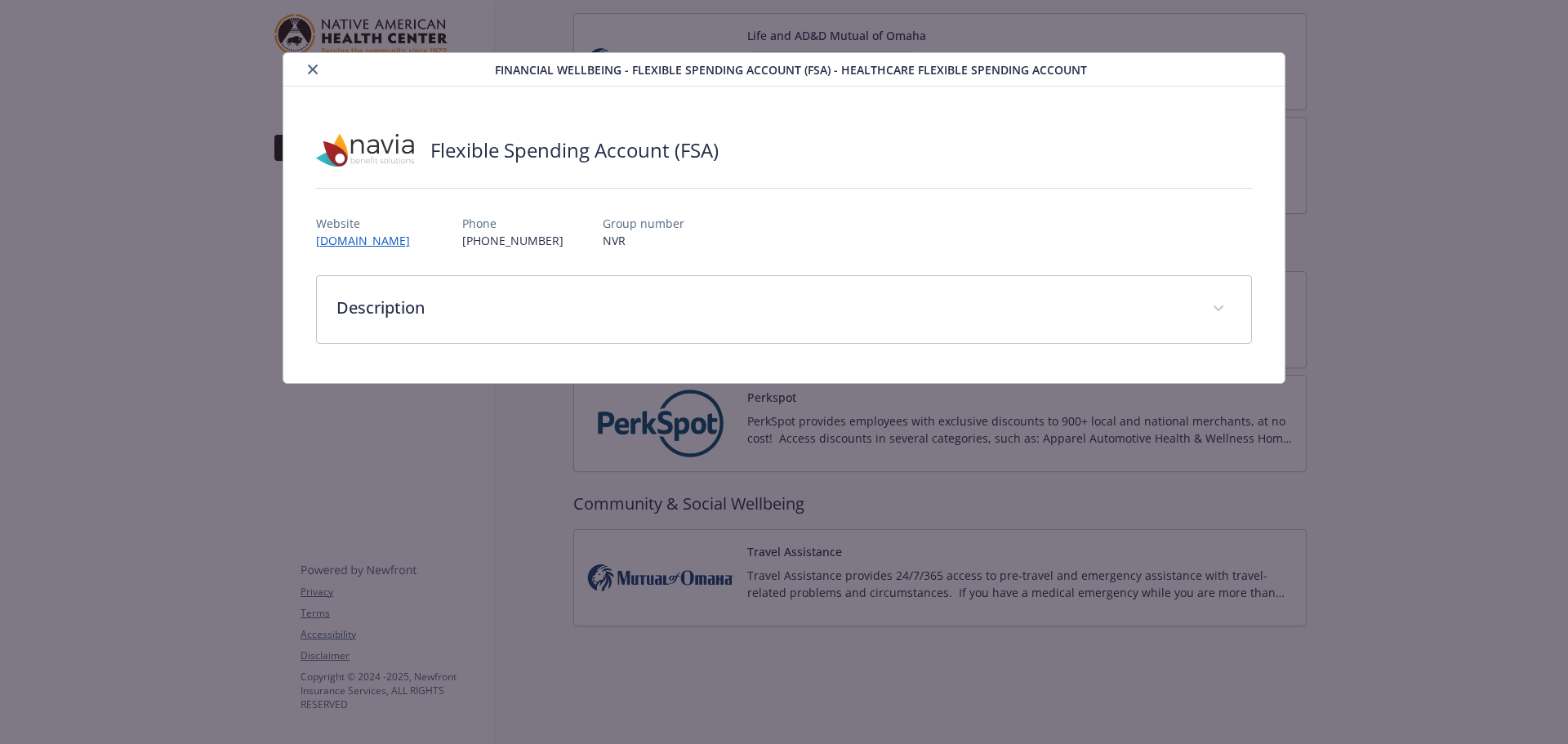
click at [308, 71] on icon "close" at bounding box center [312, 68] width 10 height 10
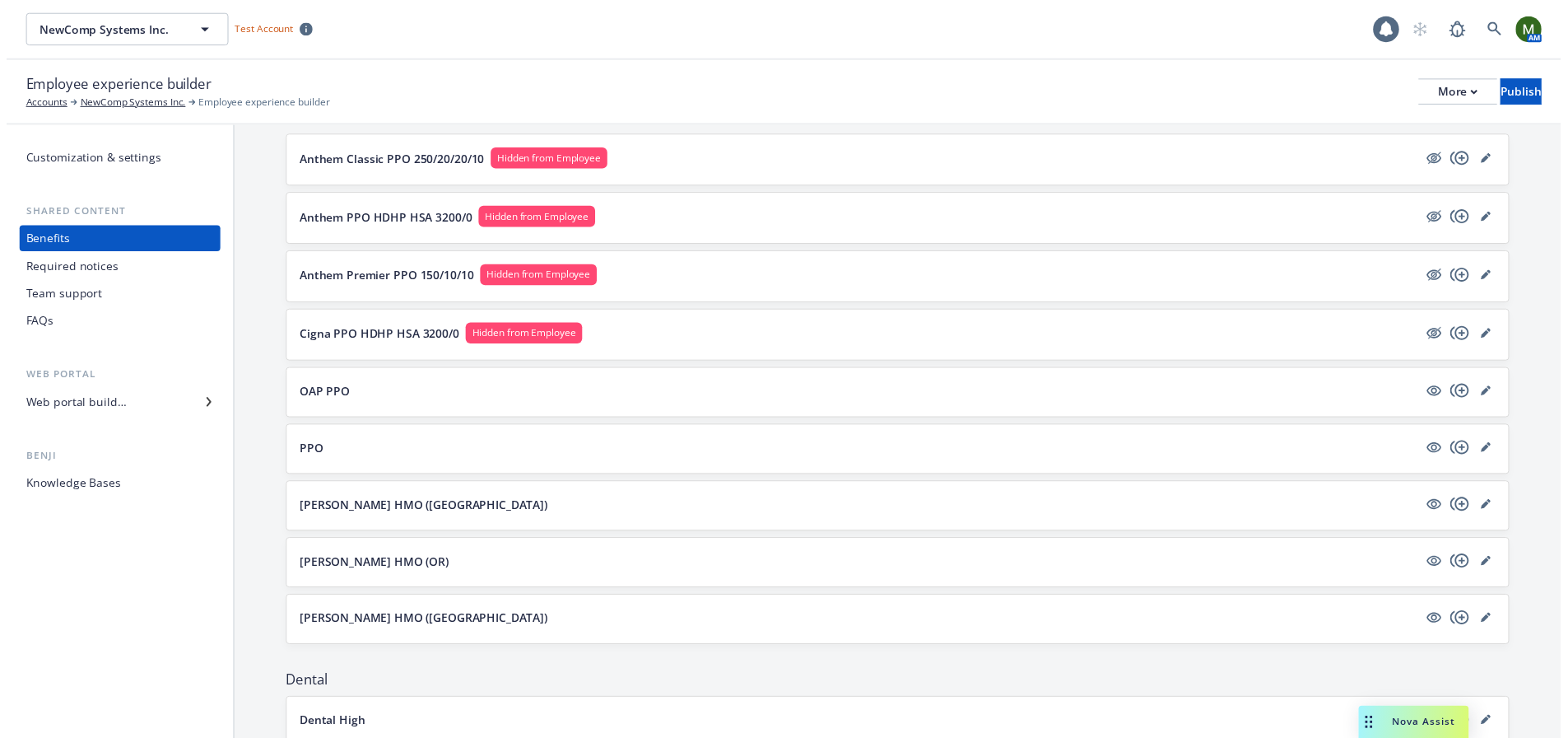
scroll to position [329, 0]
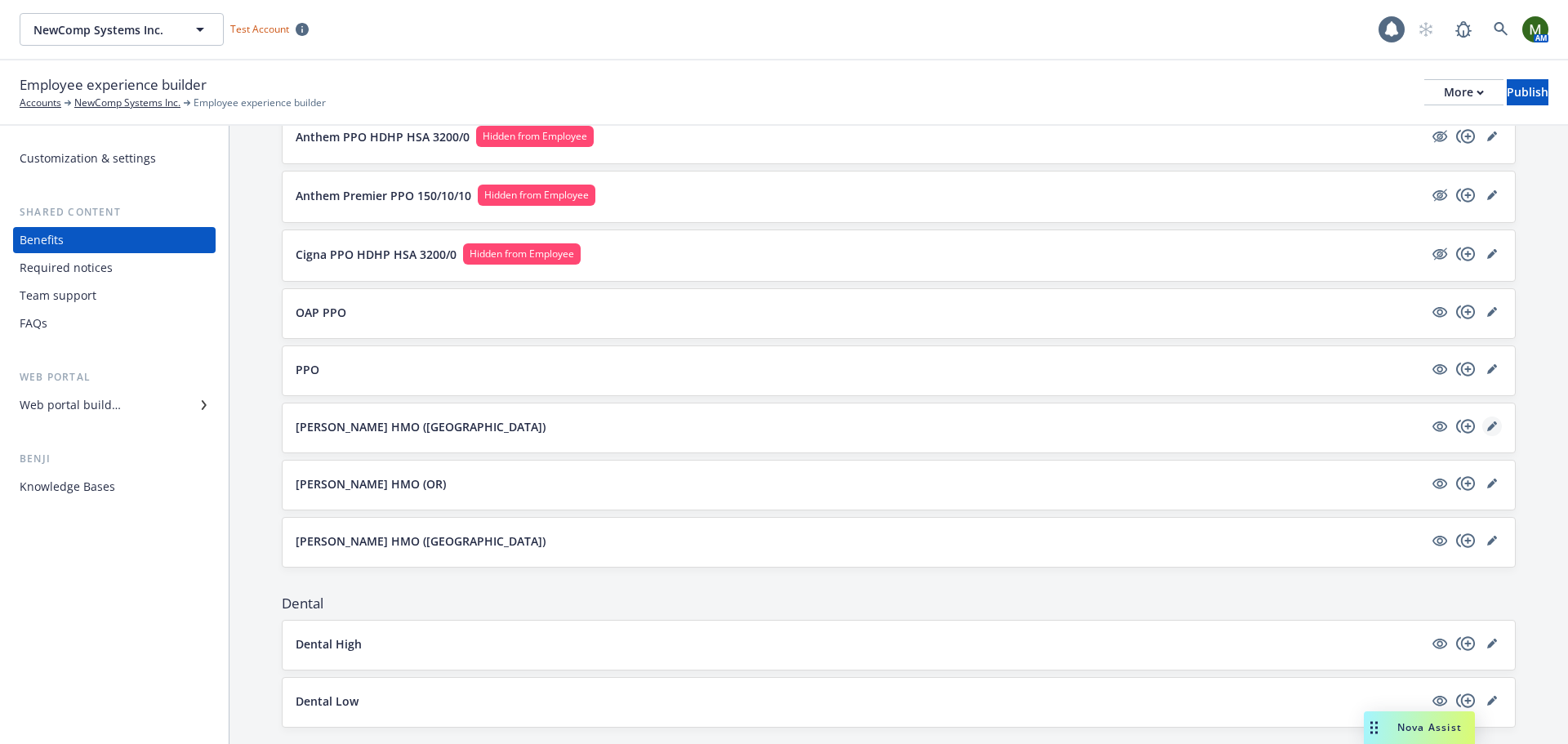
click at [1487, 424] on icon "editPencil" at bounding box center [1492, 425] width 10 height 10
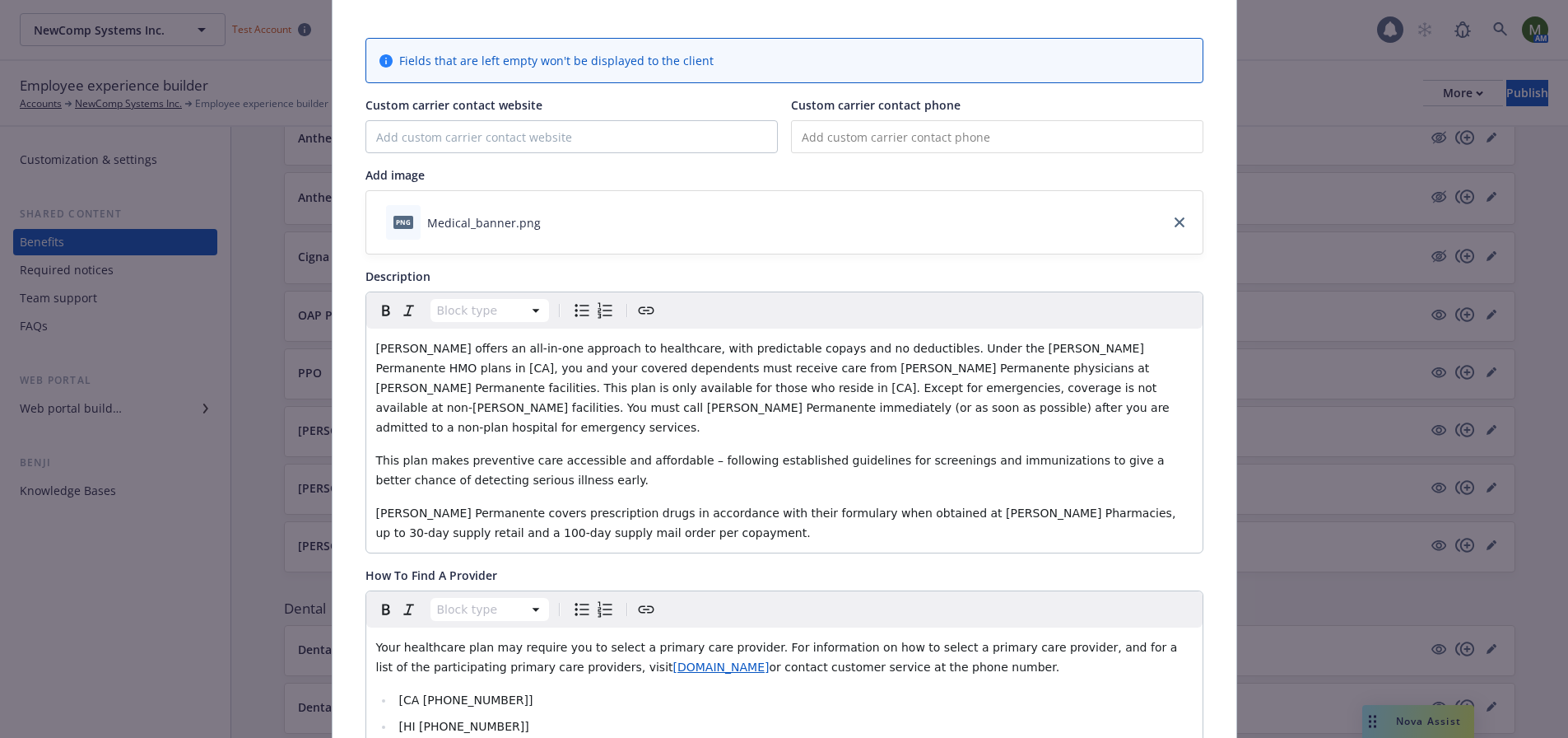
scroll to position [132, 0]
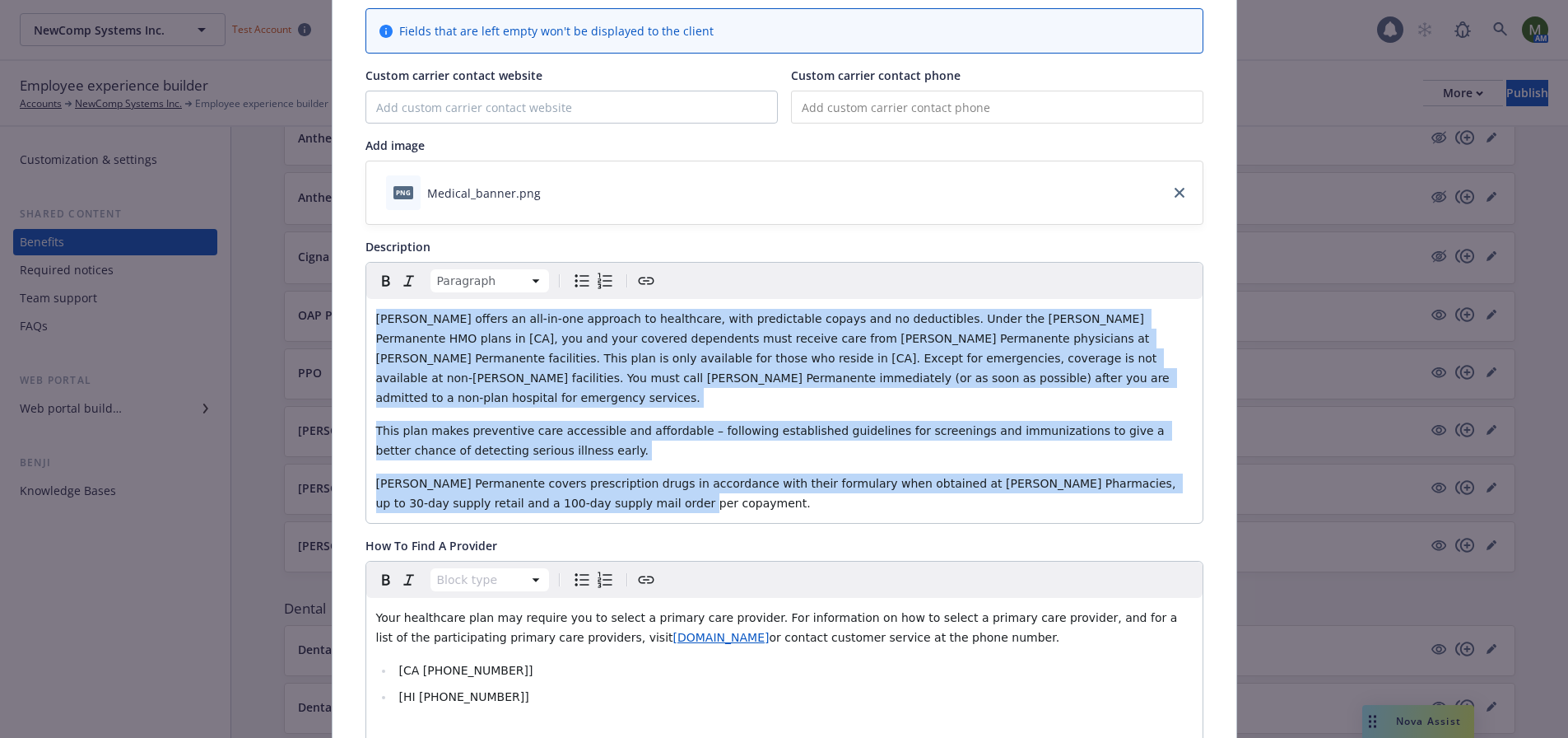
drag, startPoint x: 586, startPoint y: 491, endPoint x: 363, endPoint y: 316, distance: 283.5
click at [367, 316] on div "Kaiser offers an all-in-one approach to healthcare, with predictable copays and…" at bounding box center [785, 410] width 836 height 224
copy div "Kaiser offers an all-in-one approach to healthcare, with predictable copays and…"
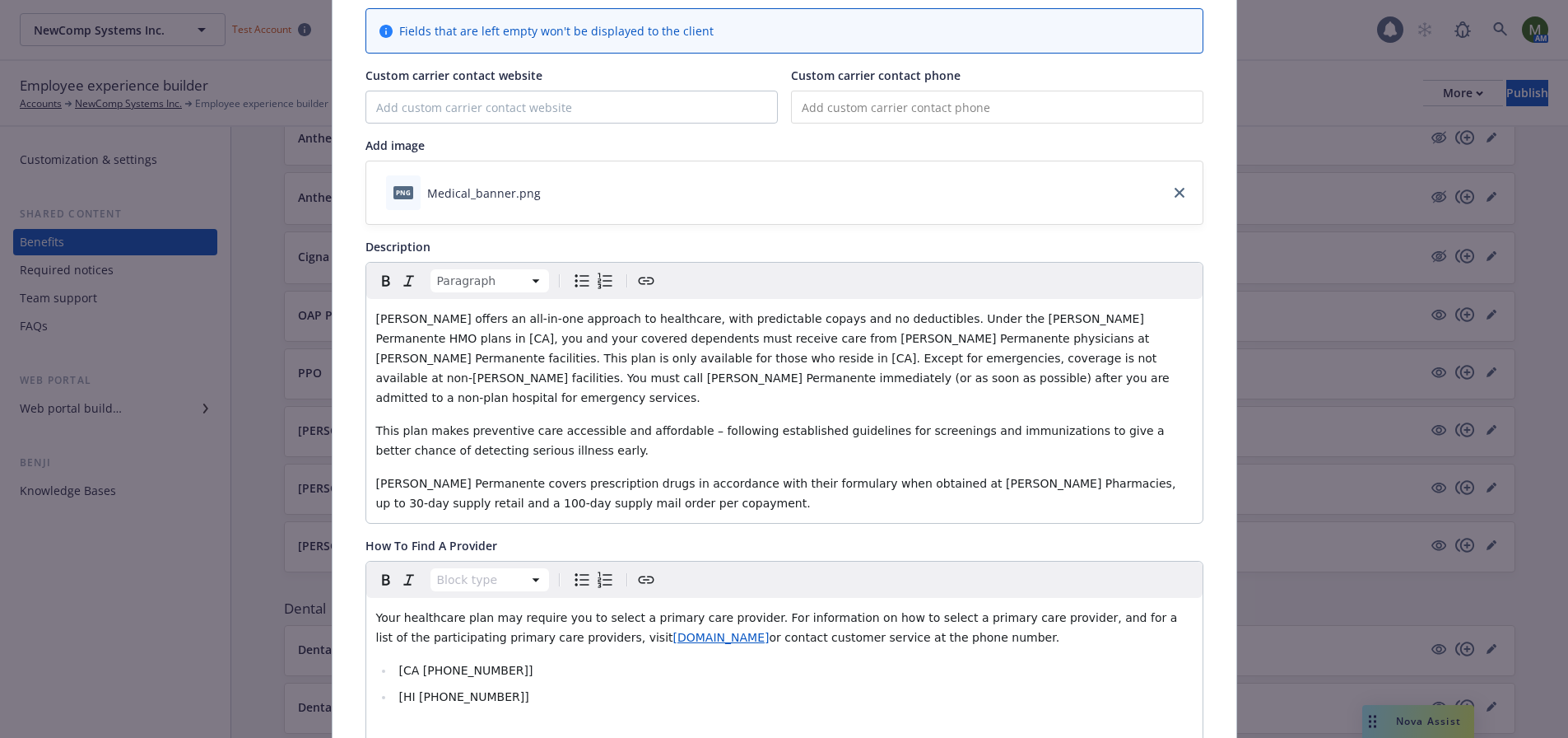
click at [732, 176] on div "png Medical_banner.png" at bounding box center [785, 193] width 836 height 63
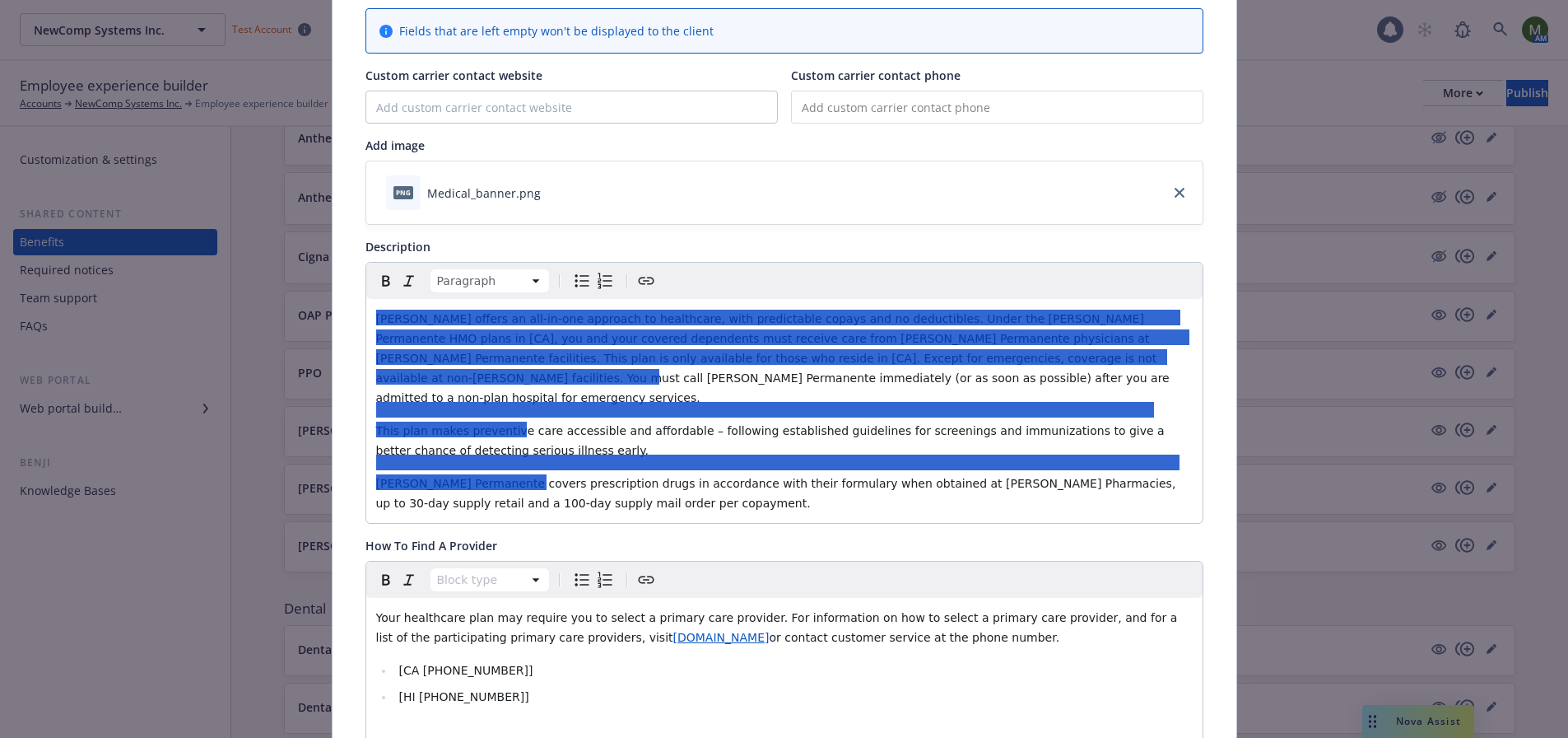
click at [549, 190] on icon "download file" at bounding box center [555, 191] width 13 height 13
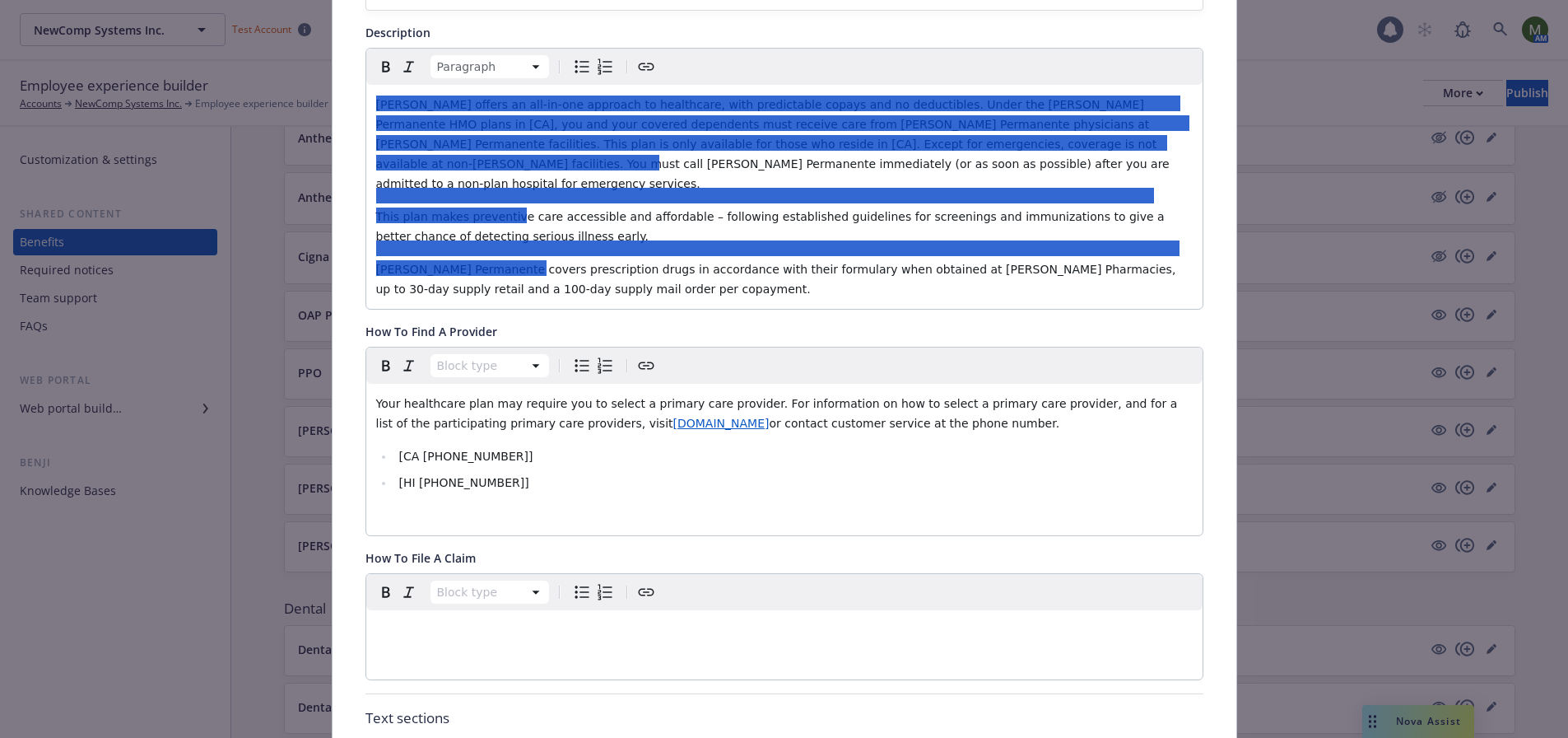
scroll to position [379, 0]
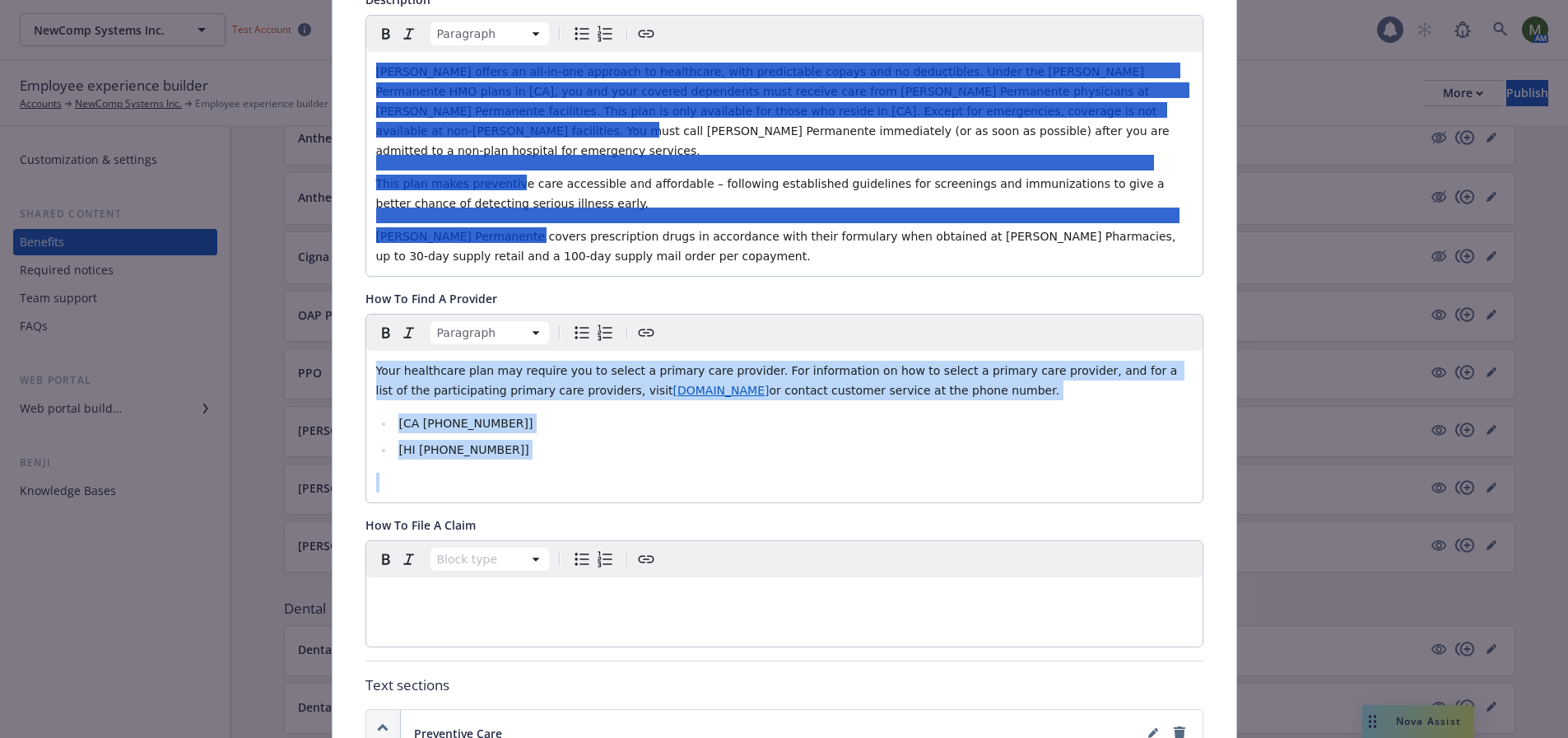
drag, startPoint x: 520, startPoint y: 440, endPoint x: 338, endPoint y: 340, distance: 207.7
copy div "Your healthcare plan may require you to select a primary care provider. For inf…"
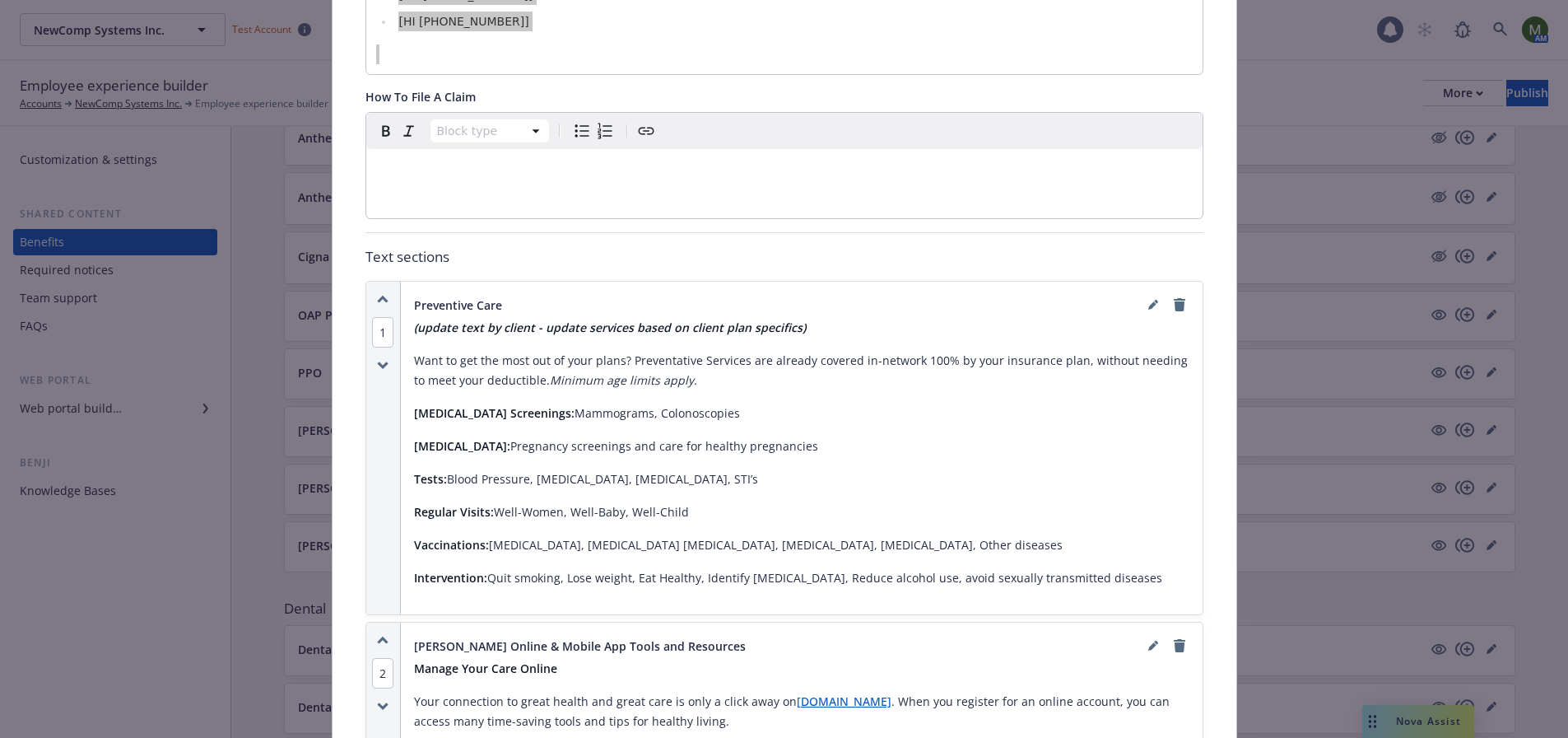
scroll to position [872, 0]
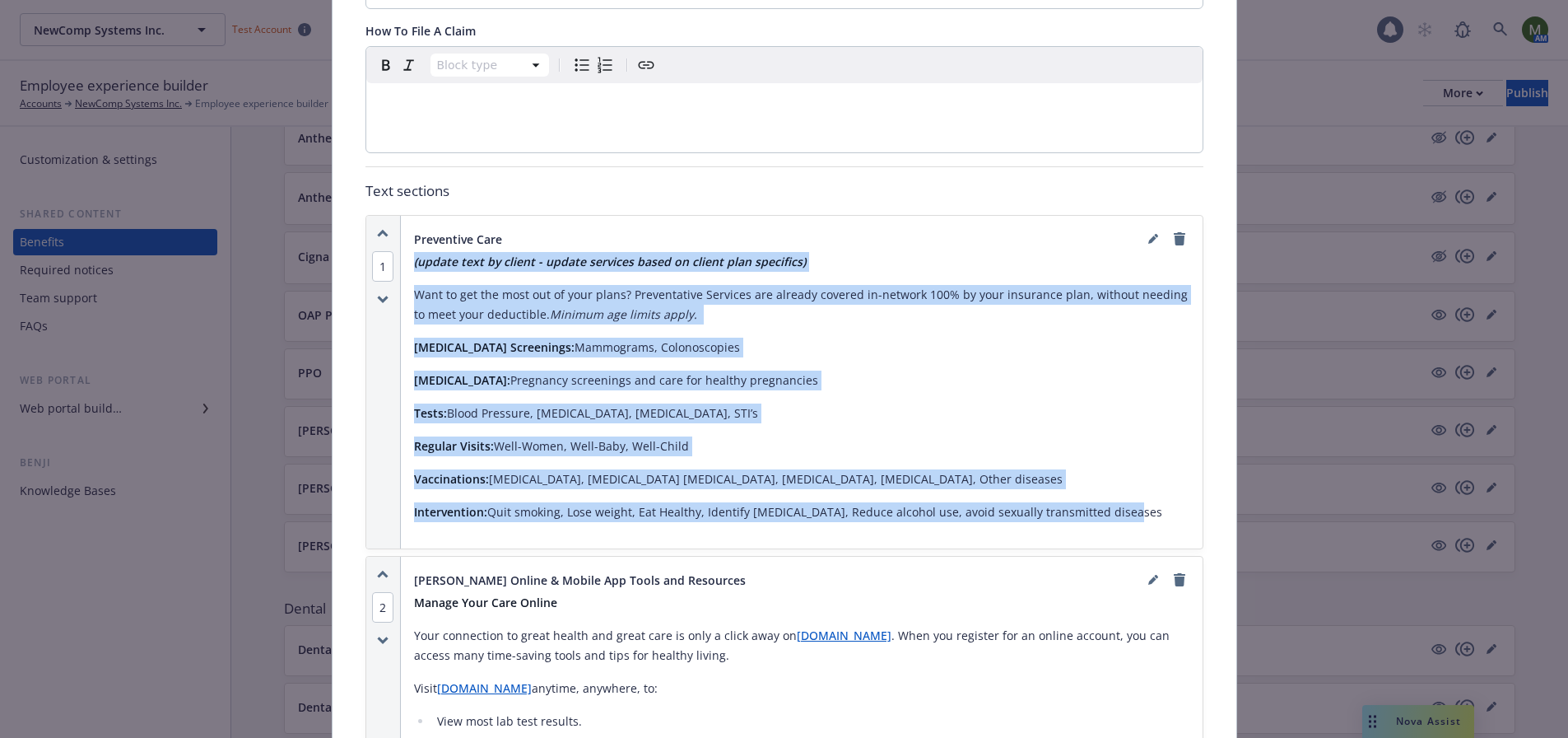
drag, startPoint x: 1146, startPoint y: 500, endPoint x: 402, endPoint y: 238, distance: 788.8
click at [402, 238] on div "Preventive Care (update text by client - update services based on client plan s…" at bounding box center [801, 382] width 801 height 333
copy div "(update text by client - update services based on client plan specifics) Want t…"
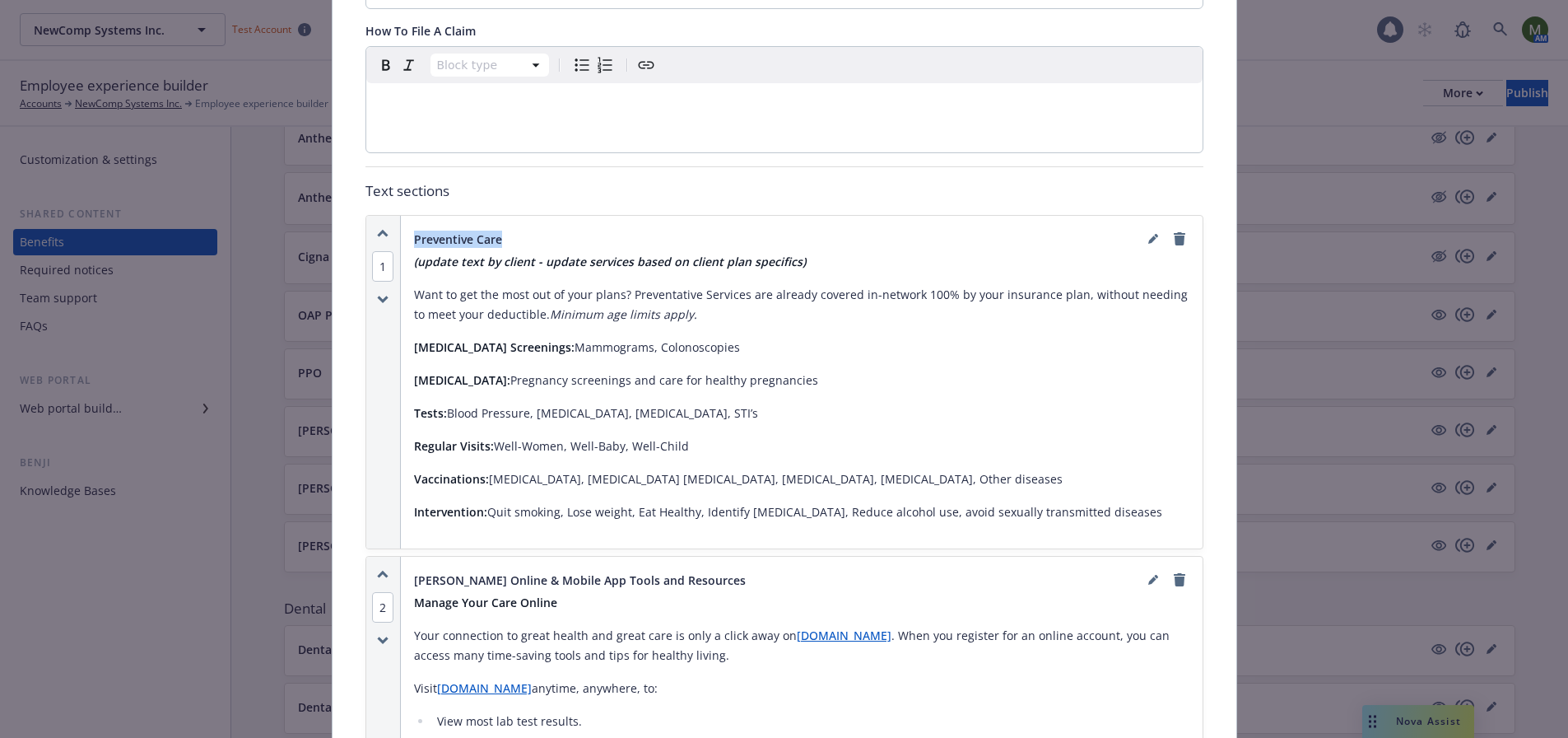
drag, startPoint x: 503, startPoint y: 217, endPoint x: 402, endPoint y: 214, distance: 101.0
click at [401, 217] on div "Preventive Care (update text by client - update services based on client plan s…" at bounding box center [801, 382] width 801 height 333
copy span "Preventive Care"
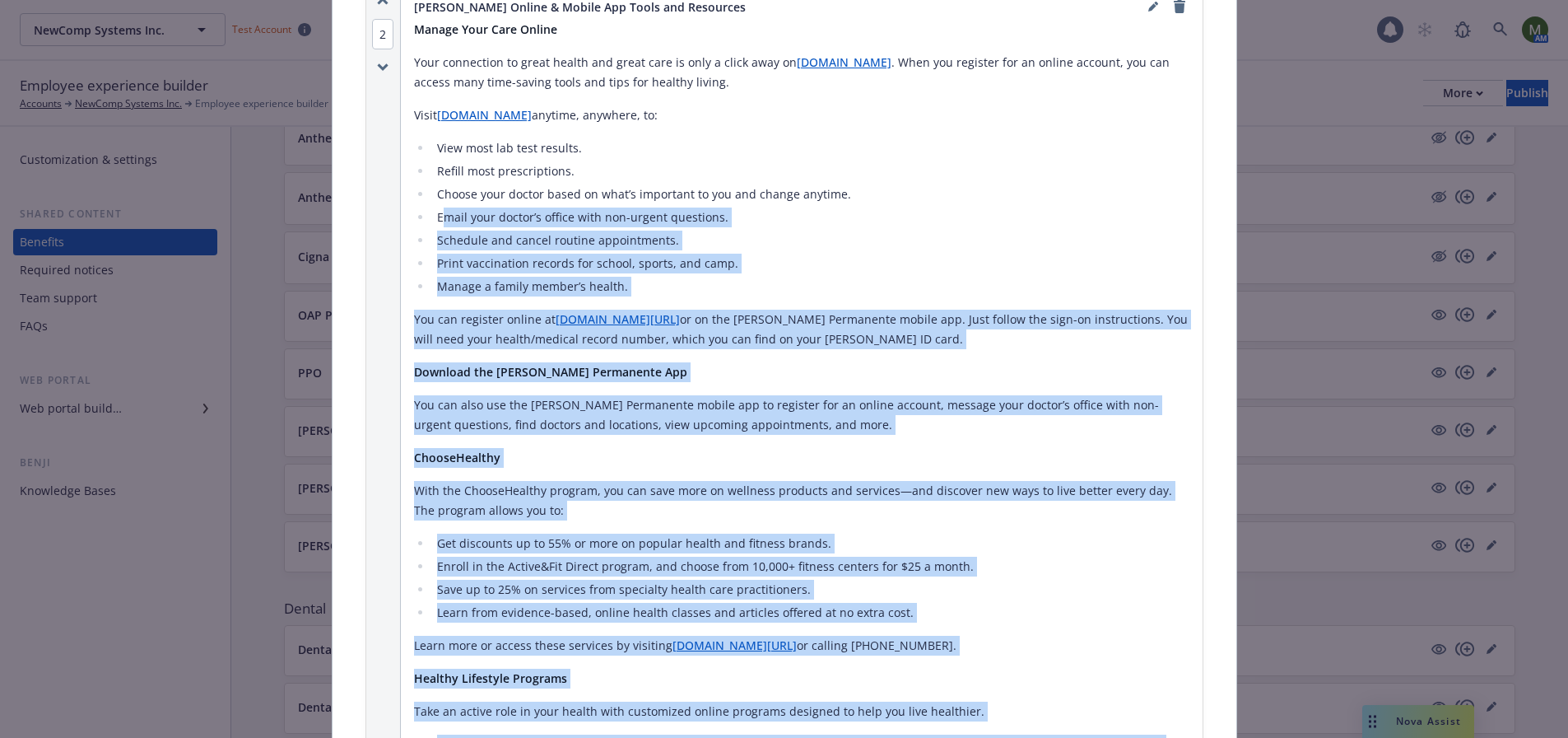
scroll to position [1285, 0]
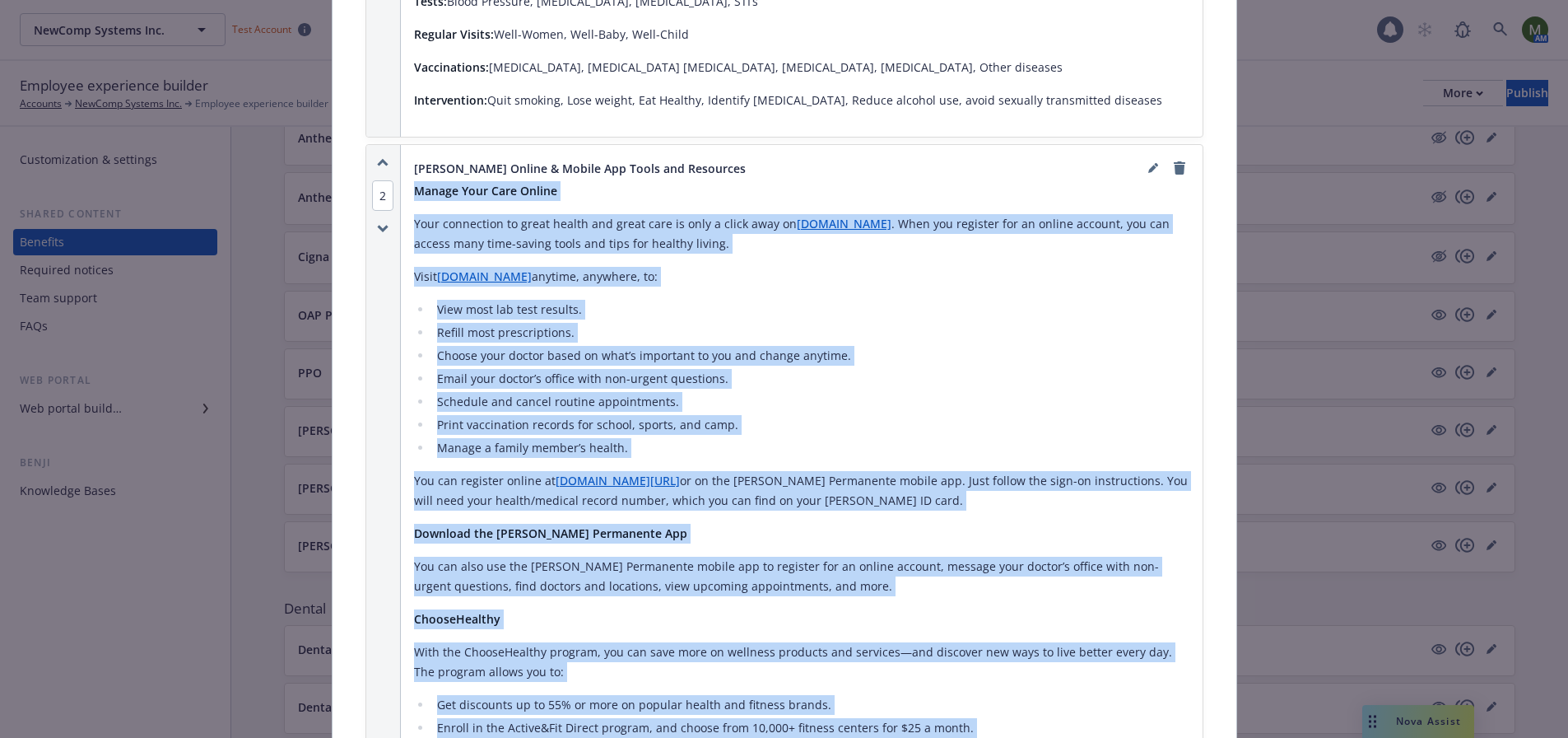
drag, startPoint x: 978, startPoint y: 430, endPoint x: 406, endPoint y: 160, distance: 632.5
click at [406, 160] on div "Kaiser Online & Mobile App Tools and Resources Manage Your Care Online Your con…" at bounding box center [801, 644] width 801 height 998
copy div "Manage Your Care Online Your connection to great health and great care is only …"
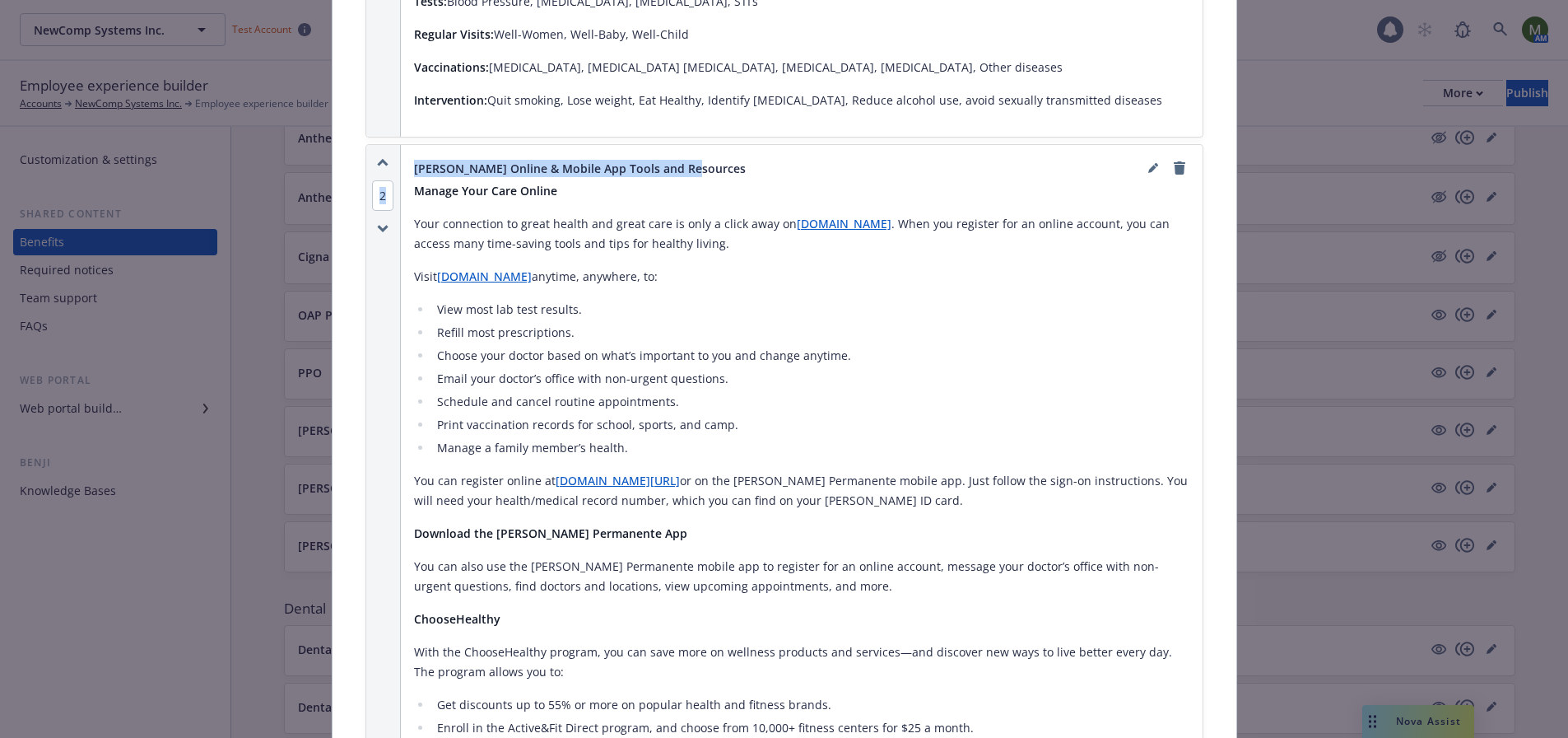
drag, startPoint x: 715, startPoint y: 147, endPoint x: 393, endPoint y: 145, distance: 322.0
click at [393, 145] on div "2 Kaiser Online & Mobile App Tools and Resources Manage Your Care Online Your c…" at bounding box center [785, 644] width 836 height 998
click at [559, 160] on span "Kaiser Online & Mobile App Tools and Resources" at bounding box center [580, 169] width 332 height 17
drag, startPoint x: 684, startPoint y: 151, endPoint x: 407, endPoint y: 136, distance: 277.4
click at [407, 145] on div "Kaiser Online & Mobile App Tools and Resources Manage Your Care Online Your con…" at bounding box center [801, 644] width 801 height 998
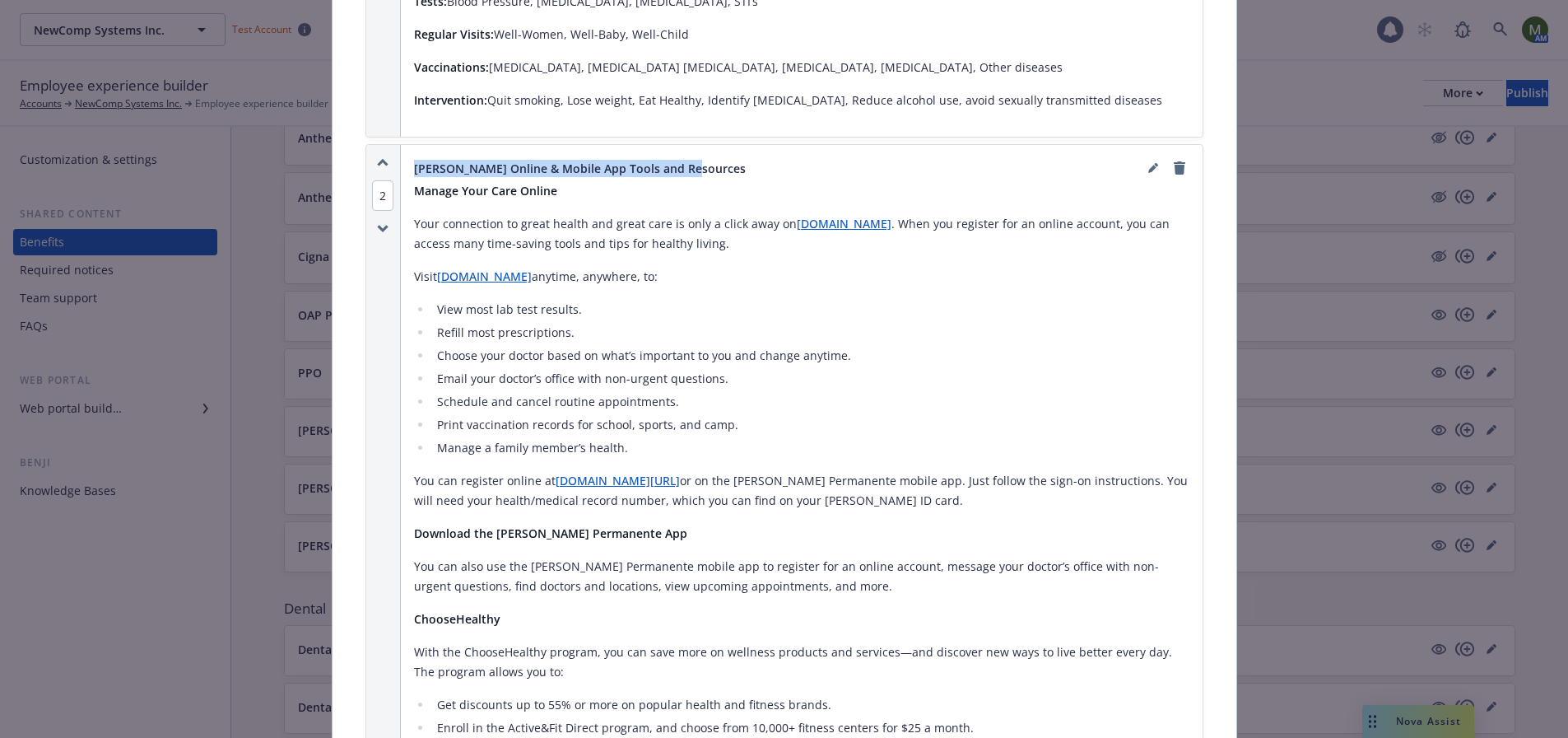
copy span "Kaiser Online & Mobile App Tools and Resources"
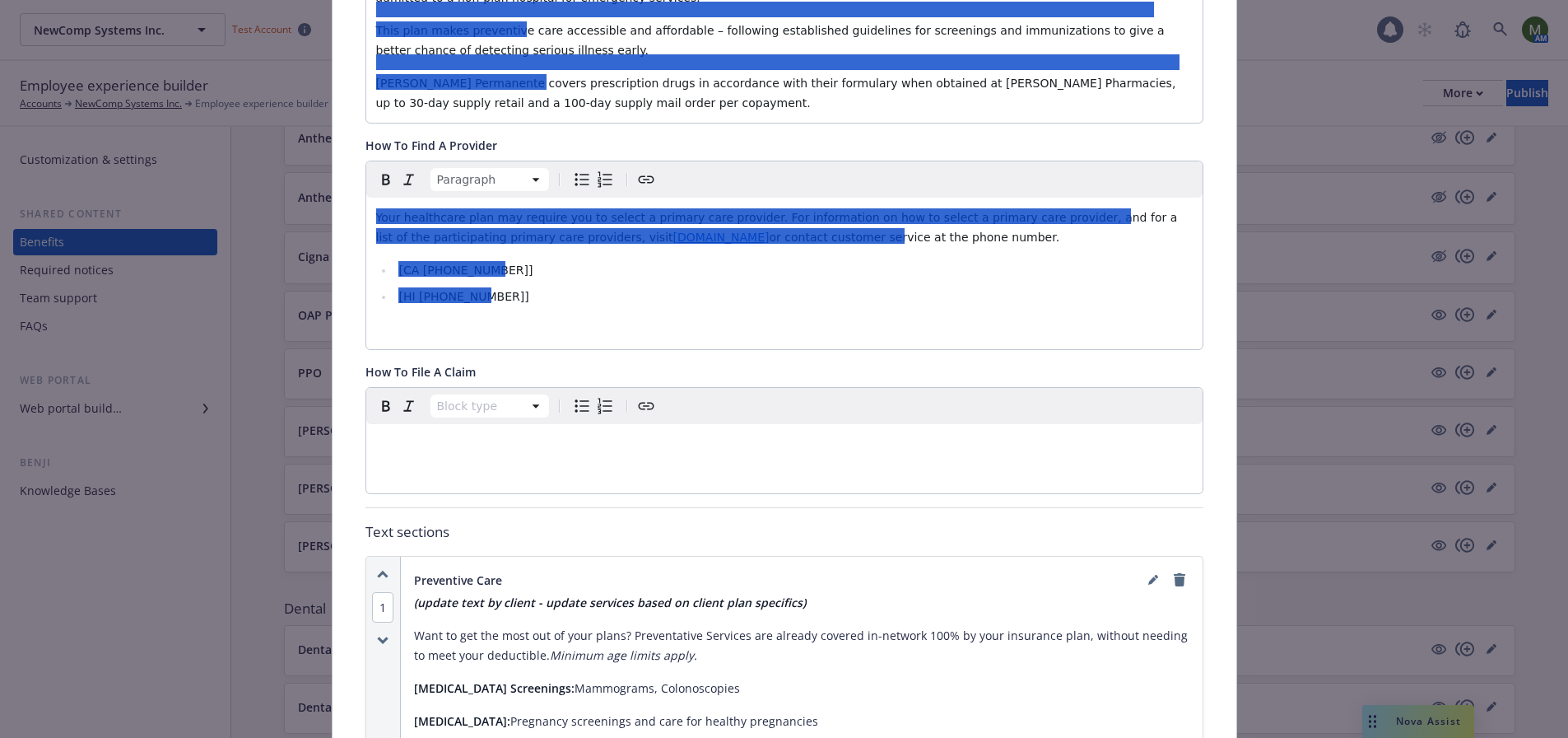
scroll to position [324, 0]
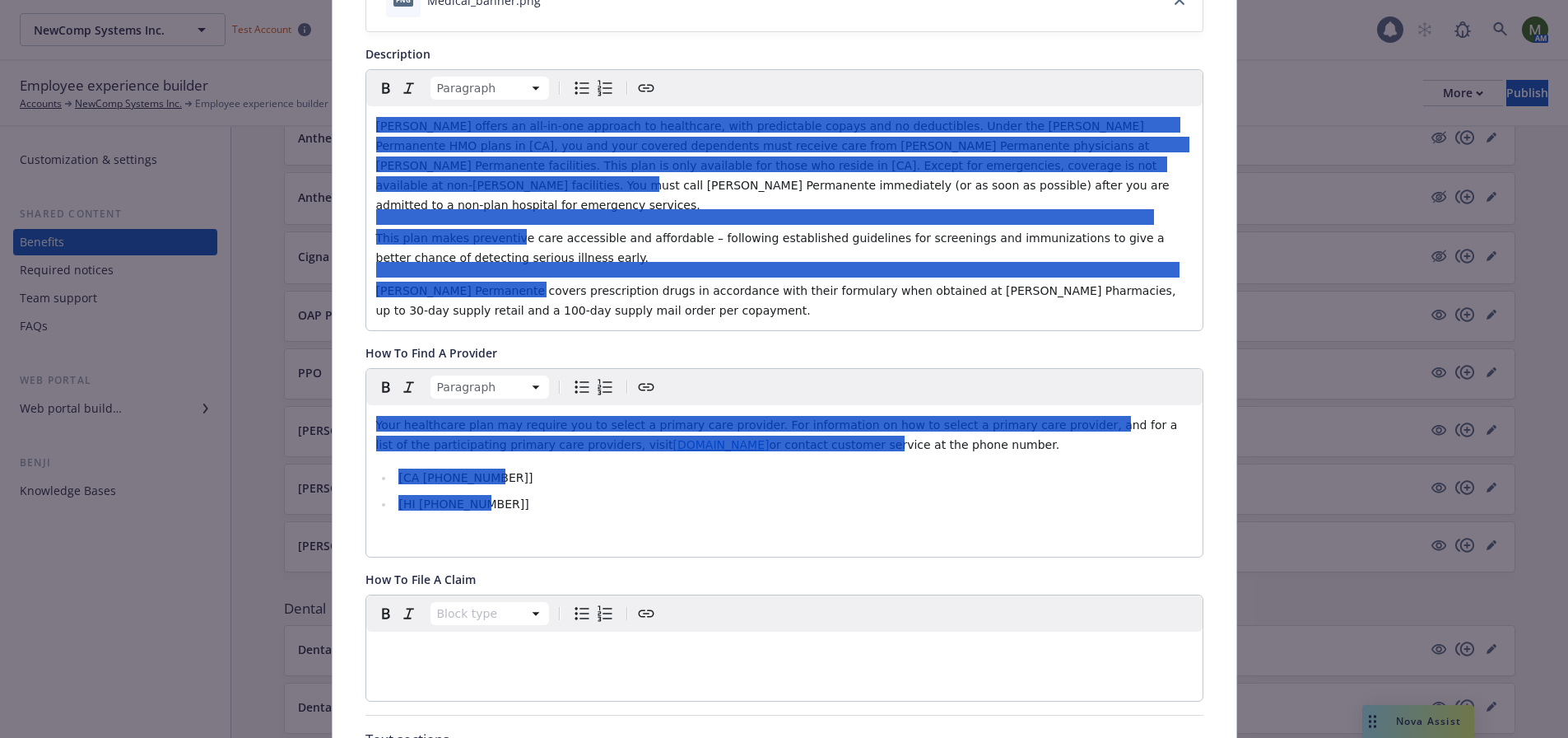
click at [440, 163] on div at bounding box center [770, 164] width 788 height 16
click at [633, 210] on div at bounding box center [764, 217] width 775 height 16
click at [722, 237] on p "This plan makes preventive care accessible and affordable – following establish…" at bounding box center [784, 247] width 816 height 39
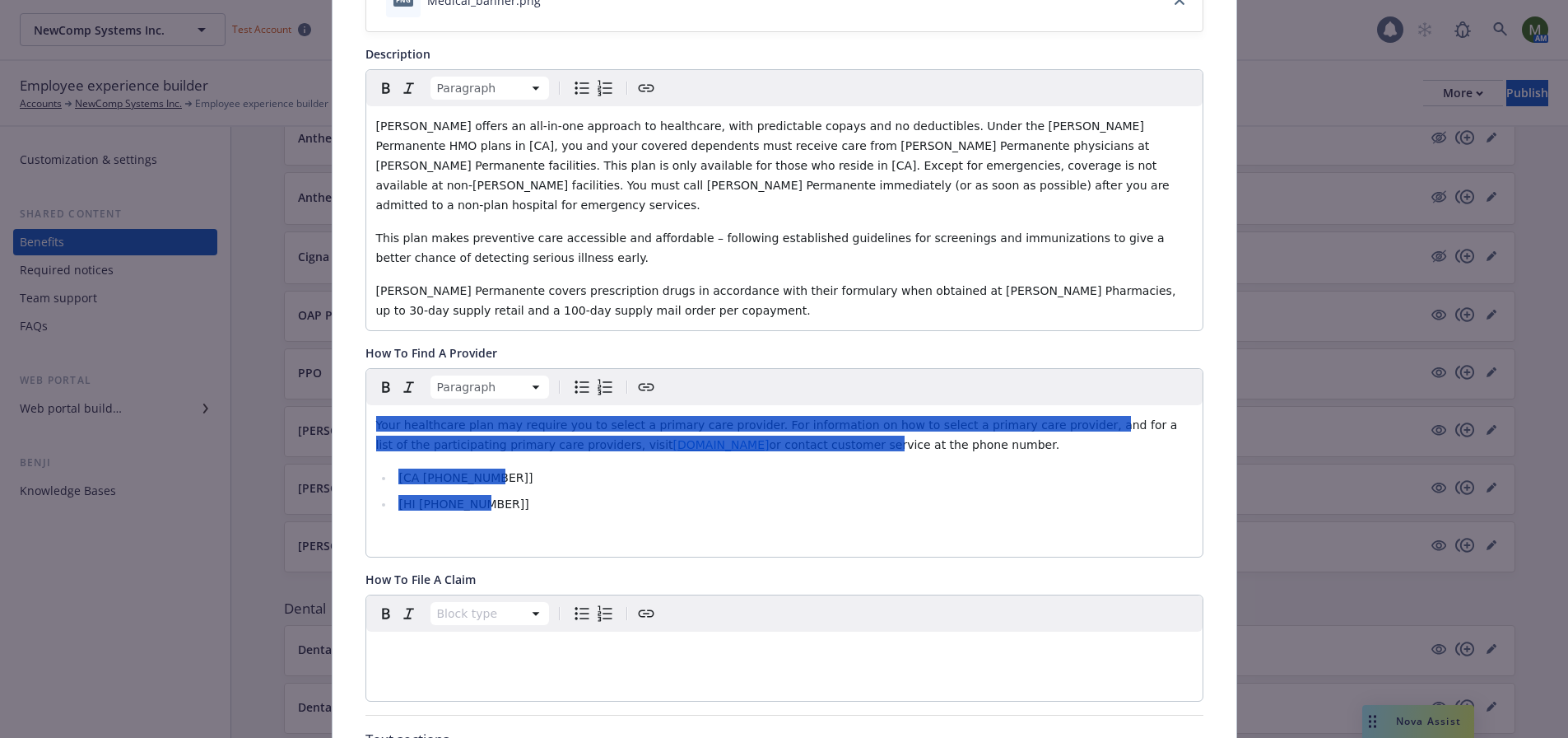
click at [667, 438] on div "Your healthcare plan may require you to select a primary care provider. For inf…" at bounding box center [785, 480] width 836 height 151
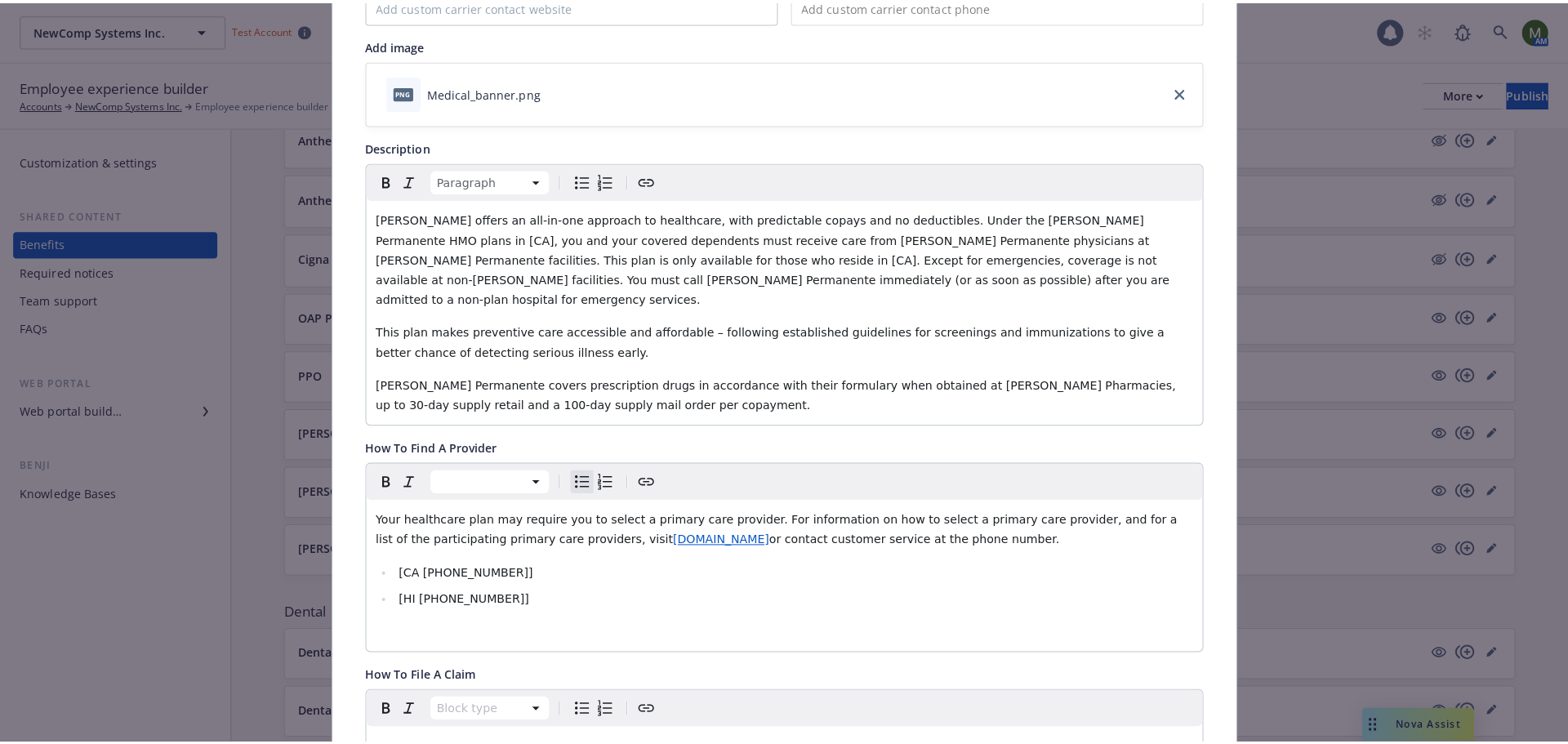
scroll to position [0, 0]
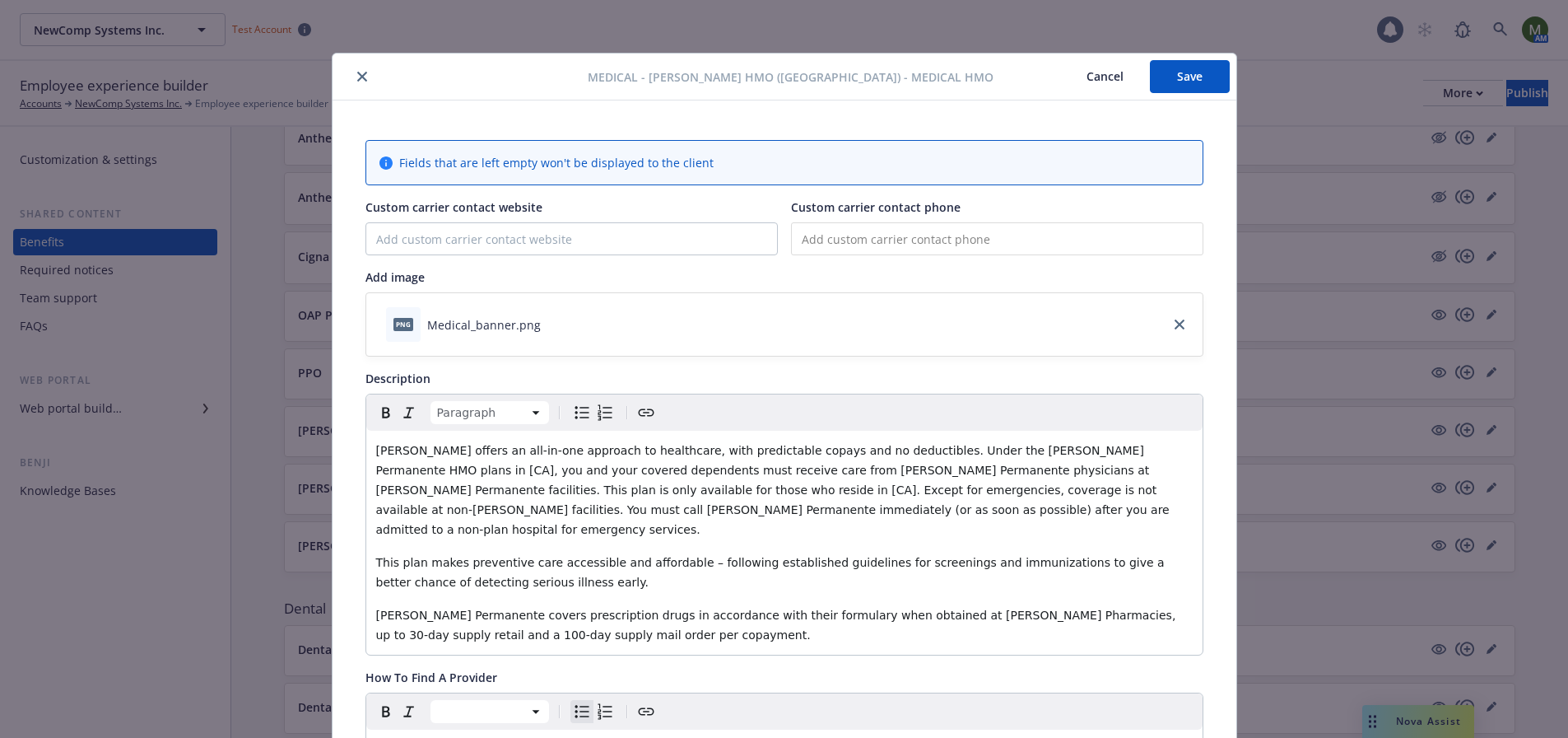
click at [357, 79] on icon "close" at bounding box center [361, 76] width 10 height 10
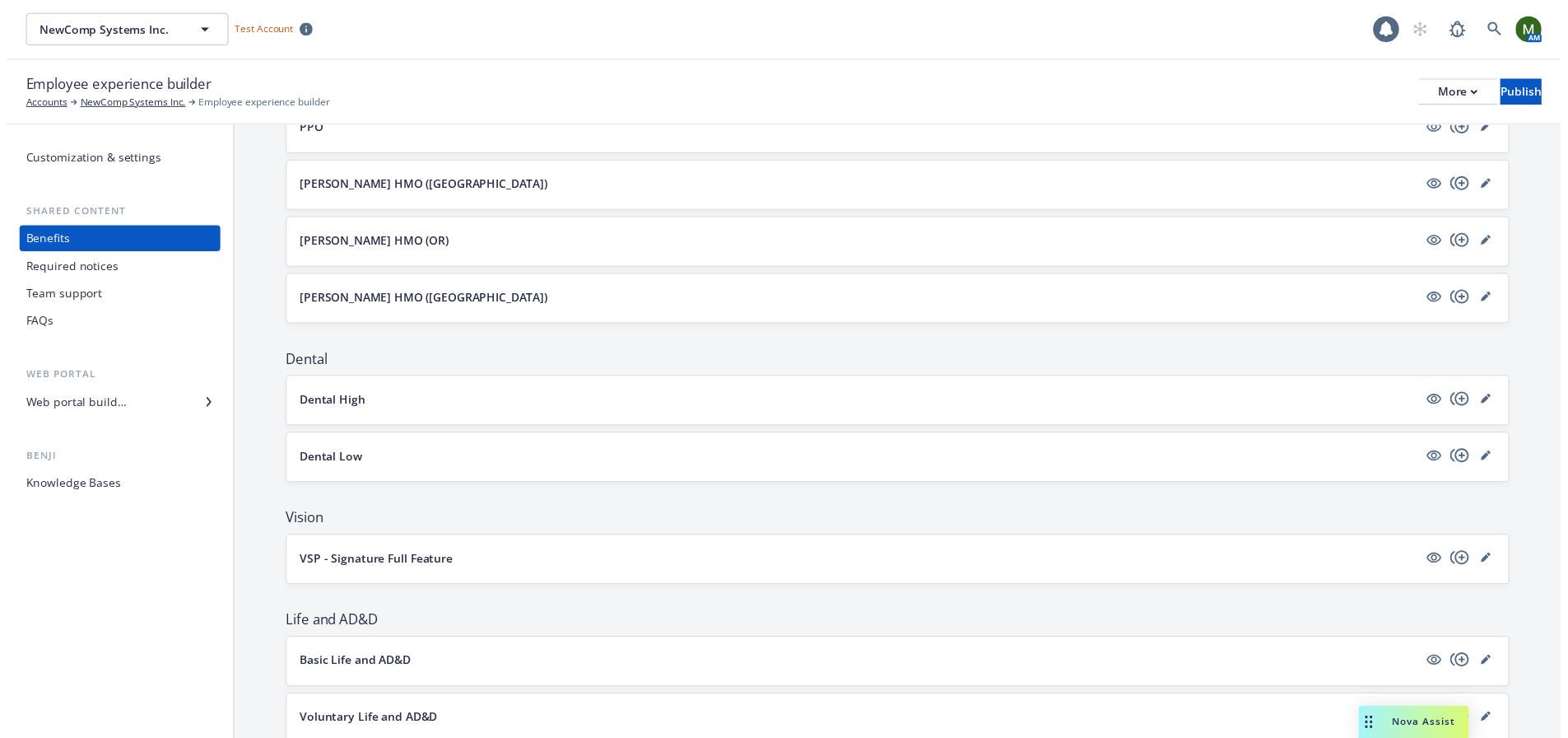
scroll to position [576, 0]
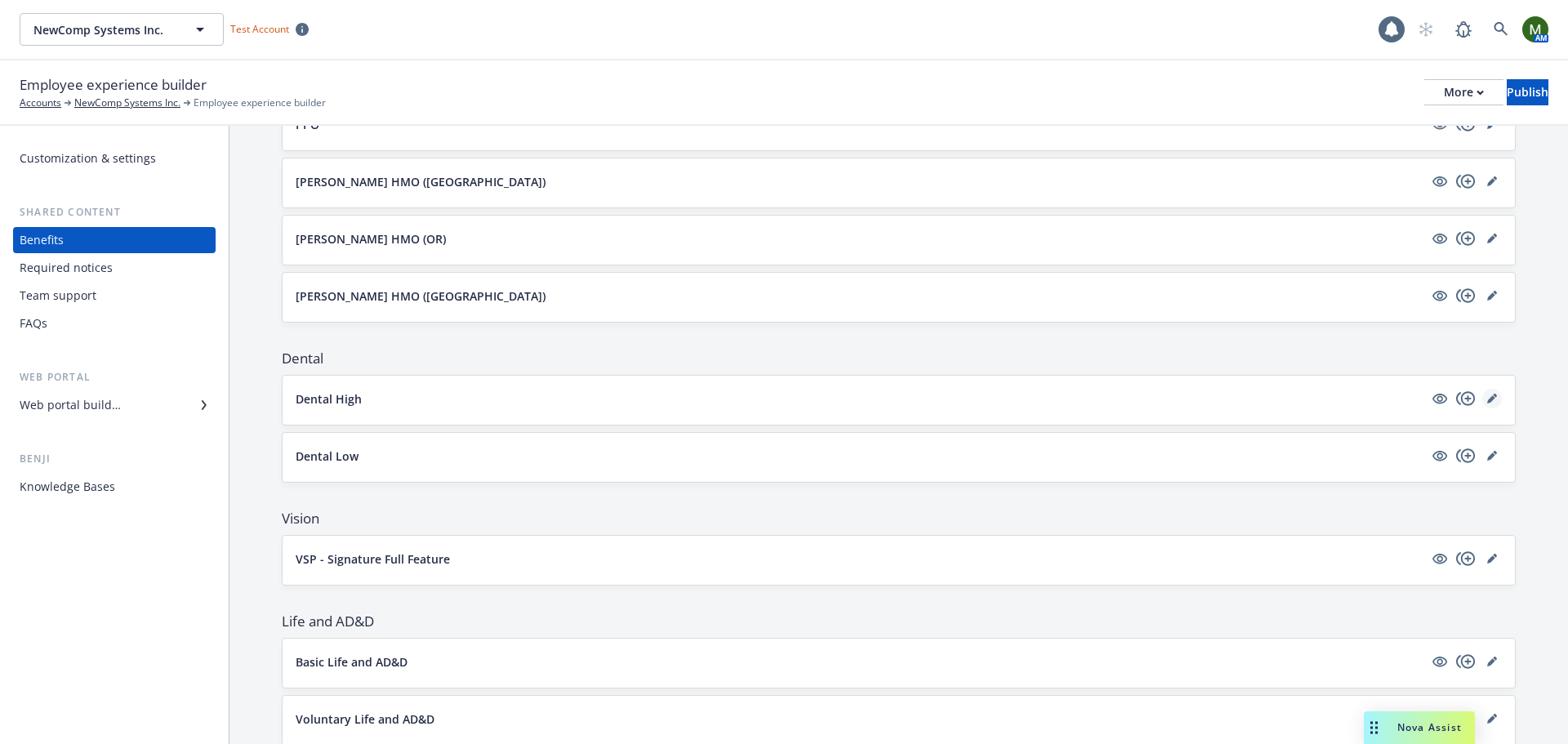
click at [1487, 396] on icon "editPencil" at bounding box center [1492, 398] width 10 height 10
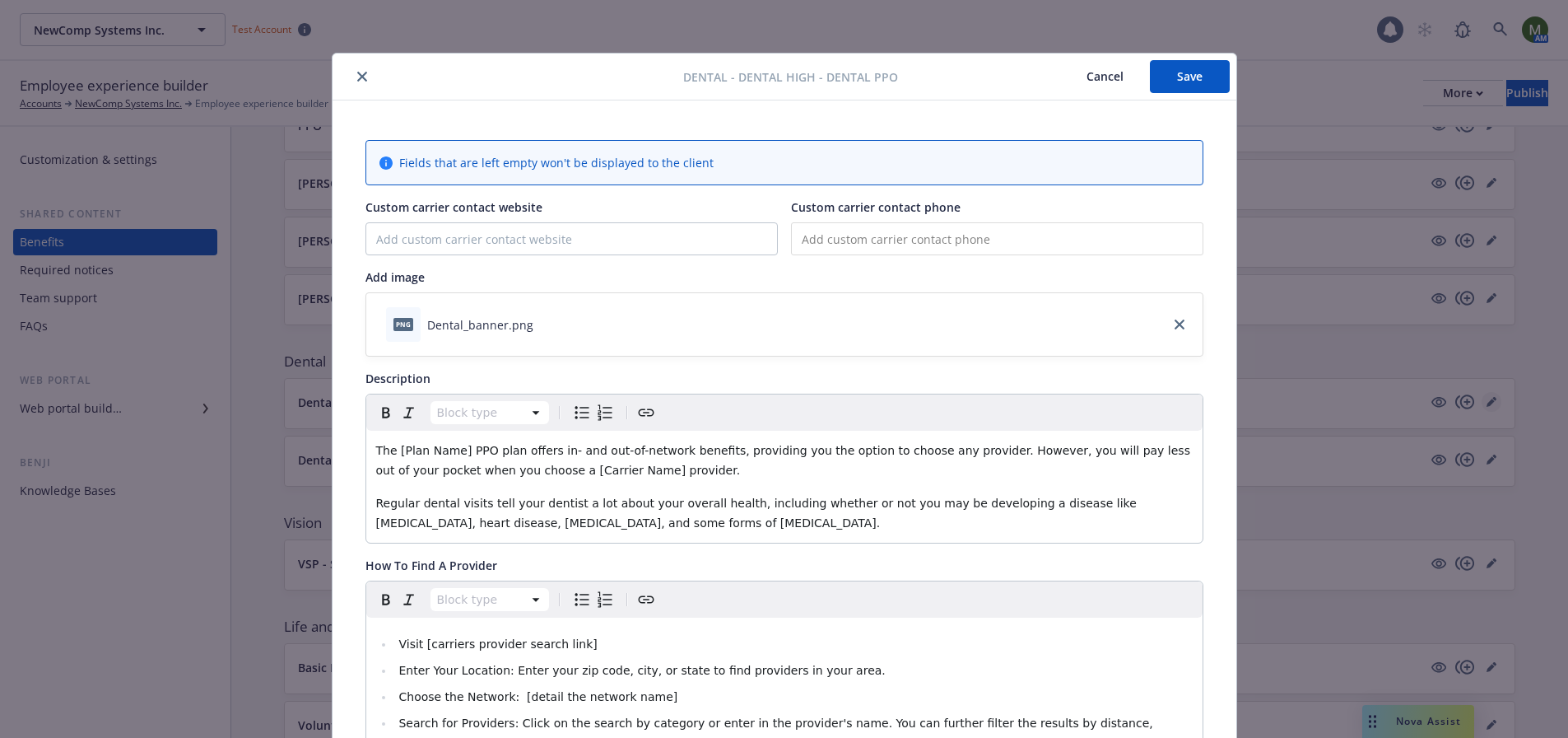
scroll to position [50, 0]
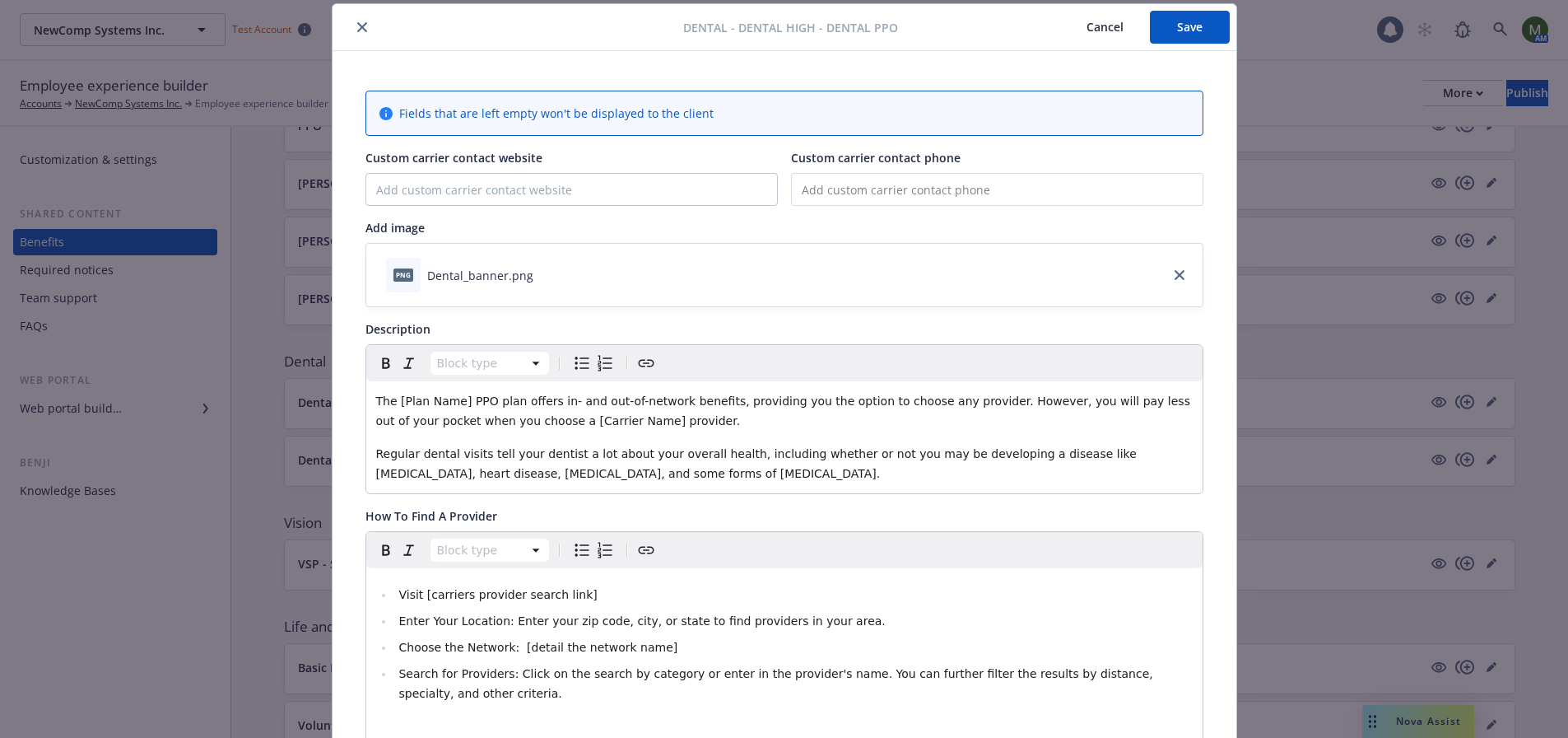
click at [542, 274] on icon "download file" at bounding box center [547, 272] width 10 height 10
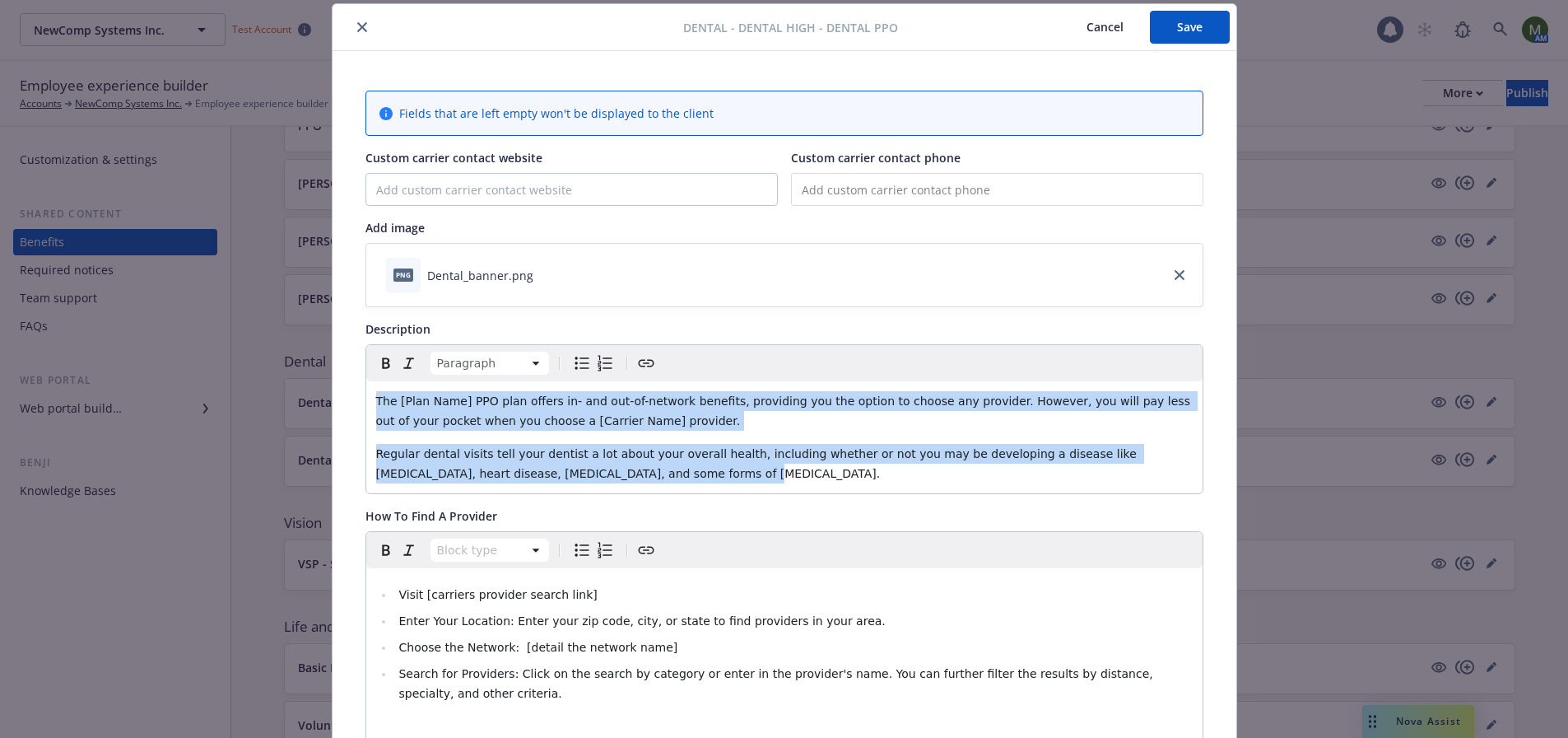
drag, startPoint x: 616, startPoint y: 482, endPoint x: 478, endPoint y: 378, distance: 172.8
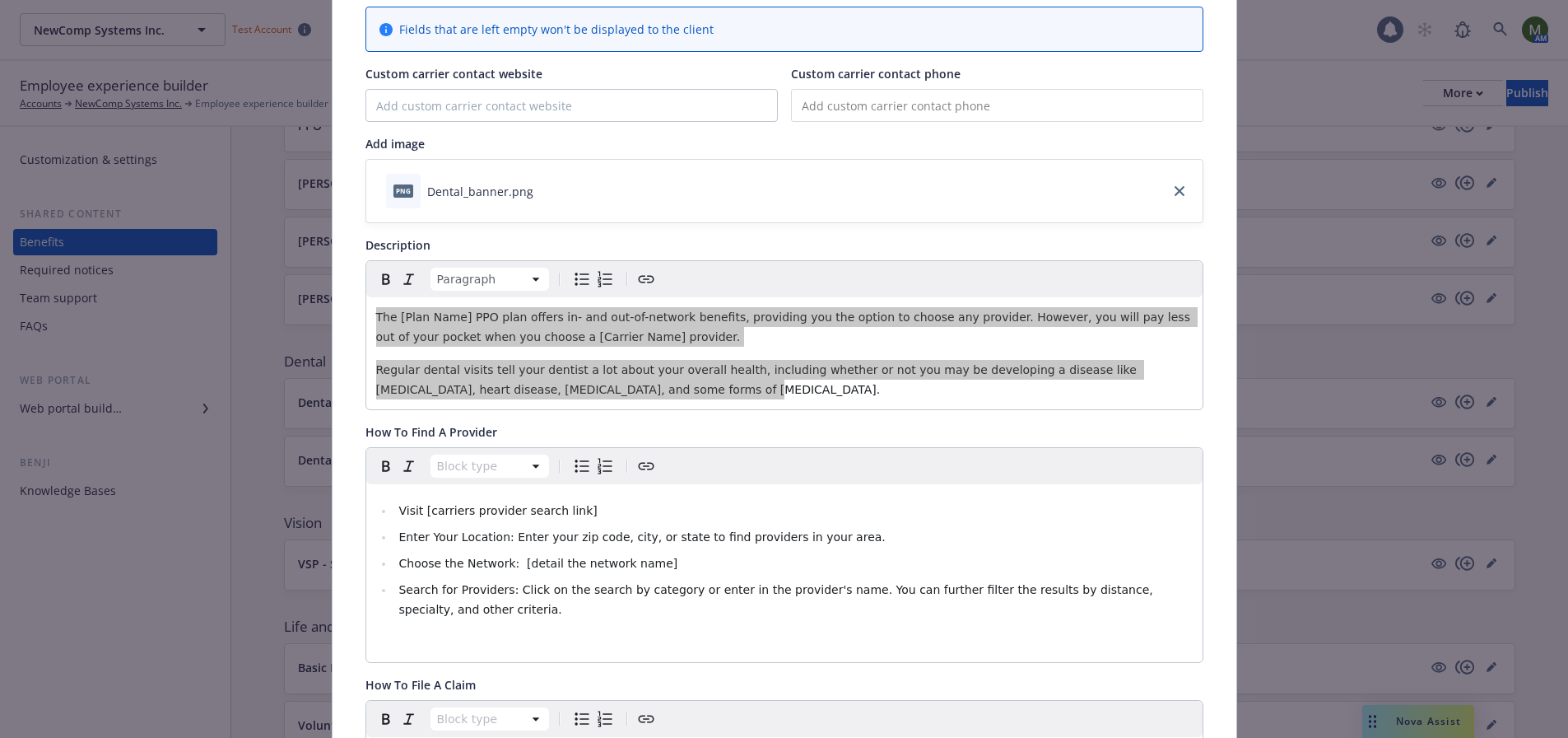
scroll to position [296, 0]
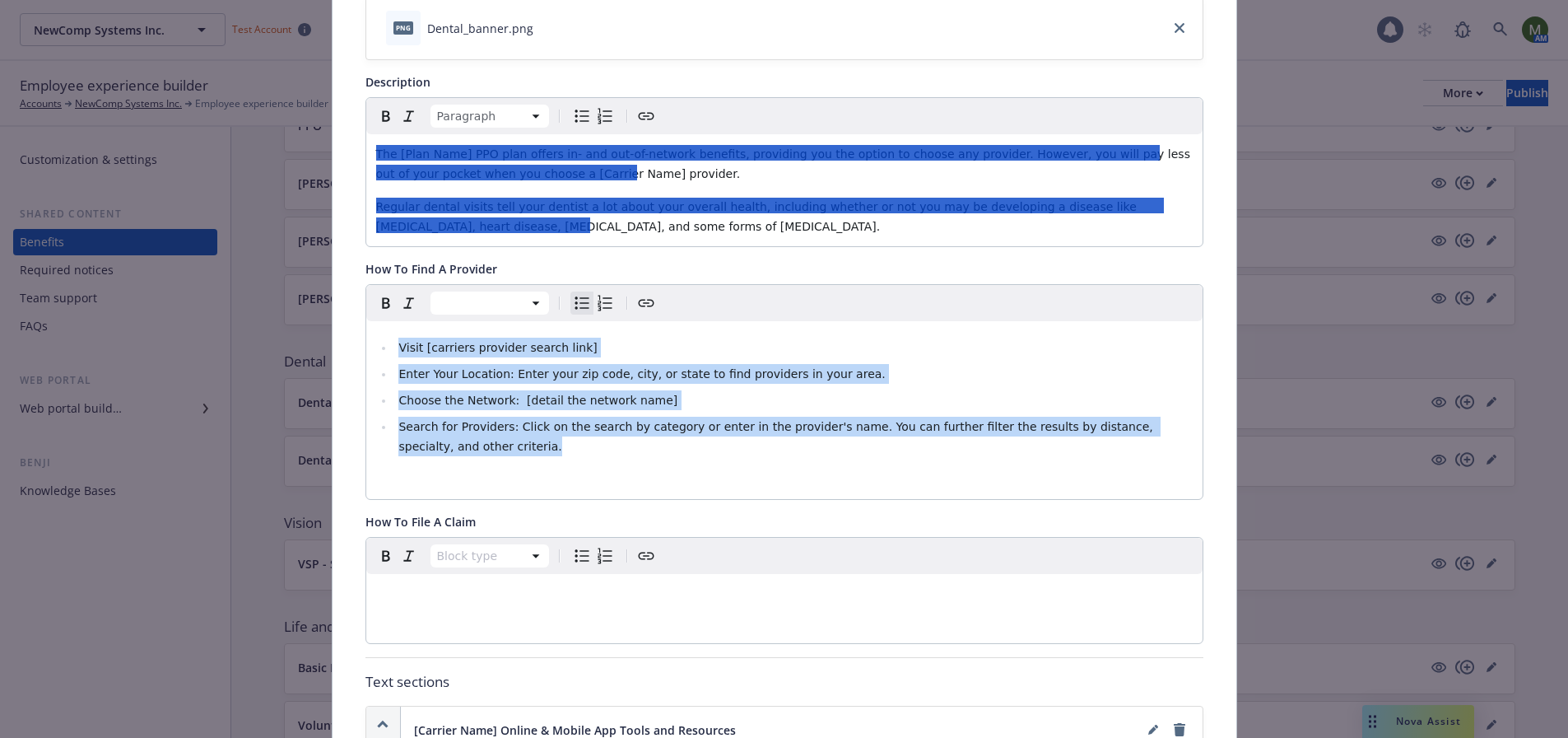
drag, startPoint x: 452, startPoint y: 446, endPoint x: 547, endPoint y: 318, distance: 159.4
click at [341, 334] on div "Fields that are left empty won't be displayed to the client Custom carrier cont…" at bounding box center [784, 507] width 904 height 1406
copy ul "Visit [carriers provider search link] Enter Your Location: Enter your zip code,…"
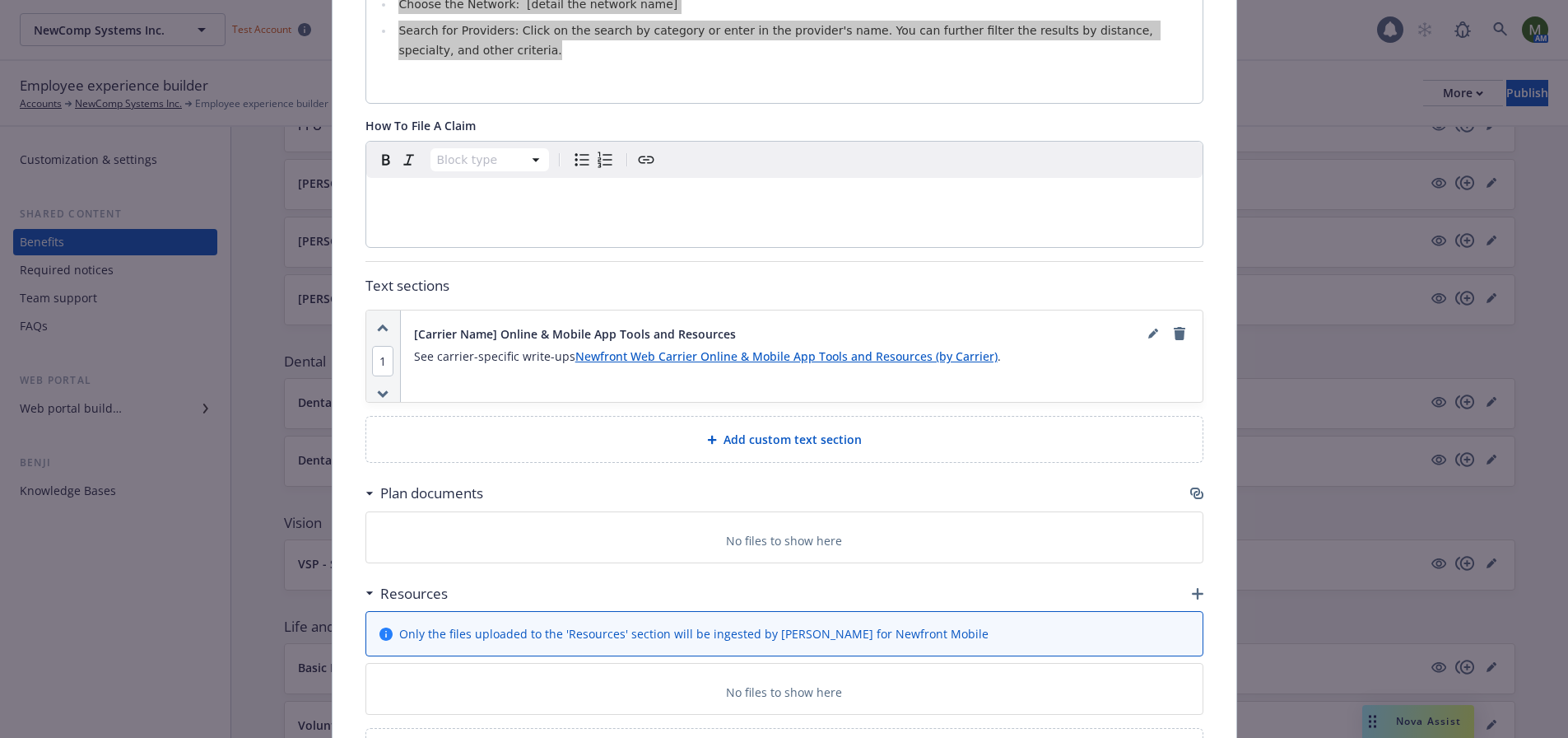
scroll to position [708, 0]
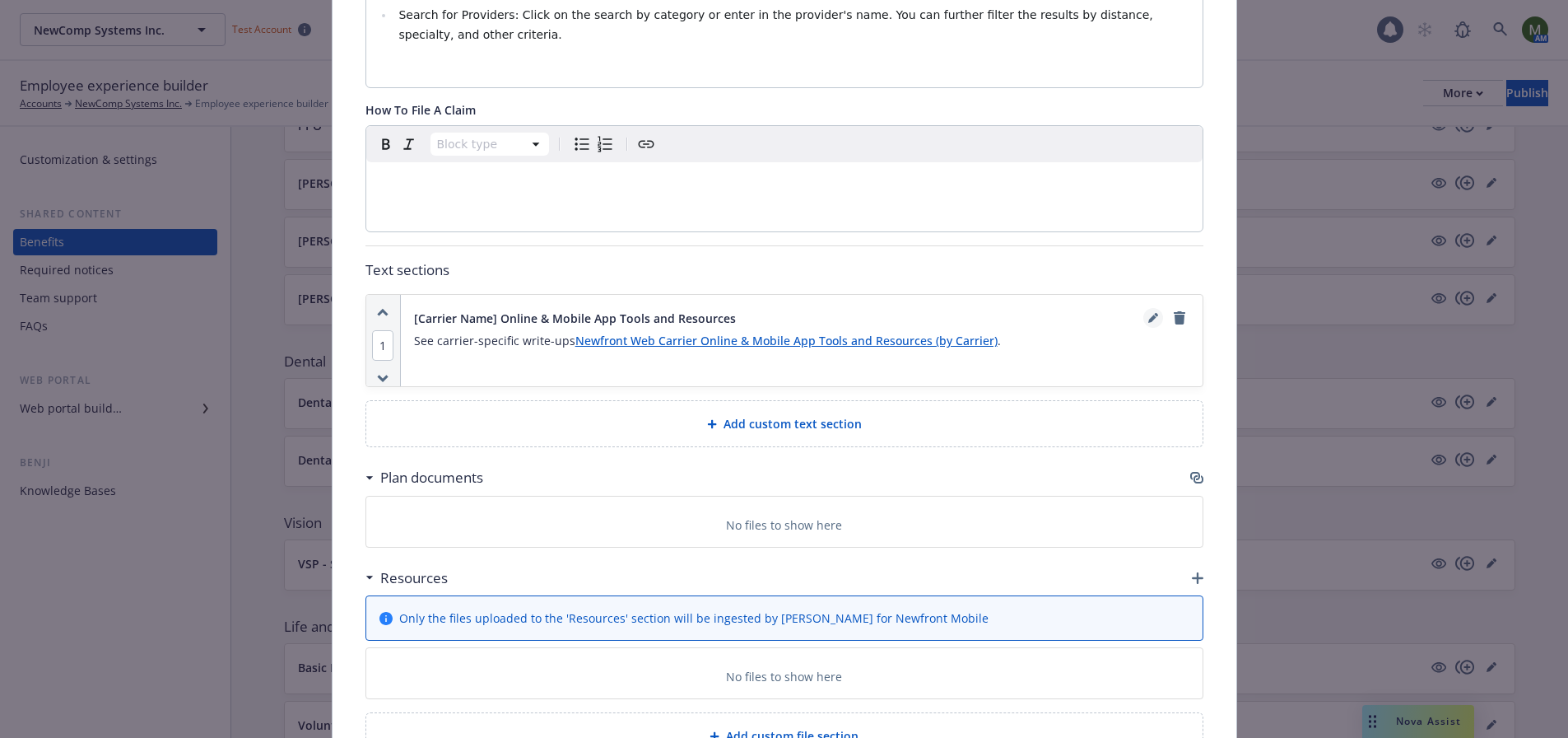
click at [1148, 319] on icon "editPencil" at bounding box center [1152, 319] width 8 height 8
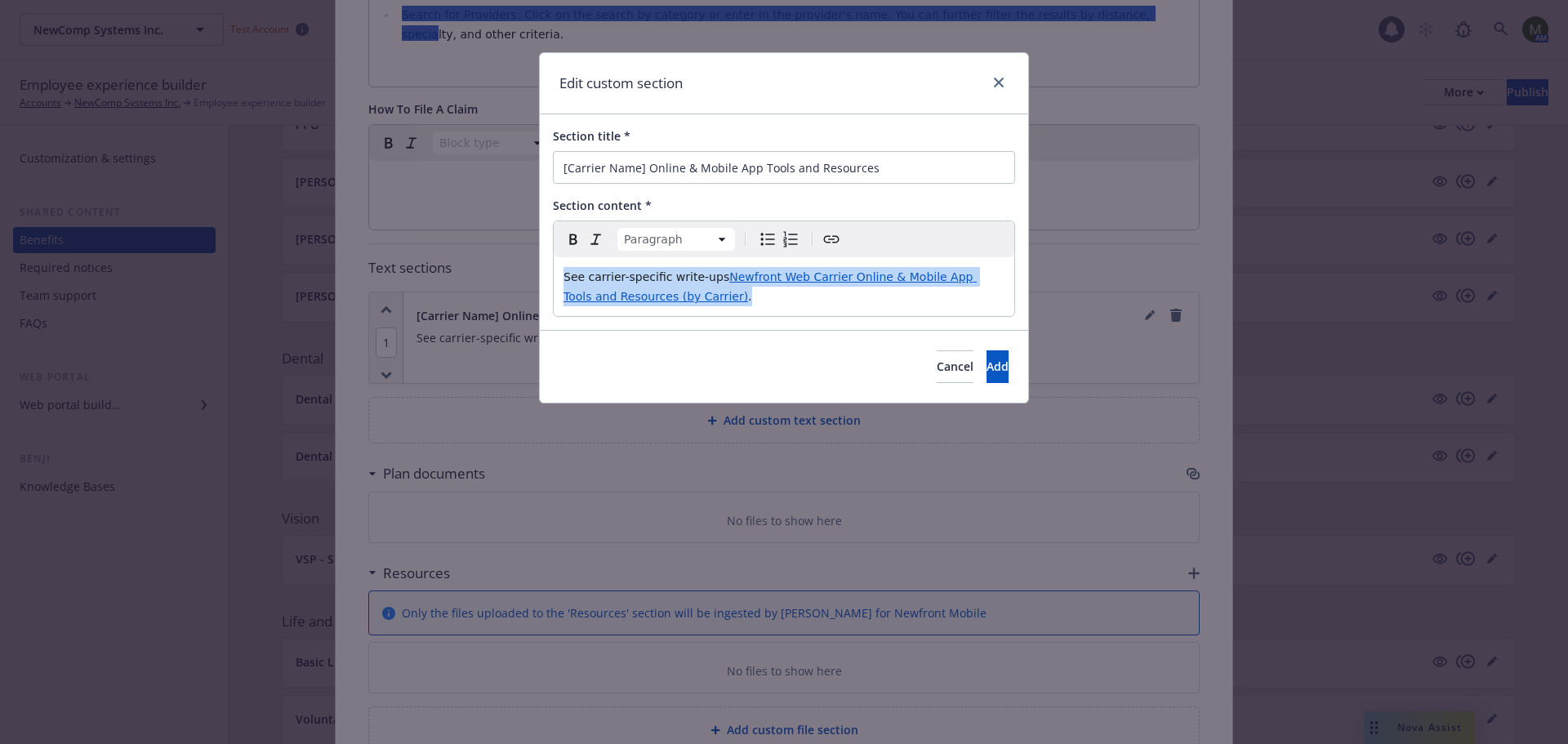
drag, startPoint x: 723, startPoint y: 303, endPoint x: 534, endPoint y: 264, distance: 193.0
click at [534, 264] on div "Edit custom section Section title * [Carrier Name] Online & Mobile App Tools an…" at bounding box center [784, 372] width 1568 height 744
copy p "See carrier-specific write-ups Newfront Web Carrier Online & Mobile App Tools a…"
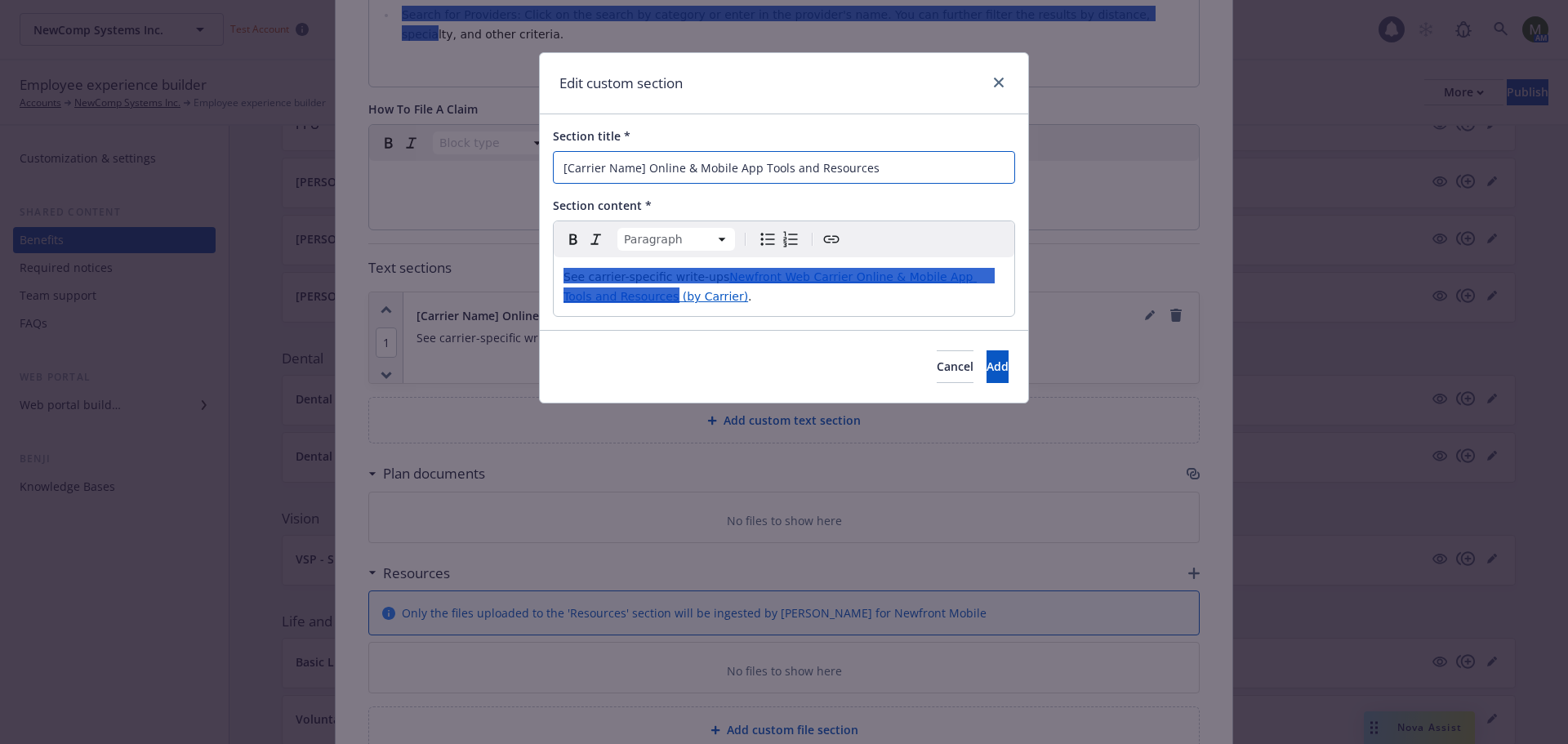
drag, startPoint x: 742, startPoint y: 165, endPoint x: 508, endPoint y: 165, distance: 234.0
click at [508, 165] on div "Edit custom section Section title * [Carrier Name] Online & Mobile App Tools an…" at bounding box center [784, 372] width 1568 height 744
click at [936, 372] on span "Cancel" at bounding box center [955, 366] width 36 height 16
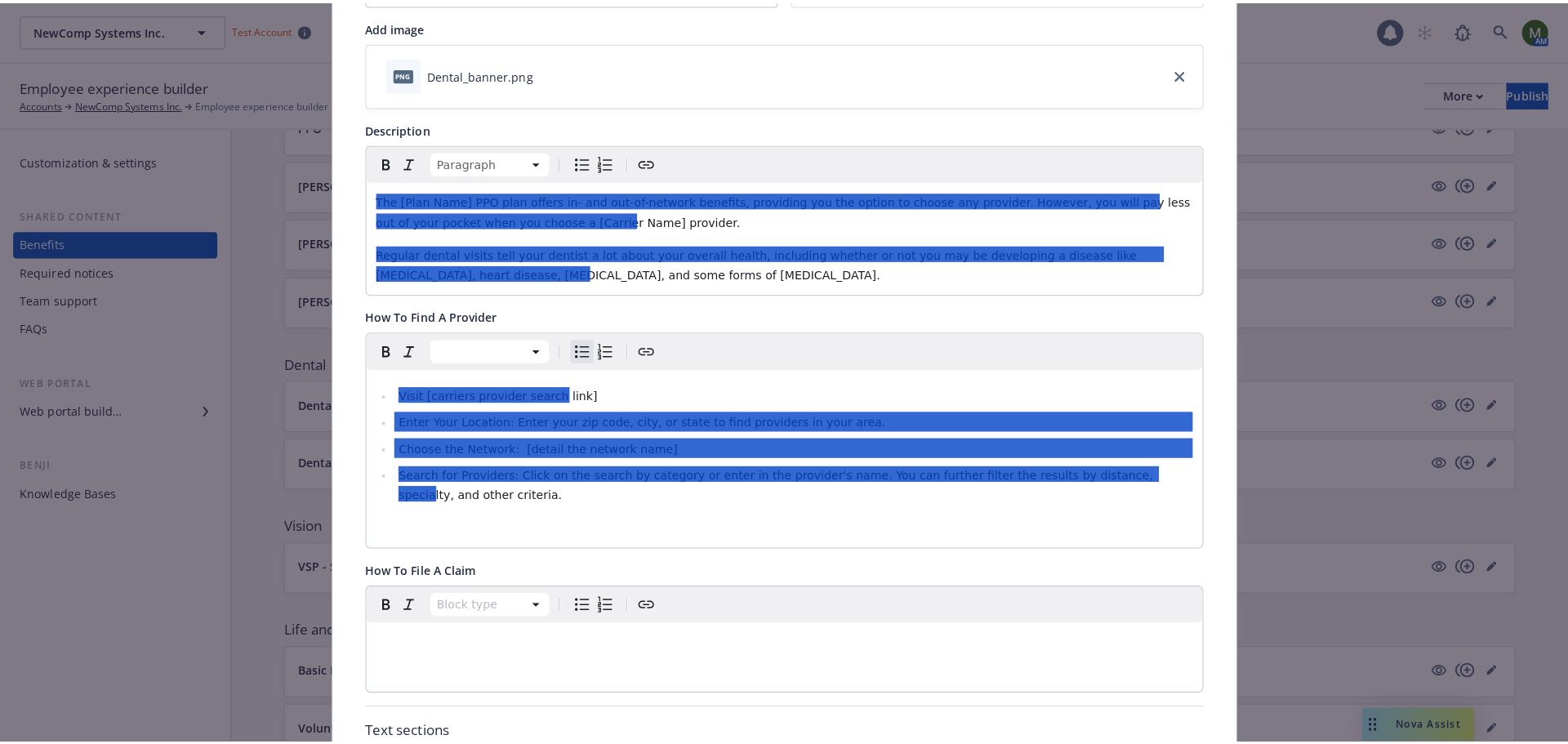
scroll to position [0, 0]
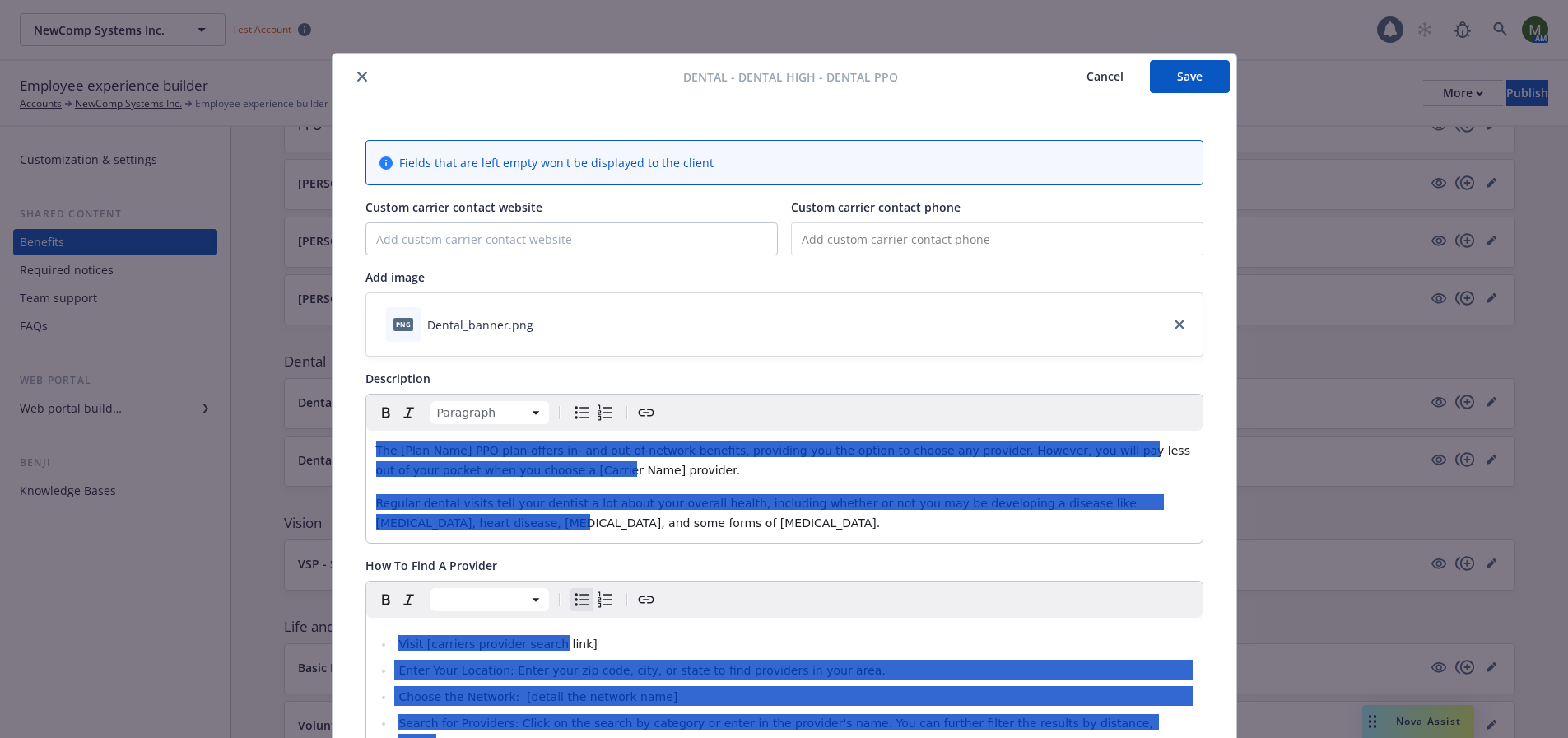
click at [357, 79] on icon "close" at bounding box center [361, 76] width 10 height 10
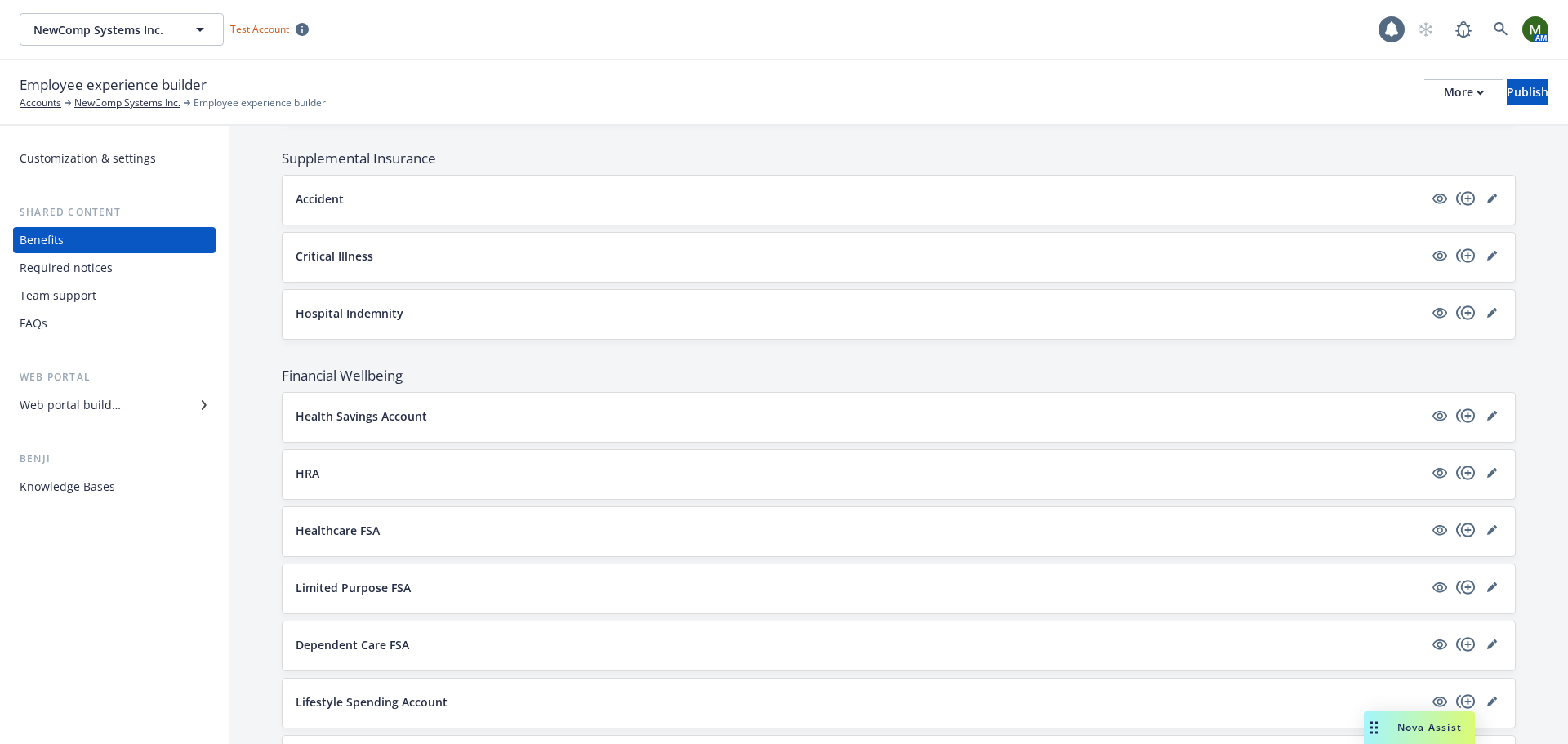
scroll to position [1634, 0]
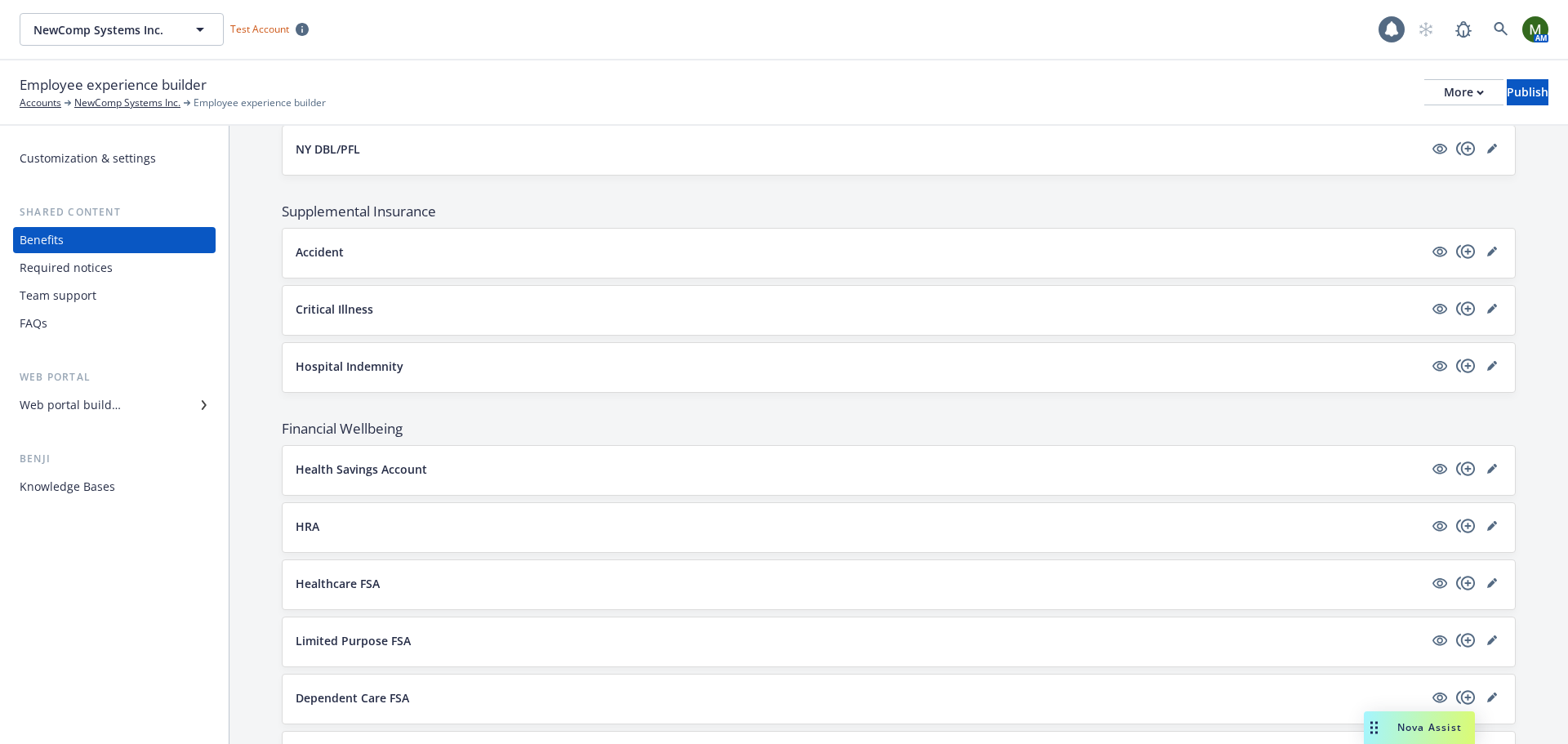
click at [625, 415] on div "Medical Anthem Classic PPO 250/20/20/10 Hidden from Employee Anthem PPO HDHP HS…" at bounding box center [898, 236] width 1234 height 3032
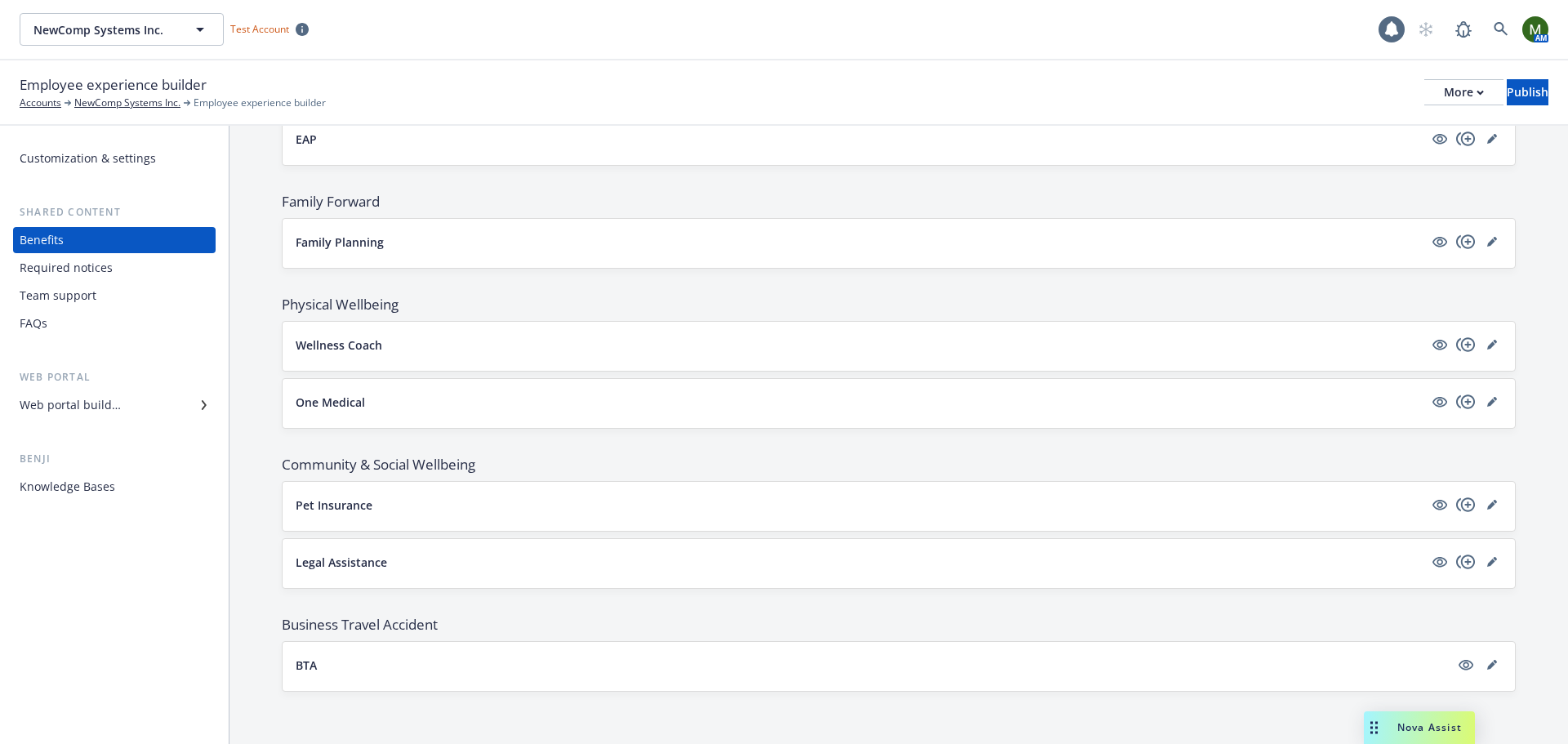
click at [1018, 30] on div "NewComp Systems Inc. NewComp Systems Inc. Test Account" at bounding box center [699, 29] width 1359 height 33
click at [1497, 28] on icon at bounding box center [1500, 29] width 15 height 15
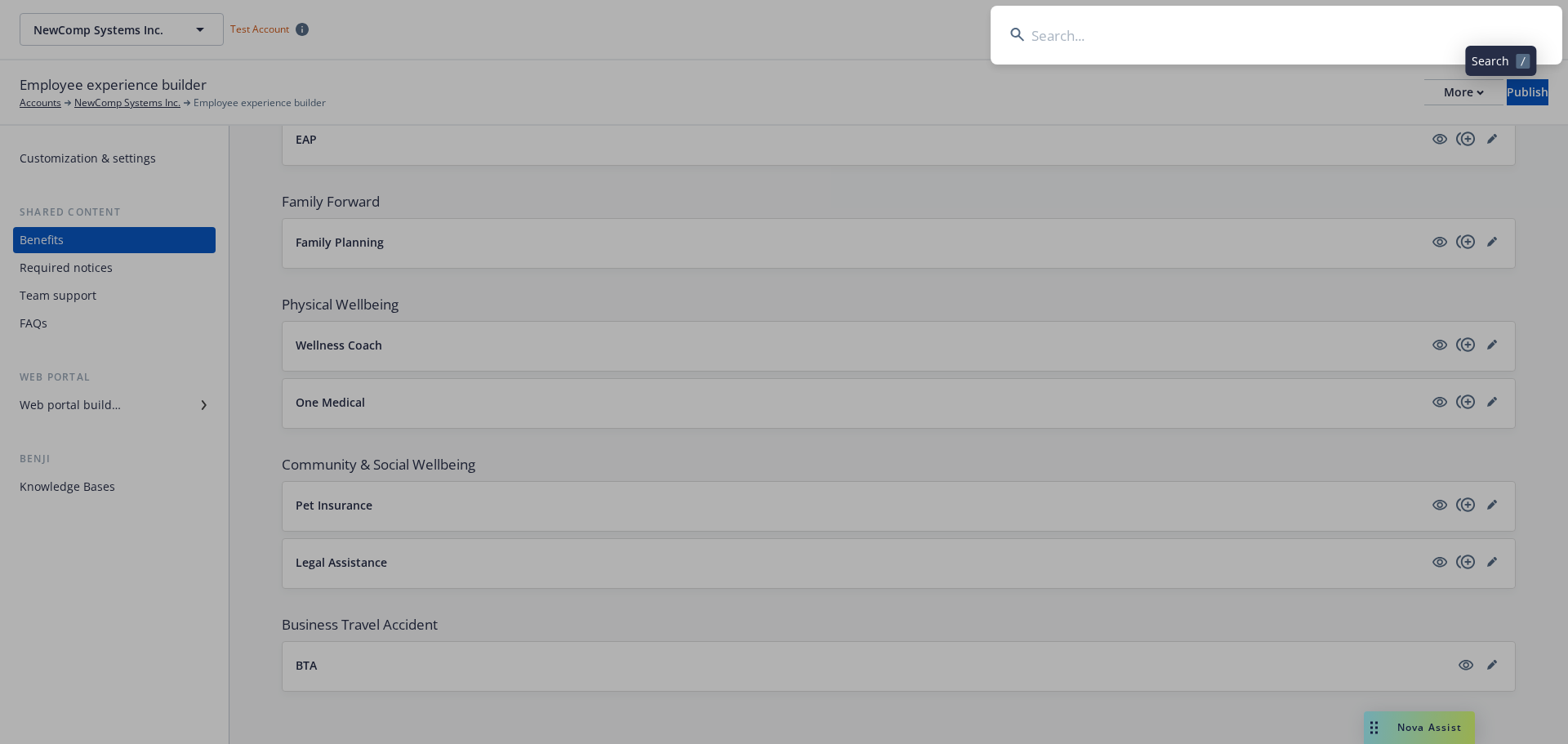
click at [1443, 40] on input at bounding box center [1277, 36] width 572 height 59
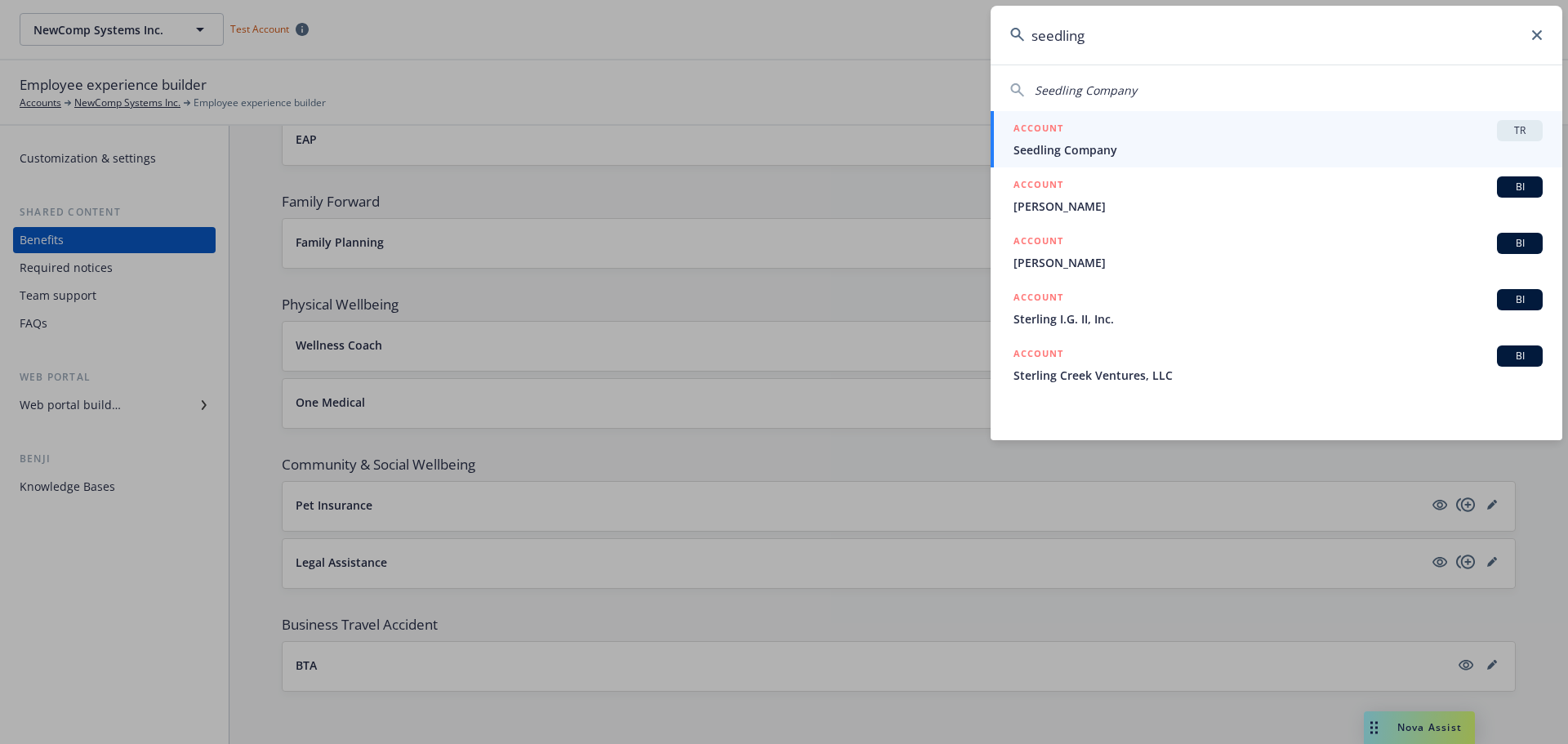
type input "seedling"
click at [1192, 141] on span "Seedling Company" at bounding box center [1278, 150] width 529 height 17
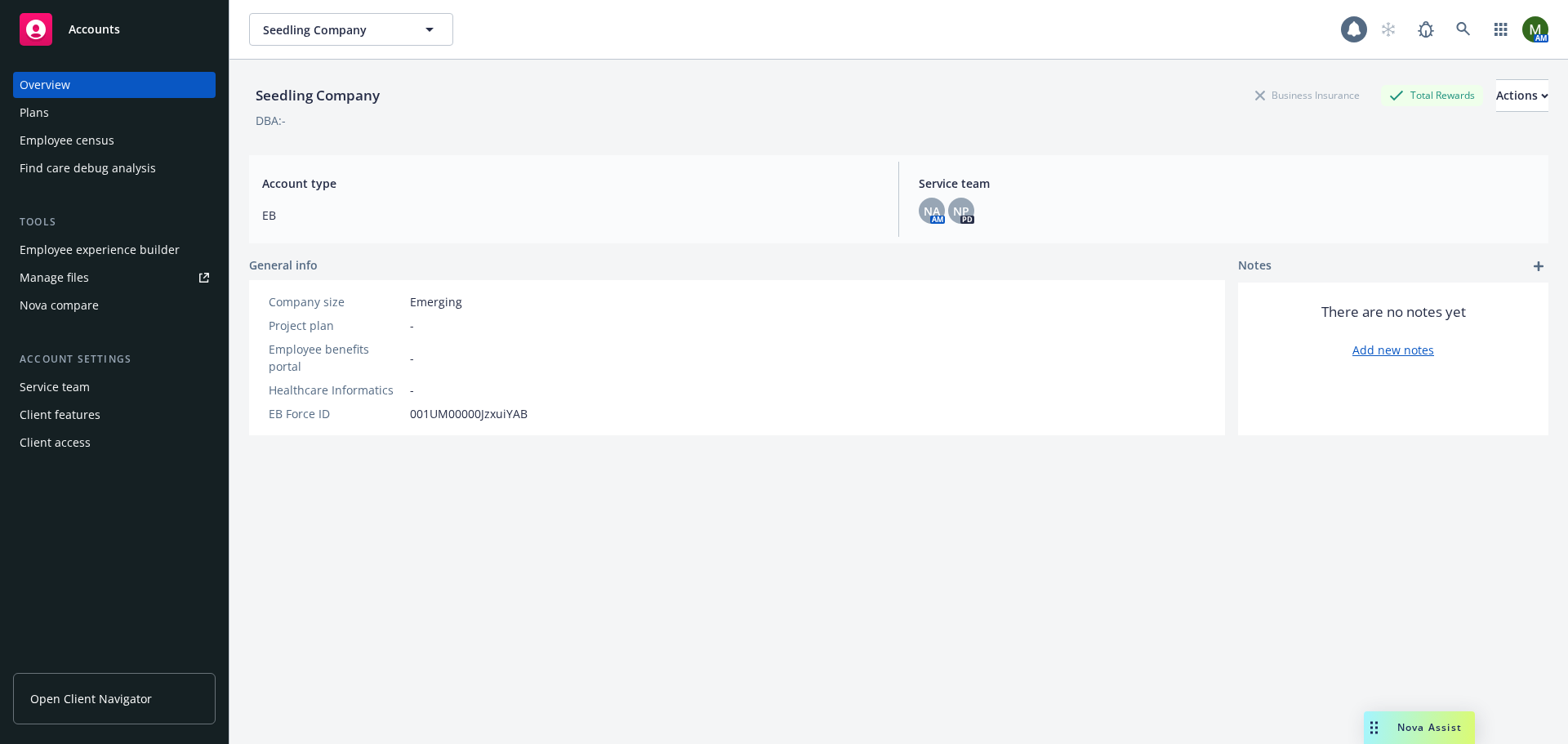
click at [86, 260] on div "Employee experience builder" at bounding box center [100, 249] width 160 height 26
click at [1448, 19] on link at bounding box center [1464, 29] width 33 height 33
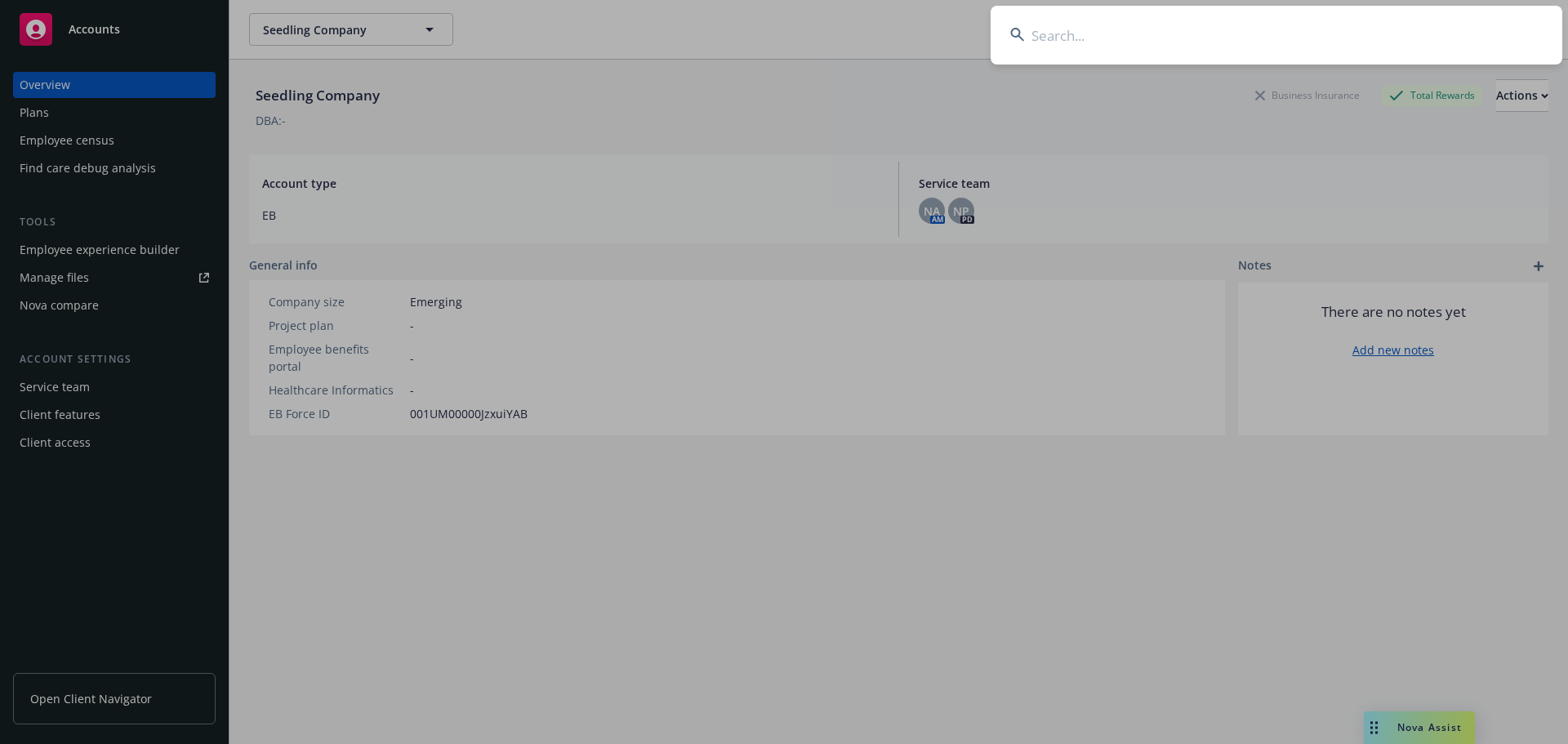
click at [1424, 28] on input at bounding box center [1277, 36] width 572 height 59
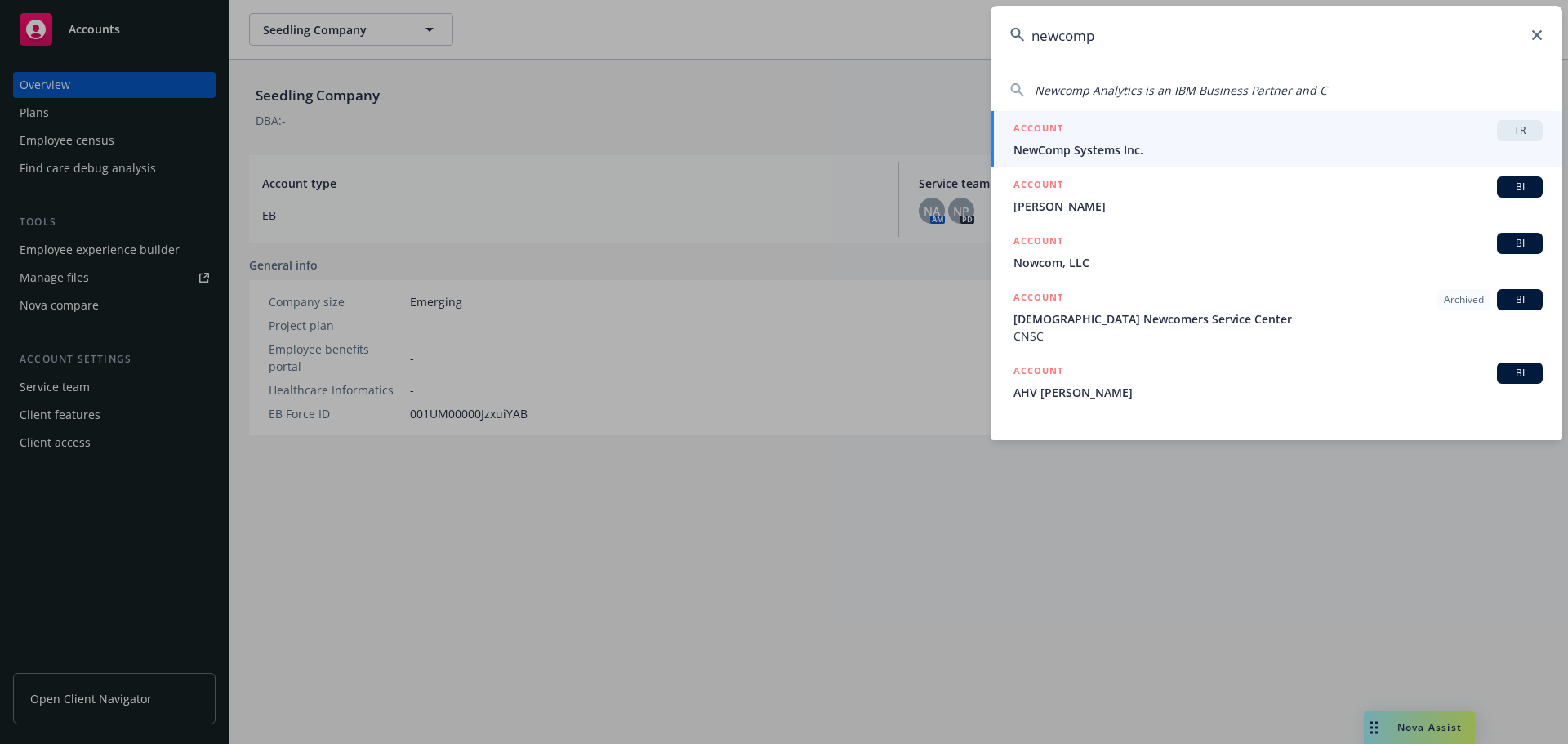
type input "newcomp"
click at [1168, 133] on div "ACCOUNT TR" at bounding box center [1278, 131] width 529 height 22
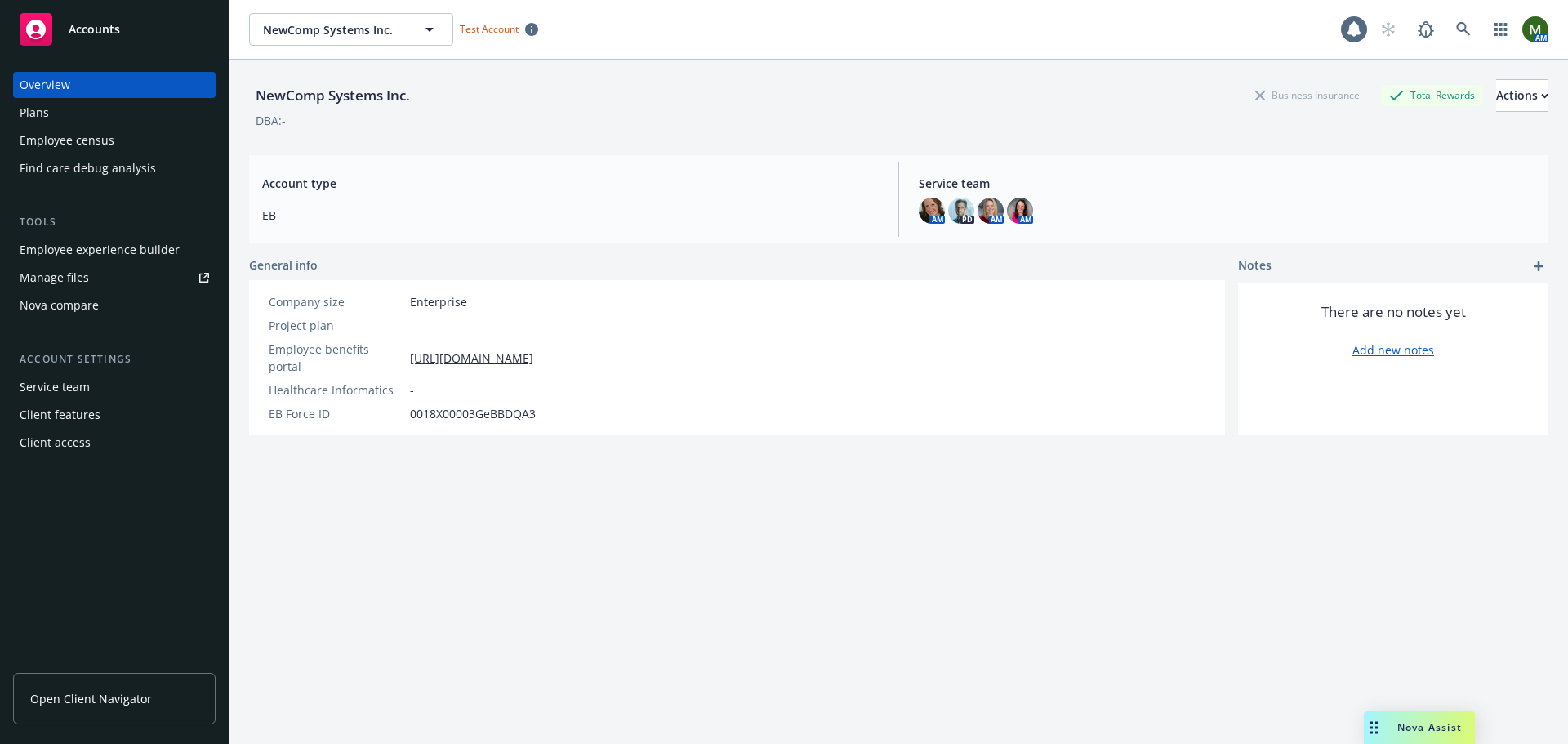
click at [293, 681] on div "NewComp Systems Inc. Business Insurance Total Rewards Actions DBA: - Account ty…" at bounding box center [899, 422] width 1299 height 724
click at [83, 112] on div "Plans" at bounding box center [114, 113] width 190 height 26
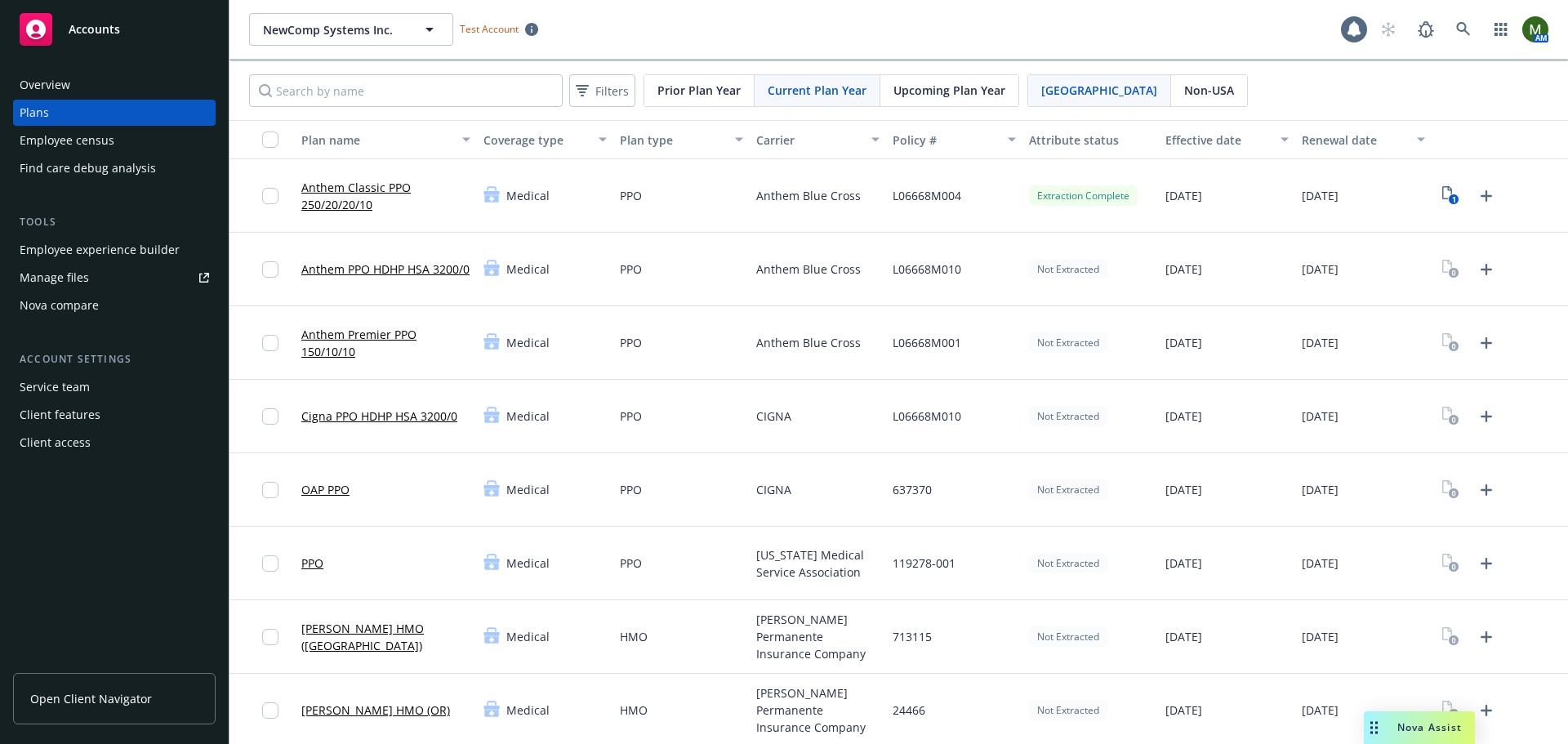
click at [49, 251] on div "Employee experience builder" at bounding box center [100, 249] width 160 height 26
click at [114, 249] on div "Employee experience builder" at bounding box center [100, 249] width 160 height 26
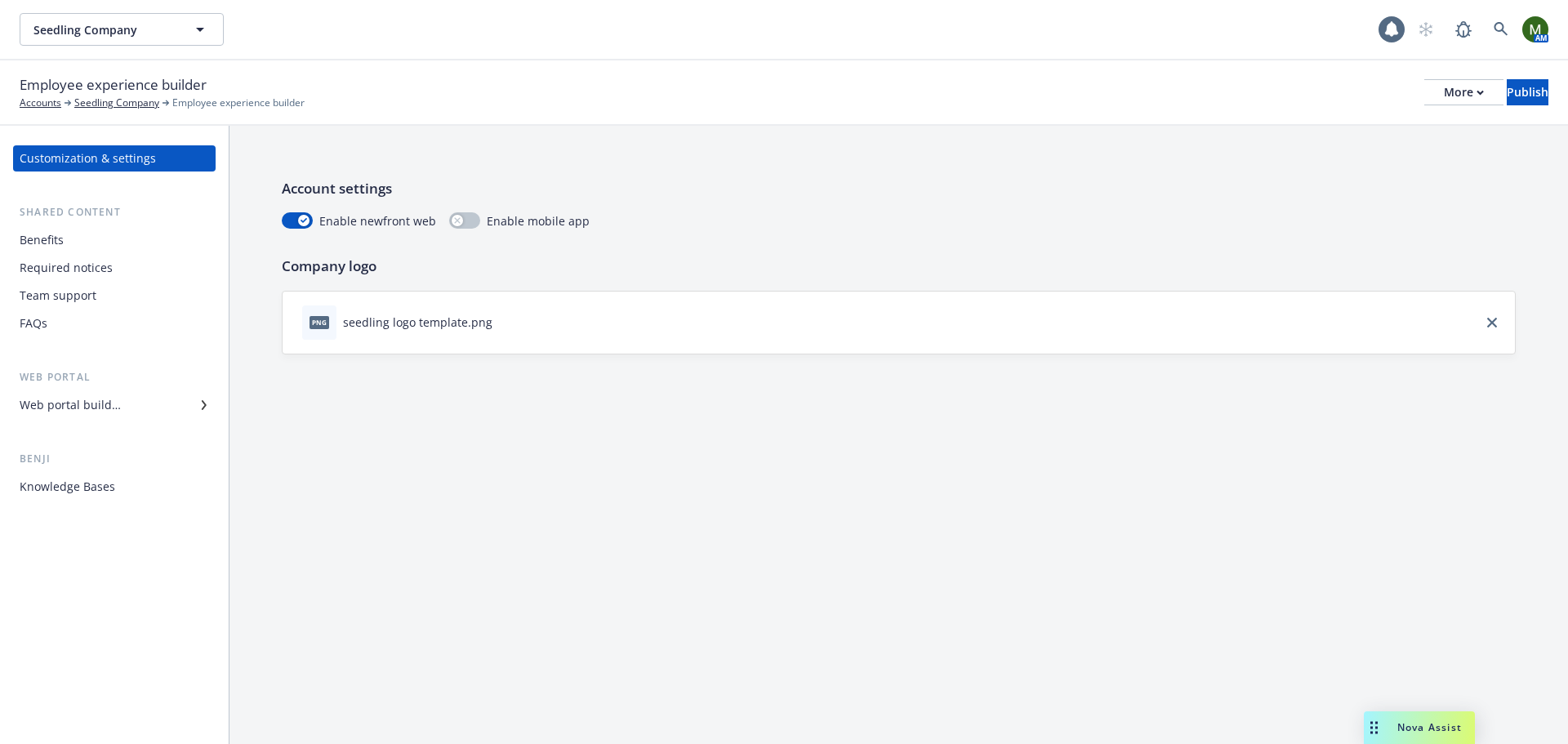
click at [109, 398] on div "Web portal builder" at bounding box center [70, 405] width 101 height 26
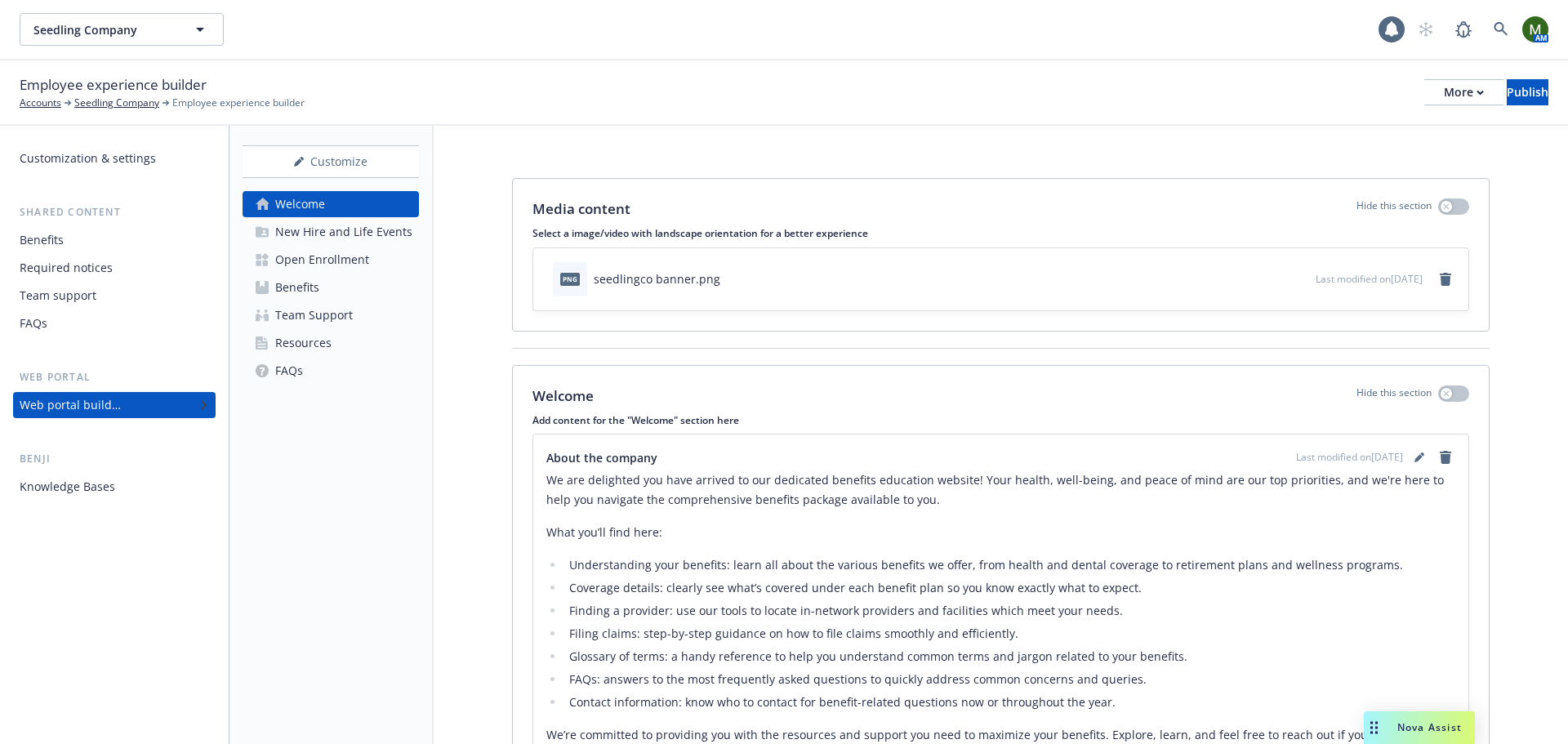
click at [340, 290] on link "Benefits" at bounding box center [331, 288] width 177 height 26
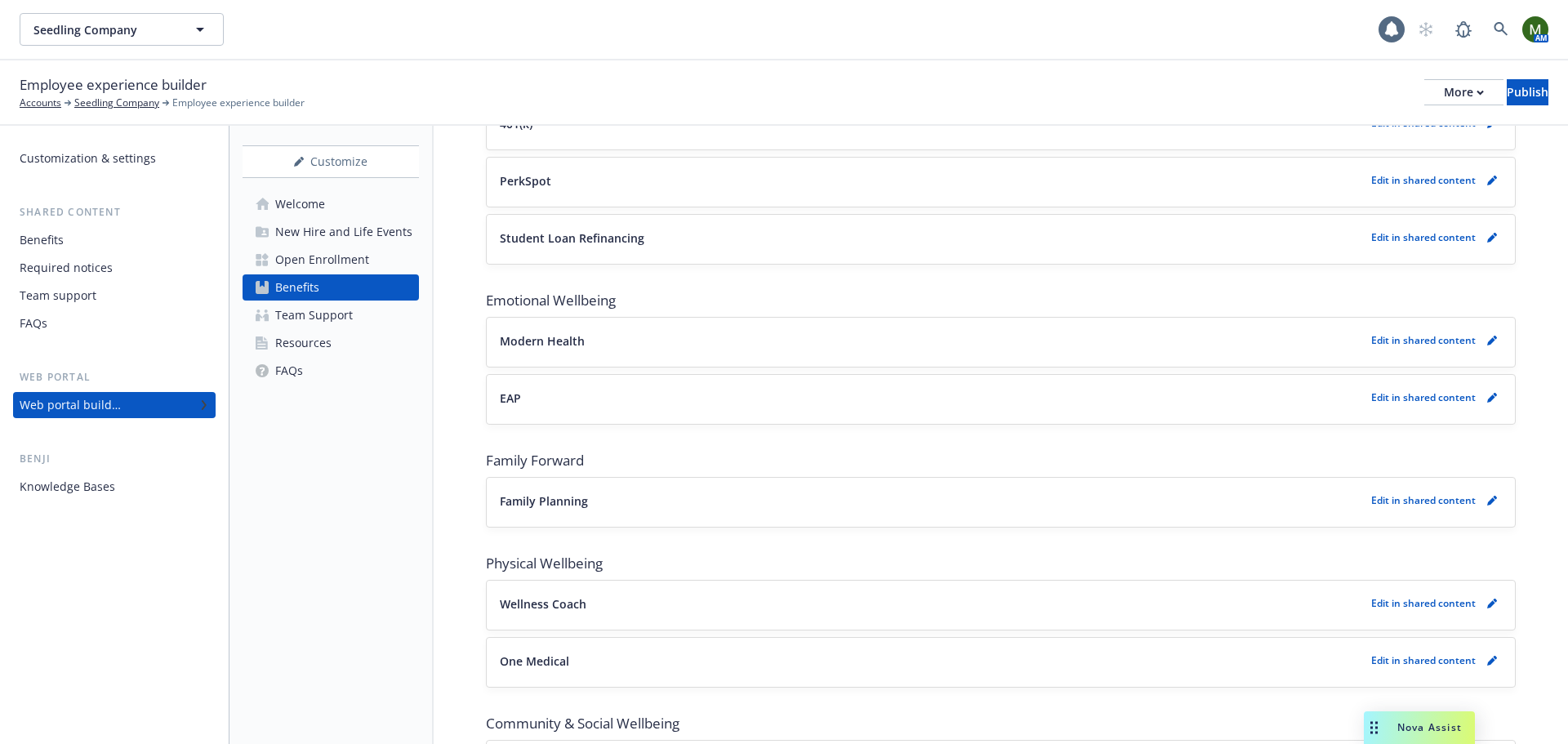
scroll to position [2471, 0]
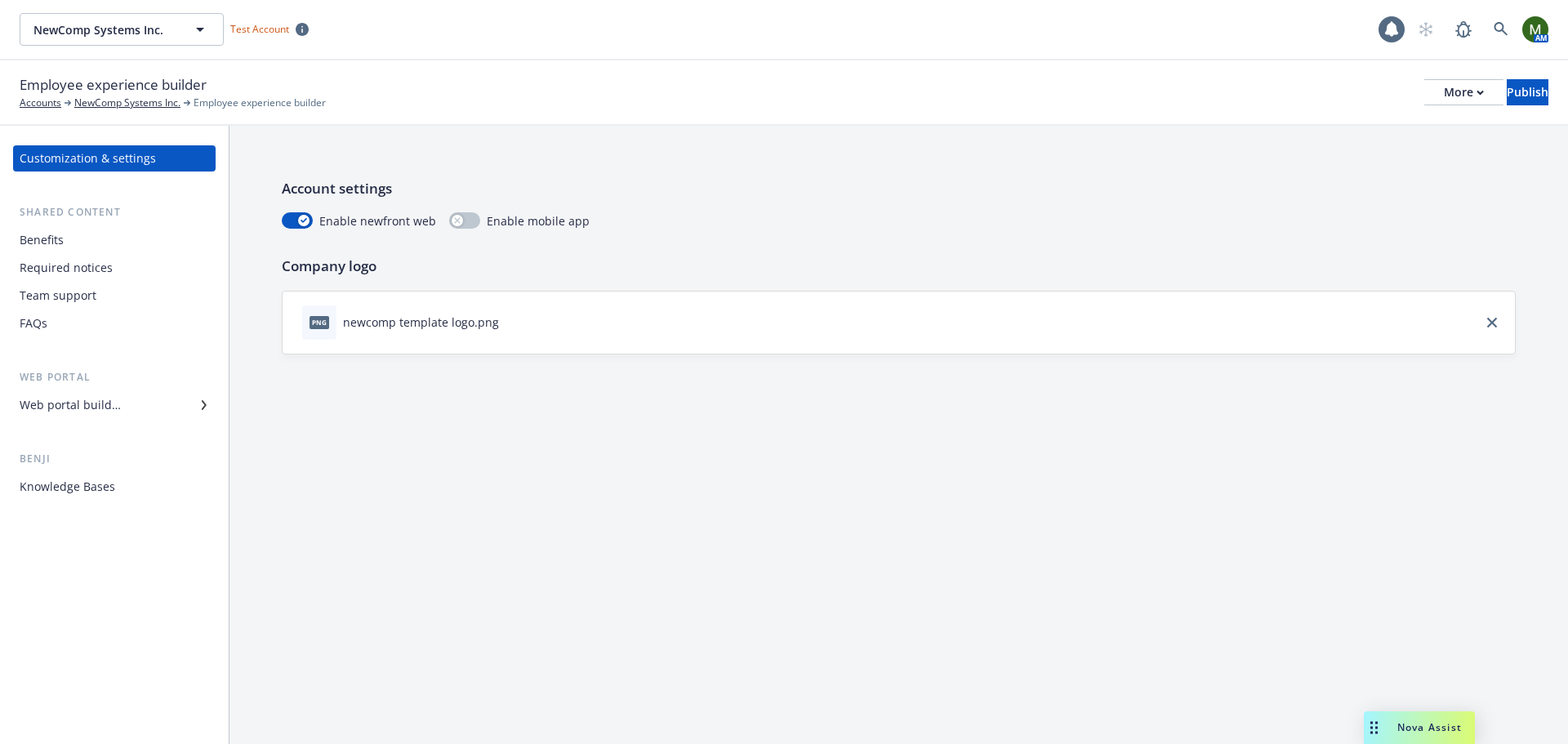
click at [101, 395] on div "Web portal builder" at bounding box center [70, 405] width 101 height 26
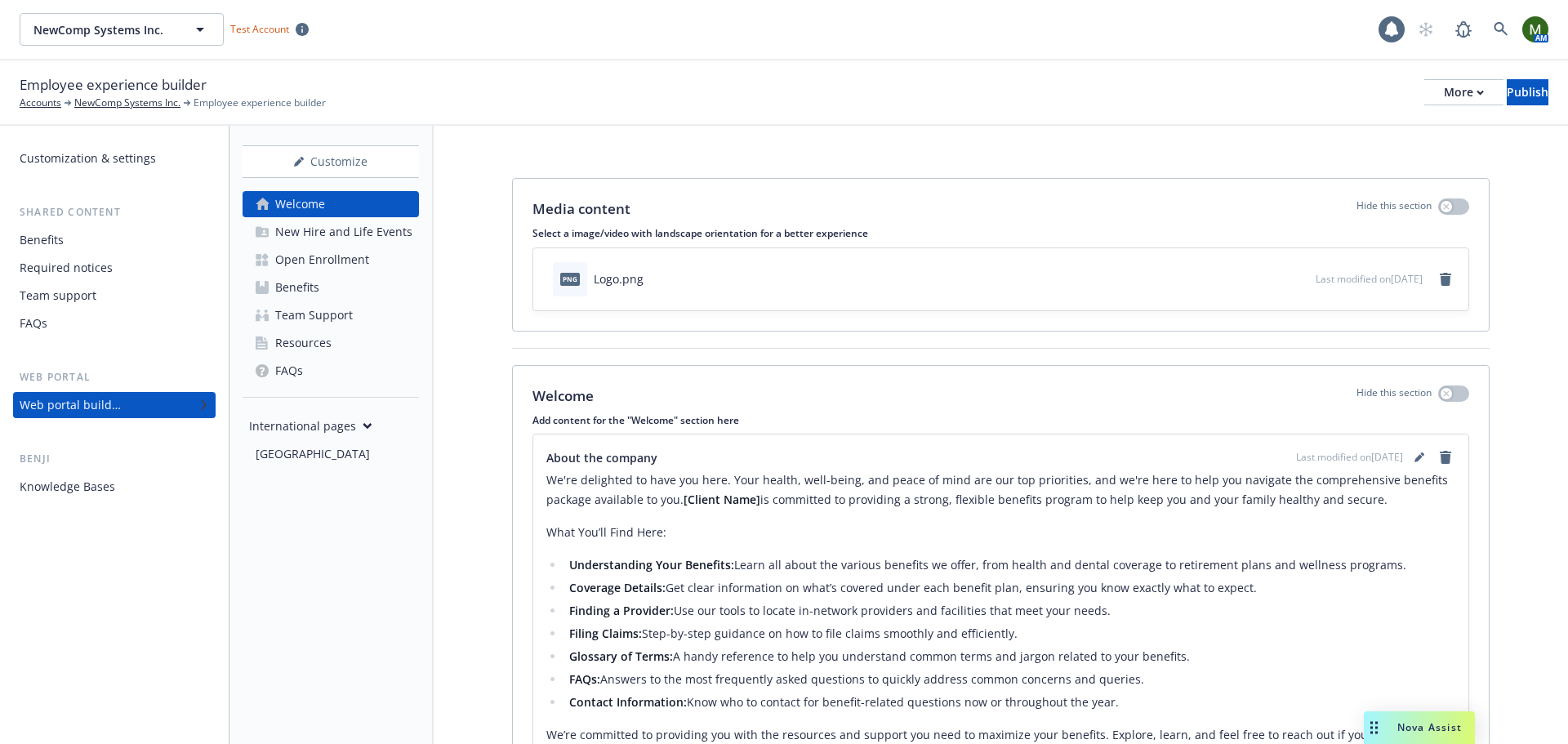
click at [352, 293] on link "Benefits" at bounding box center [331, 288] width 177 height 26
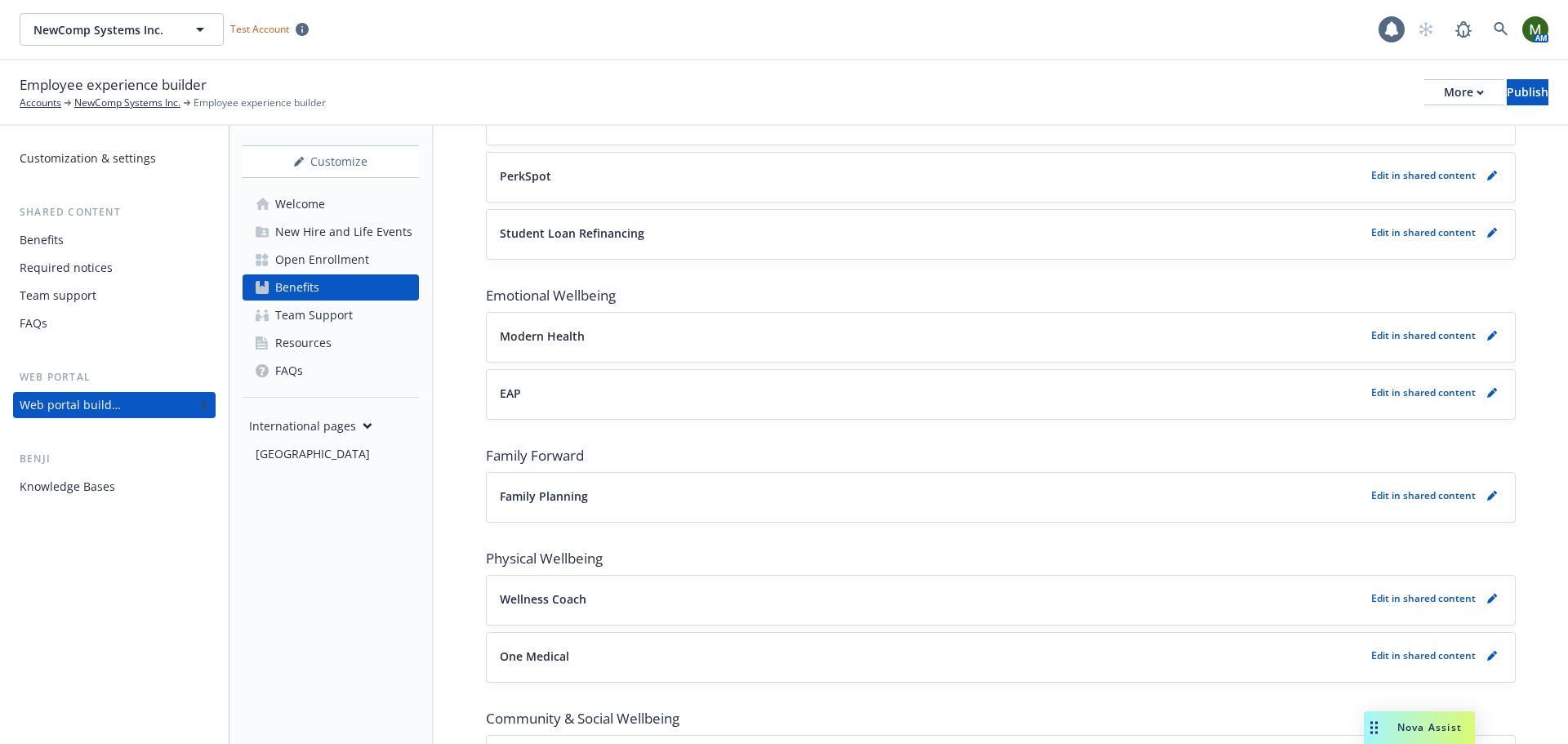
scroll to position [2695, 0]
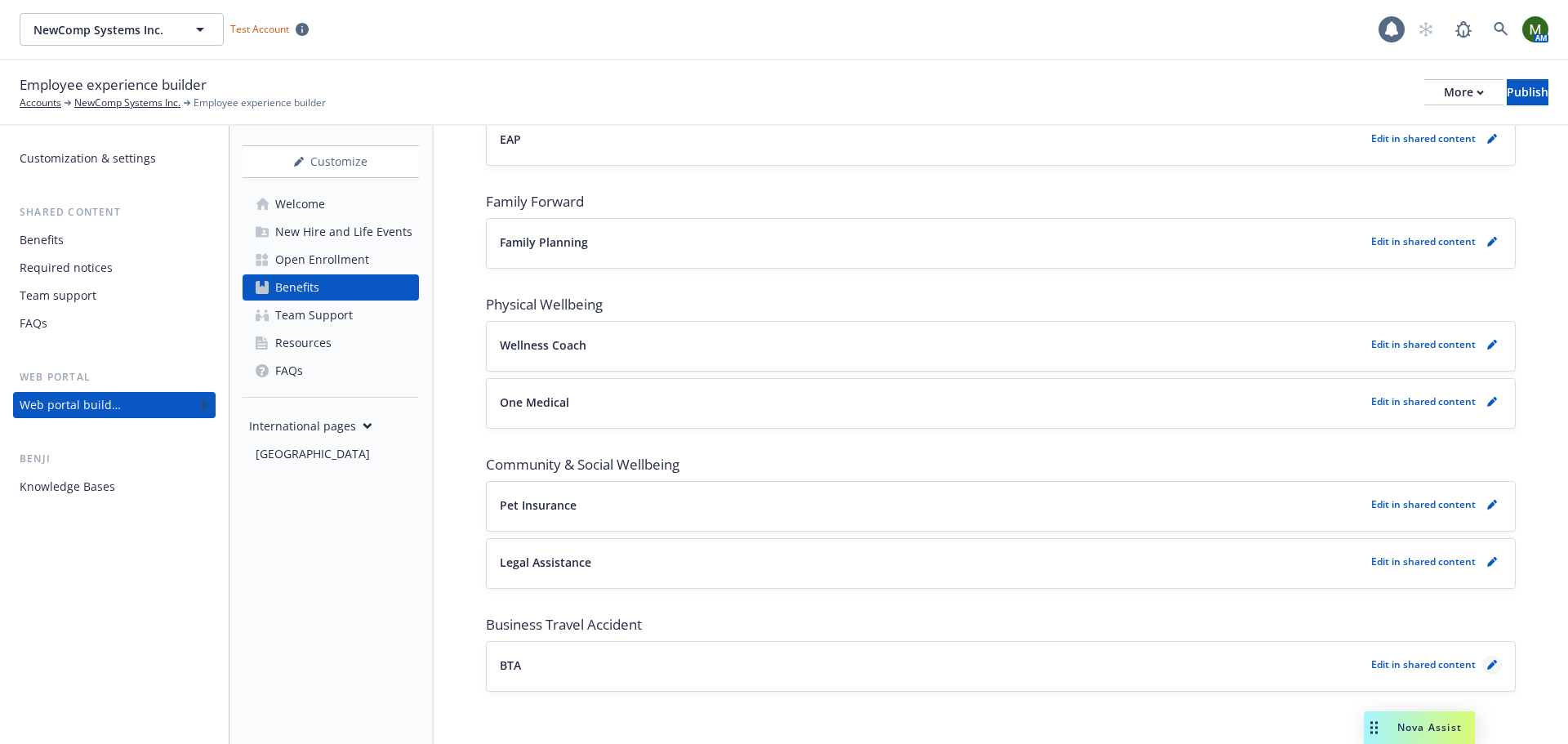
click at [1487, 666] on icon "pencil" at bounding box center [1491, 665] width 8 height 8
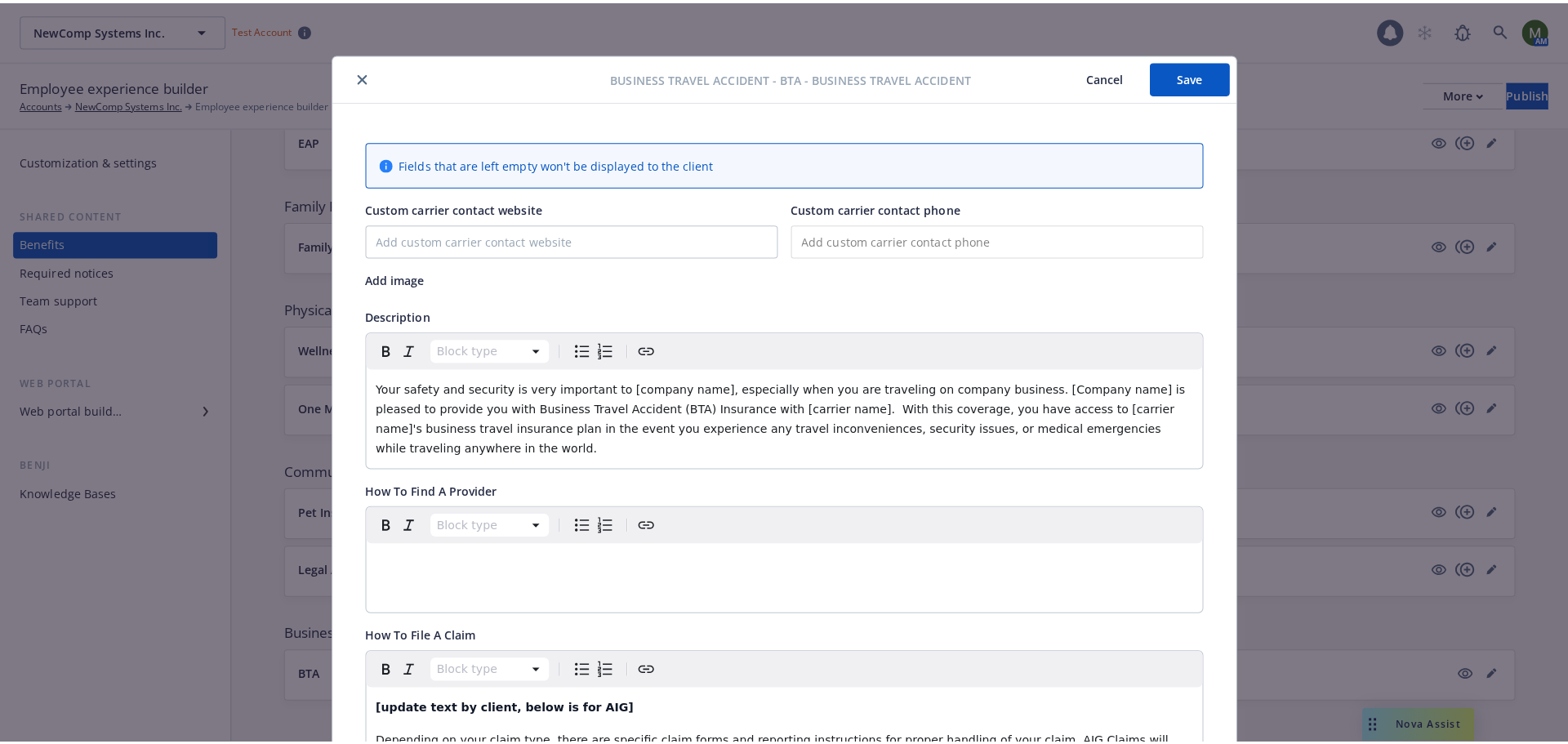
scroll to position [49, 0]
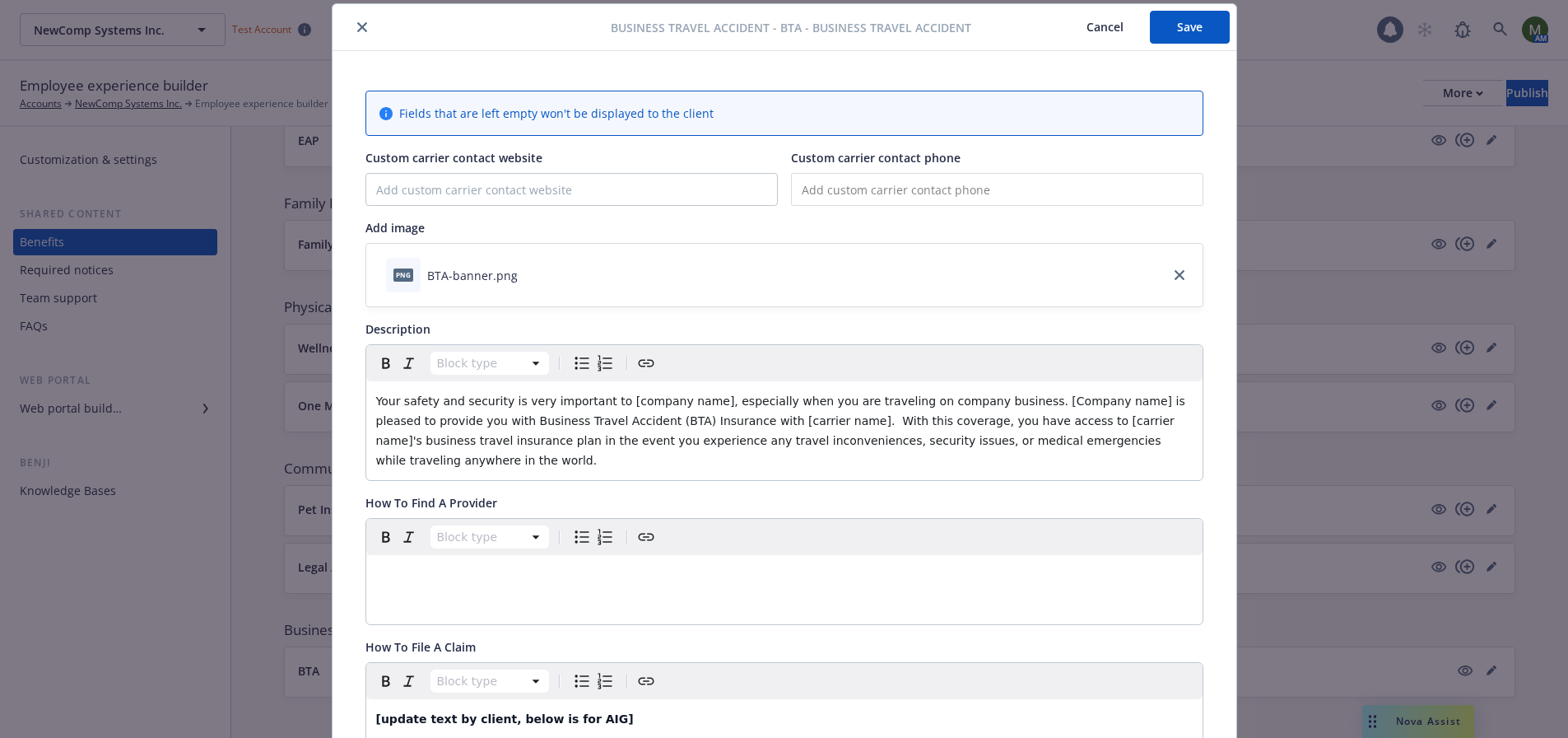
click at [353, 23] on button "close" at bounding box center [362, 27] width 20 height 20
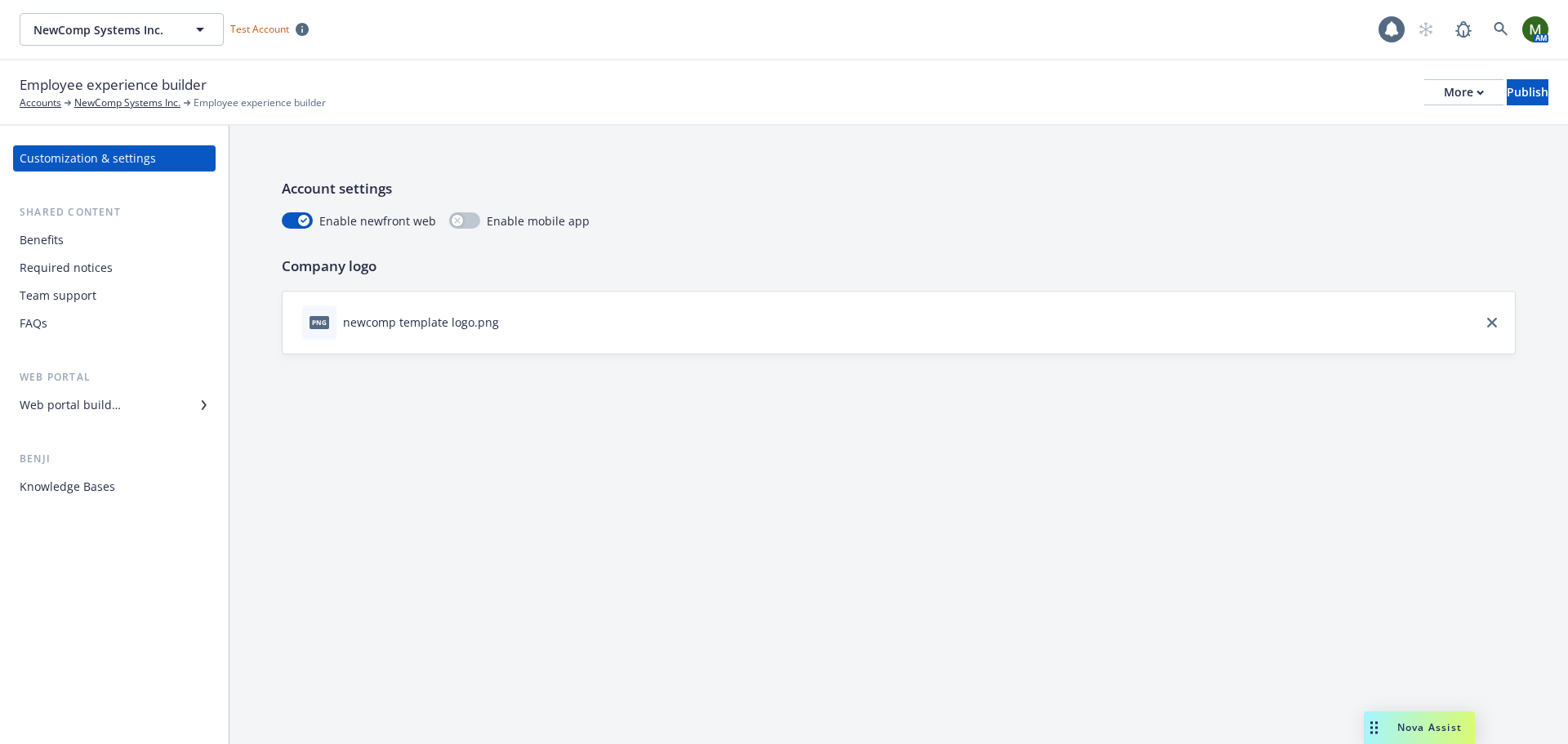
click at [86, 237] on div "Benefits" at bounding box center [114, 240] width 190 height 26
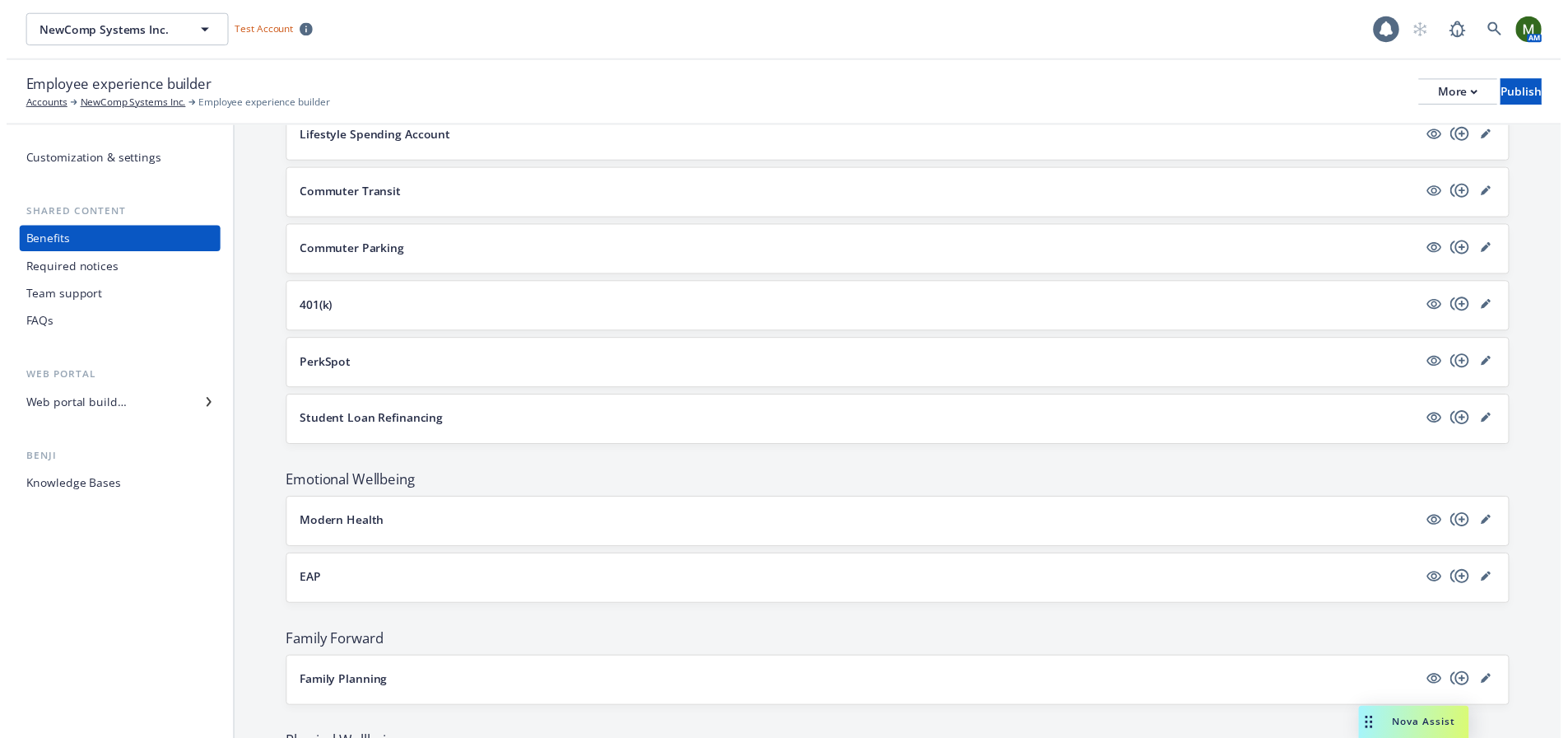
scroll to position [2717, 0]
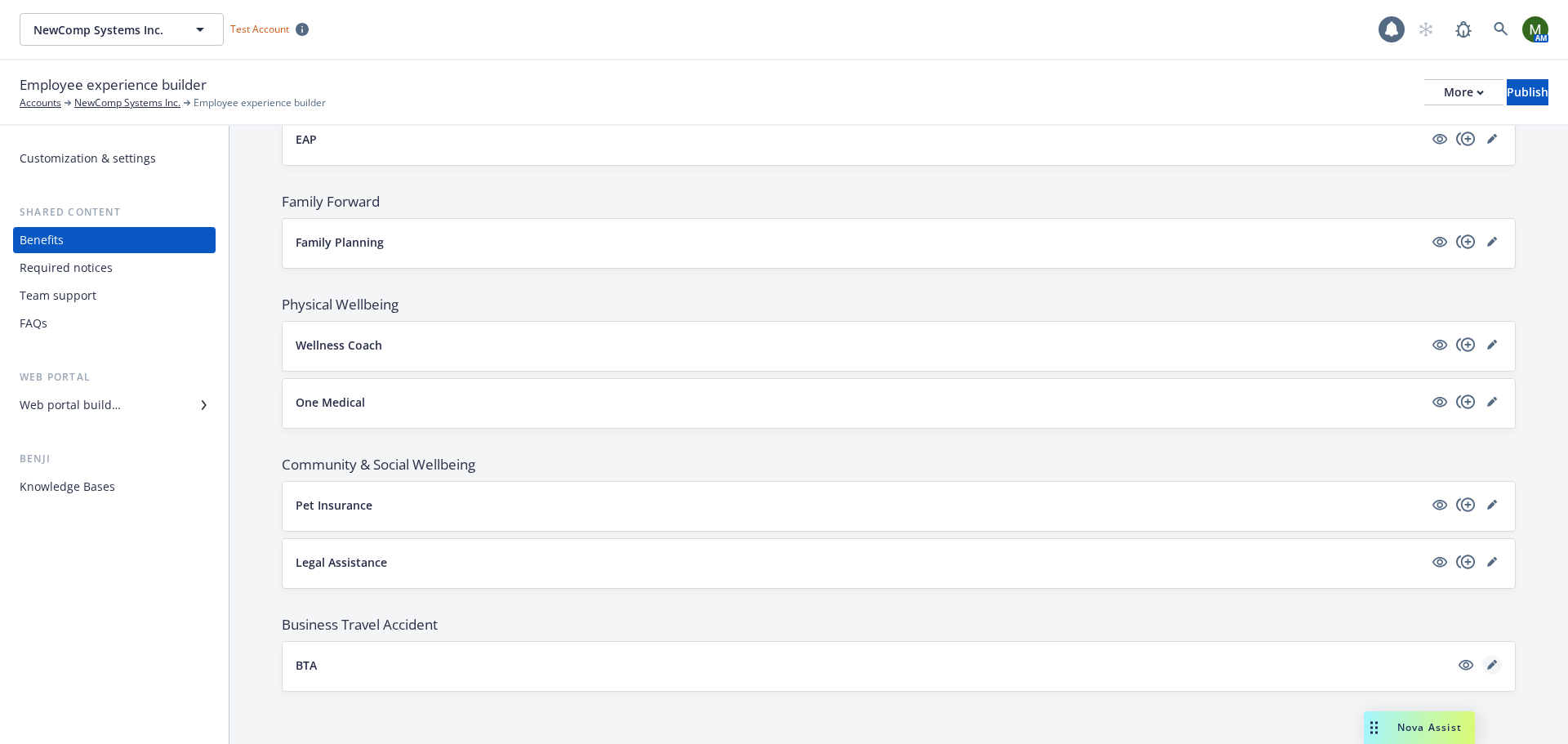
click at [1486, 670] on link "editPencil" at bounding box center [1492, 664] width 20 height 20
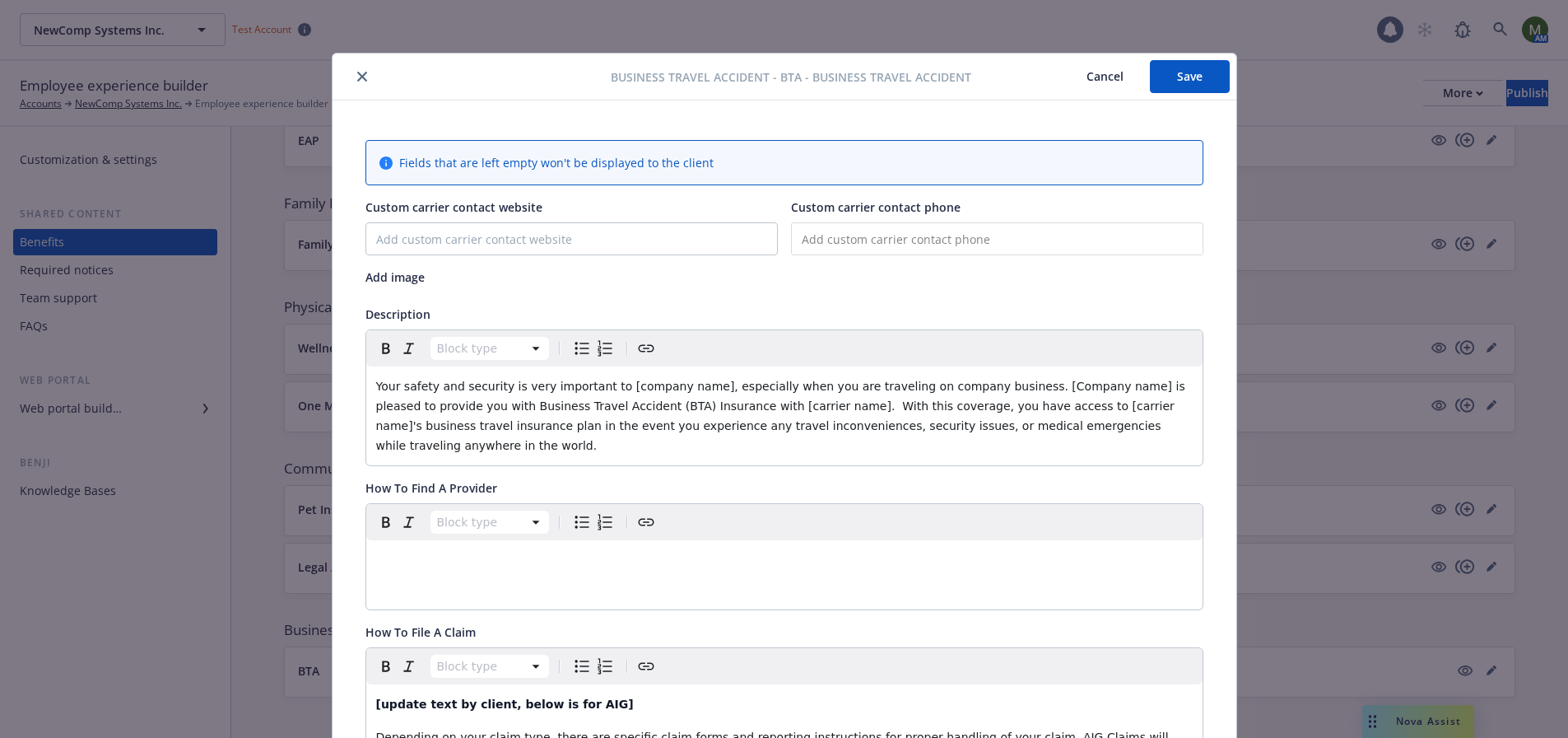
scroll to position [50, 0]
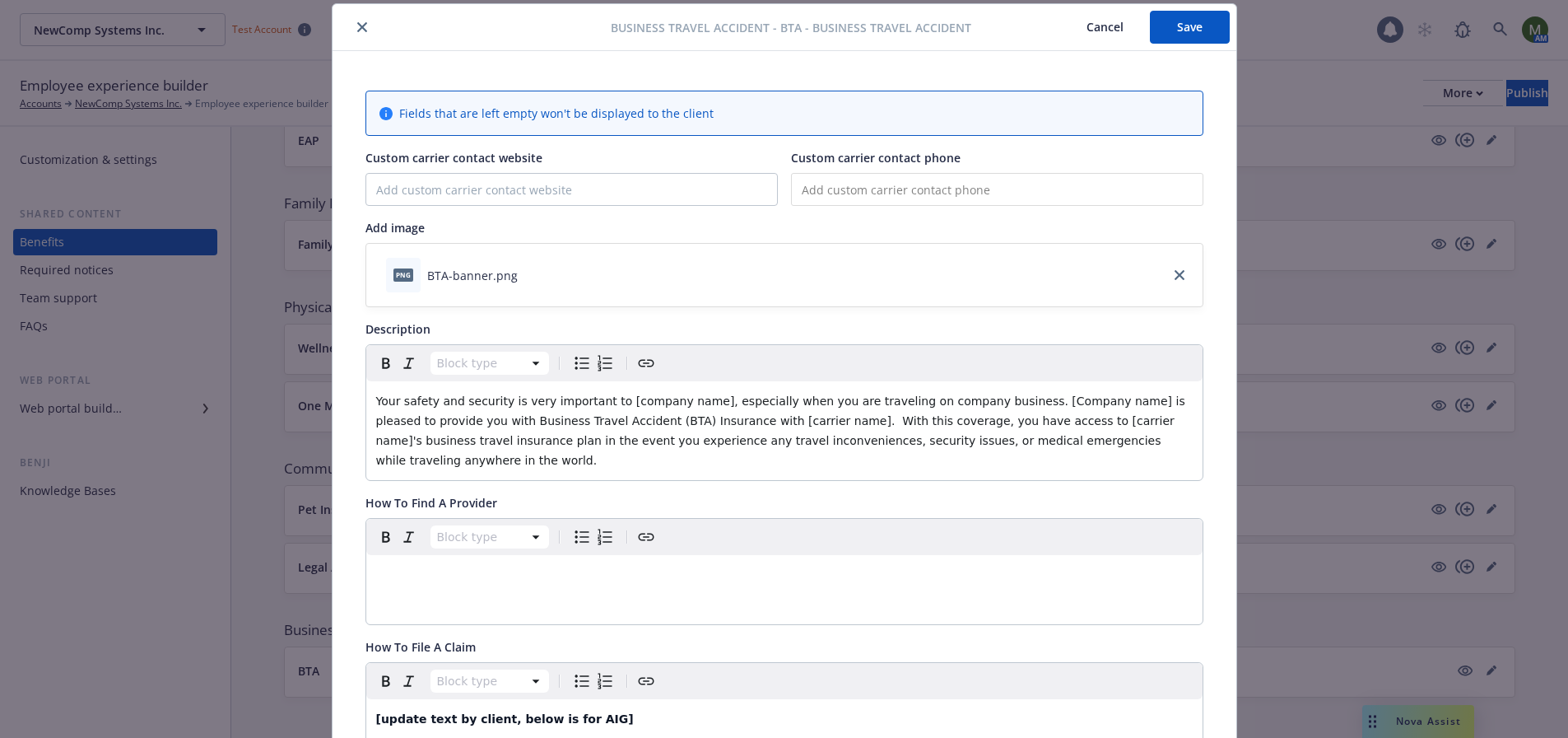
click at [526, 272] on icon "download file" at bounding box center [532, 273] width 13 height 13
